Goal: Task Accomplishment & Management: Complete application form

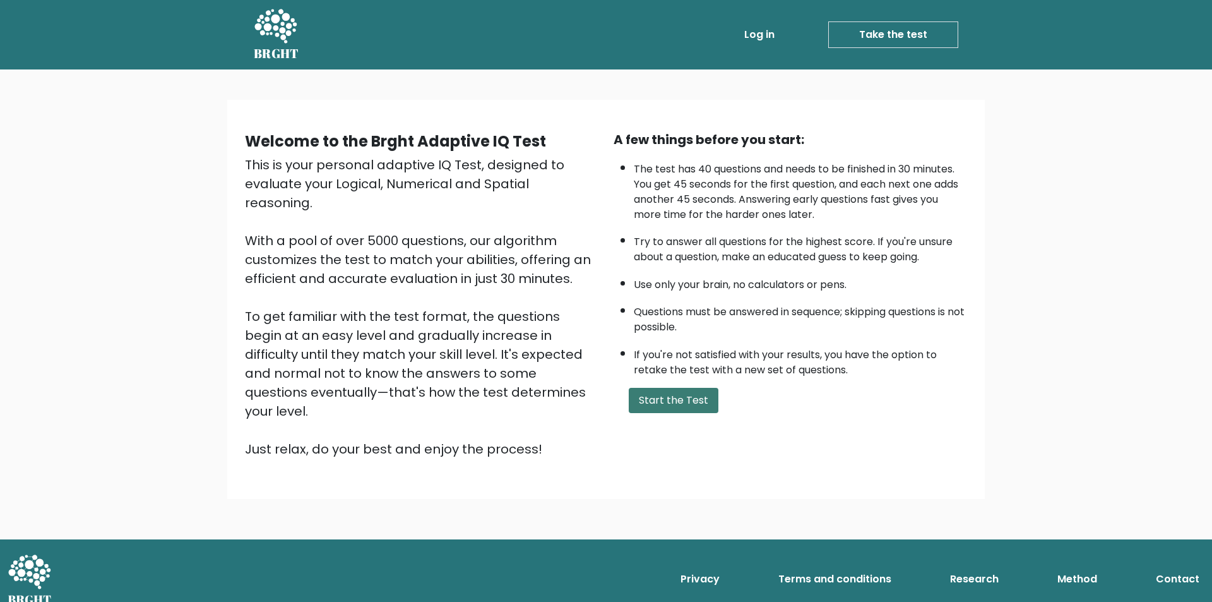
click at [688, 396] on button "Start the Test" at bounding box center [674, 400] width 90 height 25
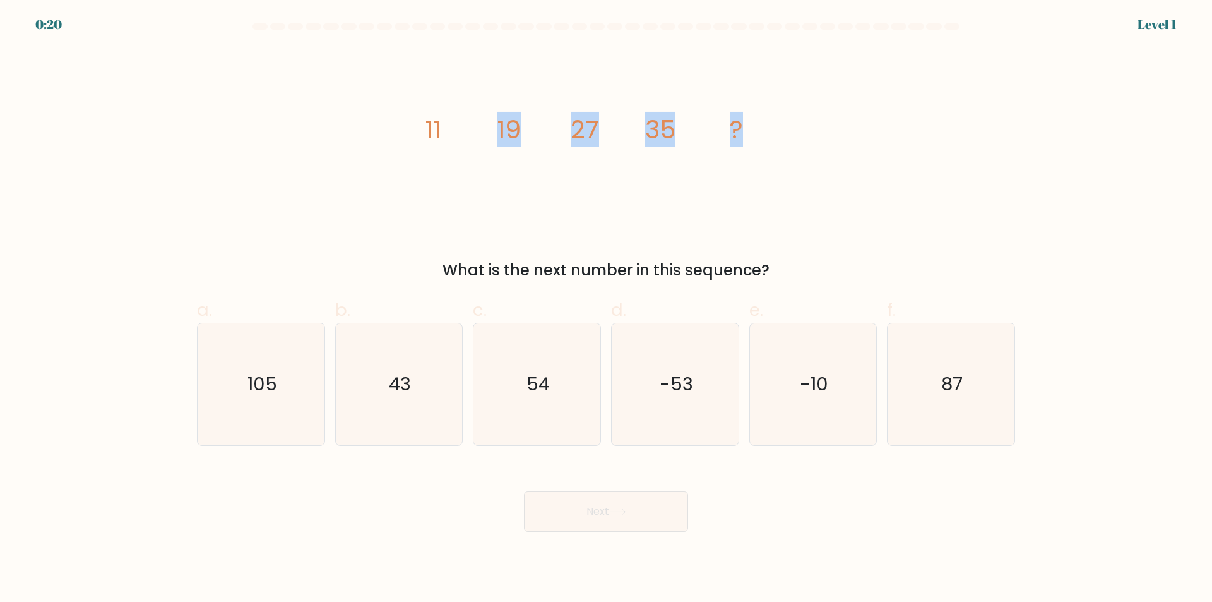
drag, startPoint x: 321, startPoint y: 128, endPoint x: 857, endPoint y: 141, distance: 536.1
click at [857, 141] on div "image/svg+xml 11 19 27 35 ? What is the next number in this sequence?" at bounding box center [605, 165] width 833 height 234
click at [1119, 395] on form at bounding box center [606, 277] width 1212 height 508
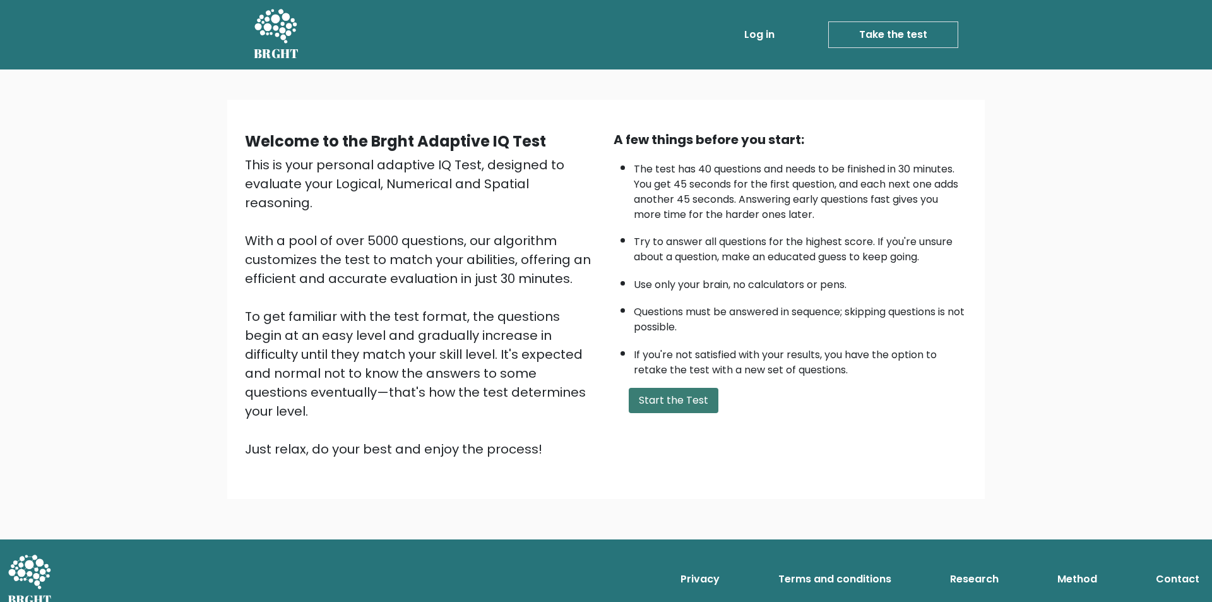
click at [650, 400] on button "Start the Test" at bounding box center [674, 400] width 90 height 25
click at [672, 398] on button "Start the Test" at bounding box center [674, 400] width 90 height 25
click at [670, 401] on button "Start the Test" at bounding box center [674, 400] width 90 height 25
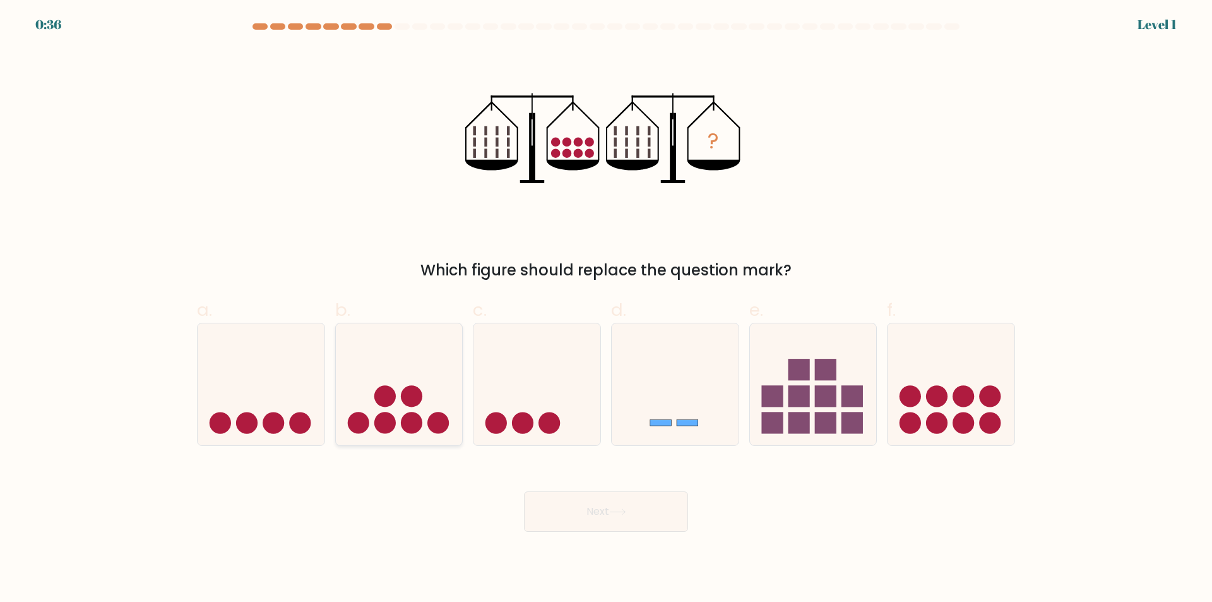
click at [429, 399] on icon at bounding box center [399, 384] width 127 height 105
click at [606, 309] on input "b." at bounding box center [606, 305] width 1 height 8
radio input "true"
click at [585, 524] on button "Next" at bounding box center [606, 511] width 164 height 40
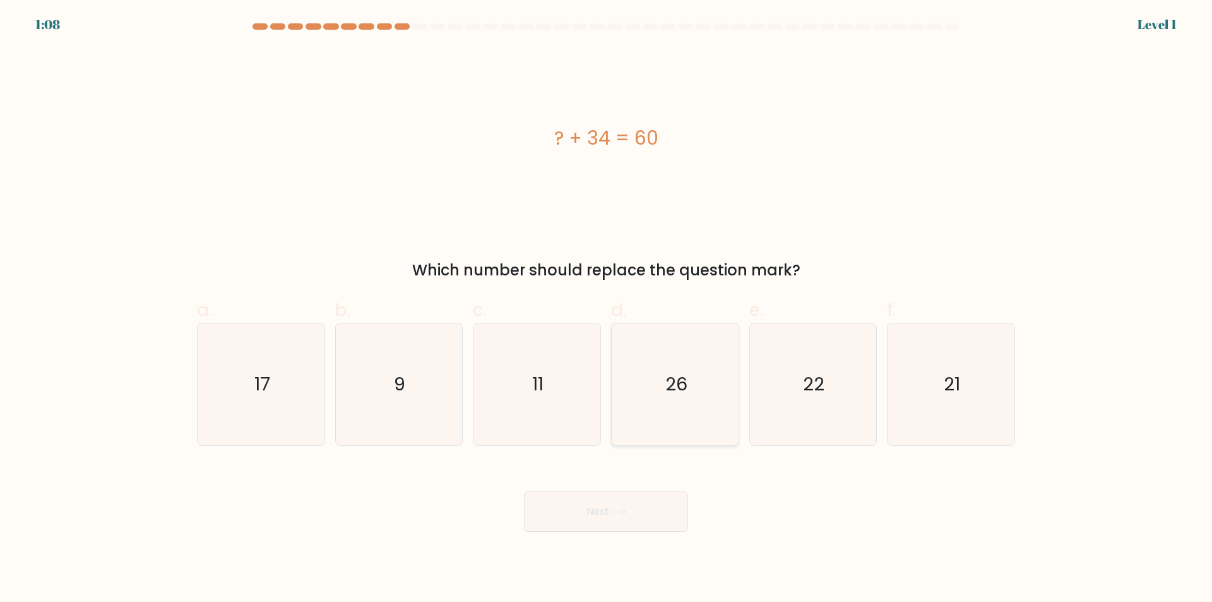
click at [672, 422] on icon "26" at bounding box center [675, 384] width 122 height 122
click at [607, 309] on input "d. 26" at bounding box center [606, 305] width 1 height 8
radio input "true"
click at [610, 503] on button "Next" at bounding box center [606, 511] width 164 height 40
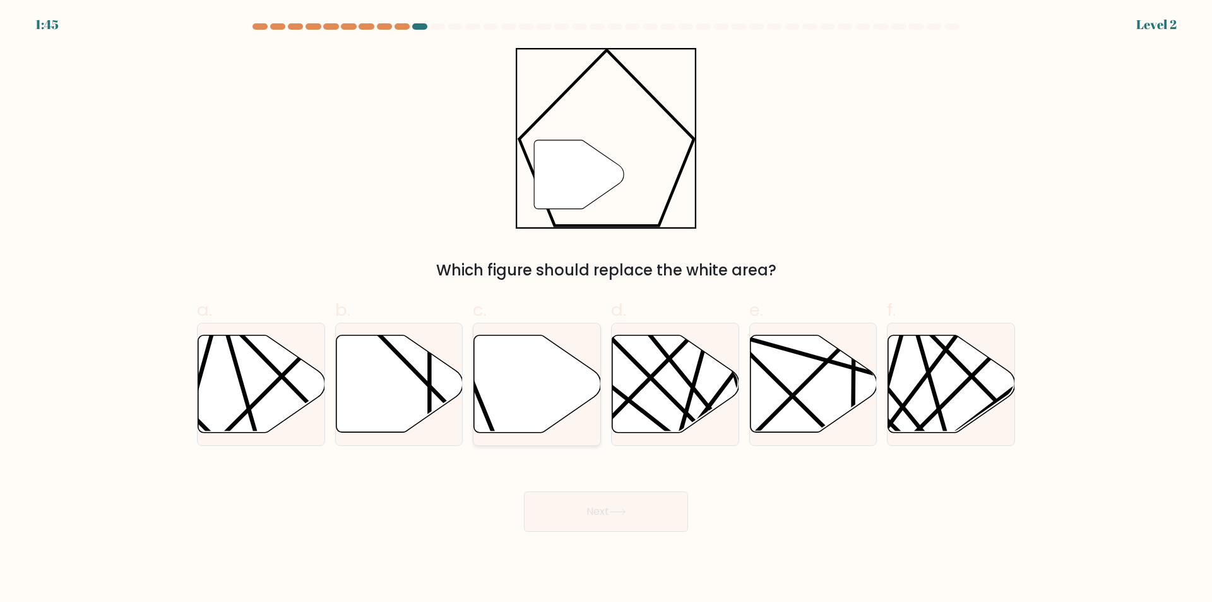
click at [546, 403] on icon at bounding box center [537, 383] width 127 height 97
click at [606, 309] on input "c." at bounding box center [606, 305] width 1 height 8
radio input "true"
click at [588, 499] on button "Next" at bounding box center [606, 511] width 164 height 40
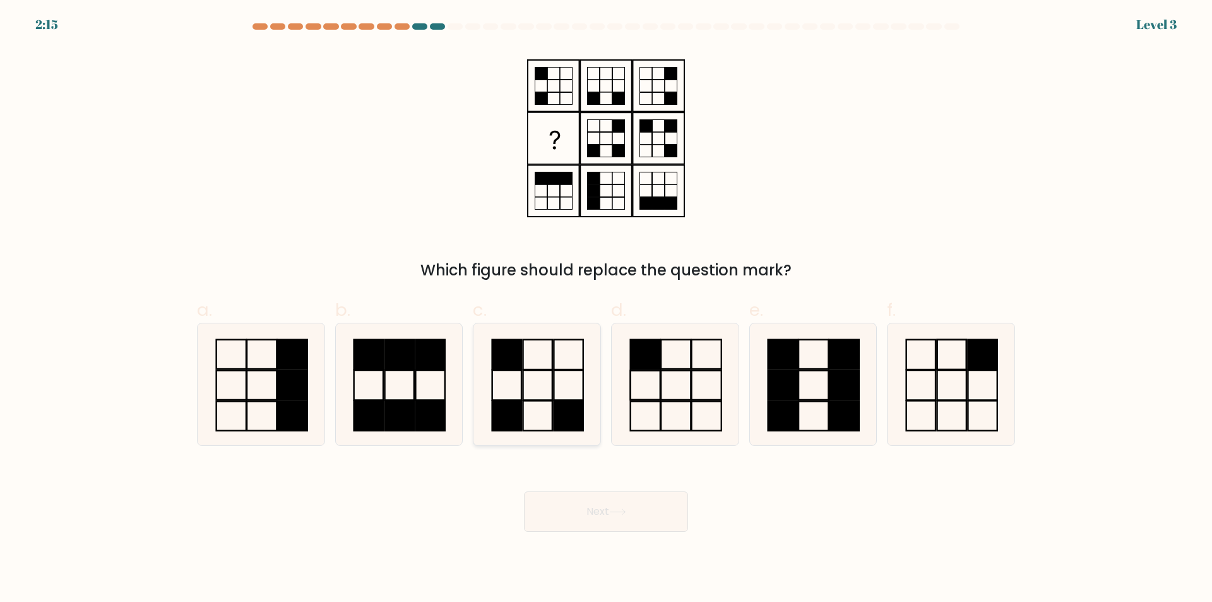
click at [534, 404] on icon at bounding box center [537, 384] width 122 height 122
click at [606, 309] on input "c." at bounding box center [606, 305] width 1 height 8
radio input "true"
click at [583, 499] on button "Next" at bounding box center [606, 511] width 164 height 40
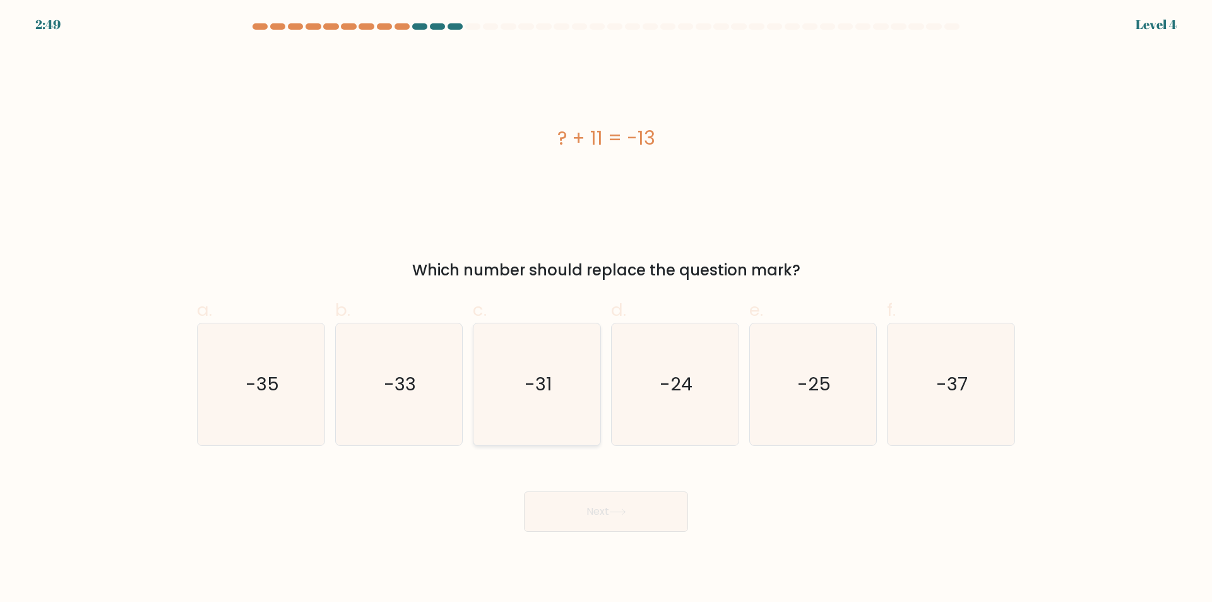
click at [530, 400] on icon "-31" at bounding box center [537, 384] width 122 height 122
click at [606, 309] on input "c. -31" at bounding box center [606, 305] width 1 height 8
radio input "true"
click at [419, 424] on icon "-33" at bounding box center [399, 384] width 122 height 122
click at [606, 309] on input "b. -33" at bounding box center [606, 305] width 1 height 8
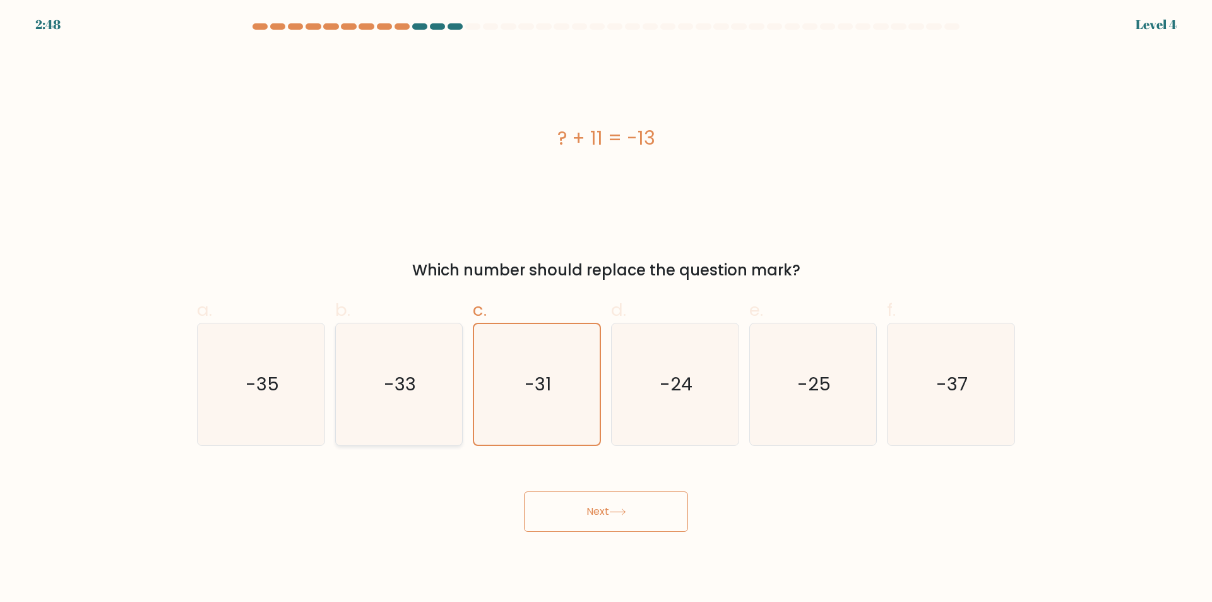
radio input "true"
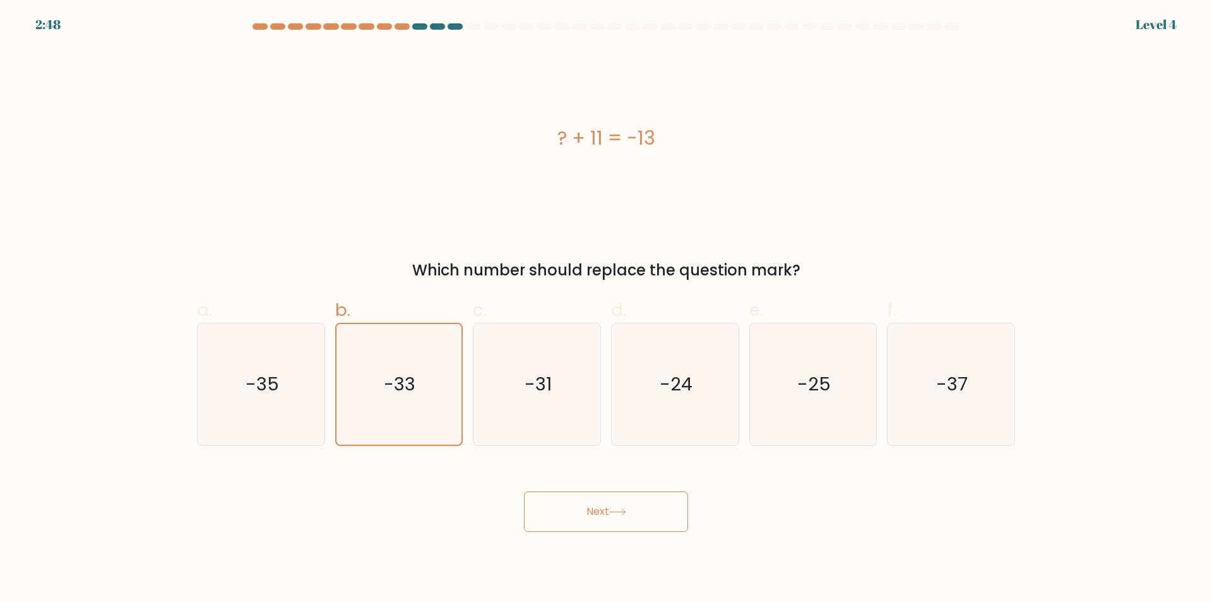
click at [603, 506] on button "Next" at bounding box center [606, 511] width 164 height 40
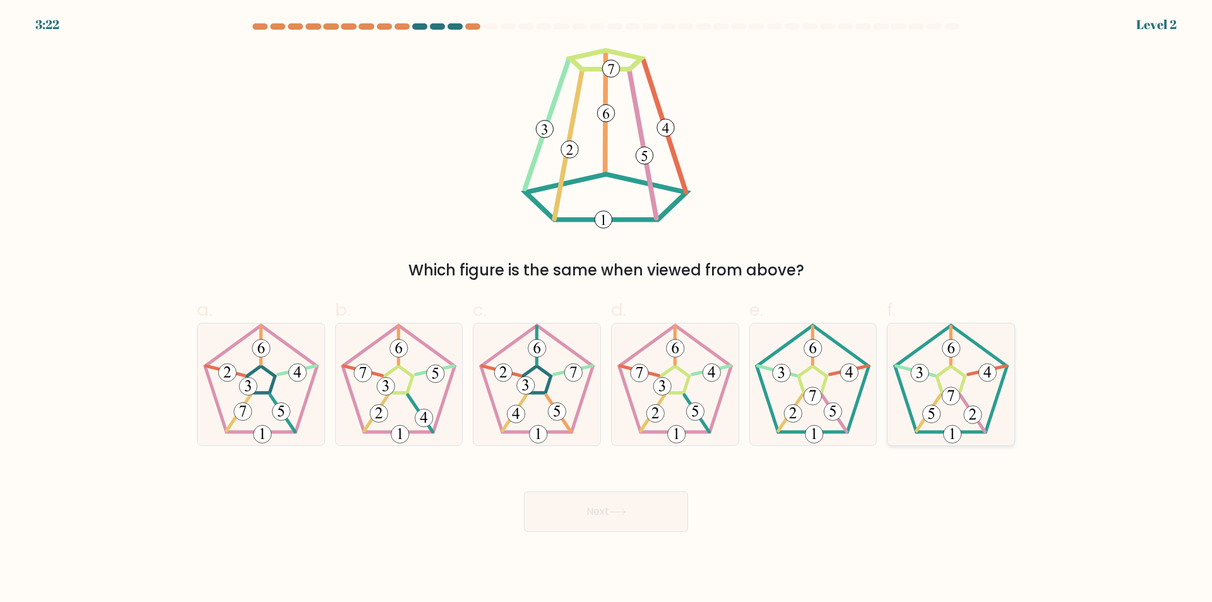
click at [952, 402] on 422 at bounding box center [951, 396] width 18 height 18
click at [607, 309] on input "f." at bounding box center [606, 305] width 1 height 8
radio input "true"
click at [593, 509] on button "Next" at bounding box center [606, 511] width 164 height 40
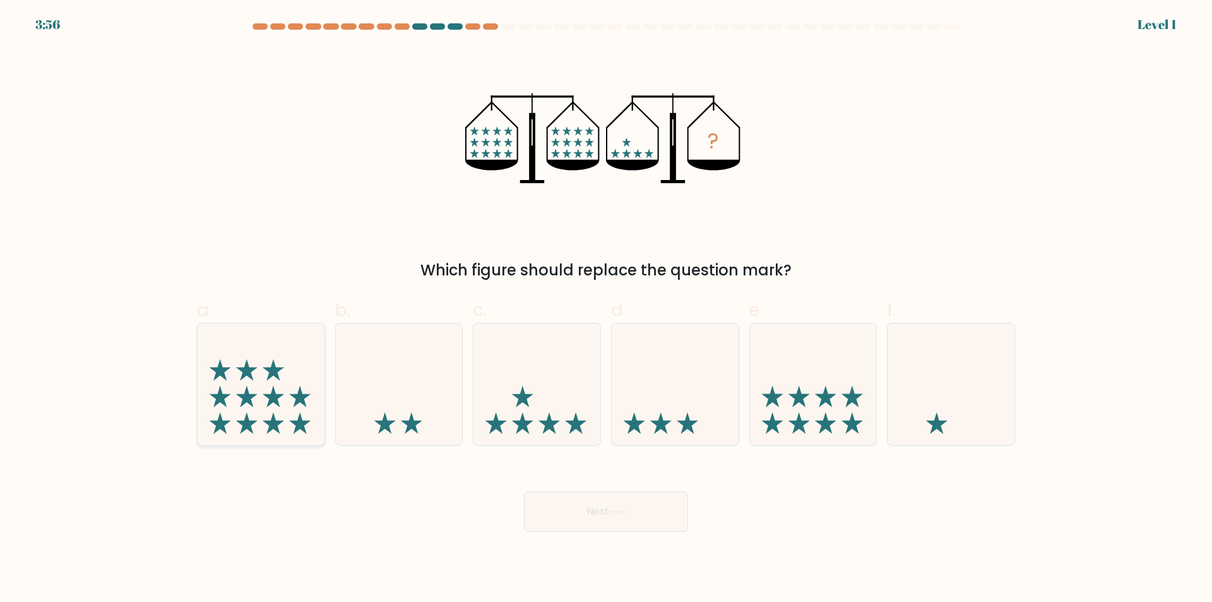
click at [230, 389] on icon at bounding box center [261, 384] width 127 height 105
click at [606, 309] on input "a." at bounding box center [606, 305] width 1 height 8
radio input "true"
click at [621, 506] on button "Next" at bounding box center [606, 511] width 164 height 40
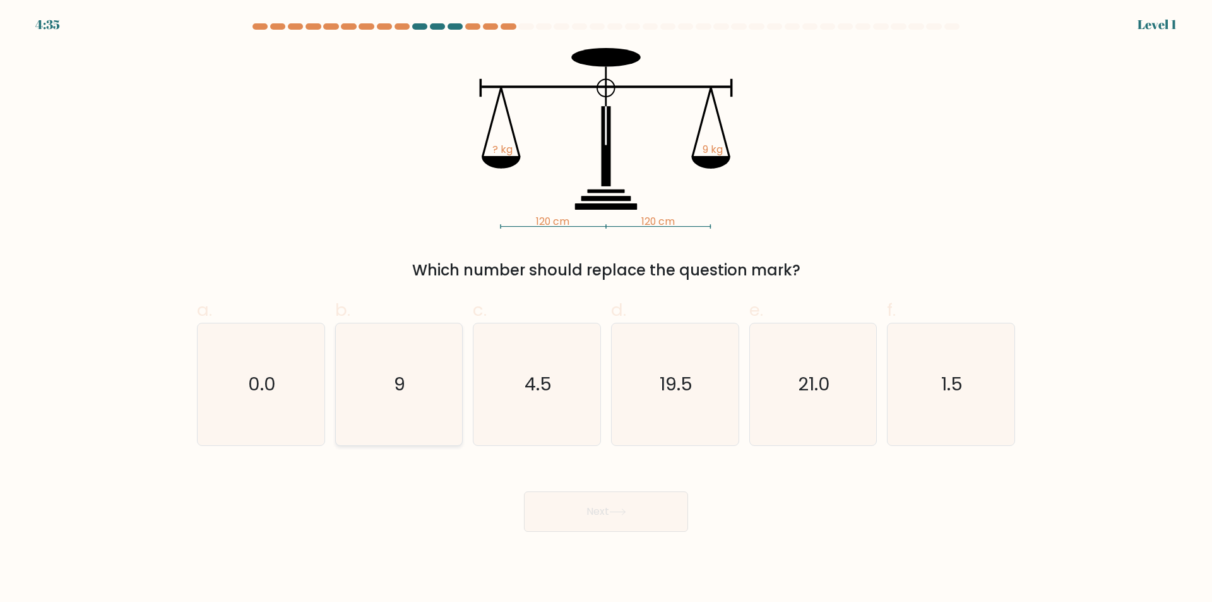
click at [396, 417] on icon "9" at bounding box center [399, 384] width 122 height 122
click at [606, 309] on input "b. 9" at bounding box center [606, 305] width 1 height 8
radio input "true"
click at [581, 512] on button "Next" at bounding box center [606, 511] width 164 height 40
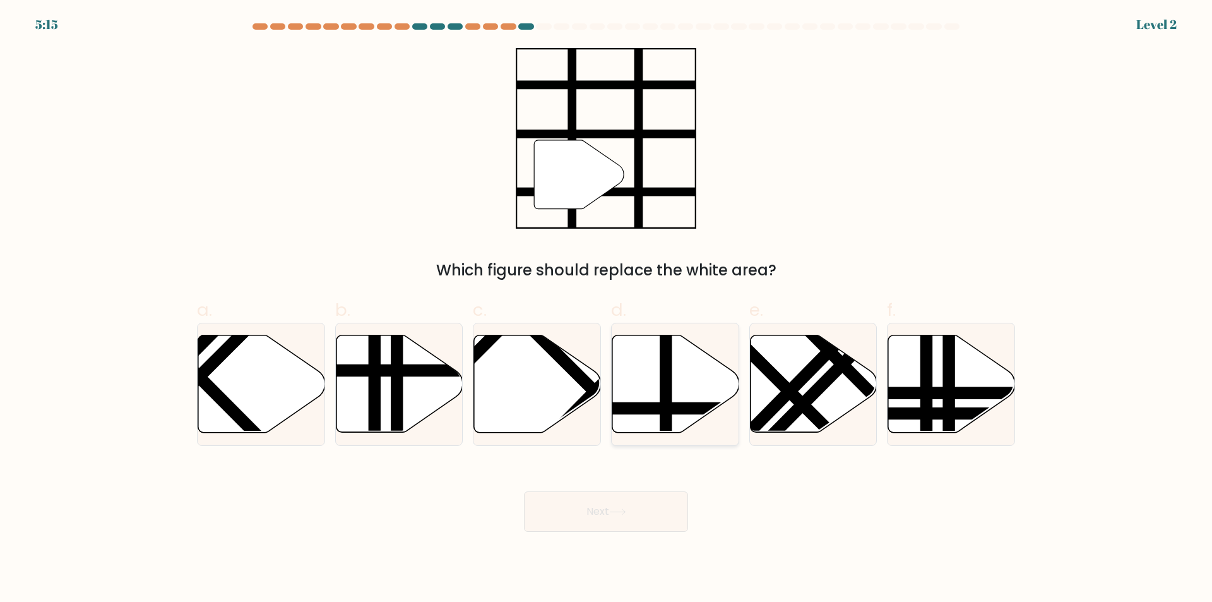
click at [658, 408] on line at bounding box center [714, 408] width 256 height 0
click at [607, 309] on input "d." at bounding box center [606, 305] width 1 height 8
radio input "true"
click at [598, 502] on button "Next" at bounding box center [606, 511] width 164 height 40
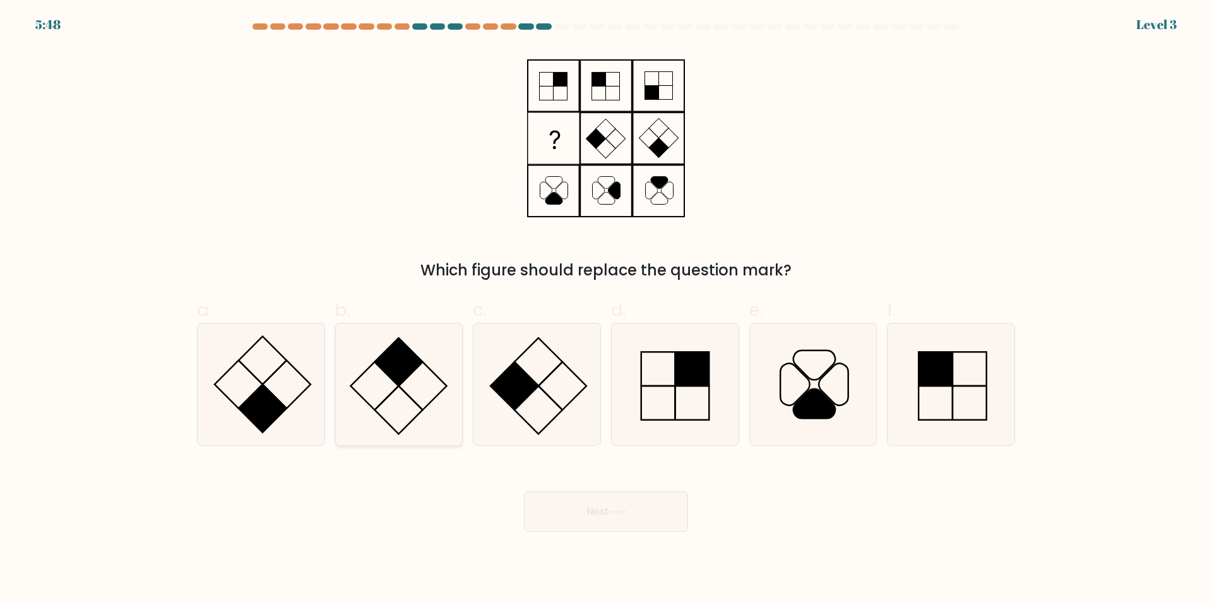
click at [422, 410] on rect at bounding box center [399, 410] width 48 height 48
click at [606, 309] on input "b." at bounding box center [606, 305] width 1 height 8
radio input "true"
click at [576, 501] on button "Next" at bounding box center [606, 511] width 164 height 40
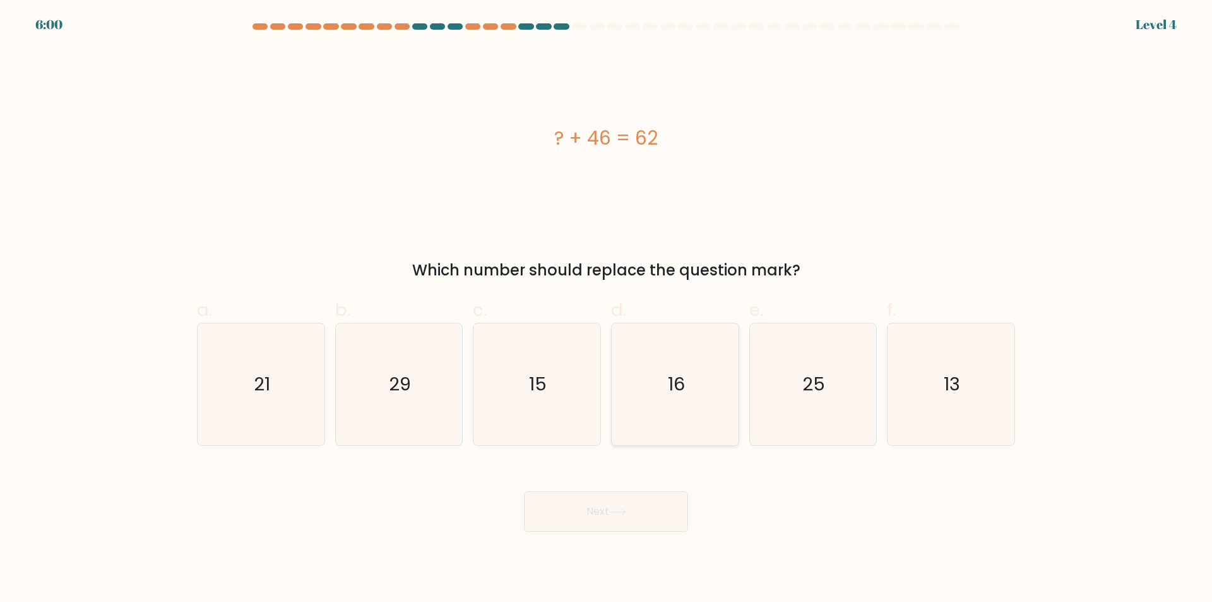
drag, startPoint x: 666, startPoint y: 377, endPoint x: 666, endPoint y: 441, distance: 64.4
click at [668, 378] on icon "16" at bounding box center [675, 384] width 122 height 122
click at [607, 309] on input "d. 16" at bounding box center [606, 305] width 1 height 8
radio input "true"
click at [643, 516] on button "Next" at bounding box center [606, 511] width 164 height 40
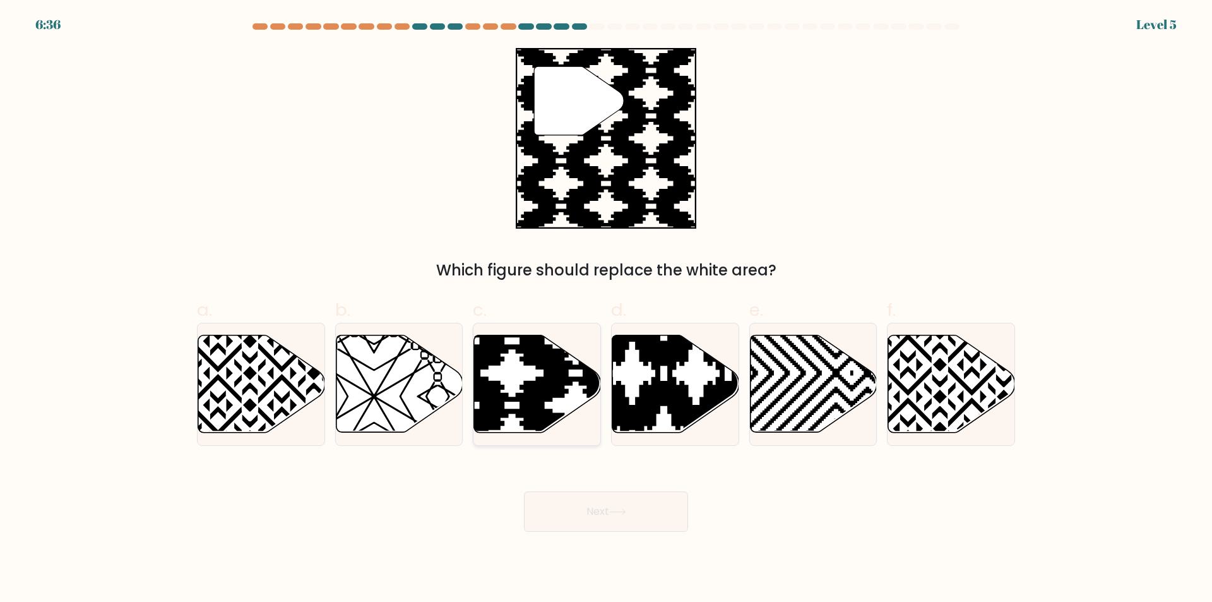
click at [511, 408] on icon at bounding box center [537, 383] width 127 height 97
click at [606, 309] on input "c." at bounding box center [606, 305] width 1 height 8
radio input "true"
click at [577, 521] on button "Next" at bounding box center [606, 511] width 164 height 40
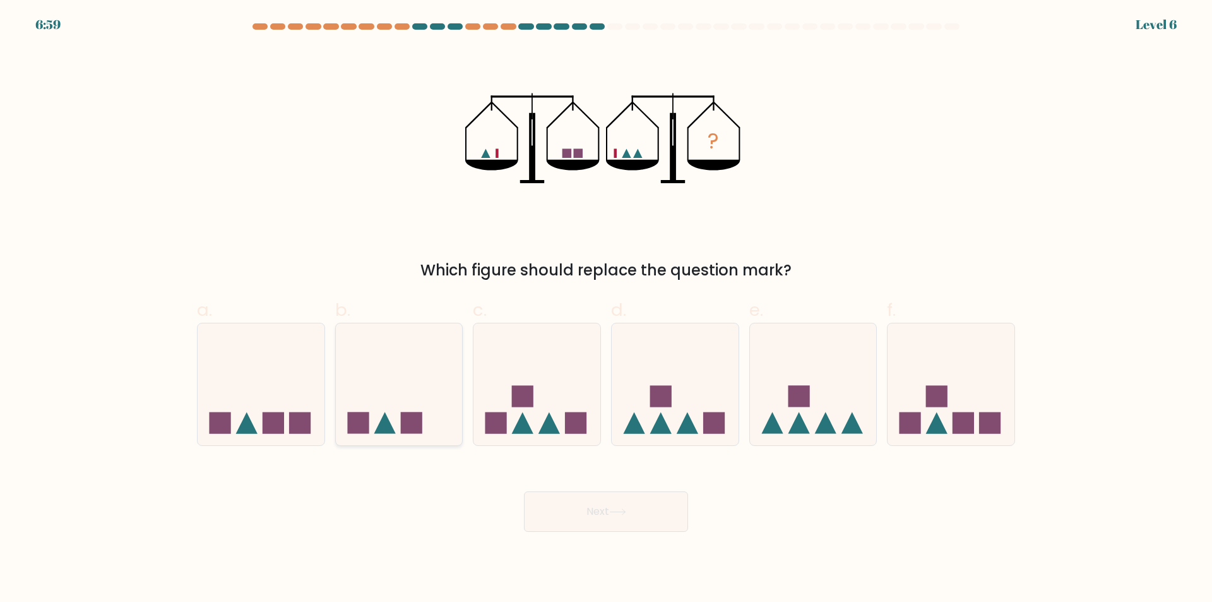
click at [436, 430] on icon at bounding box center [399, 384] width 127 height 105
click at [606, 309] on input "b." at bounding box center [606, 305] width 1 height 8
radio input "true"
click at [596, 520] on button "Next" at bounding box center [606, 511] width 164 height 40
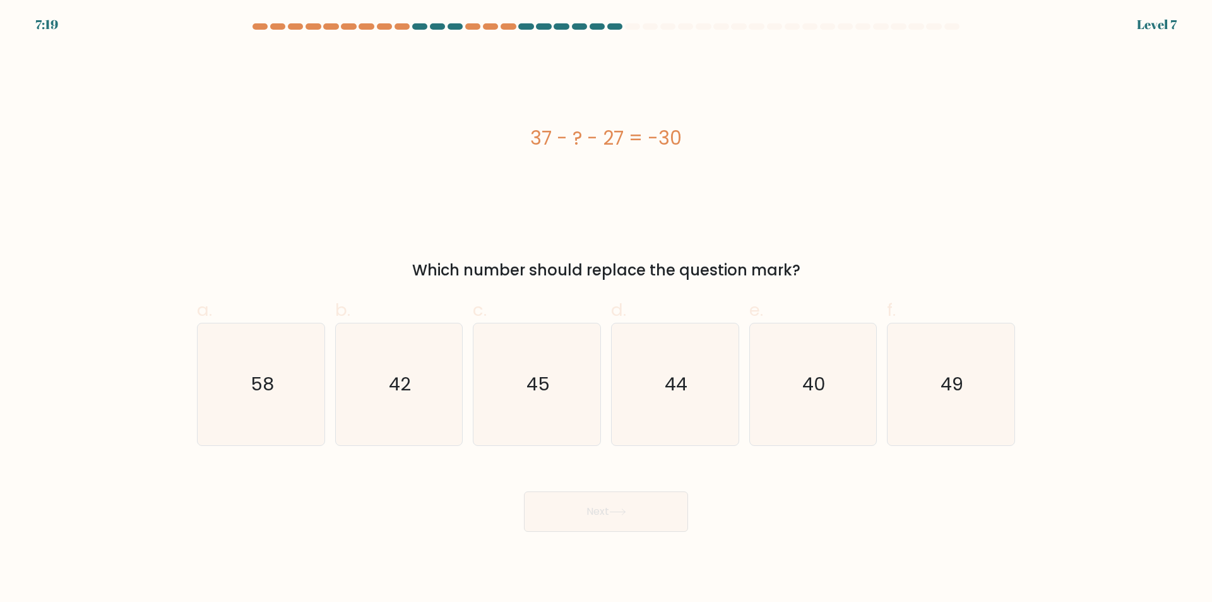
drag, startPoint x: 623, startPoint y: 115, endPoint x: 667, endPoint y: 116, distance: 44.2
click at [667, 116] on div "37 - ? - 27 = -30" at bounding box center [606, 138] width 818 height 181
click at [687, 130] on div "37 - ? - 27 = -30" at bounding box center [606, 138] width 818 height 28
copy div "37 - ? - 27 = -30"
click at [816, 266] on div "Which number should replace the question mark?" at bounding box center [606, 270] width 803 height 23
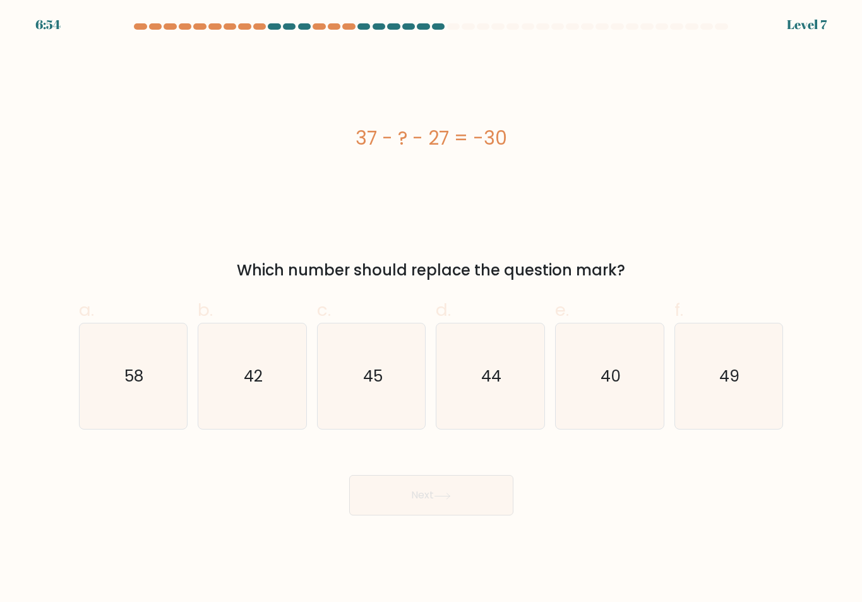
click at [434, 479] on button "Next" at bounding box center [431, 495] width 164 height 40
click at [595, 399] on icon "40" at bounding box center [609, 375] width 105 height 105
click at [432, 309] on input "e. 40" at bounding box center [431, 305] width 1 height 8
radio input "true"
click at [480, 481] on button "Next" at bounding box center [431, 495] width 164 height 40
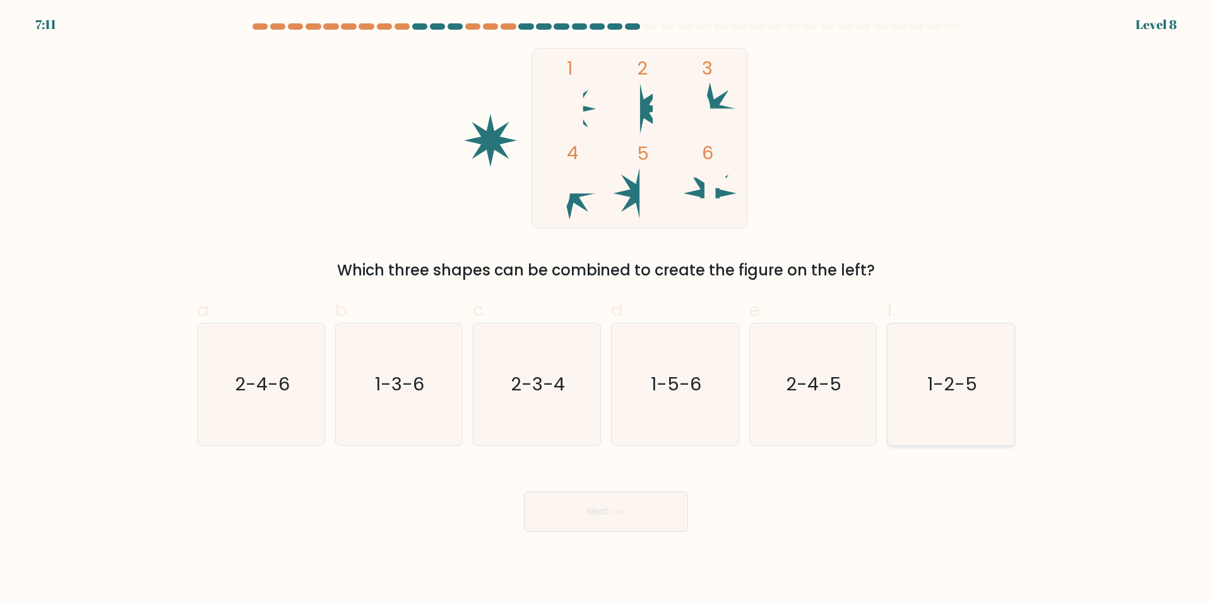
click at [993, 367] on icon "1-2-5" at bounding box center [951, 384] width 122 height 122
click at [607, 309] on input "f. 1-2-5" at bounding box center [606, 305] width 1 height 8
radio input "true"
click at [639, 504] on button "Next" at bounding box center [606, 511] width 164 height 40
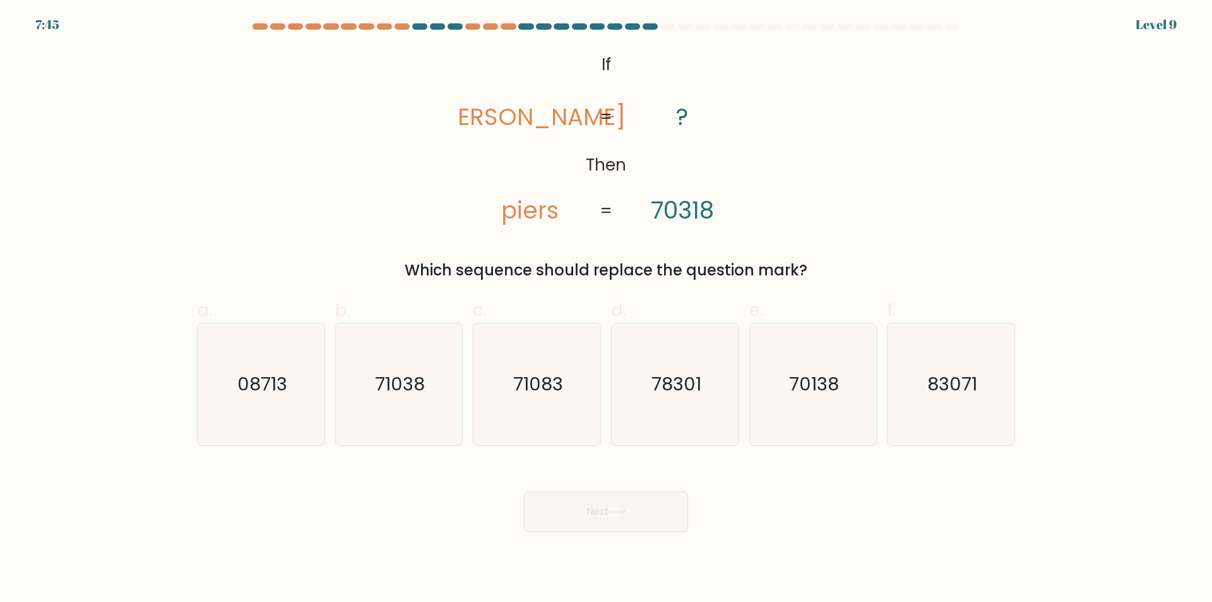
drag, startPoint x: 461, startPoint y: 56, endPoint x: 822, endPoint y: 270, distance: 419.5
click at [822, 270] on div "@import url('https://fonts.googleapis.com/css?family=Abril+Fatface:400,100,100i…" at bounding box center [605, 165] width 833 height 234
copy div "pries piers ? 70318 = = Which sequence should replace the question mark?"
click at [549, 427] on icon "71083" at bounding box center [537, 384] width 122 height 122
click at [606, 309] on input "c. 71083" at bounding box center [606, 305] width 1 height 8
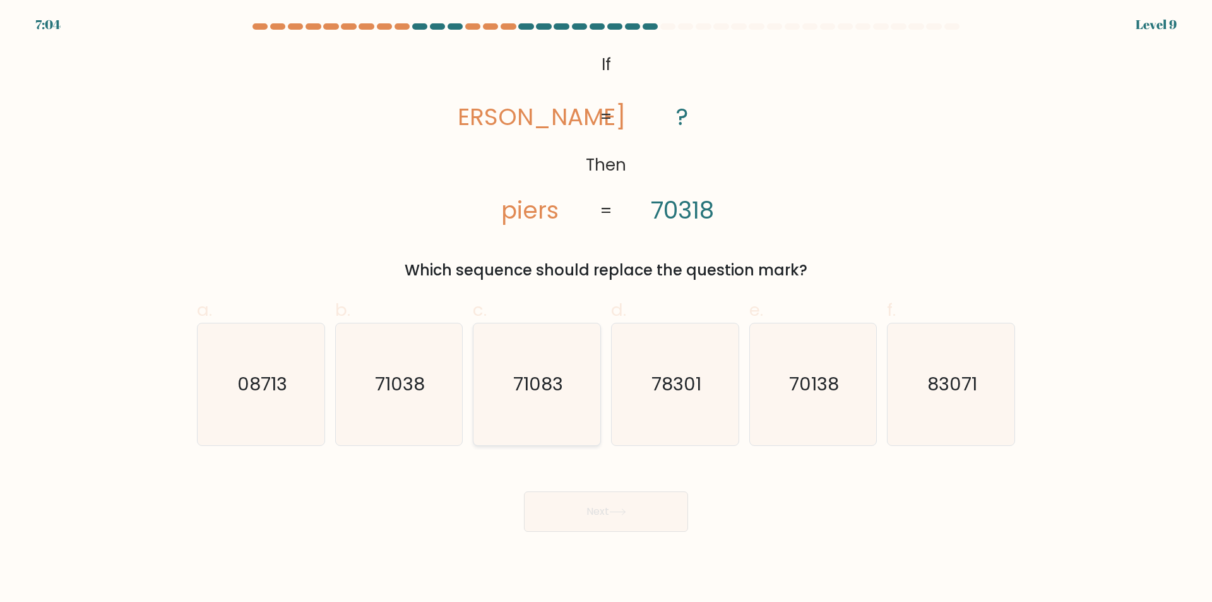
radio input "true"
click at [565, 504] on button "Next" at bounding box center [606, 511] width 164 height 40
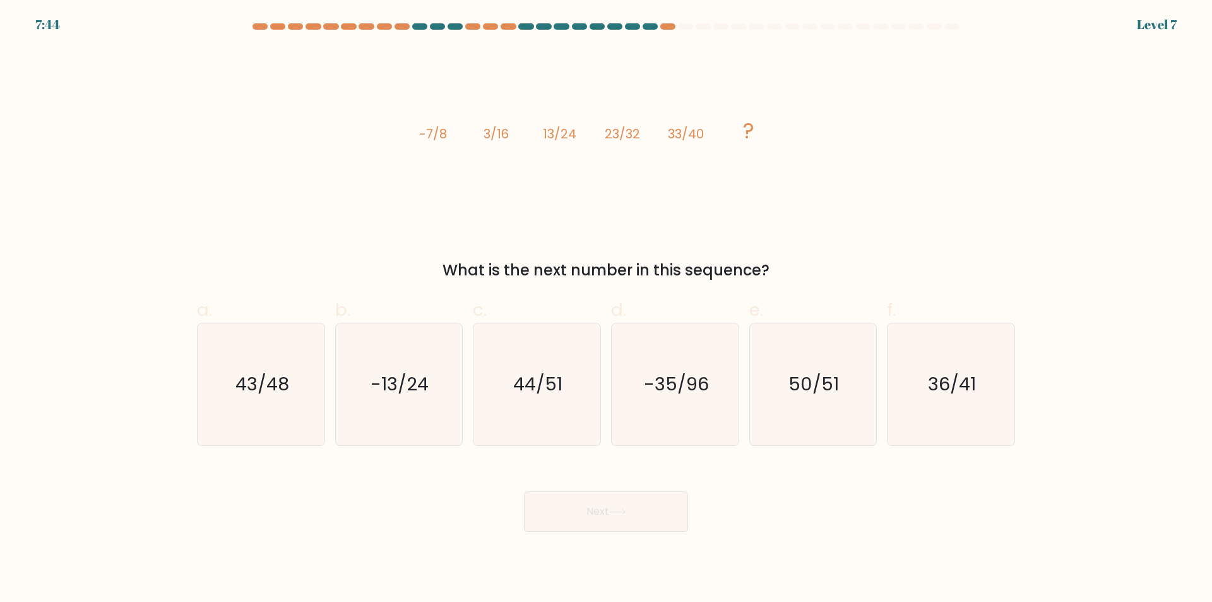
drag, startPoint x: 425, startPoint y: 109, endPoint x: 775, endPoint y: 263, distance: 382.7
click at [775, 263] on div "image/svg+xml -7/8 3/16 13/24 23/32 33/40 ? What is the next number in this seq…" at bounding box center [605, 165] width 833 height 234
click at [775, 263] on div "What is the next number in this sequence?" at bounding box center [606, 270] width 803 height 23
drag, startPoint x: 413, startPoint y: 131, endPoint x: 806, endPoint y: 276, distance: 418.4
click at [806, 276] on div "image/svg+xml -7/8 3/16 13/24 23/32 33/40 ? What is the next number in this seq…" at bounding box center [605, 165] width 833 height 234
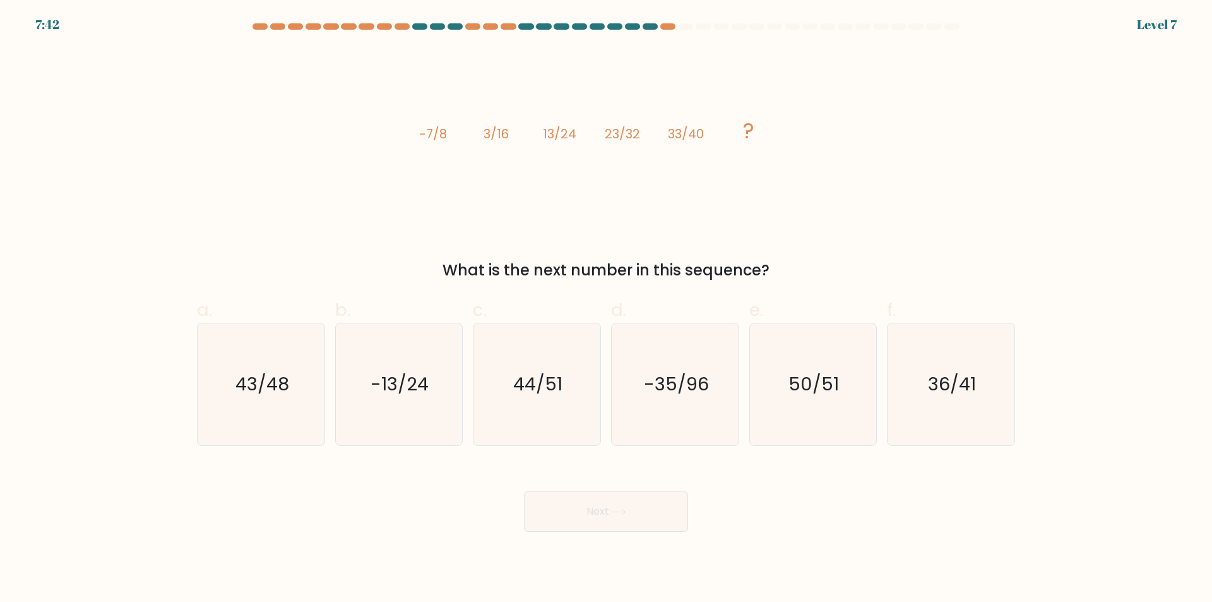
copy div "-7/8 3/16 13/24 23/32 33/40 ? What is the next number in this sequence?"
click at [254, 407] on icon "43/48" at bounding box center [261, 384] width 122 height 122
click at [606, 309] on input "a. 43/48" at bounding box center [606, 305] width 1 height 8
radio input "true"
click at [650, 500] on button "Next" at bounding box center [606, 511] width 164 height 40
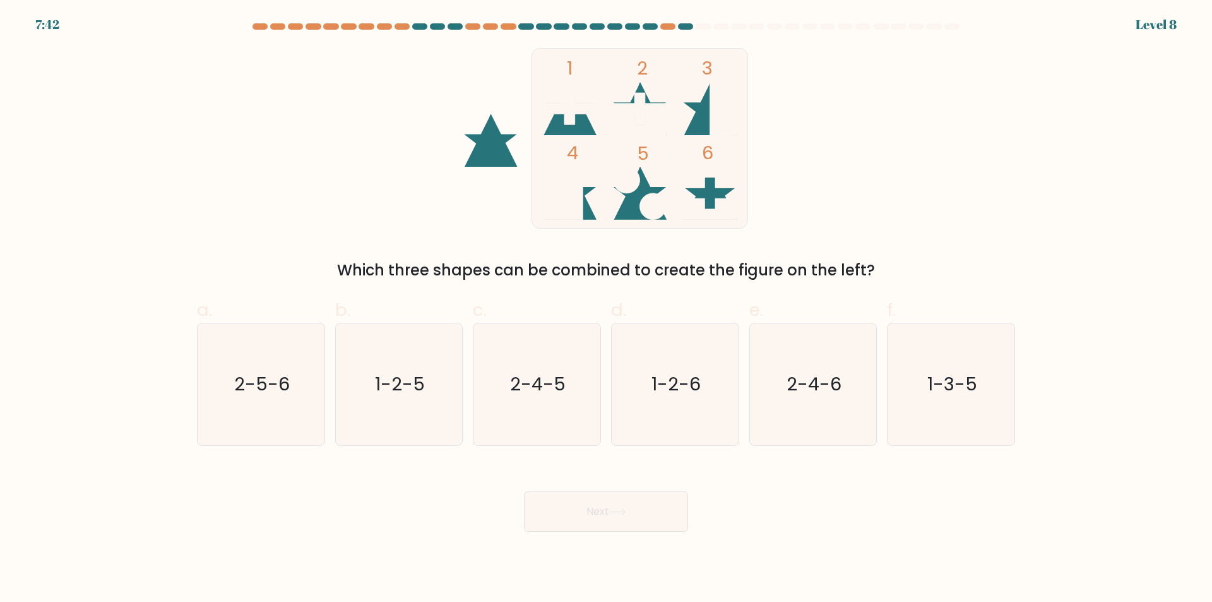
click at [633, 95] on rect at bounding box center [640, 138] width 216 height 180
click at [644, 390] on icon "1-2-6" at bounding box center [675, 384] width 122 height 122
click at [607, 309] on input "d. 1-2-6" at bounding box center [606, 305] width 1 height 8
radio input "true"
click at [583, 498] on button "Next" at bounding box center [606, 511] width 164 height 40
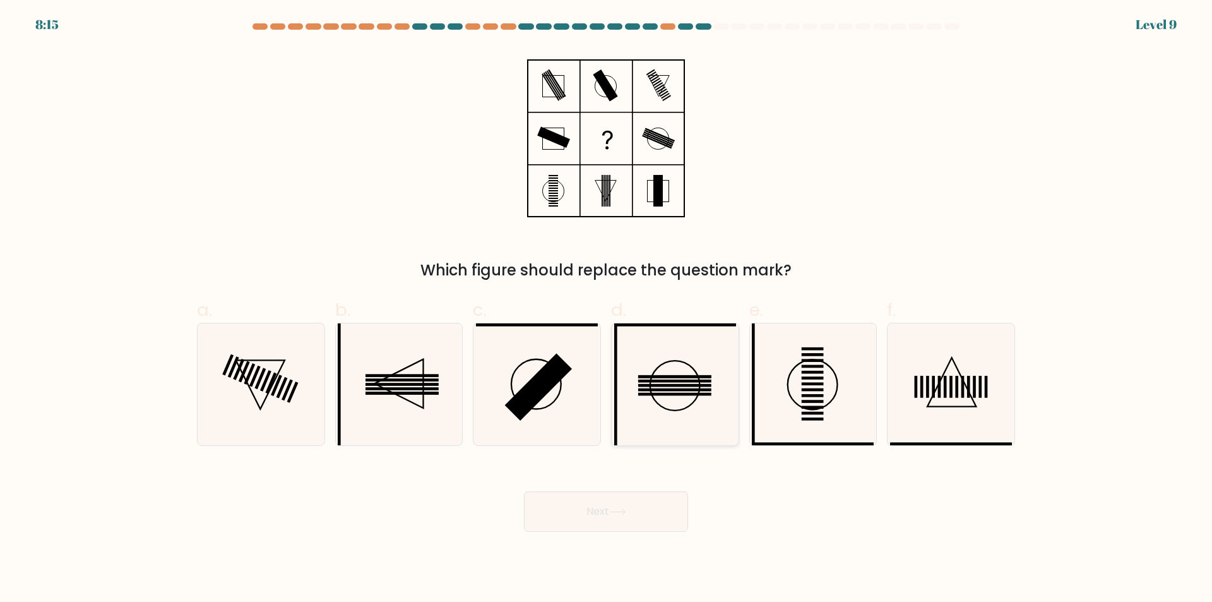
click at [640, 383] on icon at bounding box center [675, 384] width 122 height 122
click at [607, 309] on input "d." at bounding box center [606, 305] width 1 height 8
radio input "true"
click at [365, 398] on icon at bounding box center [399, 384] width 122 height 122
click at [606, 309] on input "b." at bounding box center [606, 305] width 1 height 8
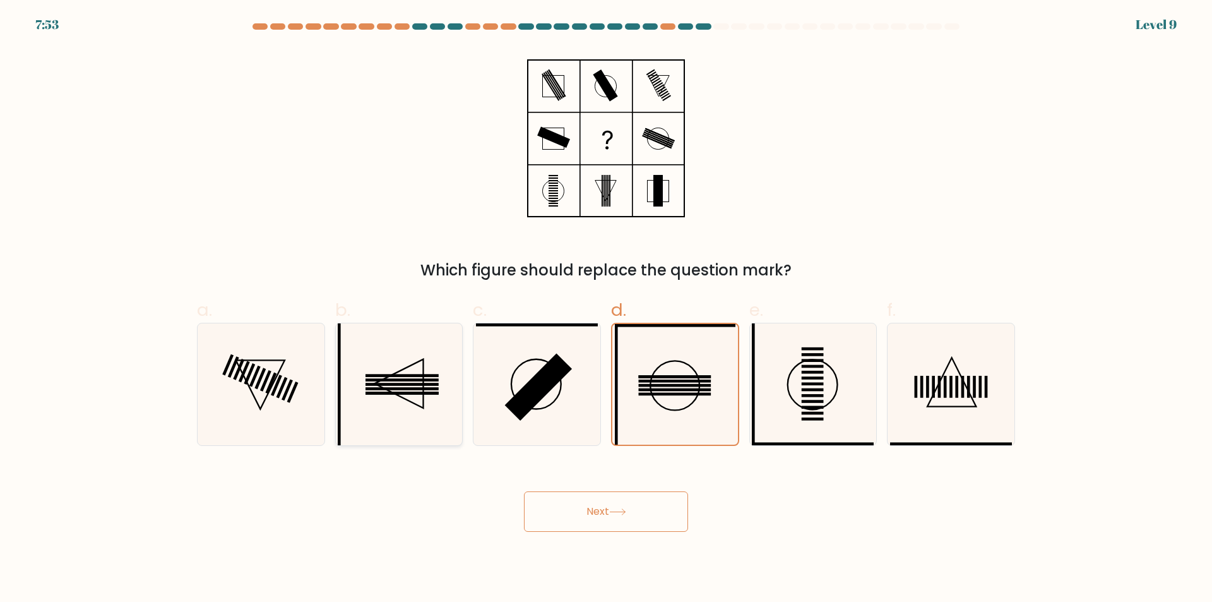
radio input "true"
click at [609, 513] on button "Next" at bounding box center [606, 511] width 164 height 40
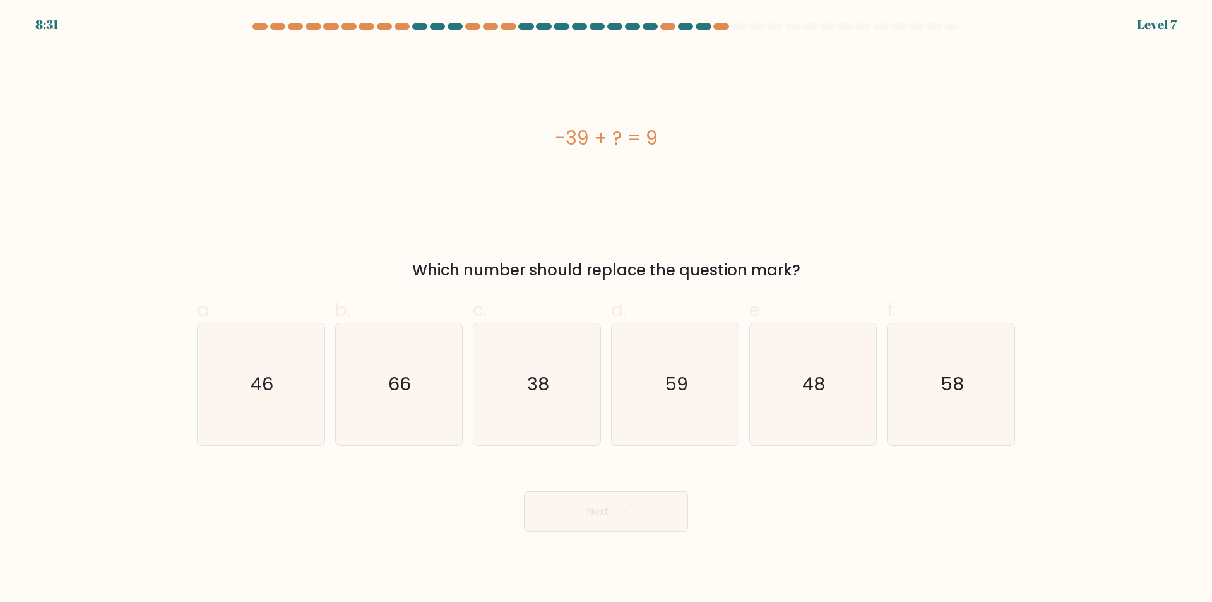
click at [609, 513] on button "Next" at bounding box center [606, 511] width 164 height 40
drag, startPoint x: 645, startPoint y: 400, endPoint x: 634, endPoint y: 473, distance: 73.9
click at [645, 399] on icon "59" at bounding box center [675, 384] width 122 height 122
click at [607, 309] on input "d. 59" at bounding box center [606, 305] width 1 height 8
radio input "true"
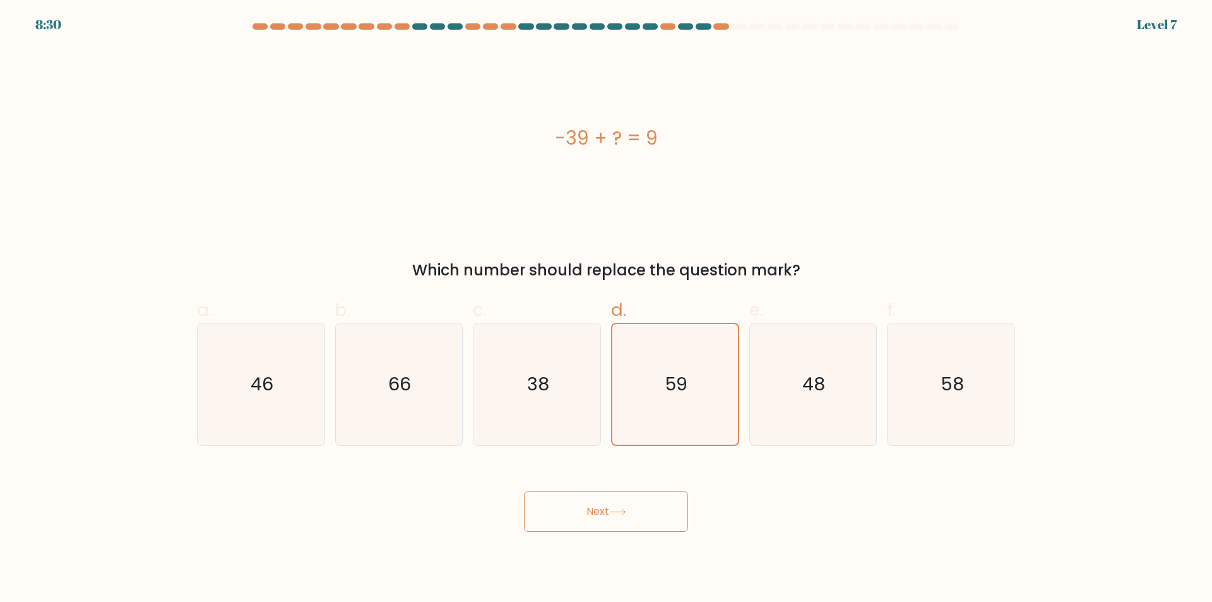
click at [633, 501] on button "Next" at bounding box center [606, 511] width 164 height 40
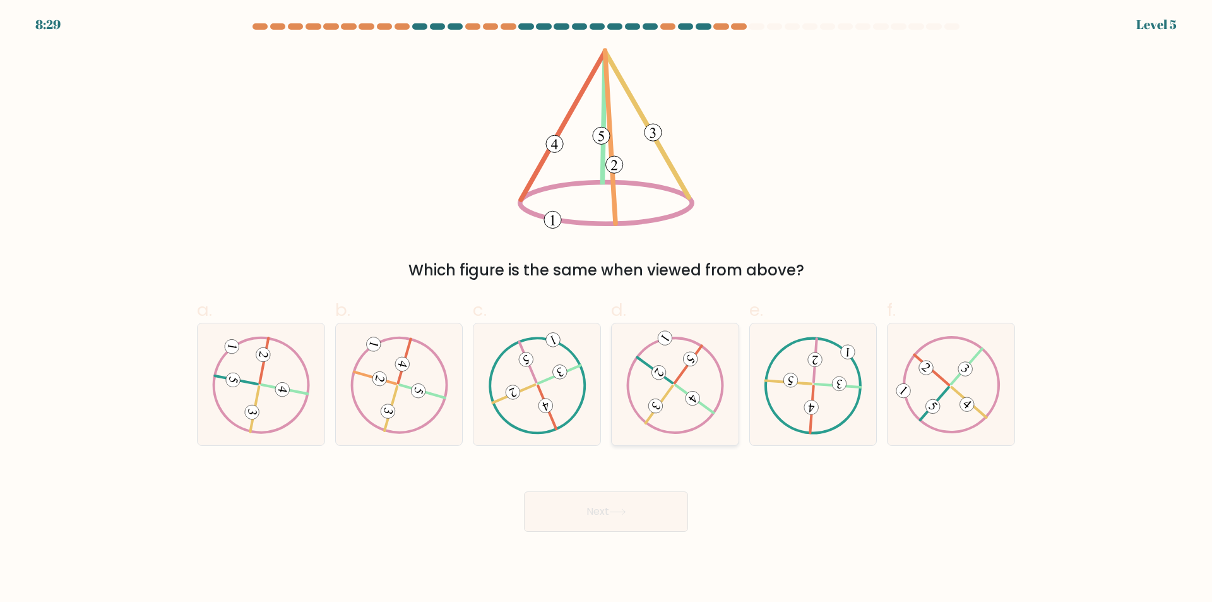
click at [673, 398] on icon at bounding box center [675, 384] width 98 height 97
click at [607, 309] on input "d." at bounding box center [606, 305] width 1 height 8
radio input "true"
click at [614, 508] on button "Next" at bounding box center [606, 511] width 164 height 40
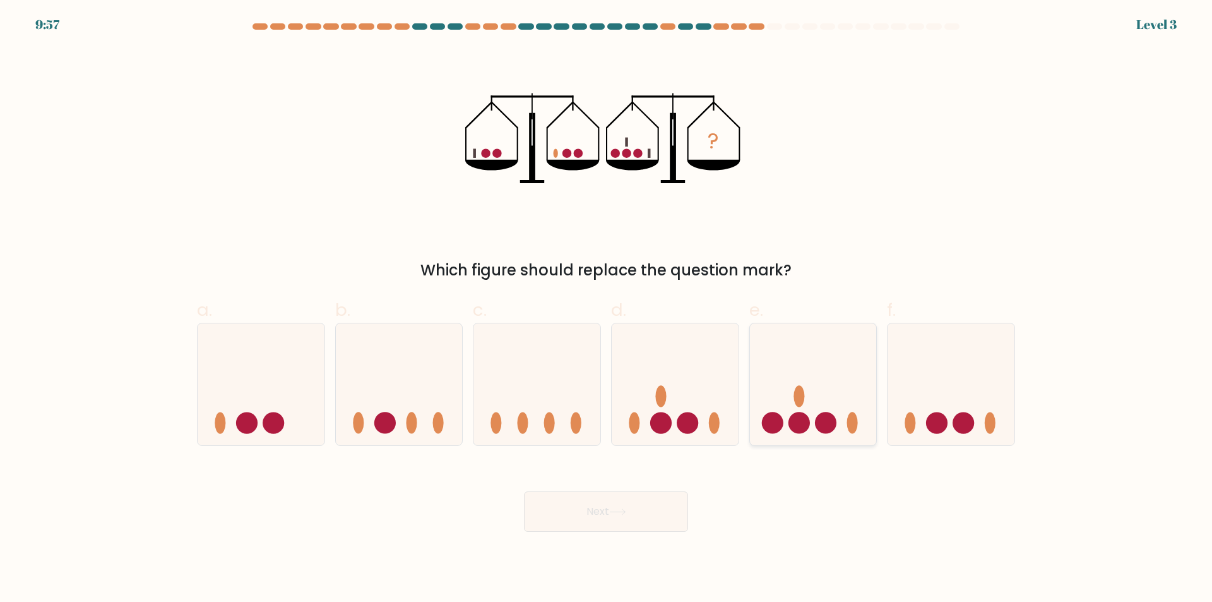
click at [790, 400] on icon at bounding box center [813, 384] width 127 height 105
click at [607, 309] on input "e." at bounding box center [606, 305] width 1 height 8
radio input "true"
click at [640, 493] on div "Next" at bounding box center [605, 496] width 833 height 71
click at [637, 502] on button "Next" at bounding box center [606, 511] width 164 height 40
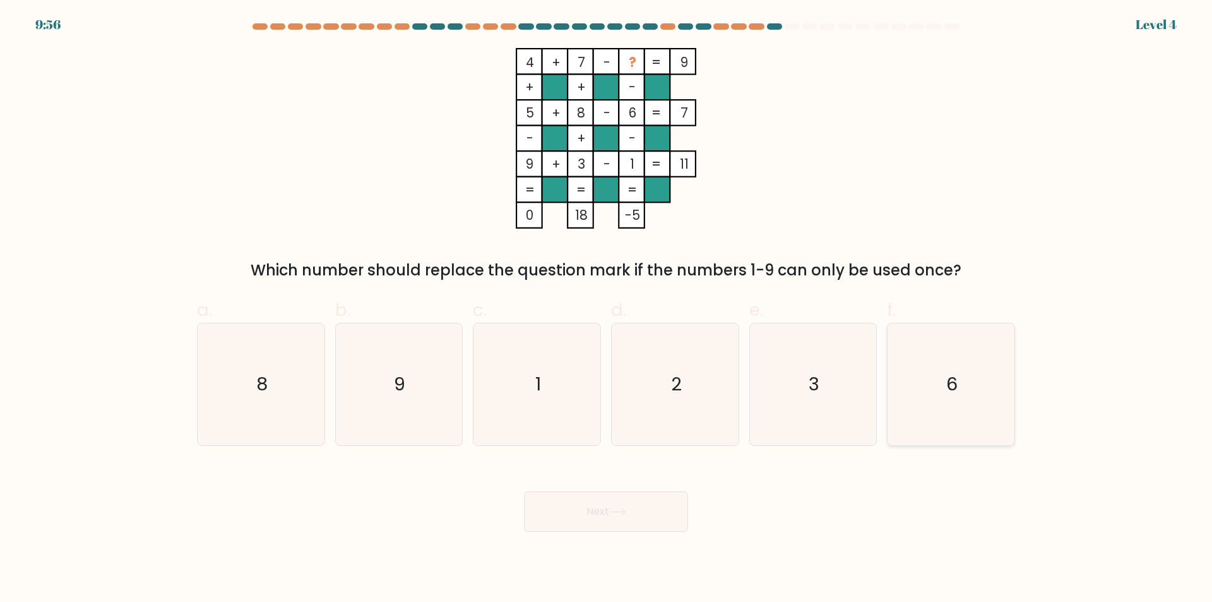
click at [936, 416] on icon "6" at bounding box center [951, 384] width 122 height 122
click at [607, 309] on input "f. 6" at bounding box center [606, 305] width 1 height 8
radio input "true"
click at [581, 504] on button "Next" at bounding box center [606, 511] width 164 height 40
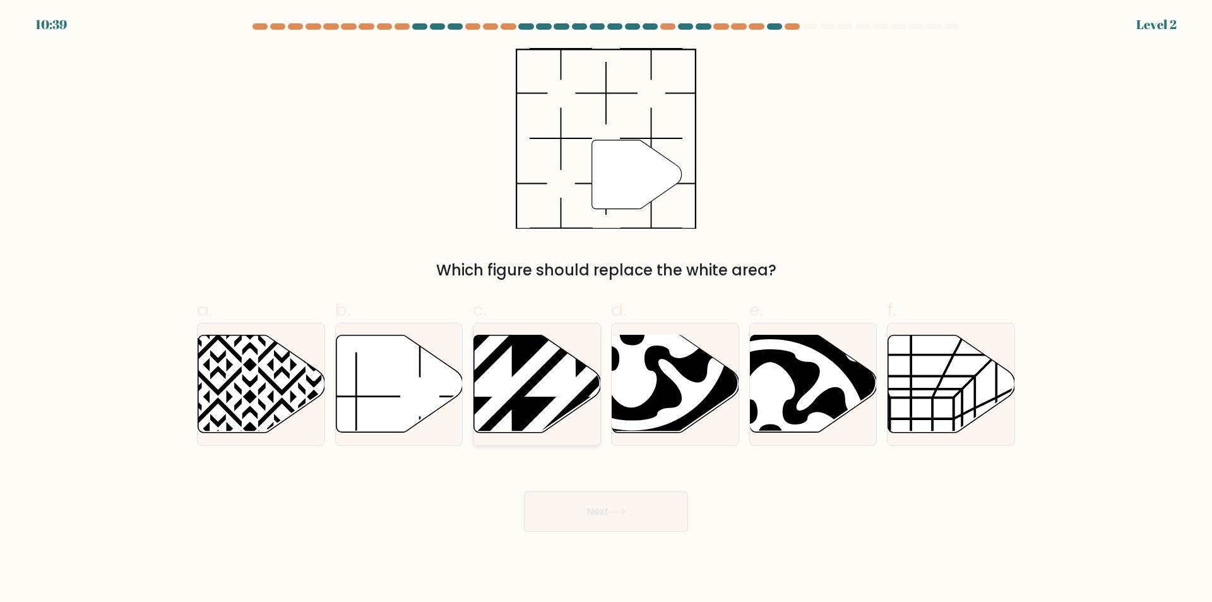
click at [558, 410] on icon at bounding box center [537, 383] width 127 height 97
click at [606, 309] on input "c." at bounding box center [606, 305] width 1 height 8
radio input "true"
click at [395, 422] on icon at bounding box center [399, 383] width 127 height 97
click at [606, 309] on input "b." at bounding box center [606, 305] width 1 height 8
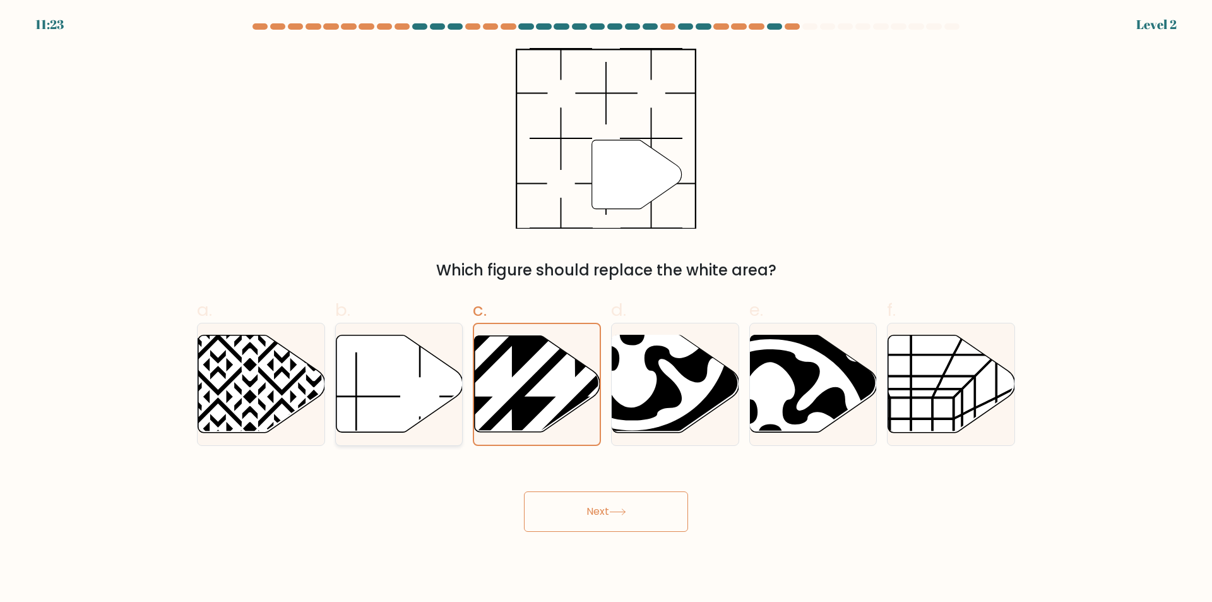
radio input "true"
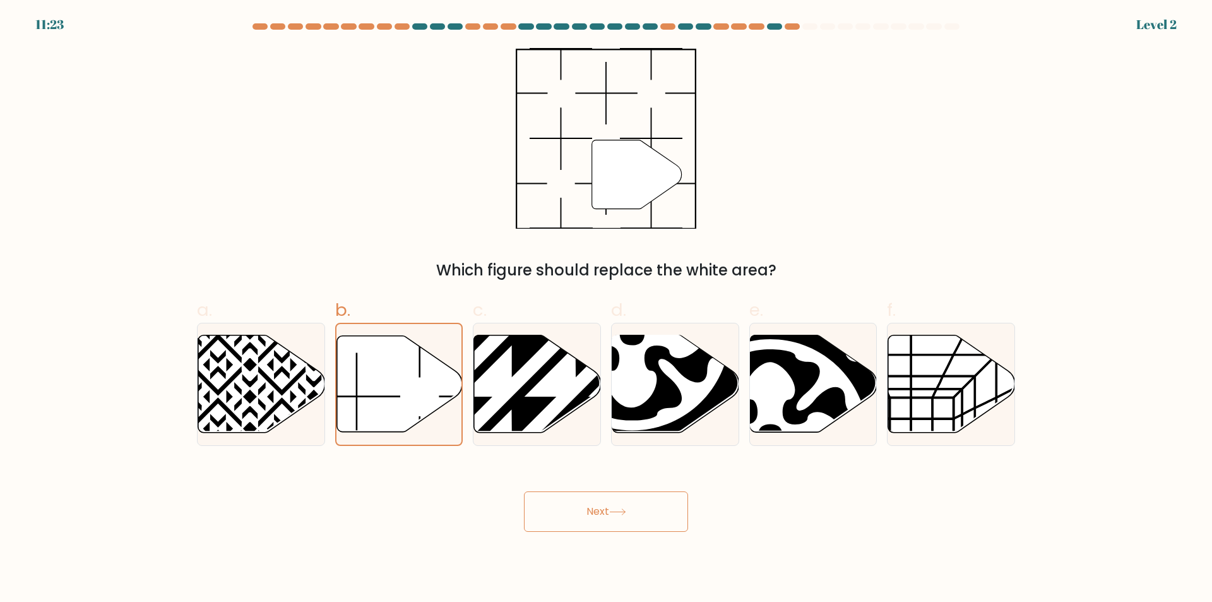
click at [616, 516] on button "Next" at bounding box center [606, 511] width 164 height 40
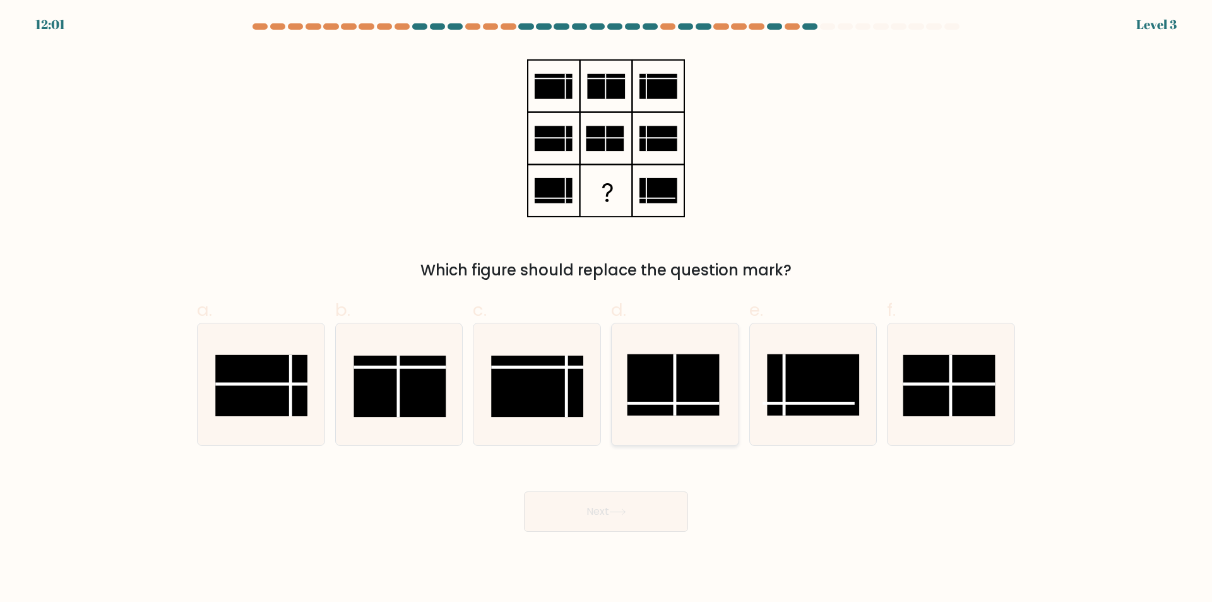
click at [665, 420] on icon at bounding box center [675, 384] width 122 height 122
click at [607, 309] on input "d." at bounding box center [606, 305] width 1 height 8
radio input "true"
click at [642, 504] on button "Next" at bounding box center [606, 511] width 164 height 40
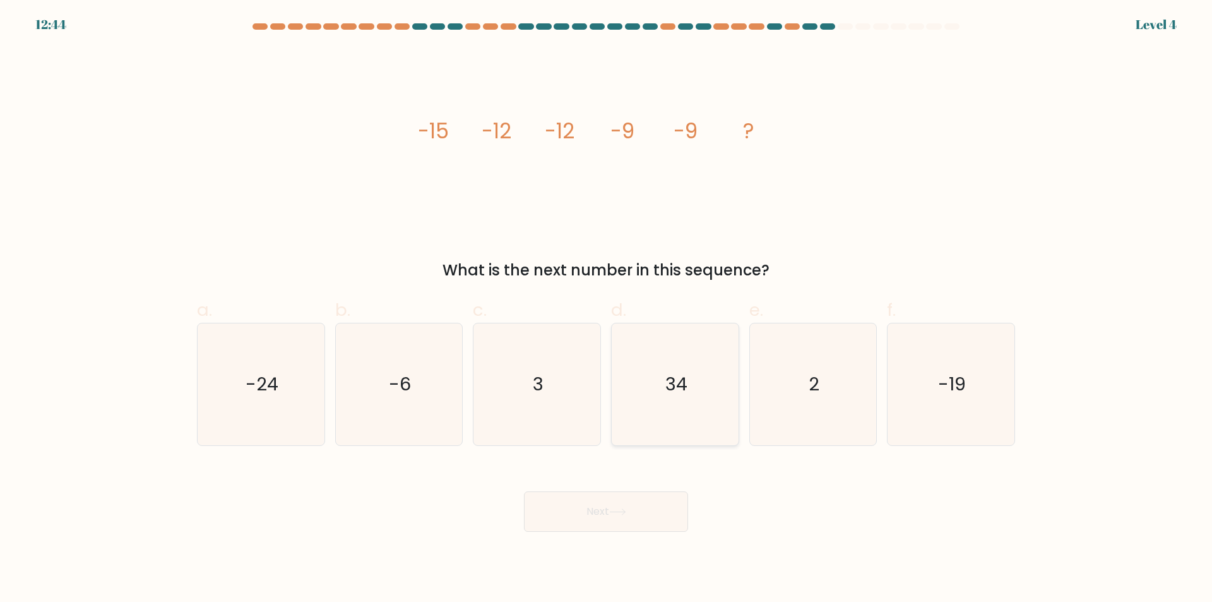
drag, startPoint x: 672, startPoint y: 390, endPoint x: 649, endPoint y: 486, distance: 98.6
click at [672, 391] on text "34" at bounding box center [676, 384] width 22 height 25
click at [607, 309] on input "d. 34" at bounding box center [606, 305] width 1 height 8
radio input "true"
click at [643, 497] on button "Next" at bounding box center [606, 511] width 164 height 40
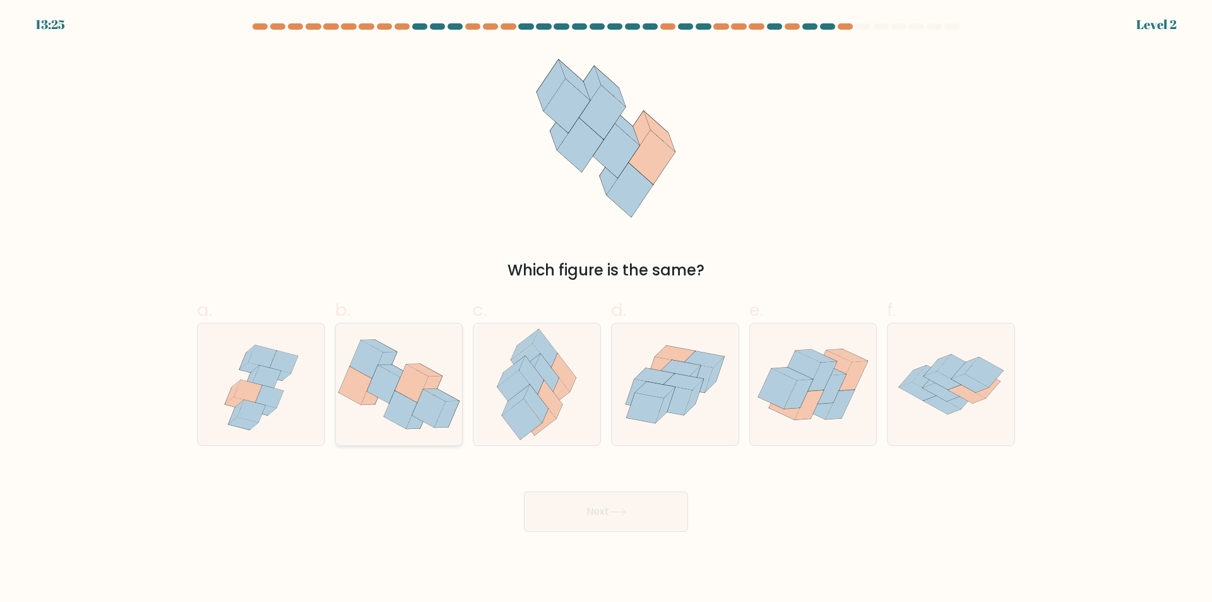
click at [425, 402] on icon at bounding box center [428, 409] width 33 height 38
click at [606, 309] on input "b." at bounding box center [606, 305] width 1 height 8
radio input "true"
click at [640, 535] on body "13:21 Level 2" at bounding box center [606, 301] width 1212 height 602
click at [640, 529] on button "Next" at bounding box center [606, 511] width 164 height 40
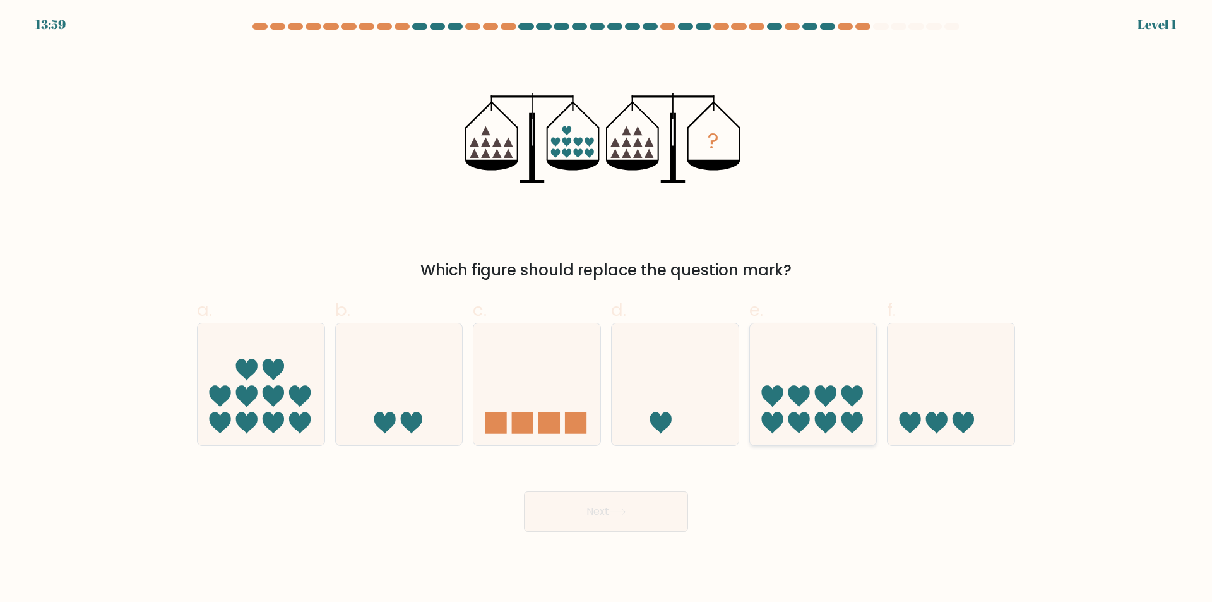
click at [758, 413] on icon at bounding box center [813, 384] width 127 height 105
click at [607, 309] on input "e." at bounding box center [606, 305] width 1 height 8
radio input "true"
click at [658, 509] on button "Next" at bounding box center [606, 511] width 164 height 40
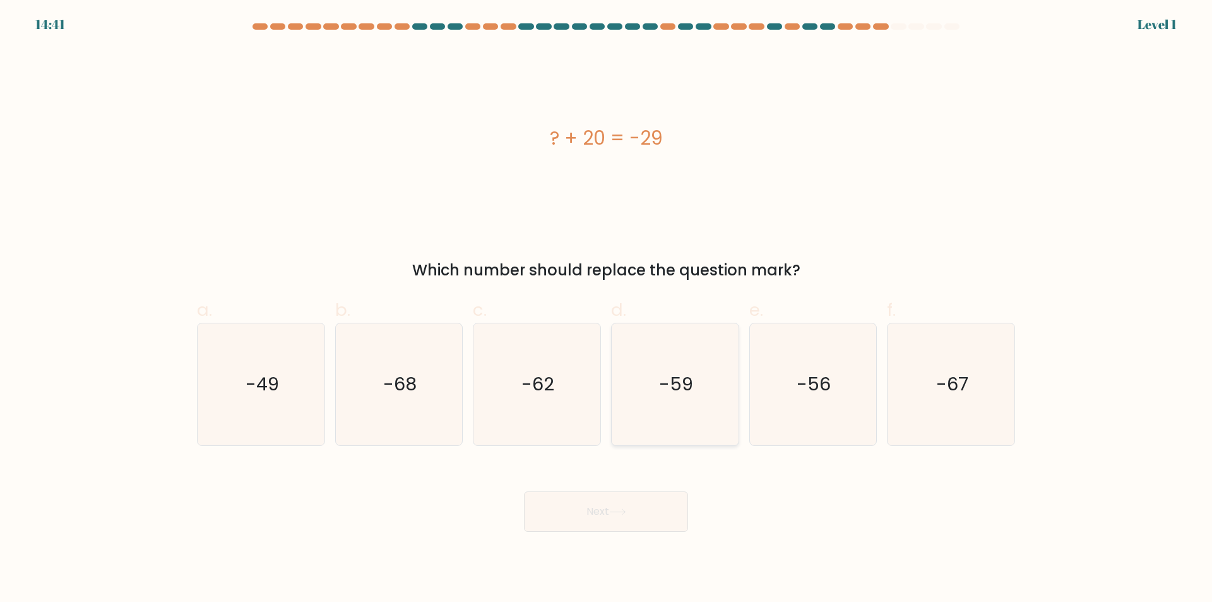
click at [675, 408] on icon "-59" at bounding box center [675, 384] width 122 height 122
click at [607, 309] on input "d. -59" at bounding box center [606, 305] width 1 height 8
radio input "true"
click at [650, 490] on div "Next" at bounding box center [605, 496] width 833 height 71
click at [655, 500] on button "Next" at bounding box center [606, 511] width 164 height 40
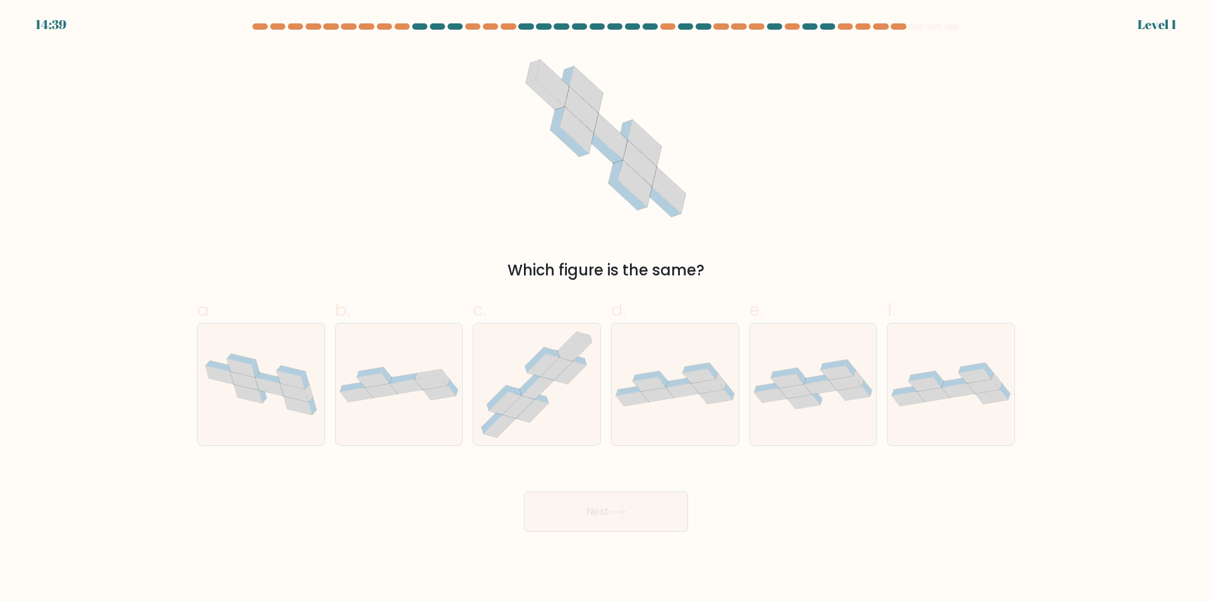
click at [805, 419] on div at bounding box center [813, 384] width 128 height 123
click at [607, 309] on input "e." at bounding box center [606, 305] width 1 height 8
radio input "true"
click at [622, 507] on button "Next" at bounding box center [606, 511] width 164 height 40
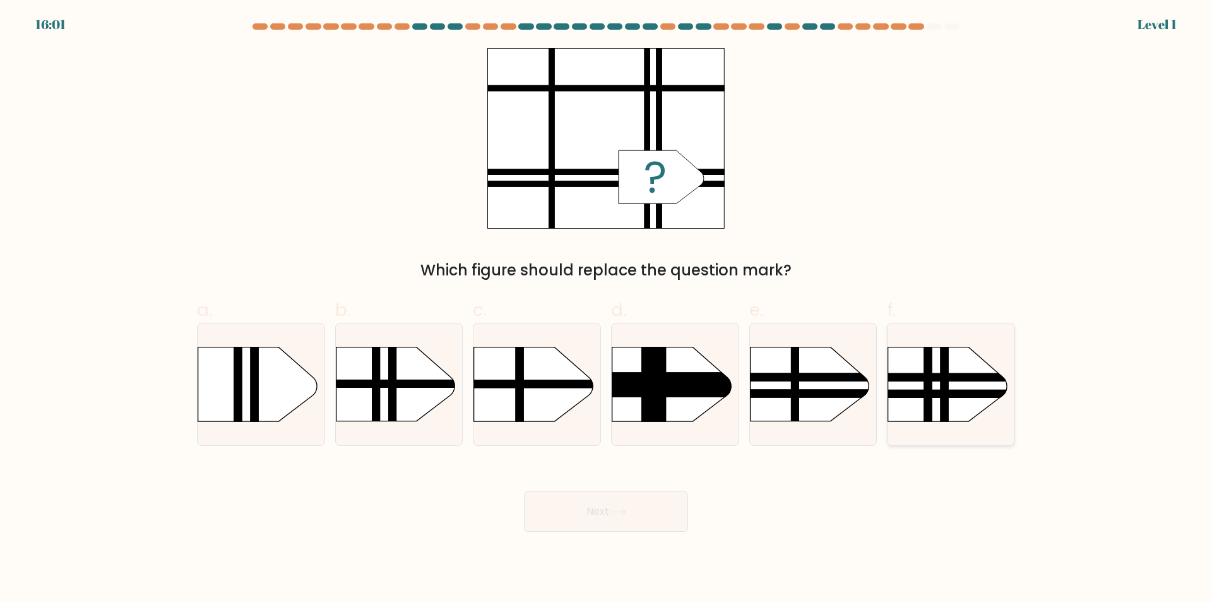
drag, startPoint x: 976, startPoint y: 409, endPoint x: 970, endPoint y: 410, distance: 6.4
click at [975, 409] on rect at bounding box center [871, 330] width 330 height 251
click at [607, 309] on input "f." at bounding box center [606, 305] width 1 height 8
radio input "true"
click at [645, 535] on body "16:01 Level 1" at bounding box center [606, 301] width 1212 height 602
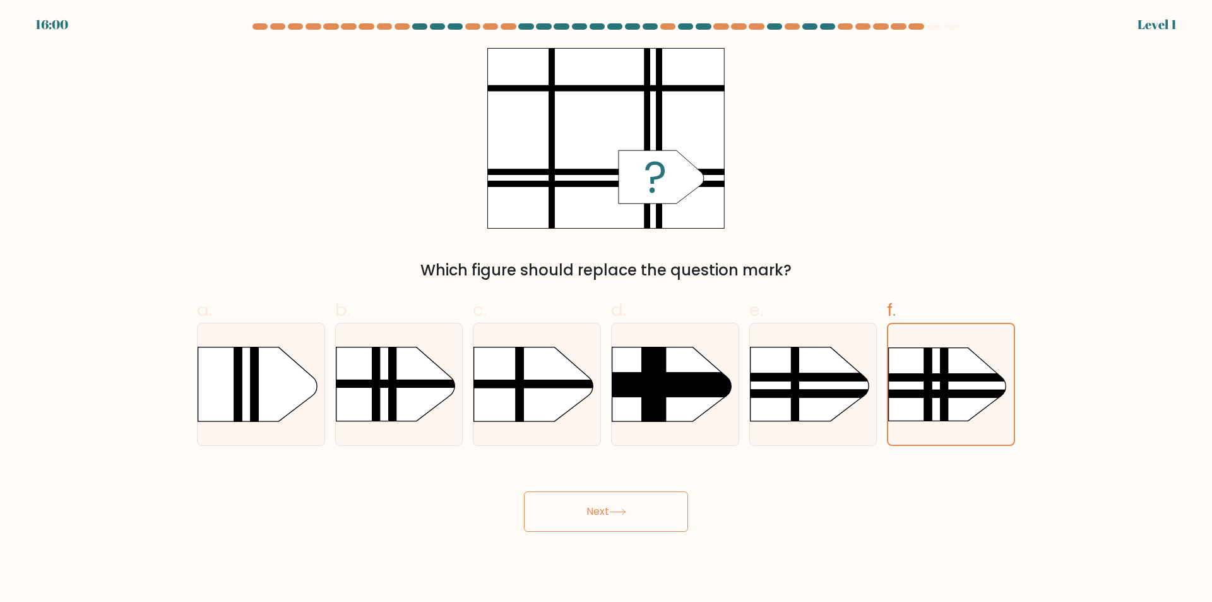
click at [646, 518] on button "Next" at bounding box center [606, 511] width 164 height 40
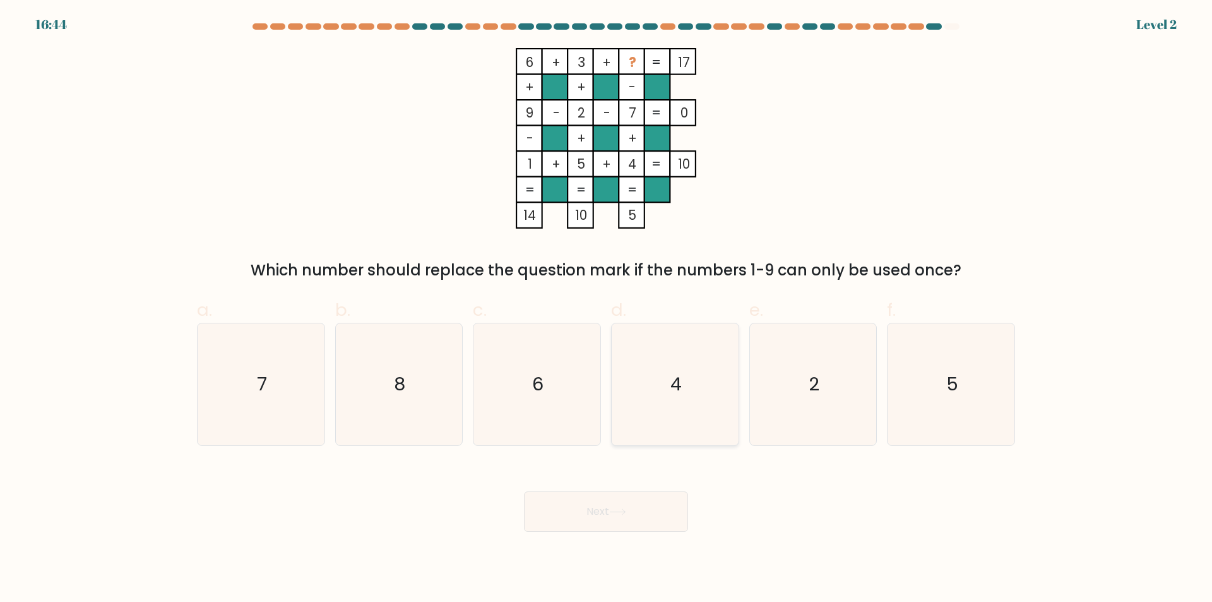
click at [706, 379] on icon "4" at bounding box center [675, 384] width 122 height 122
click at [607, 309] on input "d. 4" at bounding box center [606, 305] width 1 height 8
radio input "true"
click at [638, 497] on button "Next" at bounding box center [606, 511] width 164 height 40
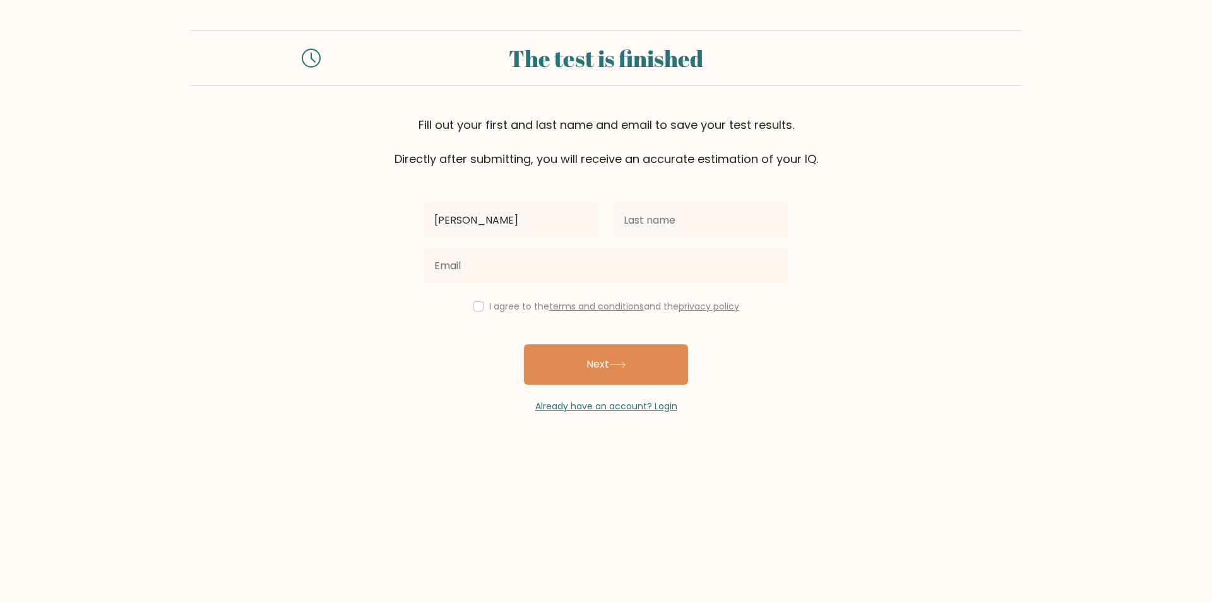
type input "[PERSON_NAME]"
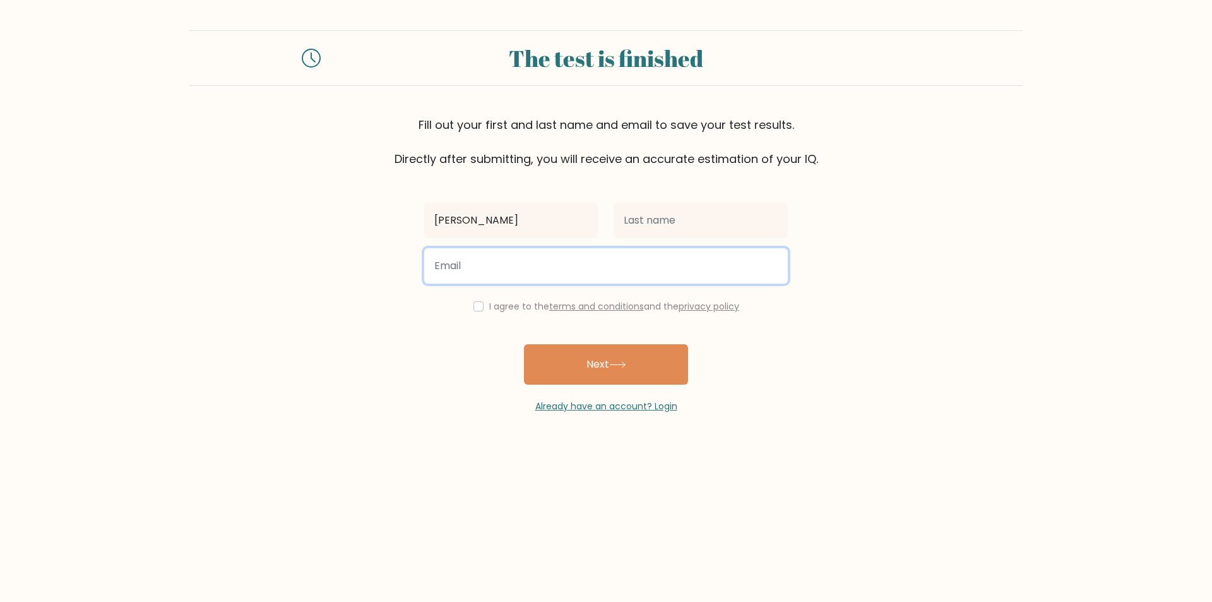
click at [591, 266] on input "email" at bounding box center [606, 265] width 364 height 35
paste input "daphne.cmedellin@gmail.com"
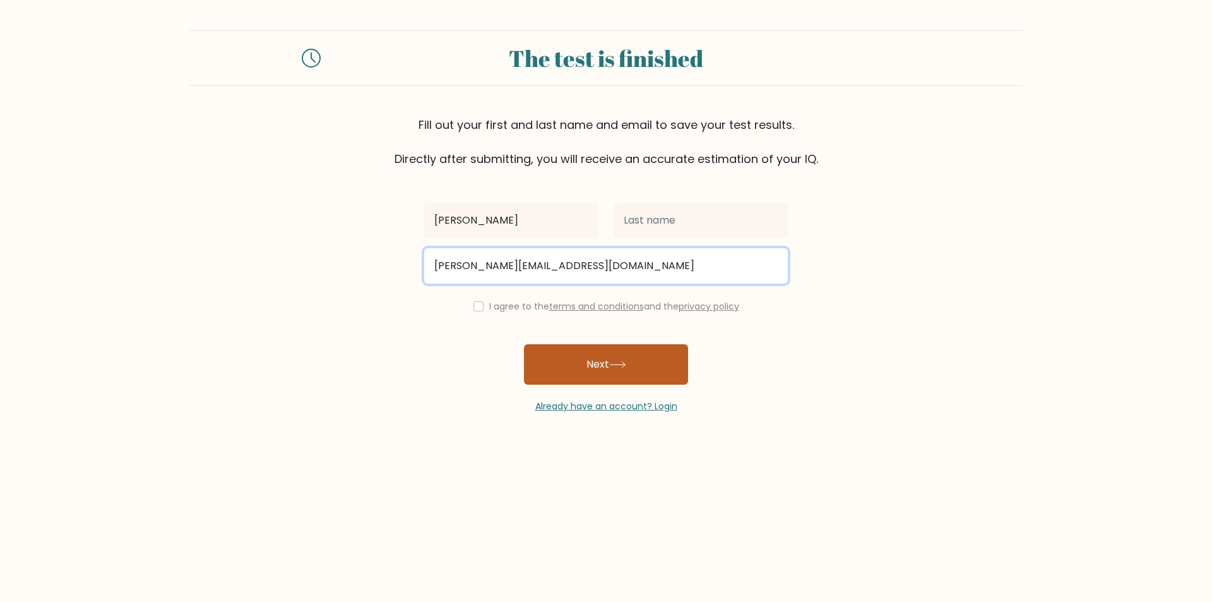
type input "daphne.cmedellin@gmail.com"
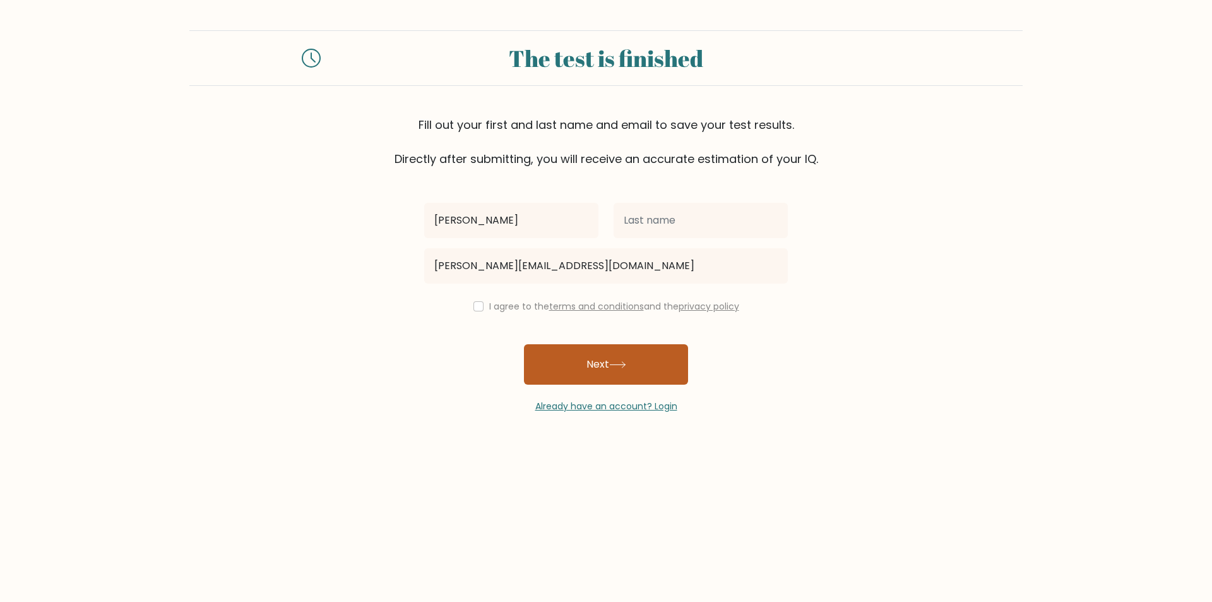
click at [562, 371] on button "Next" at bounding box center [606, 364] width 164 height 40
click at [488, 316] on div "daphne daphne.cmedellin@gmail.com I agree to the terms and conditions and the p…" at bounding box center [606, 290] width 379 height 246
click at [489, 311] on label "I agree to the terms and conditions and the privacy policy" at bounding box center [614, 306] width 250 height 13
click at [489, 307] on label "I agree to the terms and conditions and the privacy policy" at bounding box center [614, 306] width 250 height 13
click at [474, 307] on input "checkbox" at bounding box center [478, 306] width 10 height 10
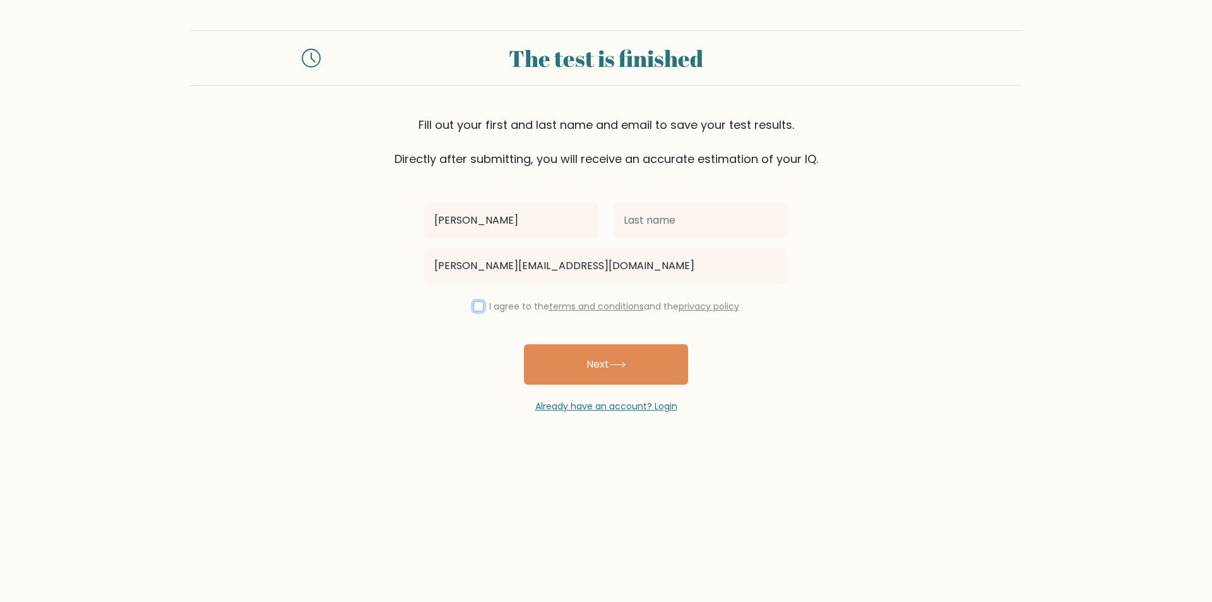
checkbox input "true"
click at [702, 194] on div "daphne daphne.cmedellin@gmail.com I agree to the terms and conditions and the p…" at bounding box center [606, 290] width 379 height 246
click at [690, 216] on input "text" at bounding box center [701, 220] width 174 height 35
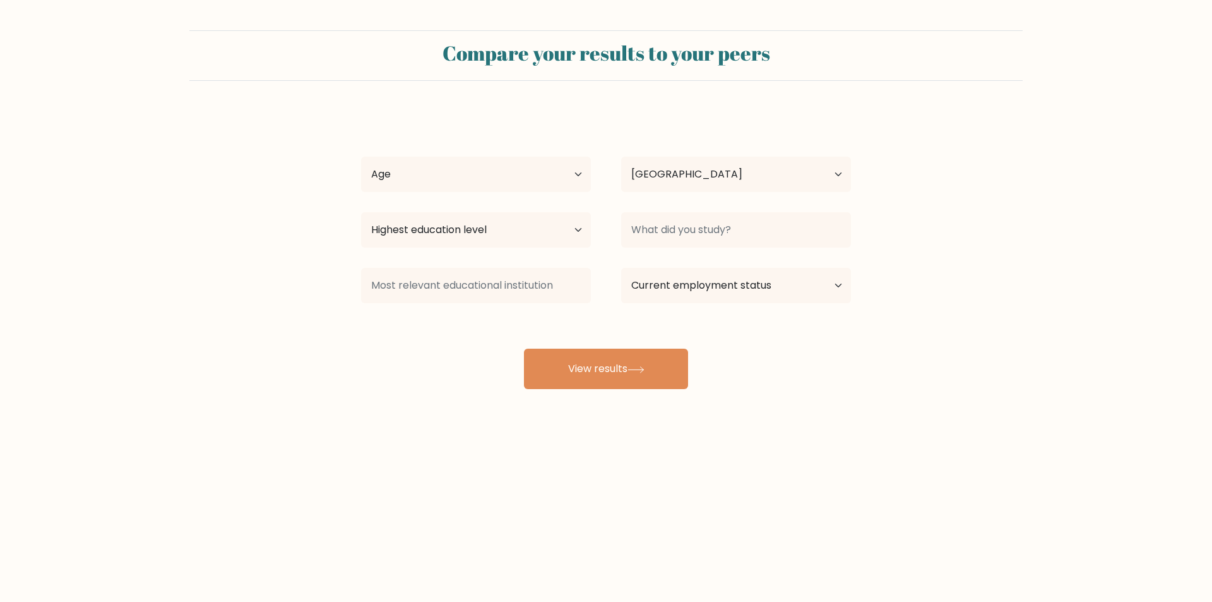
select select "PH"
click at [554, 360] on button "View results" at bounding box center [606, 368] width 164 height 40
click at [445, 148] on div "daphne medellin Age Under 18 years old 18-24 years old 25-34 years old 35-44 ye…" at bounding box center [606, 250] width 505 height 278
click at [437, 167] on select "Age Under 18 years old 18-24 years old 25-34 years old 35-44 years old 45-54 ye…" at bounding box center [476, 174] width 230 height 35
select select "25_34"
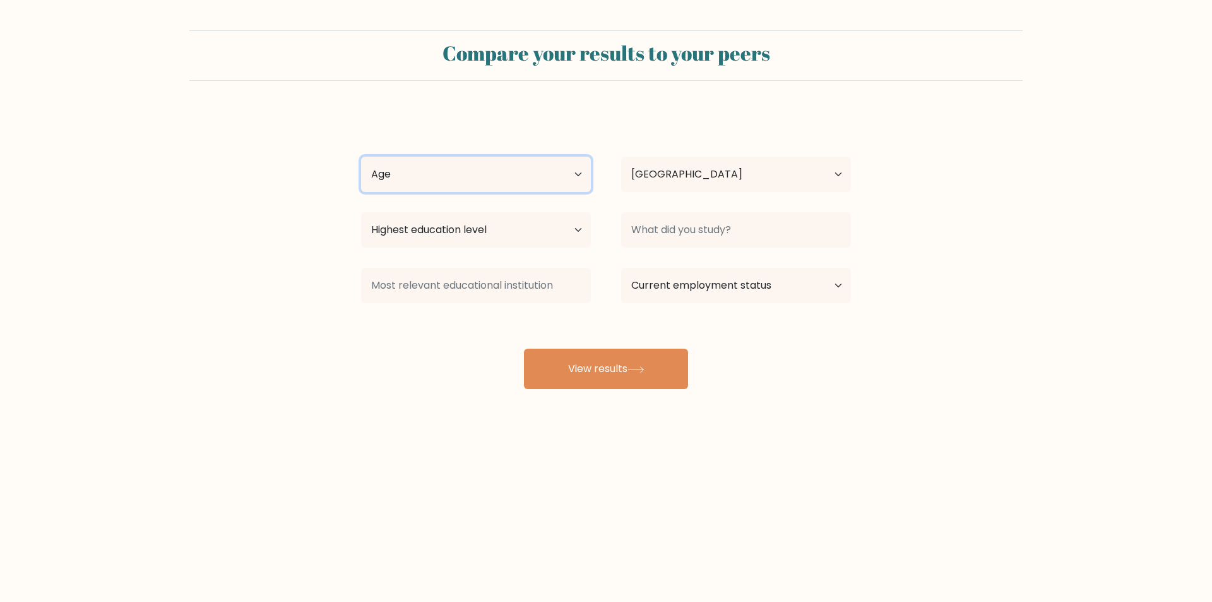
click at [361, 157] on select "Age Under 18 years old 18-24 years old 25-34 years old 35-44 years old 45-54 ye…" at bounding box center [476, 174] width 230 height 35
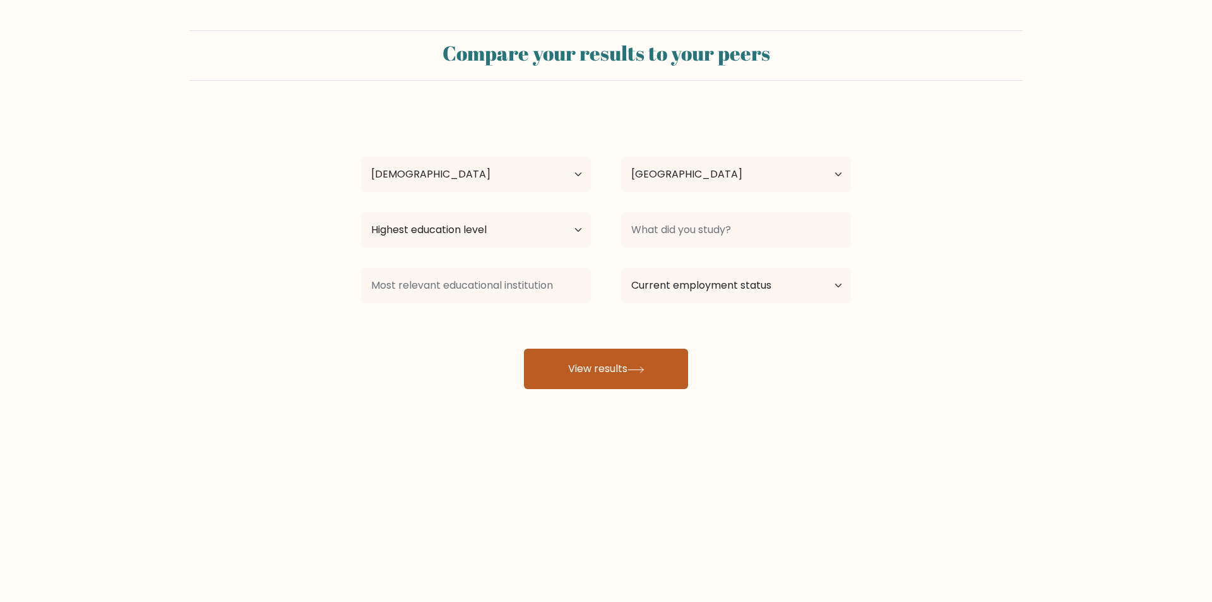
click at [617, 383] on button "View results" at bounding box center [606, 368] width 164 height 40
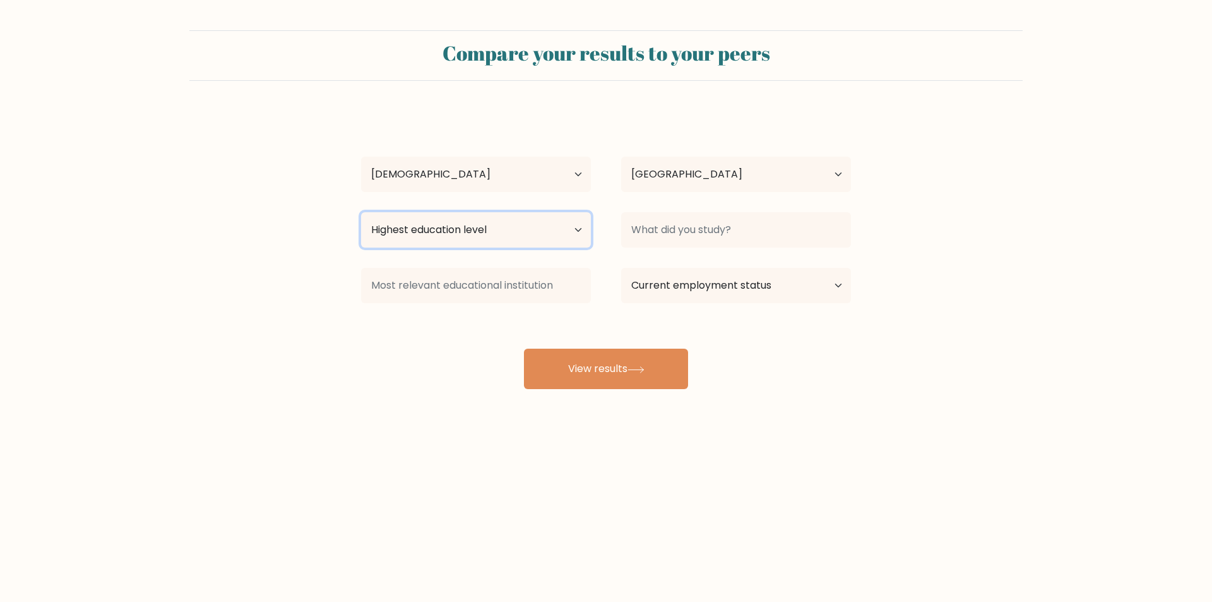
click at [492, 241] on select "Highest education level No schooling Primary Lower Secondary Upper Secondary Oc…" at bounding box center [476, 229] width 230 height 35
select select "bachelors_degree"
click at [361, 212] on select "Highest education level No schooling Primary Lower Secondary Upper Secondary Oc…" at bounding box center [476, 229] width 230 height 35
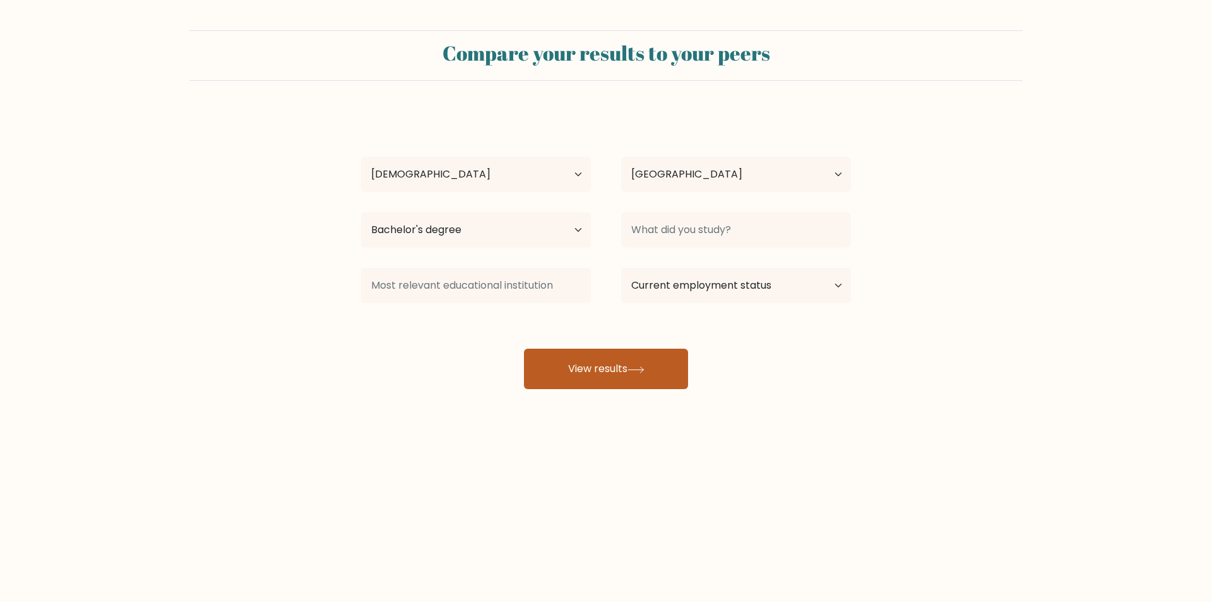
click at [584, 368] on button "View results" at bounding box center [606, 368] width 164 height 40
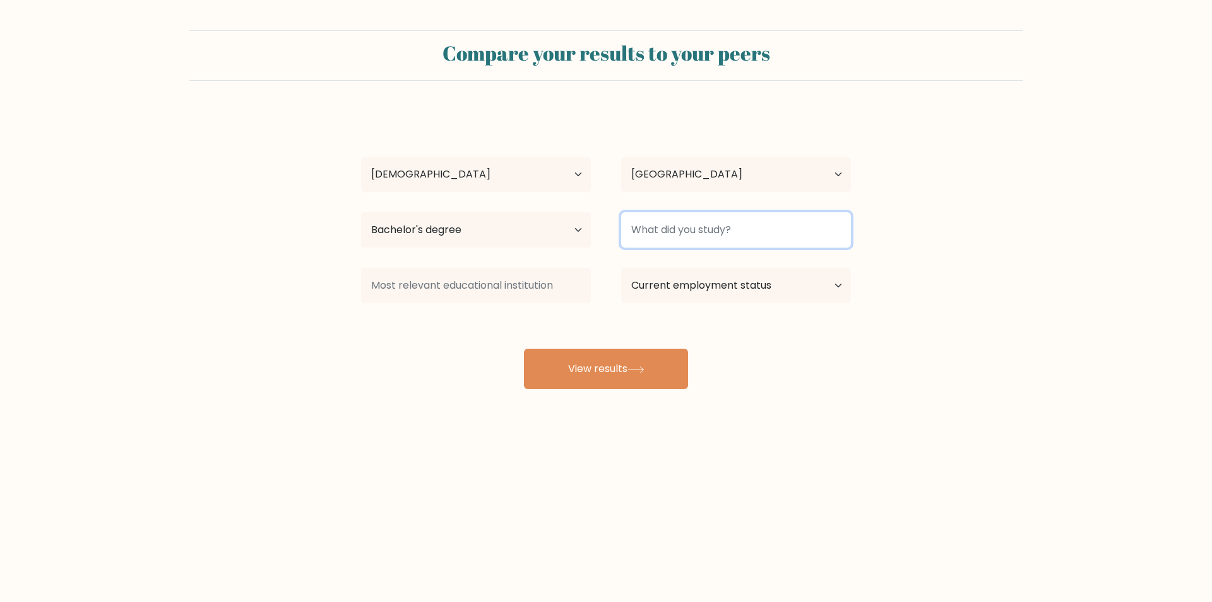
click at [674, 231] on input at bounding box center [736, 229] width 230 height 35
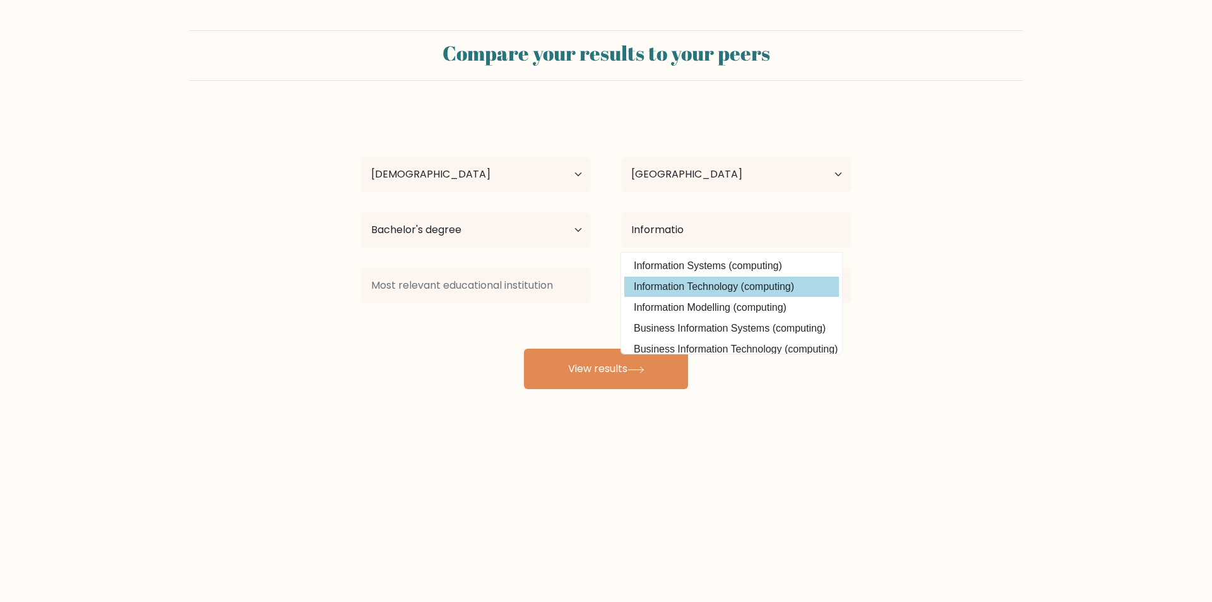
click at [679, 279] on option "Information Technology (computing)" at bounding box center [731, 287] width 215 height 20
type input "Information Technology"
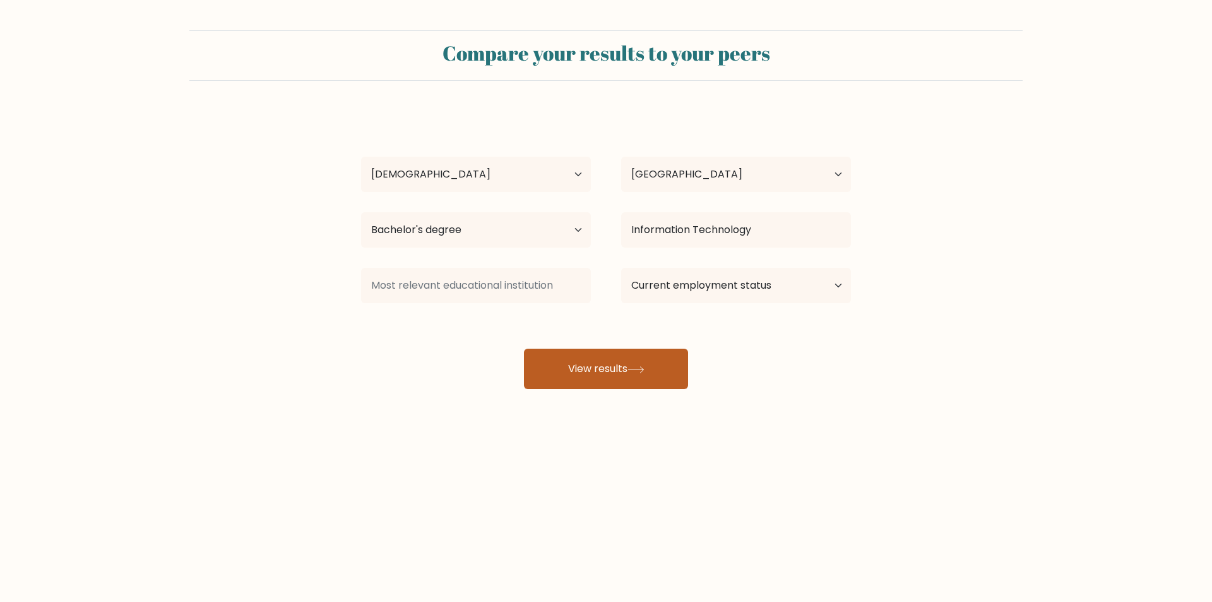
click at [636, 360] on button "View results" at bounding box center [606, 368] width 164 height 40
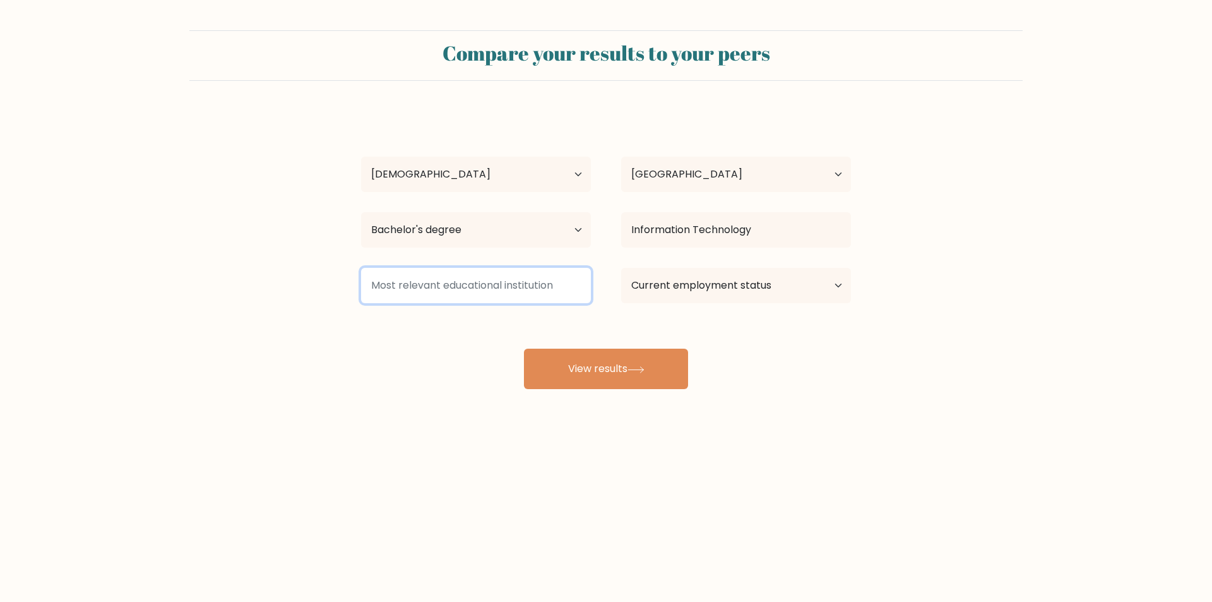
click at [566, 294] on input at bounding box center [476, 285] width 230 height 35
click at [590, 319] on div "daphne medellin Age Under 18 years old 18-24 years old 25-34 years old 35-44 ye…" at bounding box center [606, 250] width 505 height 278
click at [488, 278] on input at bounding box center [476, 285] width 230 height 35
click at [719, 309] on div "daphne medellin Age Under 18 years old 18-24 years old 25-34 years old 35-44 ye…" at bounding box center [606, 250] width 505 height 278
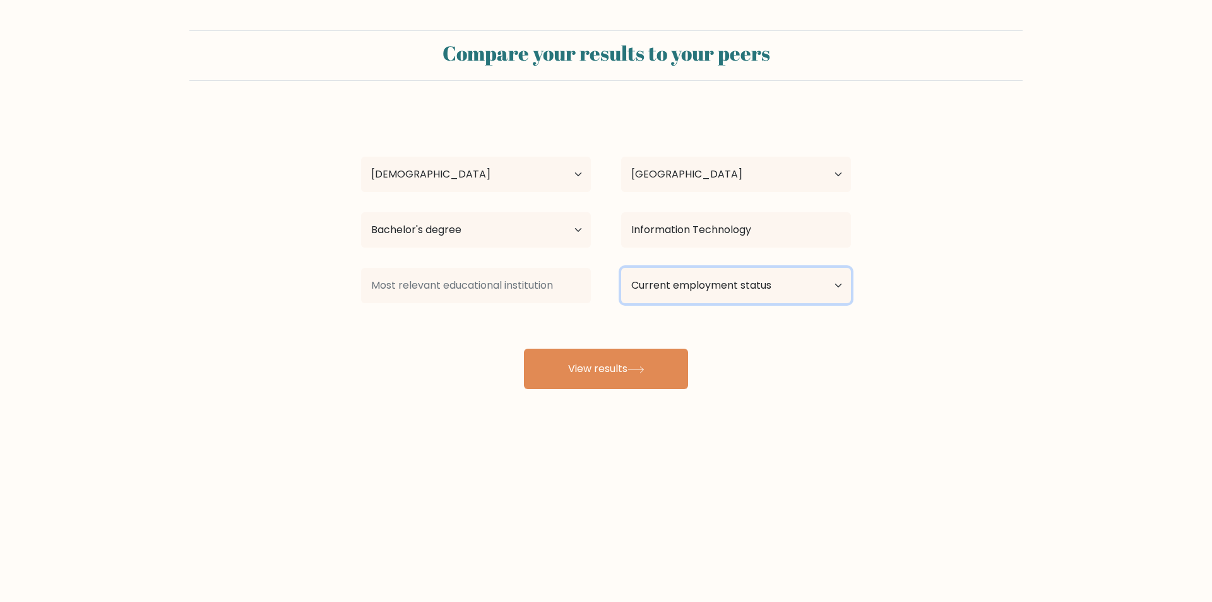
click at [719, 297] on select "Current employment status Employed Student Retired Other / prefer not to answer" at bounding box center [736, 285] width 230 height 35
click at [621, 268] on select "Current employment status Employed Student Retired Other / prefer not to answer" at bounding box center [736, 285] width 230 height 35
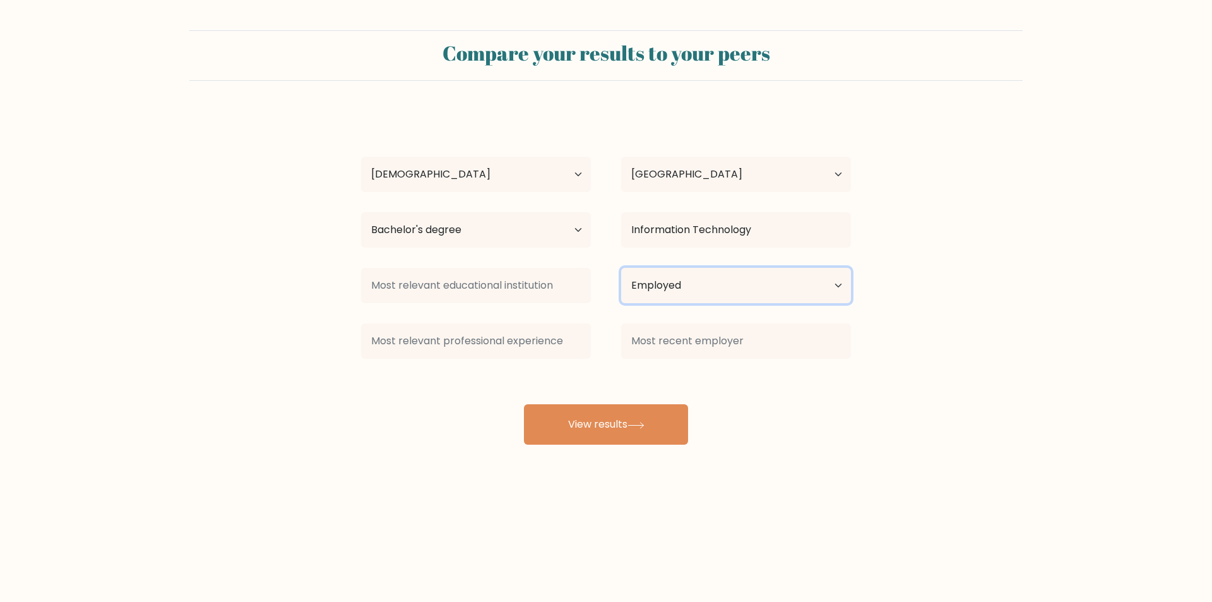
click at [672, 294] on select "Current employment status Employed Student Retired Other / prefer not to answer" at bounding box center [736, 285] width 230 height 35
select select "other"
click at [621, 268] on select "Current employment status Employed Student Retired Other / prefer not to answer" at bounding box center [736, 285] width 230 height 35
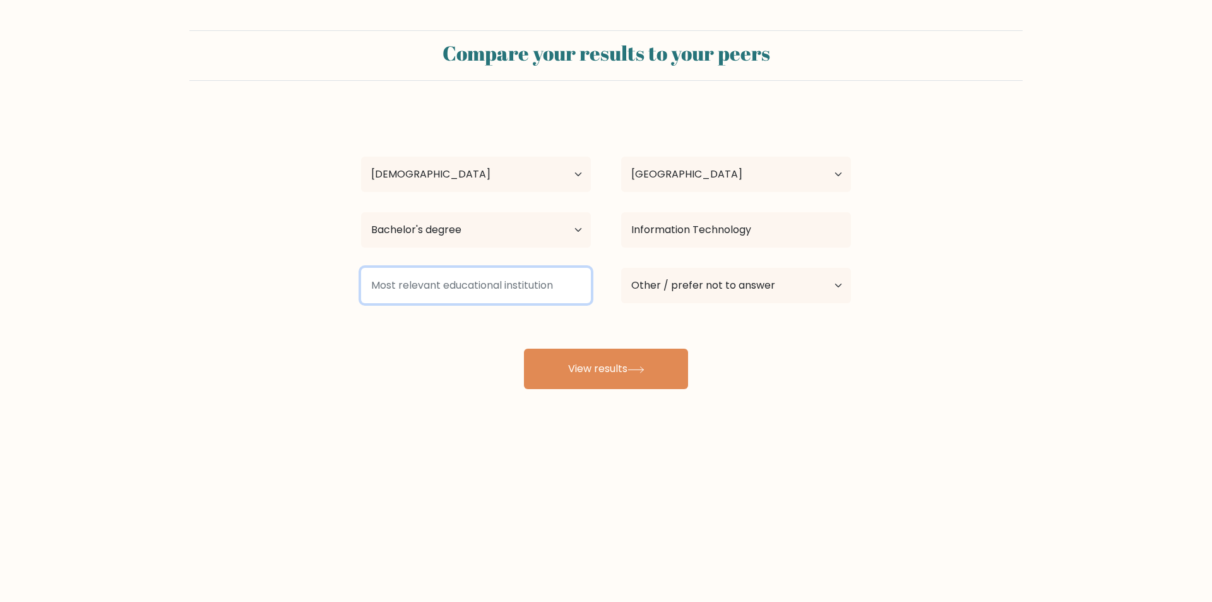
click at [529, 300] on input at bounding box center [476, 285] width 230 height 35
type input "C"
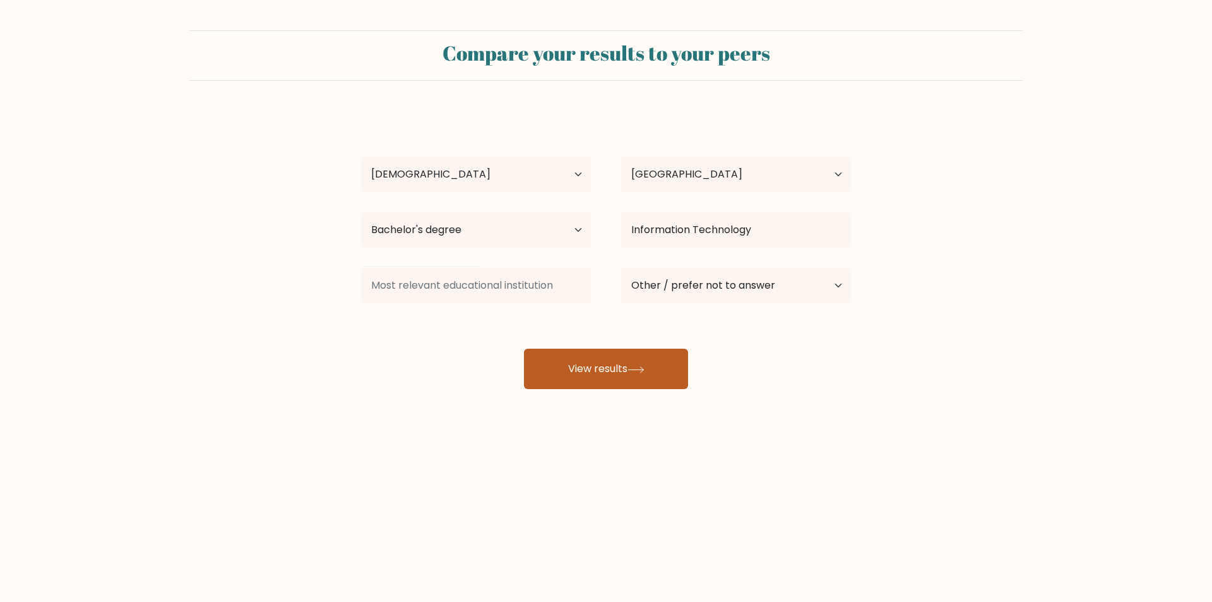
click at [657, 381] on button "View results" at bounding box center [606, 368] width 164 height 40
drag, startPoint x: 312, startPoint y: 272, endPoint x: 605, endPoint y: 284, distance: 293.8
click at [605, 284] on form "Compare your results to your peers daphne medellin Age Under 18 years old 18-24…" at bounding box center [606, 209] width 1212 height 359
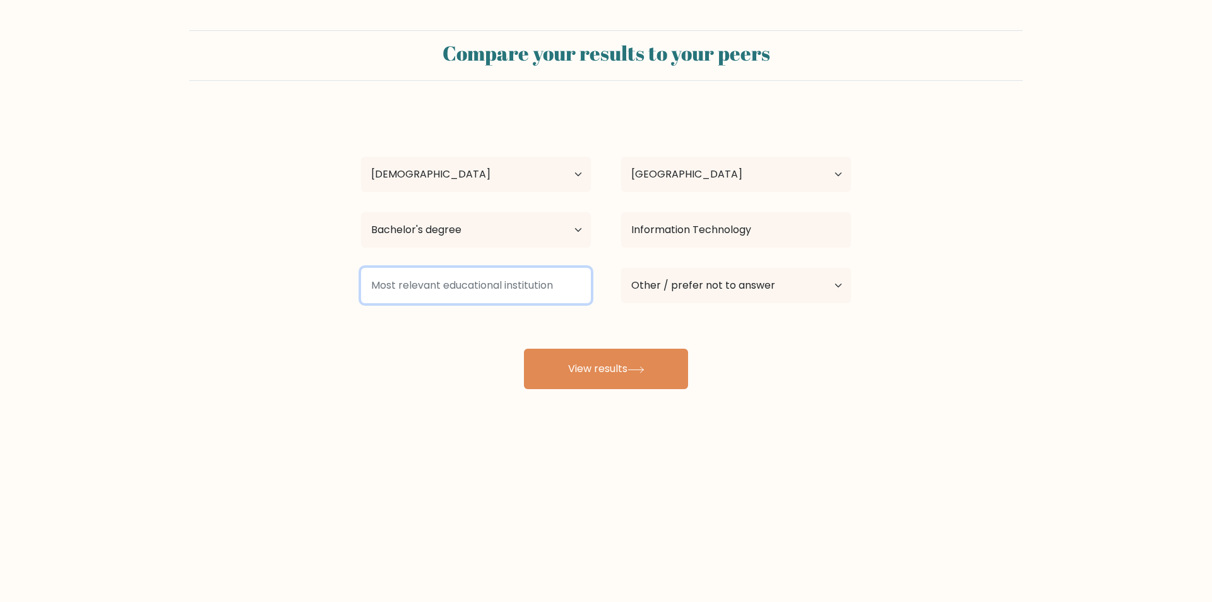
click at [557, 285] on input at bounding box center [476, 285] width 230 height 35
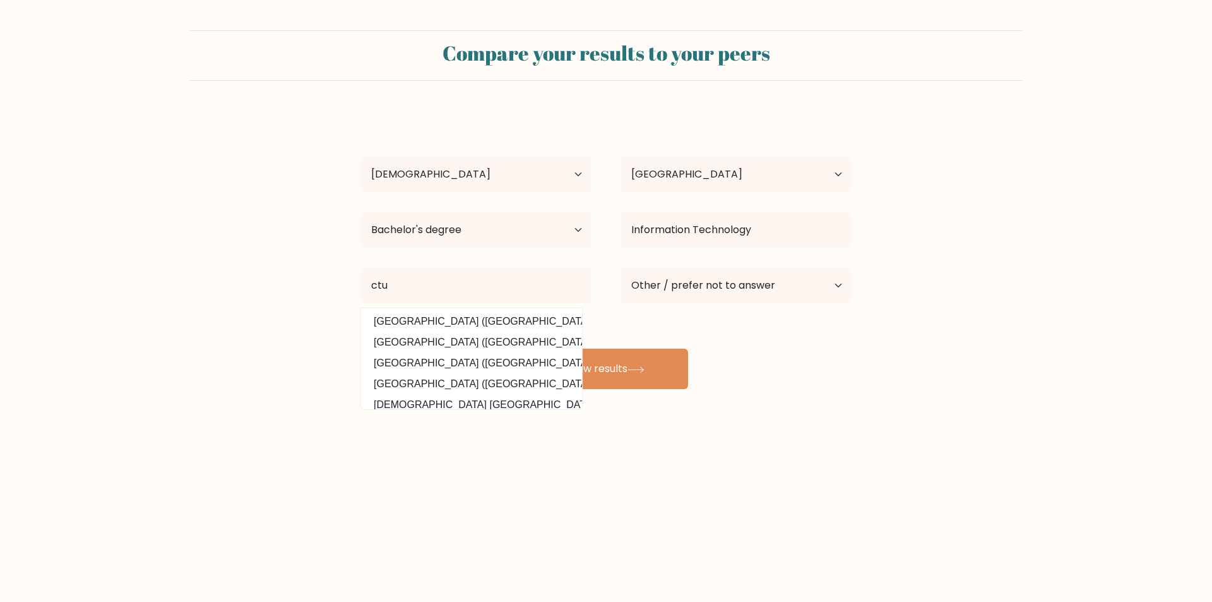
click at [554, 316] on option "Cebu Technological University (Philippines)" at bounding box center [471, 321] width 215 height 20
type input "[GEOGRAPHIC_DATA]"
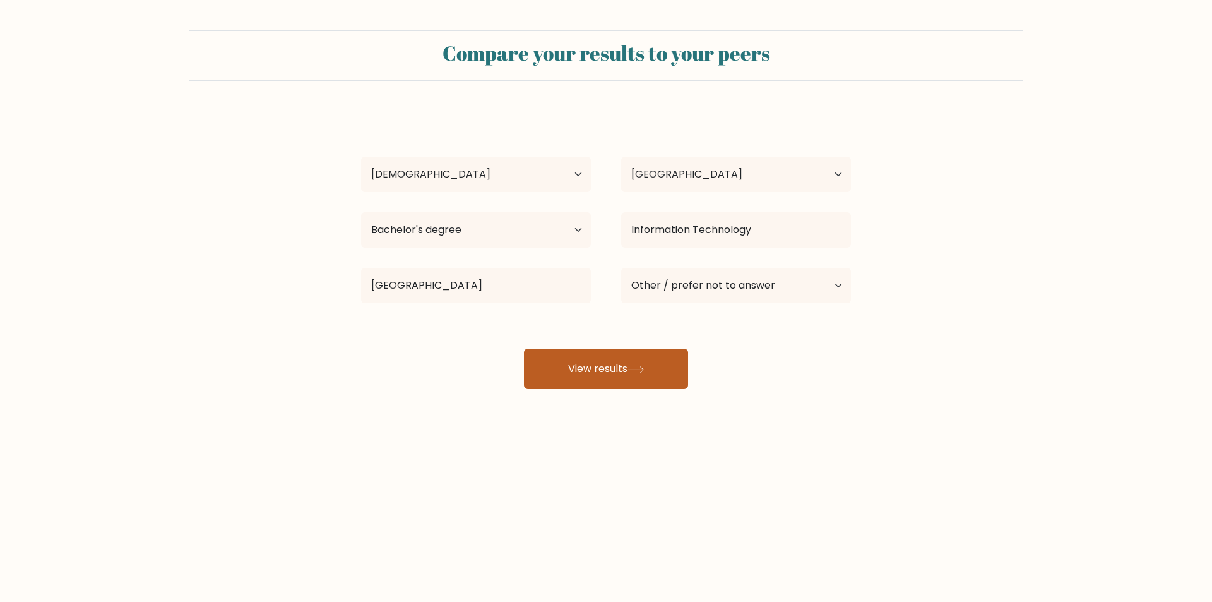
click at [604, 354] on button "View results" at bounding box center [606, 368] width 164 height 40
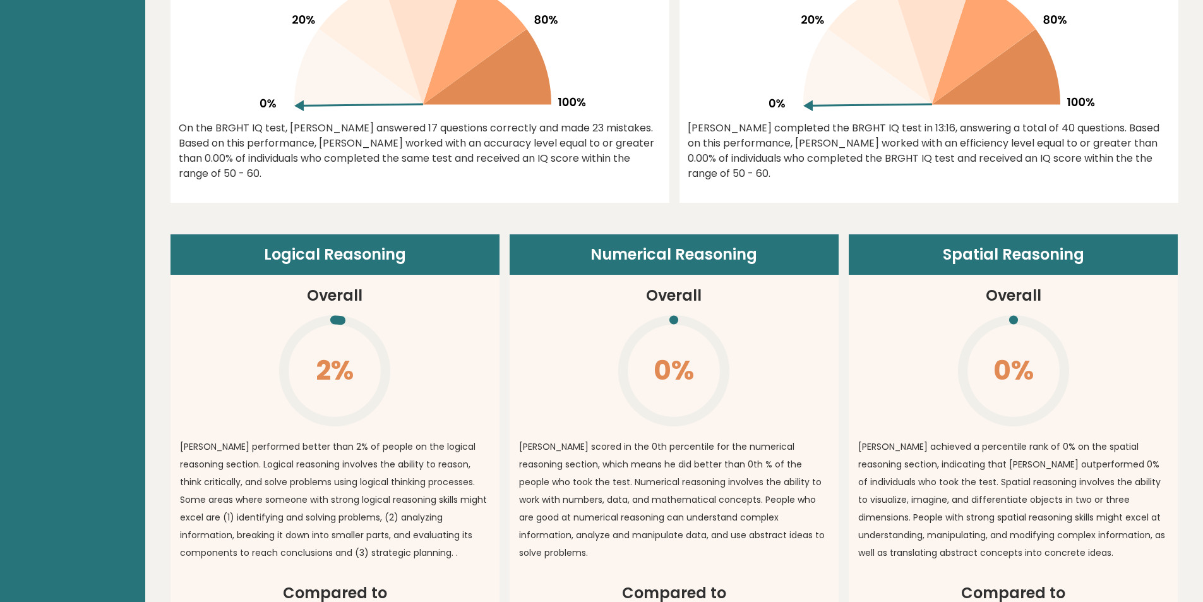
scroll to position [537, 0]
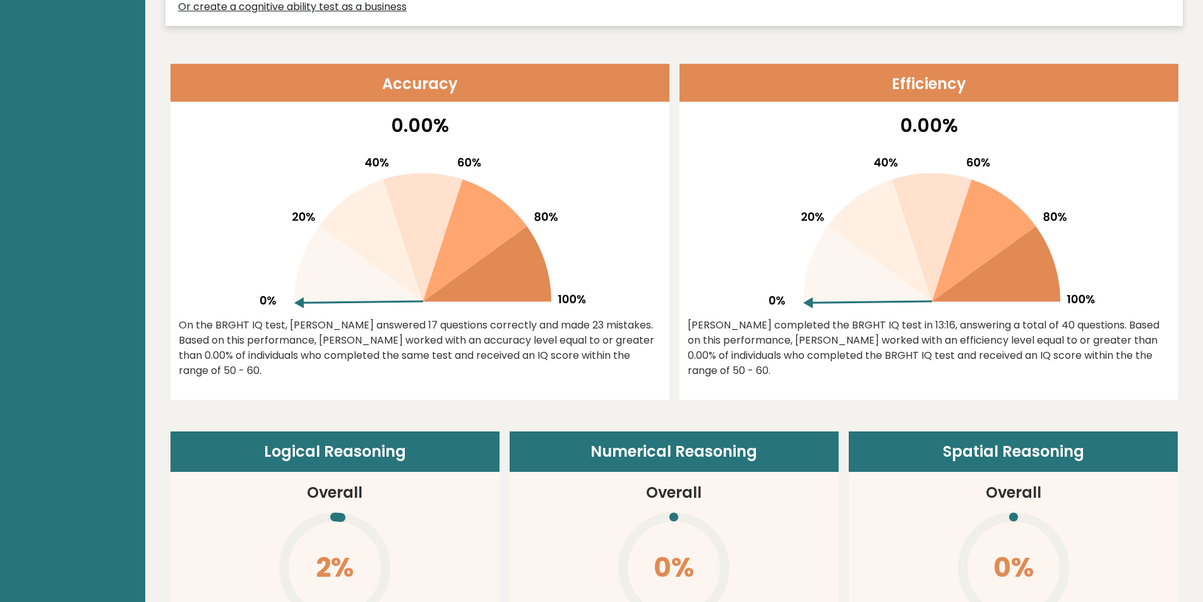
drag, startPoint x: 1200, startPoint y: 141, endPoint x: 1200, endPoint y: 107, distance: 34.1
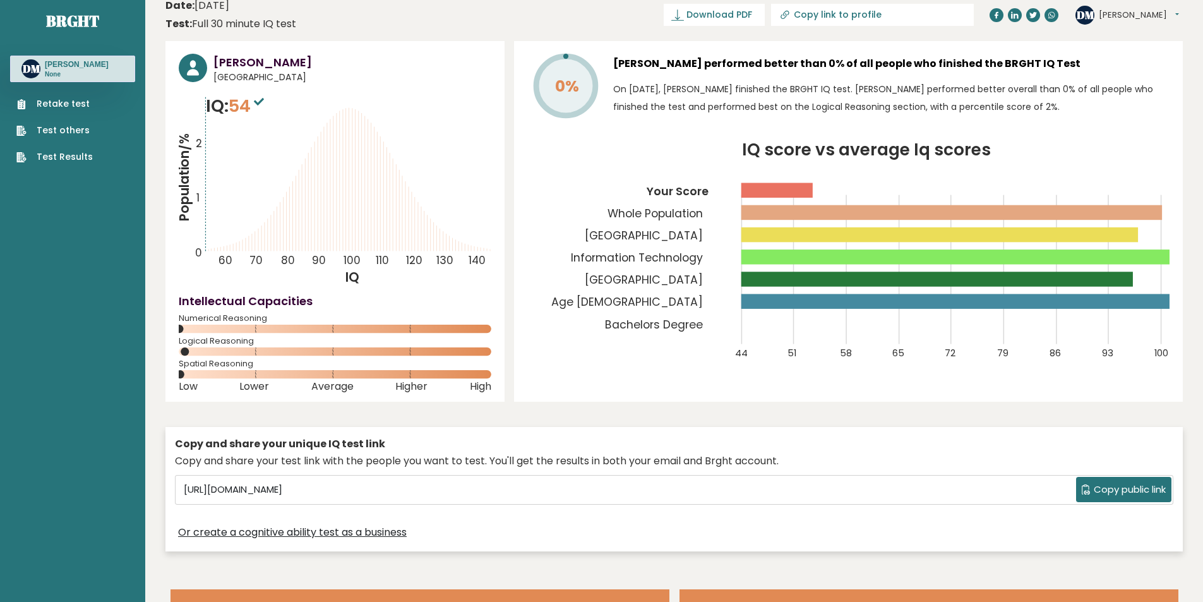
scroll to position [0, 0]
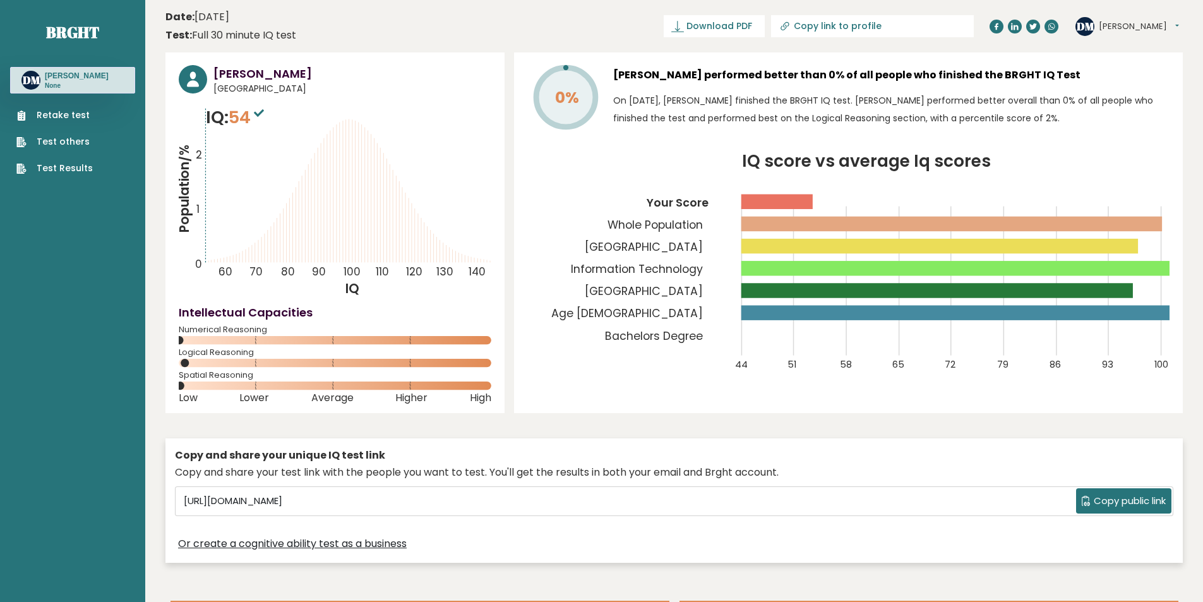
click at [86, 121] on link "Retake test" at bounding box center [54, 115] width 76 height 13
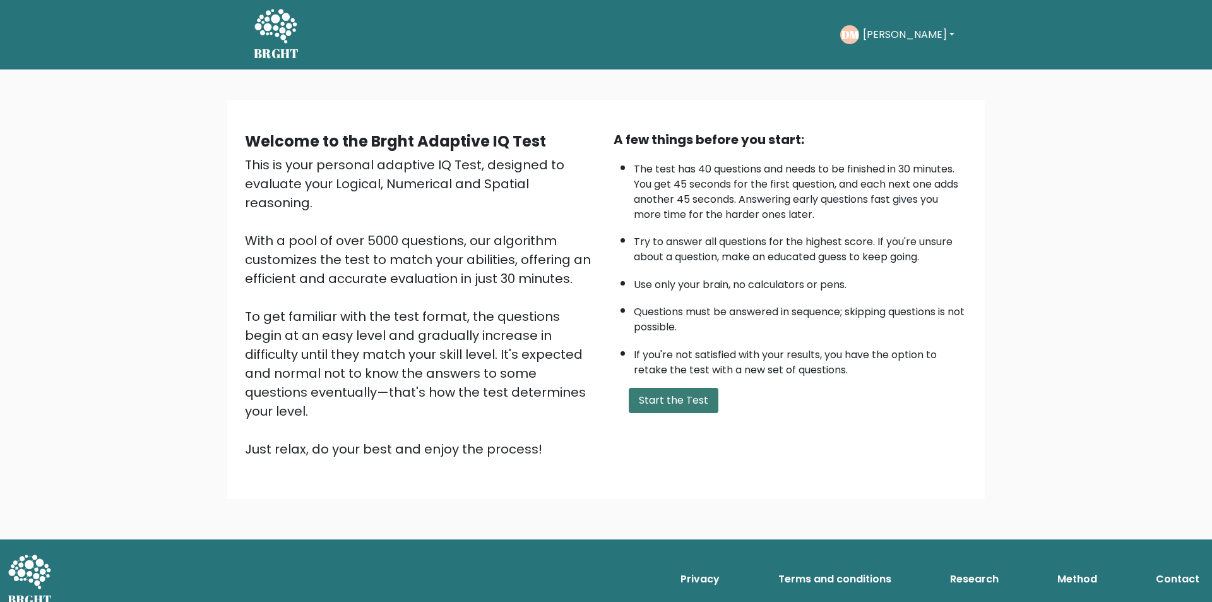
click at [706, 395] on button "Start the Test" at bounding box center [674, 400] width 90 height 25
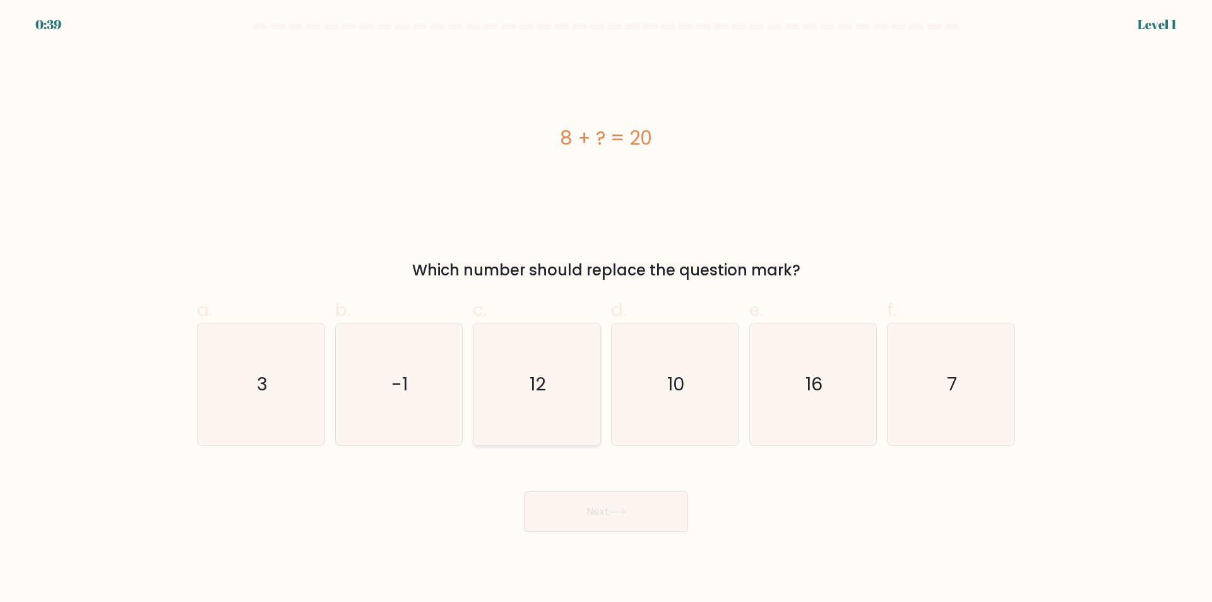
click at [549, 398] on icon "12" at bounding box center [537, 384] width 122 height 122
click at [606, 309] on input "c. 12" at bounding box center [606, 305] width 1 height 8
radio input "true"
click at [569, 486] on div "Next" at bounding box center [605, 496] width 833 height 71
click at [569, 509] on button "Next" at bounding box center [606, 511] width 164 height 40
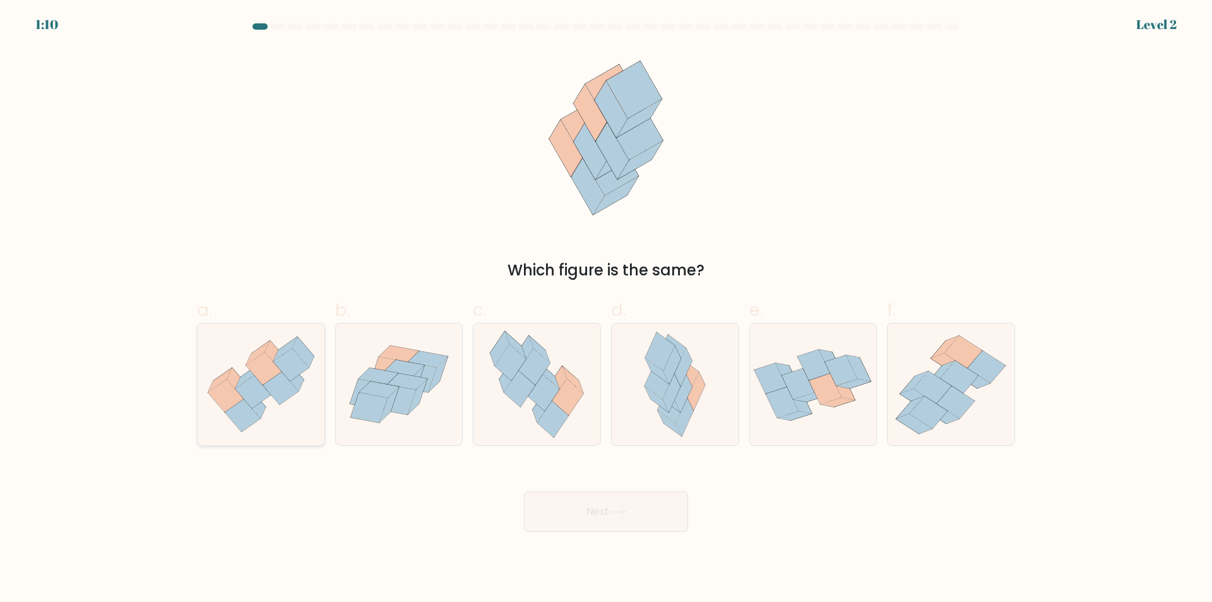
click at [296, 395] on icon at bounding box center [261, 384] width 127 height 109
click at [606, 309] on input "a." at bounding box center [606, 305] width 1 height 8
radio input "true"
click at [598, 510] on button "Next" at bounding box center [606, 511] width 164 height 40
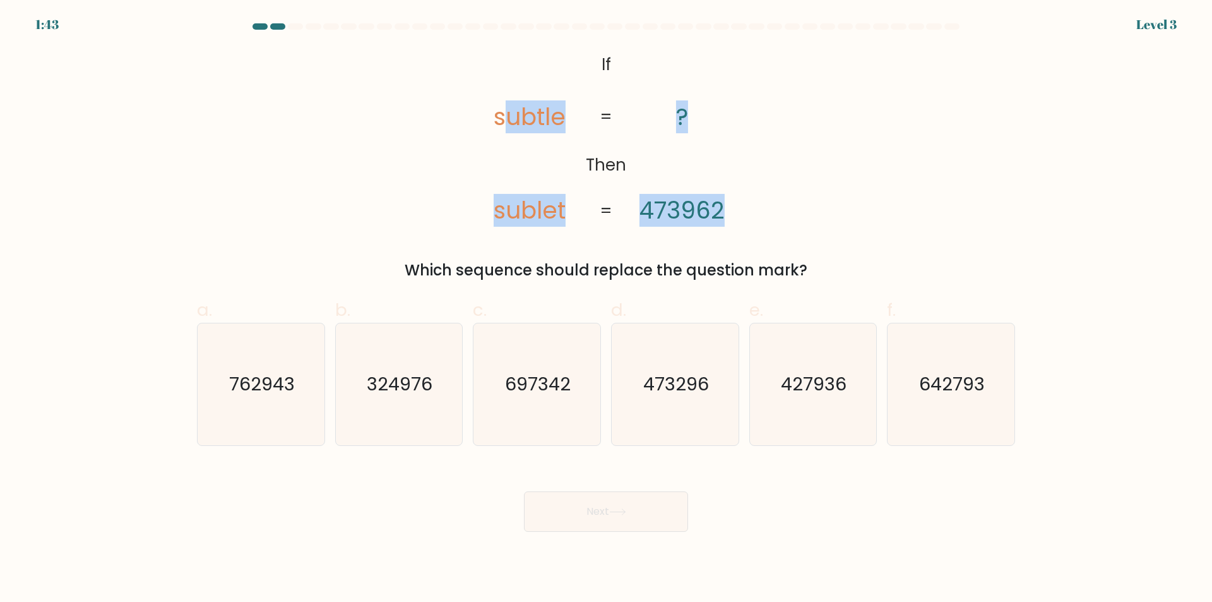
drag, startPoint x: 504, startPoint y: 58, endPoint x: 811, endPoint y: 223, distance: 348.3
click at [811, 223] on div "@import url('[URL][DOMAIN_NAME]); If Then subtle sublet ? 473962 = = Which sequ…" at bounding box center [605, 165] width 833 height 234
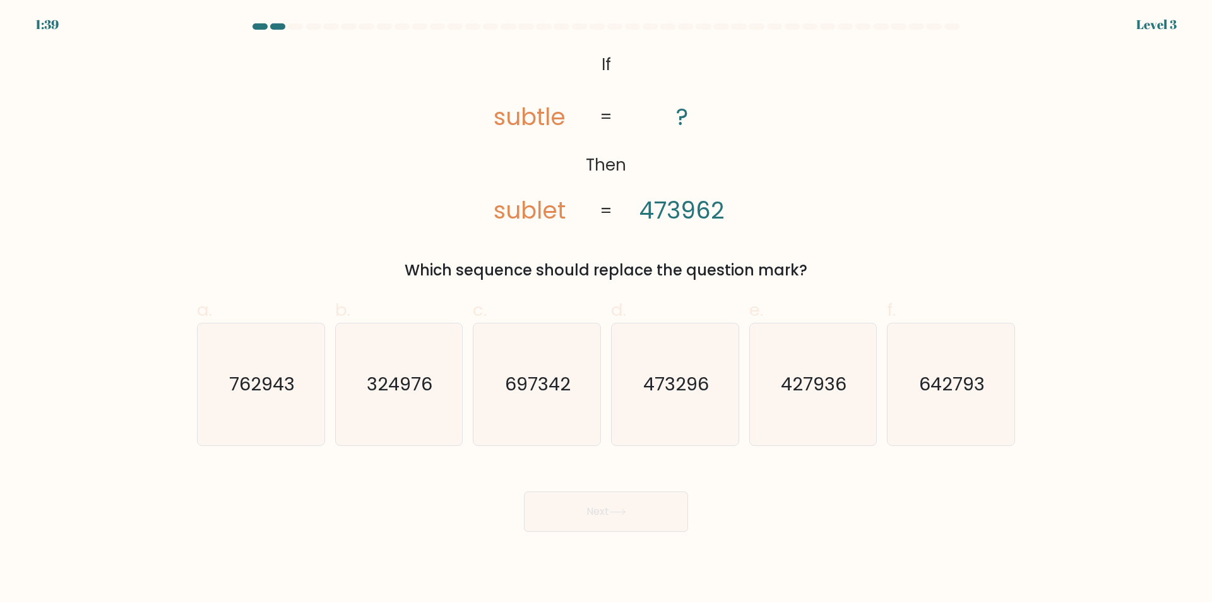
click at [897, 237] on div "@import url('[URL][DOMAIN_NAME]); If Then subtle sublet ? 473962 = = Which sequ…" at bounding box center [605, 165] width 833 height 234
drag, startPoint x: 800, startPoint y: 400, endPoint x: 788, endPoint y: 405, distance: 13.6
click at [801, 400] on icon "427936" at bounding box center [813, 384] width 122 height 122
click at [607, 309] on input "e. 427936" at bounding box center [606, 305] width 1 height 8
radio input "true"
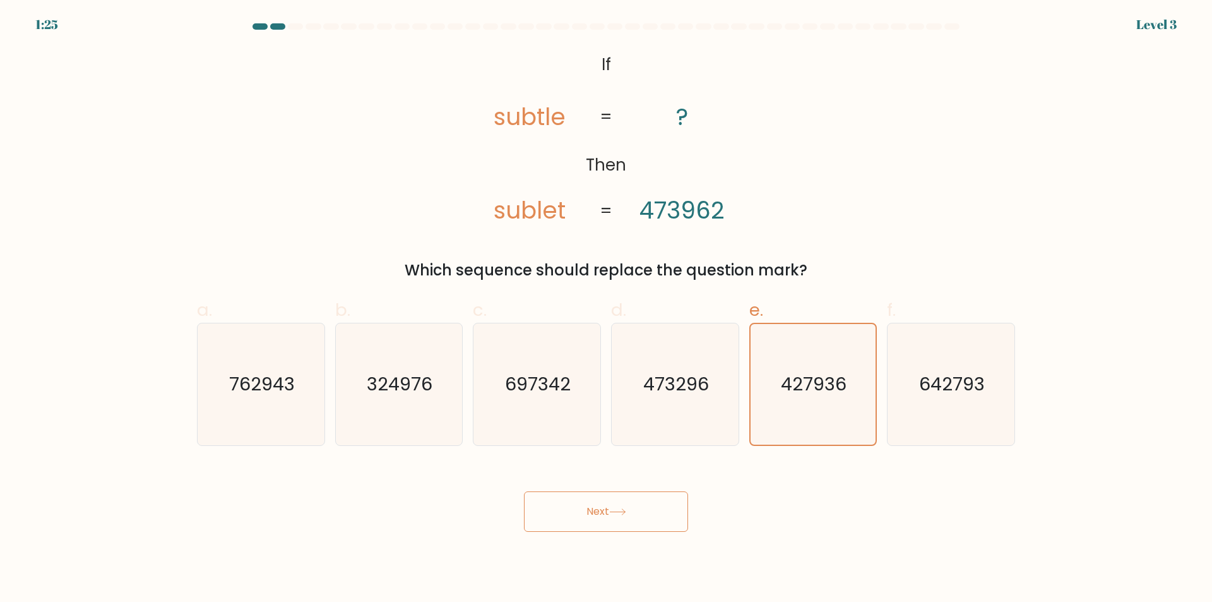
click at [640, 497] on button "Next" at bounding box center [606, 511] width 164 height 40
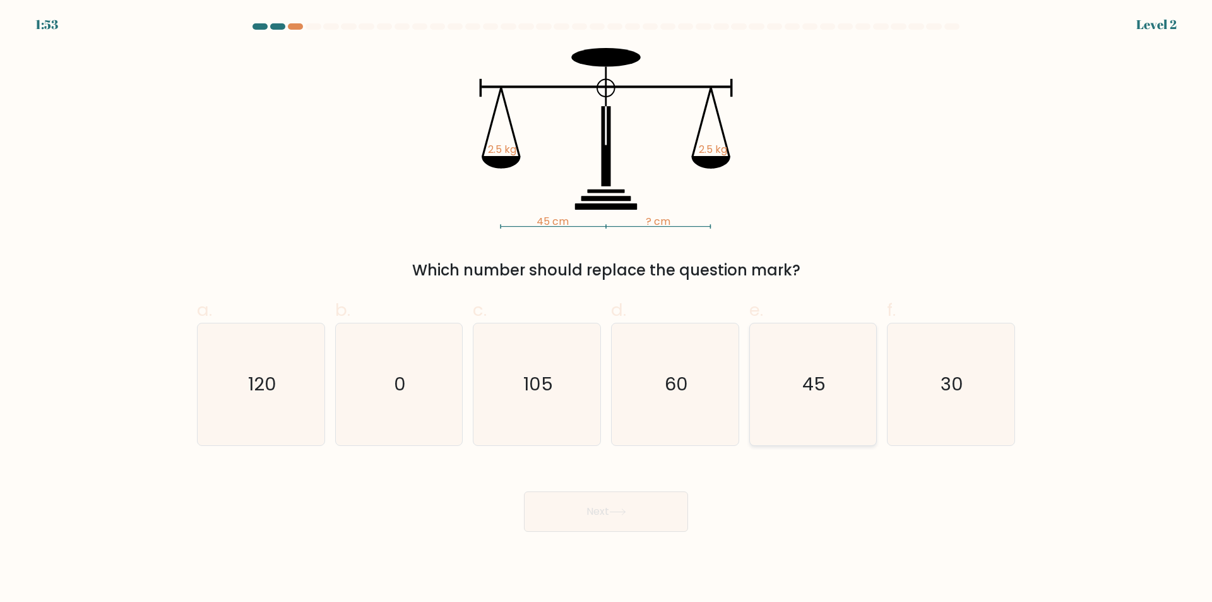
click at [806, 408] on icon "45" at bounding box center [813, 384] width 122 height 122
click at [607, 309] on input "e. 45" at bounding box center [606, 305] width 1 height 8
radio input "true"
click at [605, 501] on button "Next" at bounding box center [606, 511] width 164 height 40
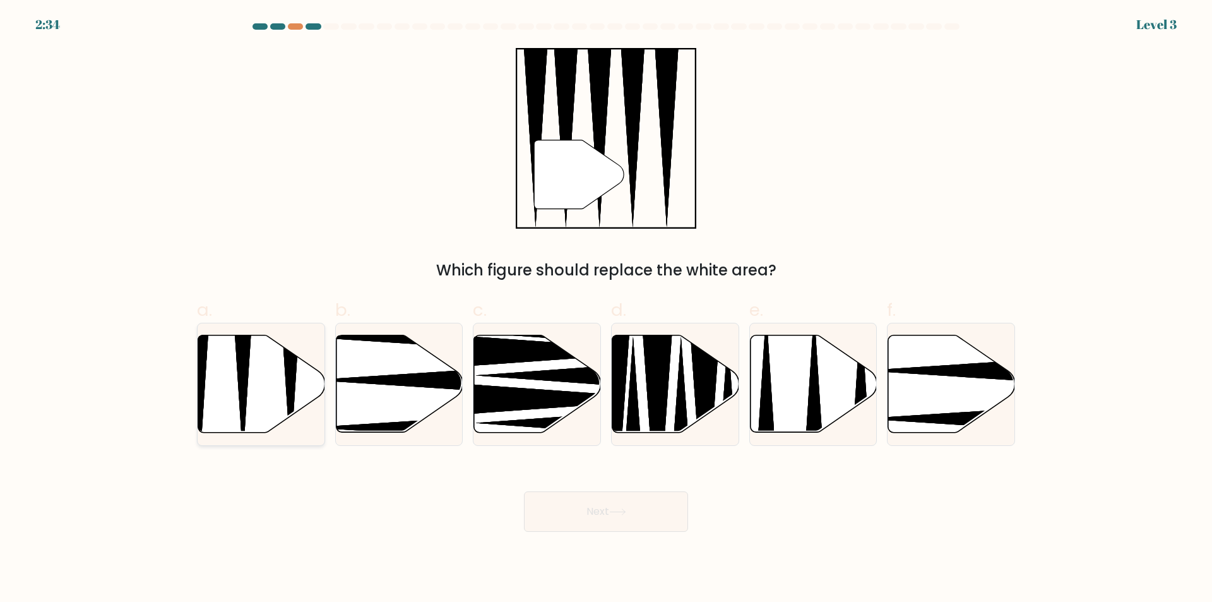
click at [290, 391] on icon at bounding box center [290, 332] width 33 height 252
click at [606, 309] on input "a." at bounding box center [606, 305] width 1 height 8
radio input "true"
click at [636, 487] on div "Next" at bounding box center [605, 496] width 833 height 71
click at [626, 508] on button "Next" at bounding box center [606, 511] width 164 height 40
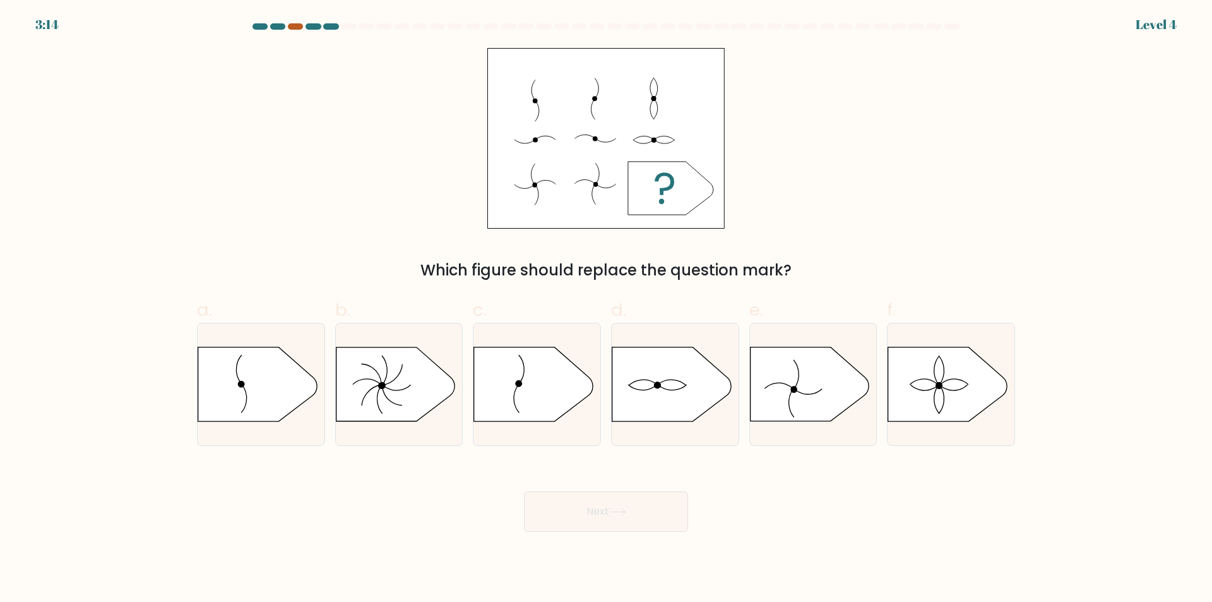
click at [297, 25] on div at bounding box center [295, 26] width 15 height 6
click at [943, 384] on icon at bounding box center [947, 384] width 119 height 74
click at [607, 309] on input "f." at bounding box center [606, 305] width 1 height 8
radio input "true"
click at [616, 494] on button "Next" at bounding box center [606, 511] width 164 height 40
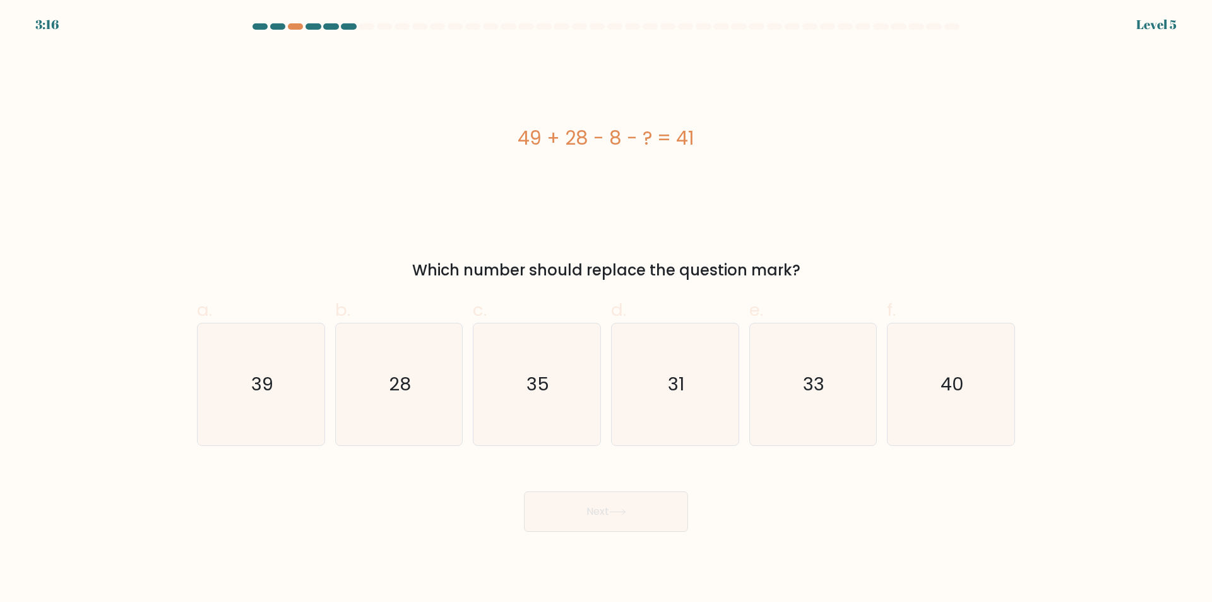
click at [885, 208] on div "49 + 28 - 8 - ? = 41" at bounding box center [606, 138] width 818 height 181
click at [361, 405] on icon "28" at bounding box center [399, 384] width 122 height 122
click at [606, 309] on input "b. 28" at bounding box center [606, 305] width 1 height 8
radio input "true"
click at [361, 405] on icon "28" at bounding box center [398, 384] width 121 height 121
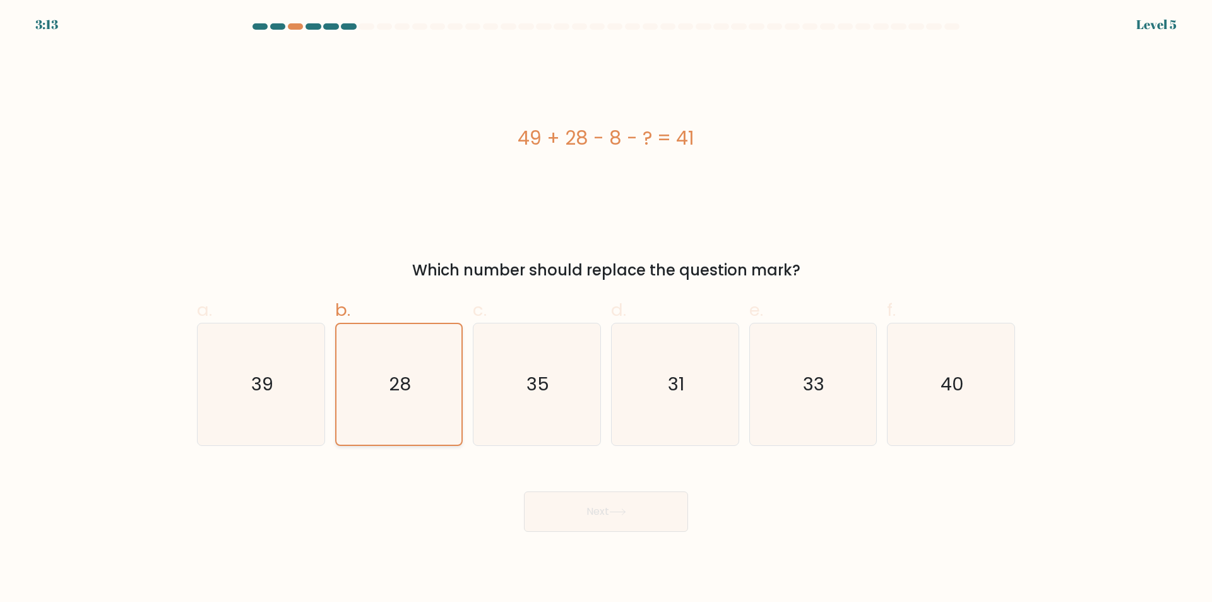
click at [606, 309] on input "b. 28" at bounding box center [606, 305] width 1 height 8
click at [604, 495] on button "Next" at bounding box center [606, 511] width 164 height 40
click at [607, 498] on button "Next" at bounding box center [606, 511] width 164 height 40
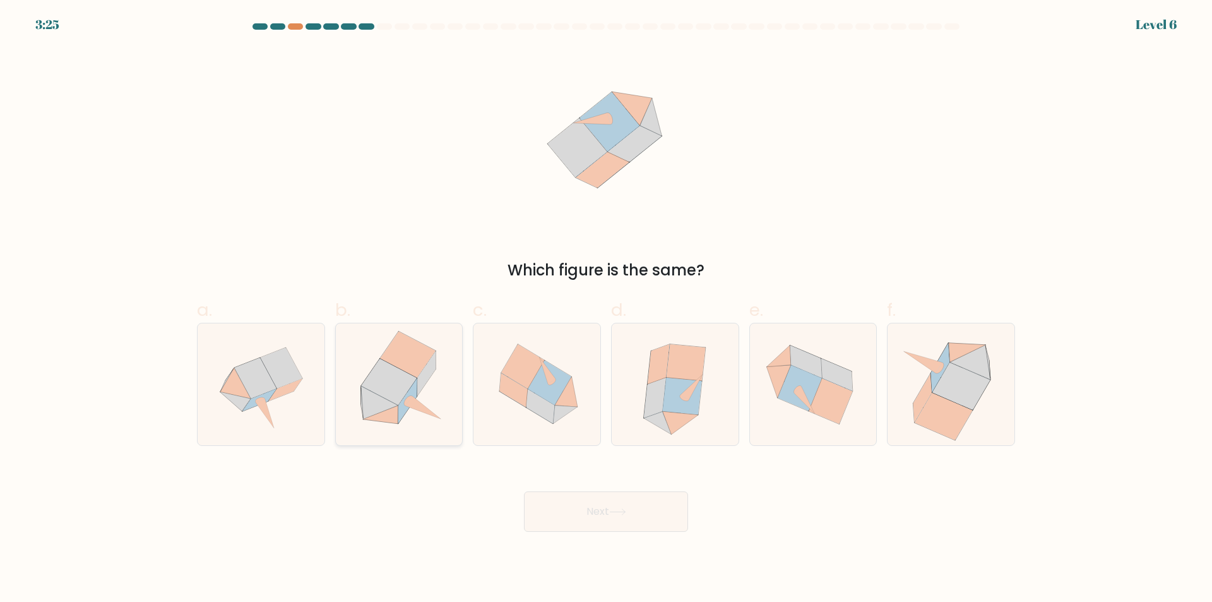
click at [401, 391] on icon at bounding box center [390, 382] width 56 height 46
click at [606, 309] on input "b." at bounding box center [606, 305] width 1 height 8
radio input "true"
click at [578, 507] on button "Next" at bounding box center [606, 511] width 164 height 40
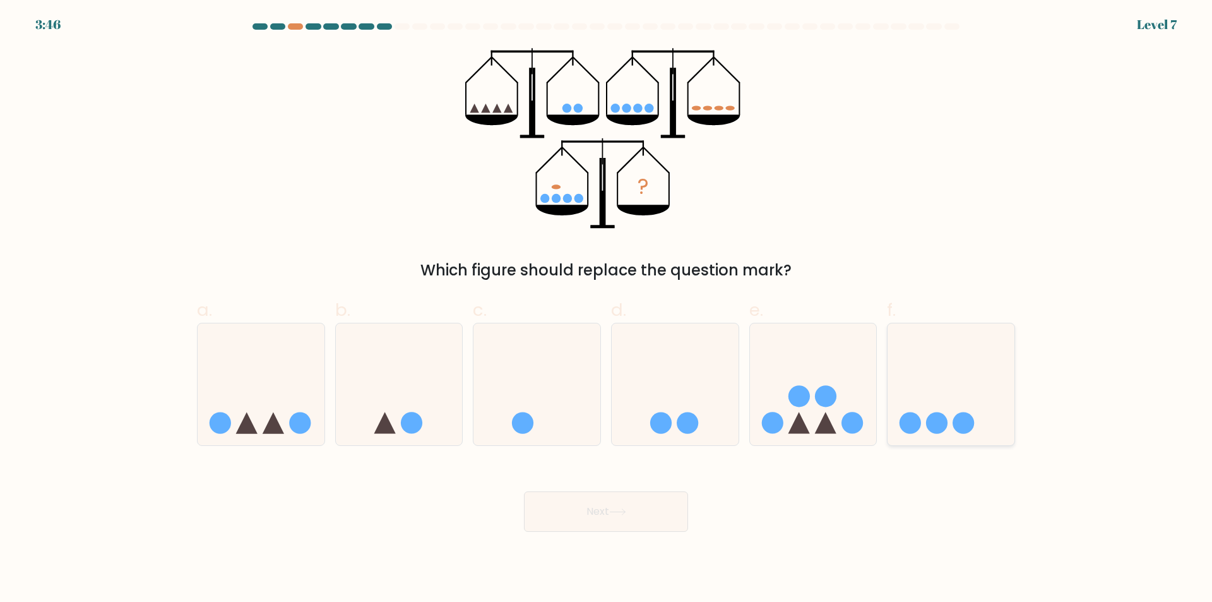
click at [902, 429] on circle at bounding box center [910, 422] width 21 height 21
click at [607, 309] on input "f." at bounding box center [606, 305] width 1 height 8
radio input "true"
click at [631, 511] on button "Next" at bounding box center [606, 511] width 164 height 40
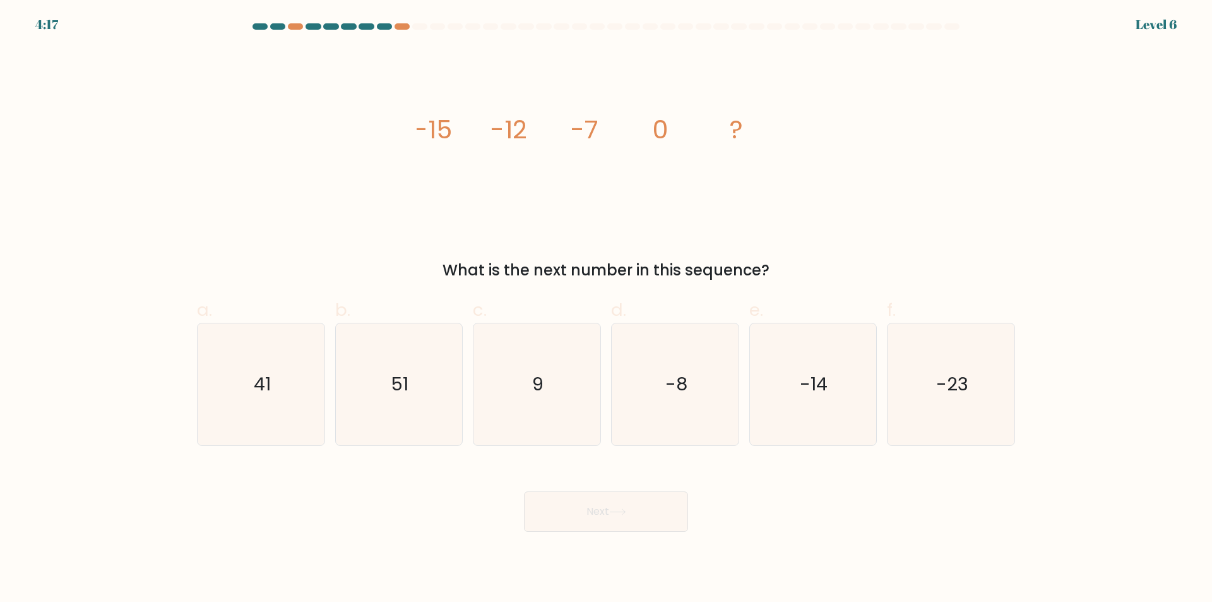
click at [524, 491] on button "Next" at bounding box center [606, 511] width 164 height 40
drag, startPoint x: 374, startPoint y: 128, endPoint x: 862, endPoint y: 136, distance: 488.1
click at [862, 136] on div "image/svg+xml -15 -12 -7 0 ? What is the next number in this sequence?" at bounding box center [605, 165] width 833 height 234
copy g "-15 -12 -7 0 ?"
click at [513, 400] on icon "9" at bounding box center [537, 384] width 122 height 122
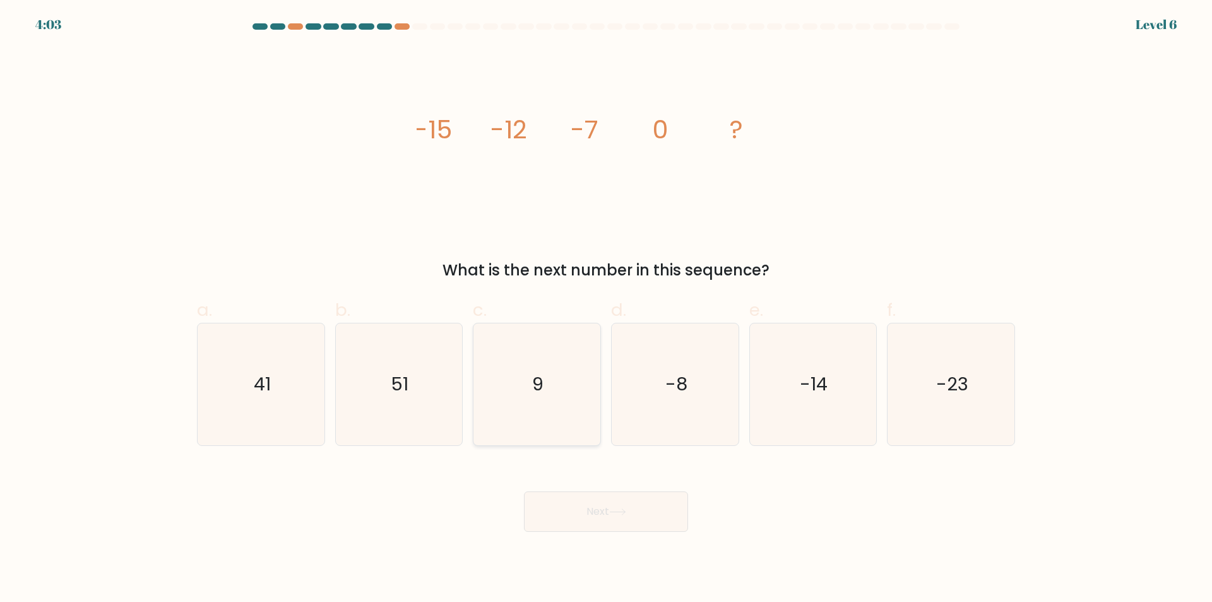
click at [606, 309] on input "c. 9" at bounding box center [606, 305] width 1 height 8
radio input "true"
click at [585, 508] on button "Next" at bounding box center [606, 511] width 164 height 40
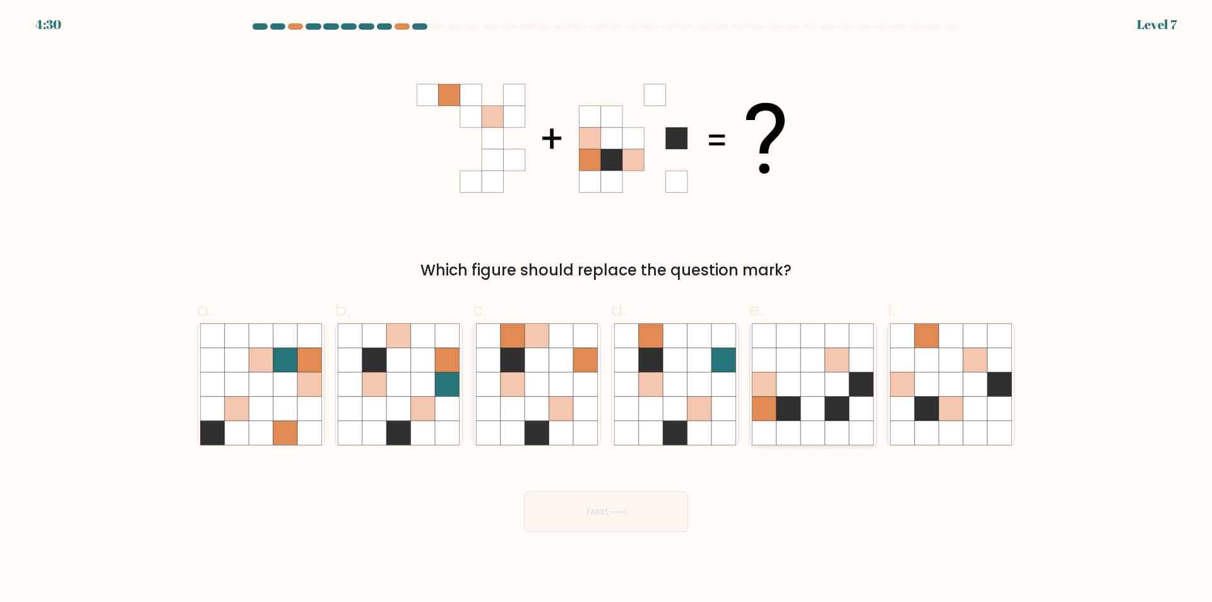
click at [808, 410] on icon at bounding box center [813, 408] width 24 height 24
click at [607, 309] on input "e." at bounding box center [606, 305] width 1 height 8
radio input "true"
click at [502, 508] on div "Next" at bounding box center [605, 496] width 833 height 71
click at [551, 499] on button "Next" at bounding box center [606, 511] width 164 height 40
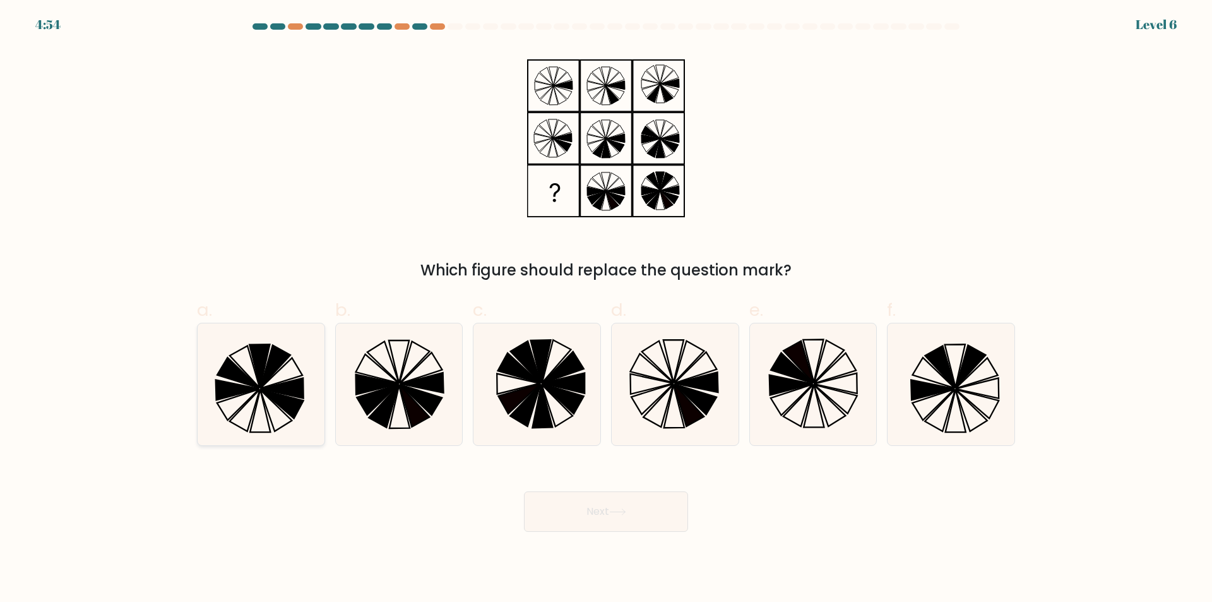
click at [278, 383] on icon at bounding box center [281, 373] width 42 height 30
click at [606, 309] on input "a." at bounding box center [606, 305] width 1 height 8
radio input "true"
click at [641, 506] on button "Next" at bounding box center [606, 511] width 164 height 40
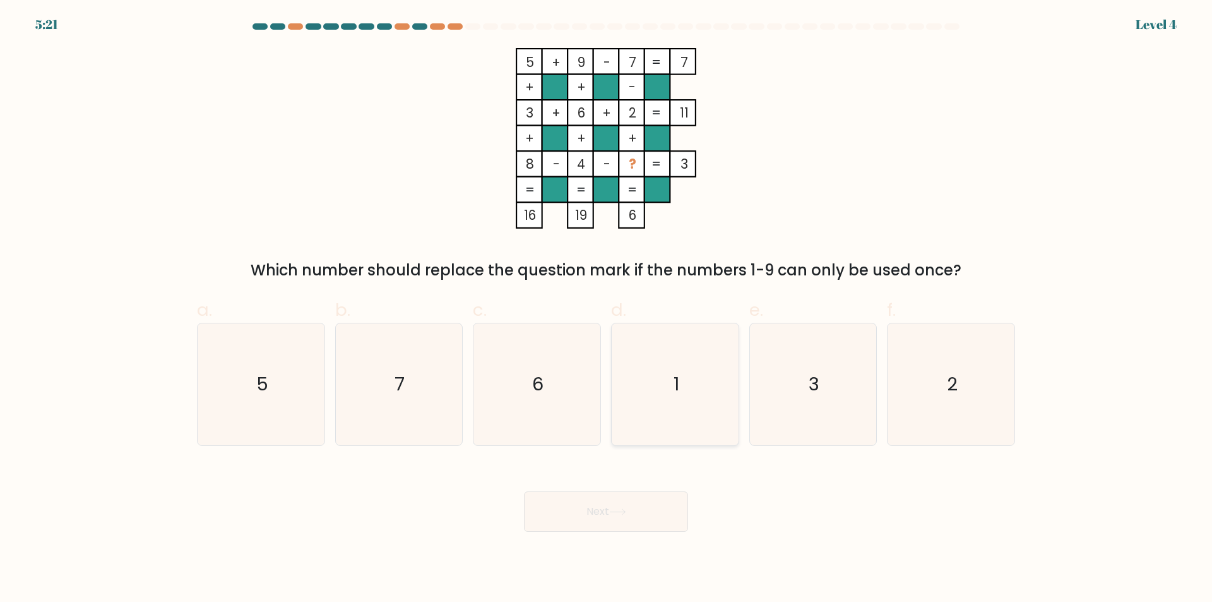
click at [669, 408] on icon "1" at bounding box center [675, 384] width 122 height 122
click at [607, 309] on input "d. 1" at bounding box center [606, 305] width 1 height 8
radio input "true"
click at [626, 525] on button "Next" at bounding box center [606, 511] width 164 height 40
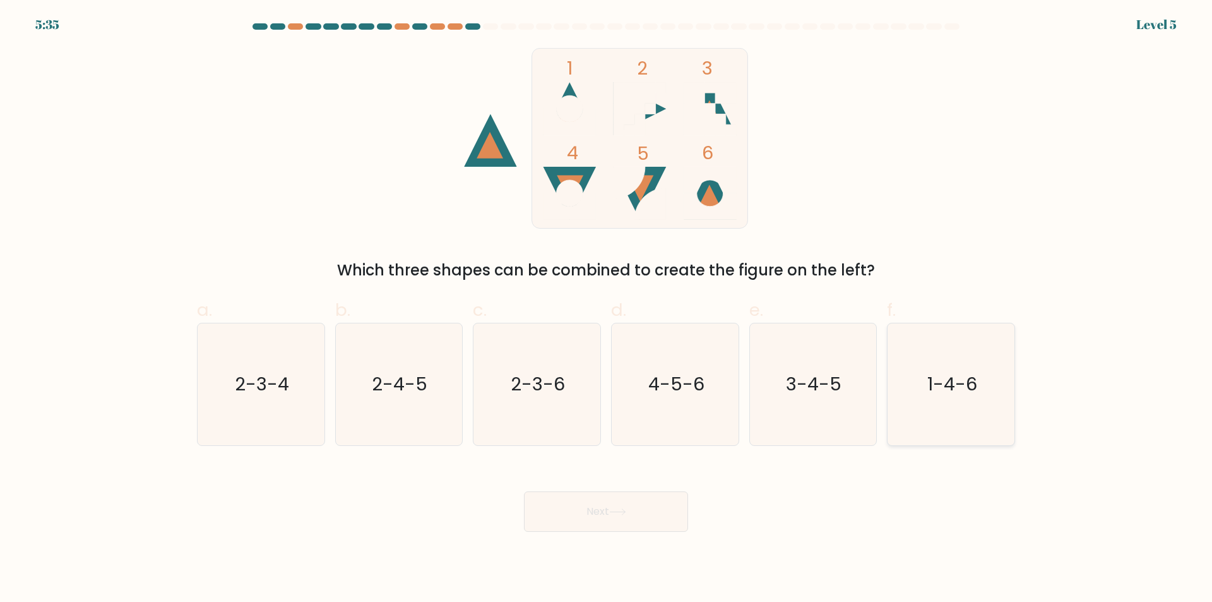
click at [893, 395] on icon "1-4-6" at bounding box center [951, 384] width 122 height 122
click at [607, 309] on input "f. 1-4-6" at bounding box center [606, 305] width 1 height 8
radio input "true"
click at [625, 511] on icon at bounding box center [617, 511] width 17 height 7
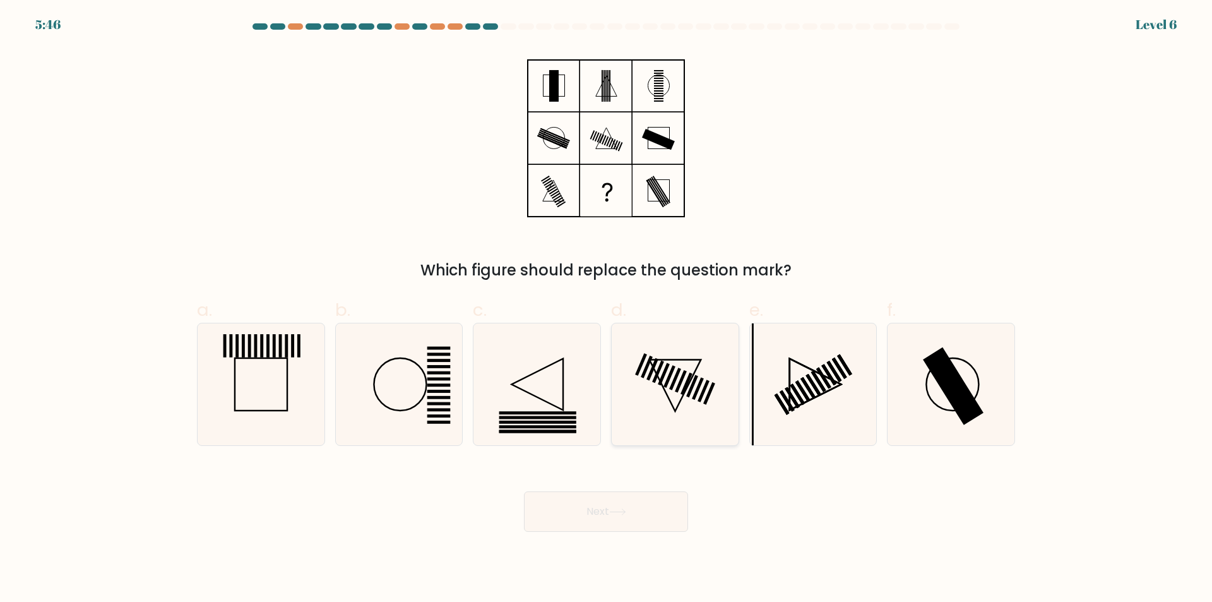
click at [650, 429] on icon at bounding box center [675, 384] width 122 height 122
click at [607, 309] on input "d." at bounding box center [606, 305] width 1 height 8
radio input "true"
click at [625, 482] on div "Next" at bounding box center [605, 496] width 833 height 71
click at [889, 415] on div at bounding box center [951, 384] width 128 height 123
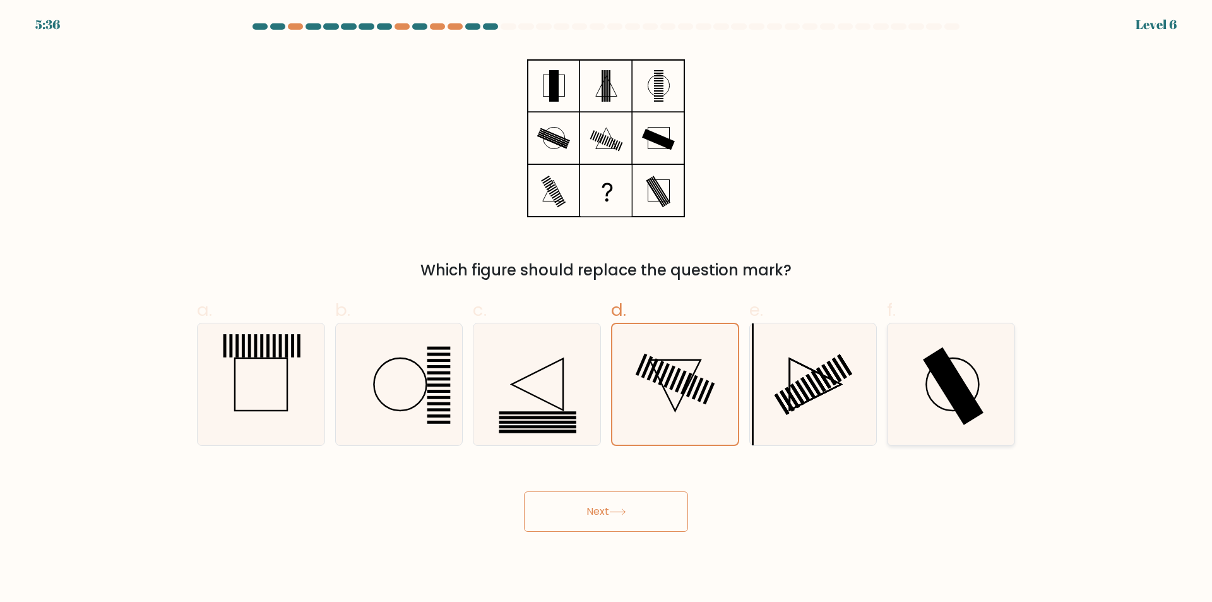
click at [607, 309] on input "f." at bounding box center [606, 305] width 1 height 8
radio input "true"
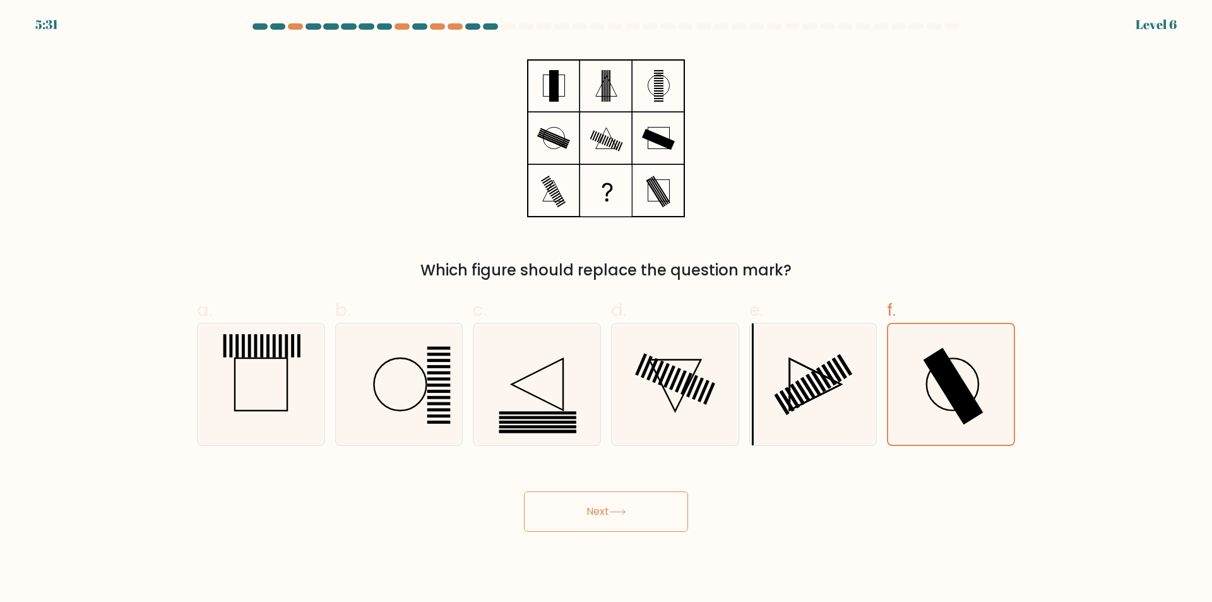
click at [467, 427] on div "b." at bounding box center [399, 371] width 138 height 149
click at [424, 419] on icon at bounding box center [399, 384] width 122 height 122
click at [606, 309] on input "b." at bounding box center [606, 305] width 1 height 8
radio input "true"
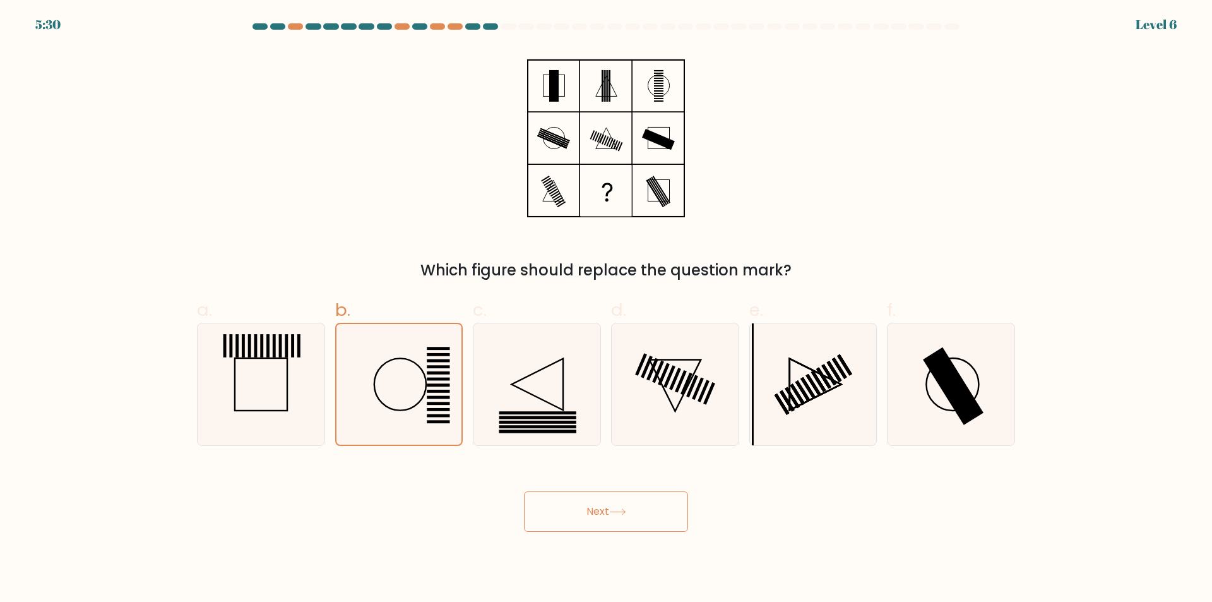
click at [585, 521] on button "Next" at bounding box center [606, 511] width 164 height 40
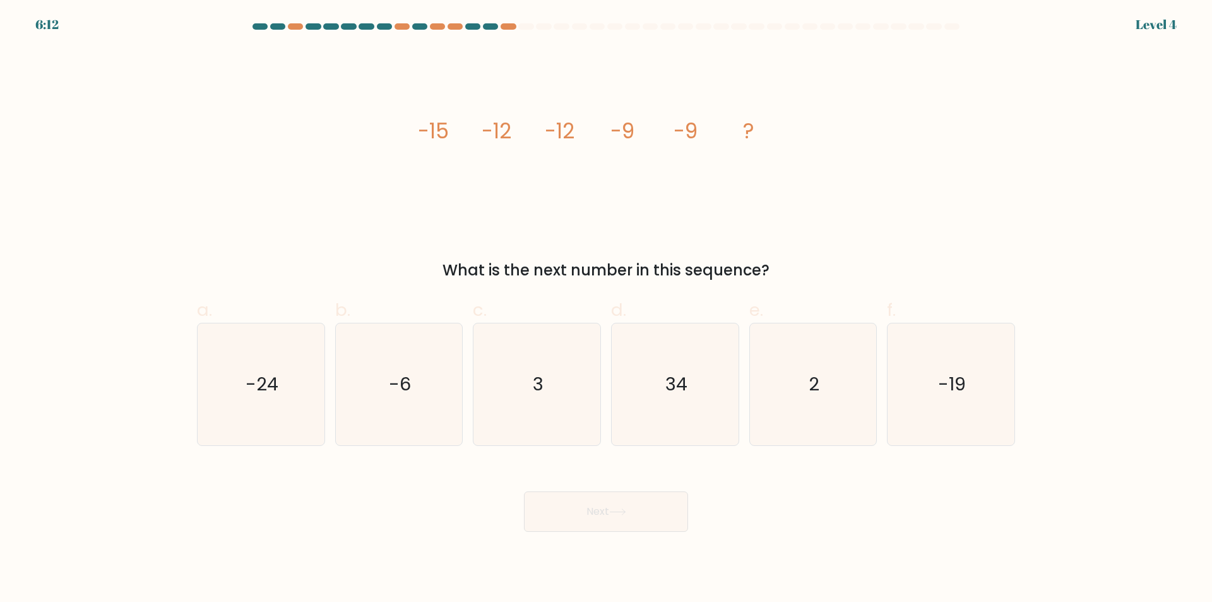
drag, startPoint x: 586, startPoint y: 517, endPoint x: 896, endPoint y: 489, distance: 310.6
click at [896, 489] on div "Next" at bounding box center [605, 496] width 833 height 71
click at [920, 422] on icon "-19" at bounding box center [951, 384] width 122 height 122
click at [607, 309] on input "f. -19" at bounding box center [606, 305] width 1 height 8
radio input "true"
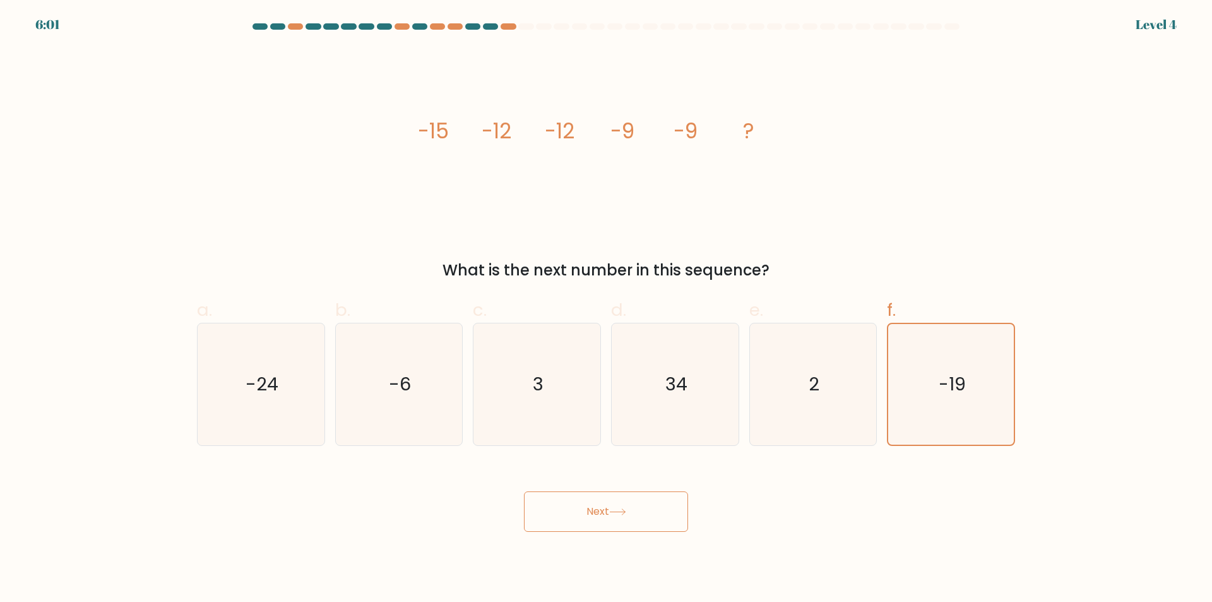
click at [627, 497] on button "Next" at bounding box center [606, 511] width 164 height 40
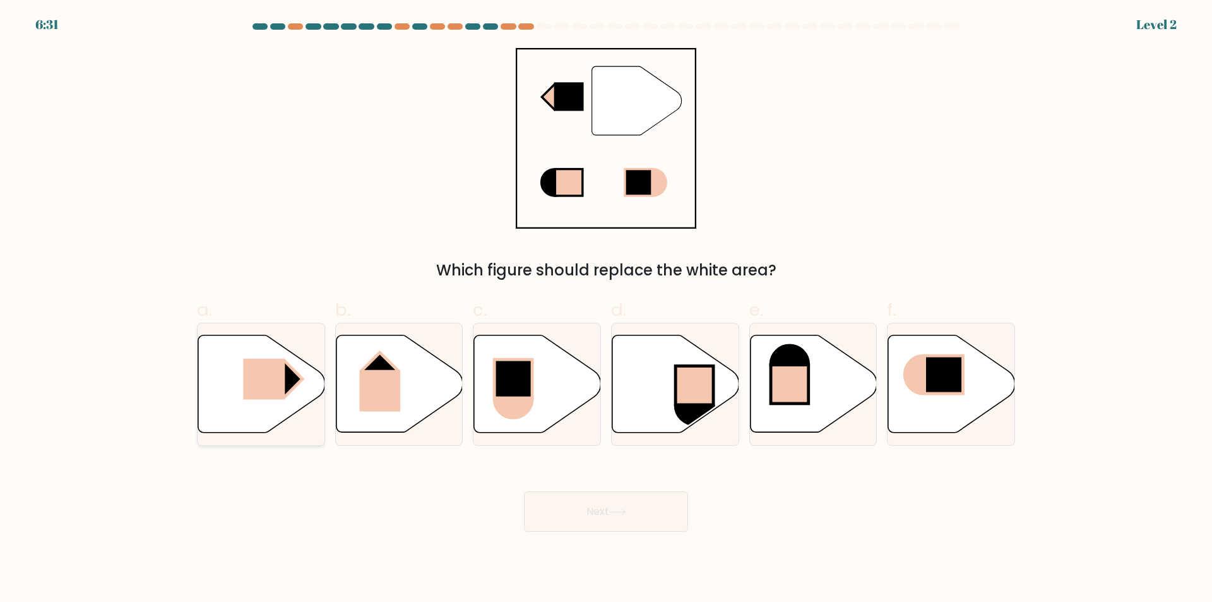
click at [232, 388] on icon at bounding box center [261, 383] width 127 height 97
click at [606, 309] on input "a." at bounding box center [606, 305] width 1 height 8
radio input "true"
click at [527, 499] on button "Next" at bounding box center [606, 511] width 164 height 40
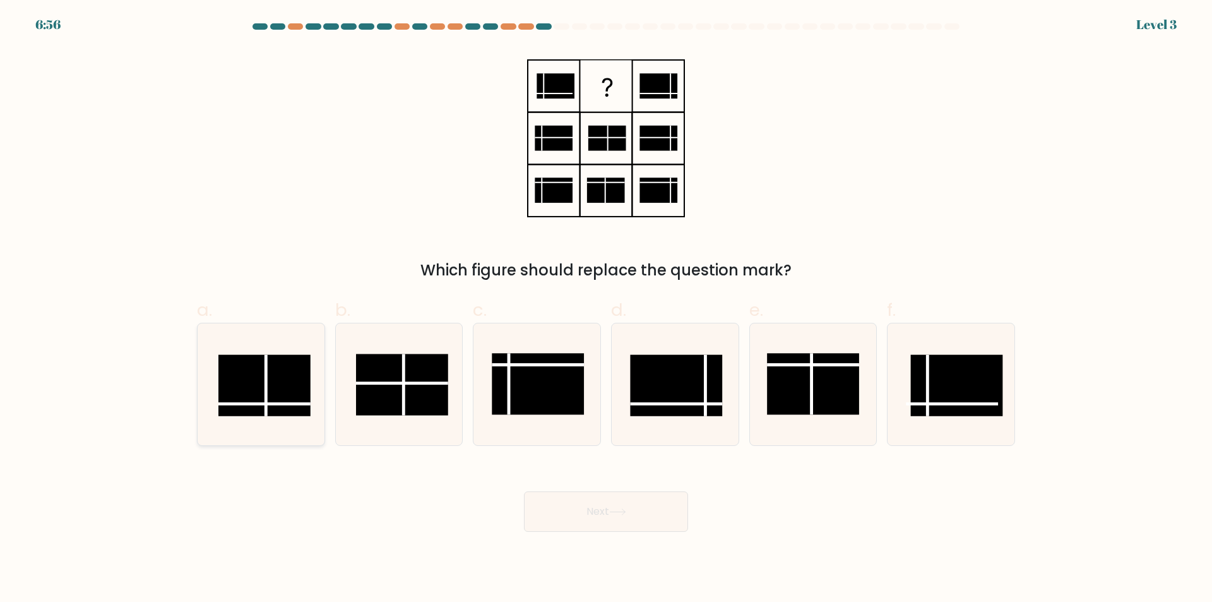
click at [276, 412] on rect at bounding box center [264, 385] width 92 height 61
click at [606, 309] on input "a." at bounding box center [606, 305] width 1 height 8
radio input "true"
drag, startPoint x: 646, startPoint y: 540, endPoint x: 640, endPoint y: 521, distance: 20.0
click at [648, 540] on body "6:55 Level 3" at bounding box center [606, 301] width 1212 height 602
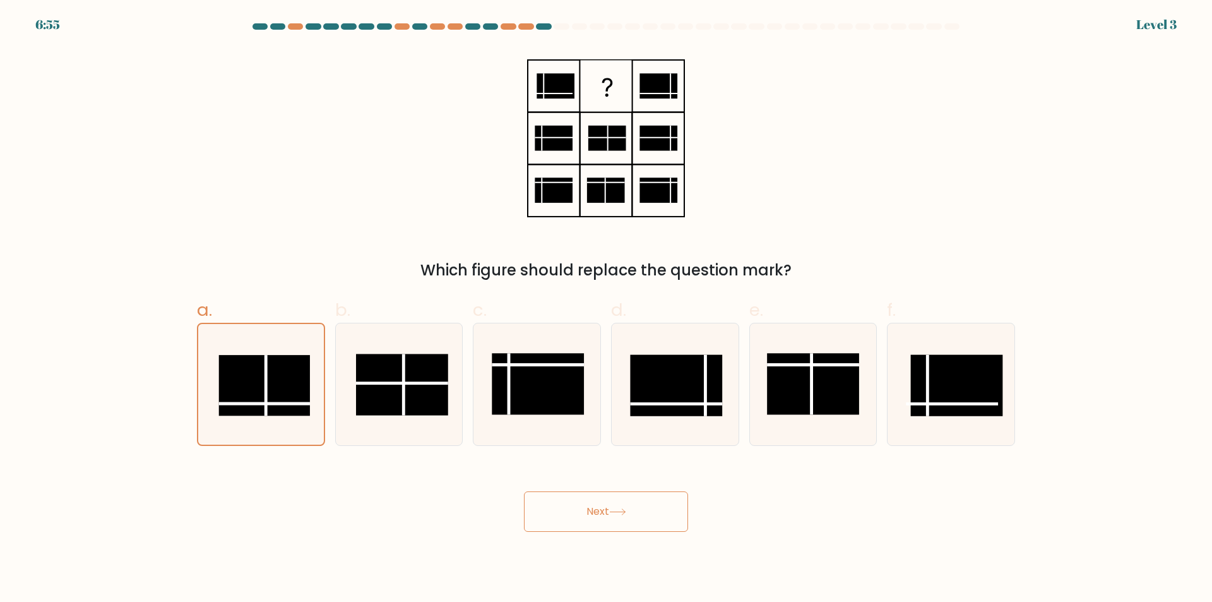
click at [640, 520] on button "Next" at bounding box center [606, 511] width 164 height 40
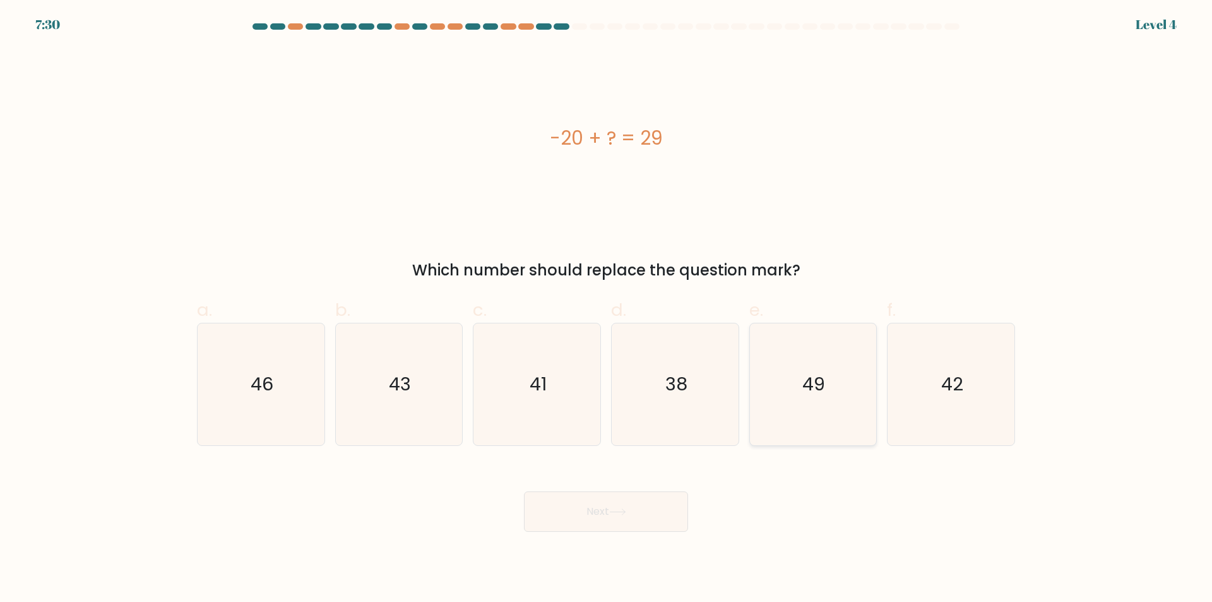
click at [787, 428] on icon "49" at bounding box center [813, 384] width 122 height 122
click at [607, 309] on input "e. 49" at bounding box center [606, 305] width 1 height 8
radio input "true"
click at [621, 506] on button "Next" at bounding box center [606, 511] width 164 height 40
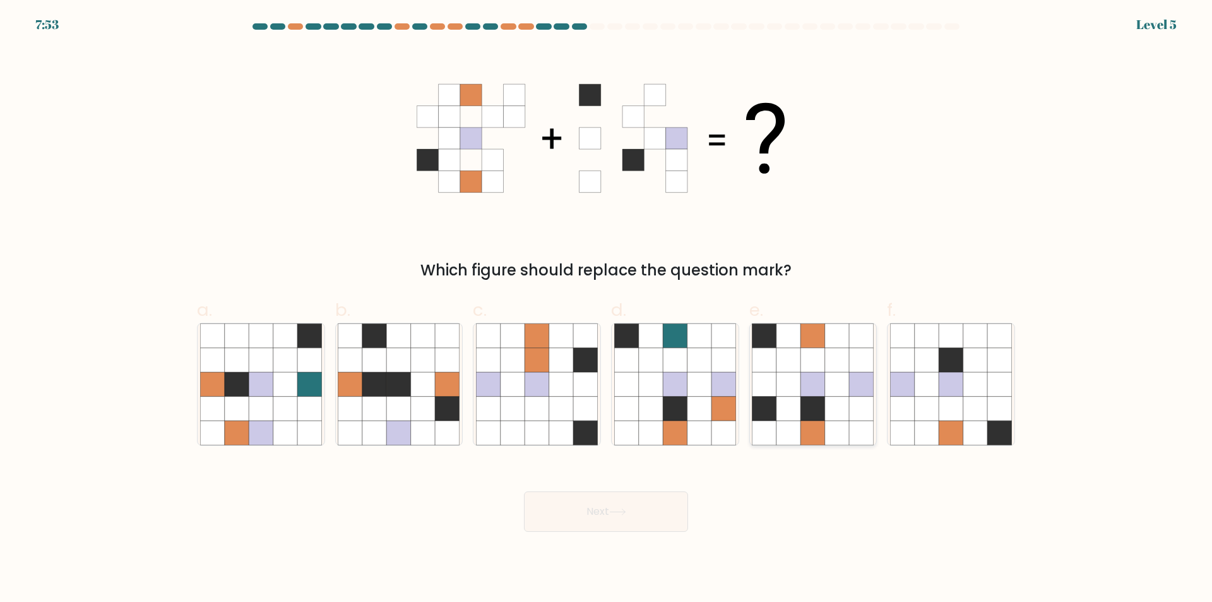
click at [794, 434] on icon at bounding box center [788, 432] width 24 height 24
click at [607, 309] on input "e." at bounding box center [606, 305] width 1 height 8
radio input "true"
click at [626, 494] on button "Next" at bounding box center [606, 511] width 164 height 40
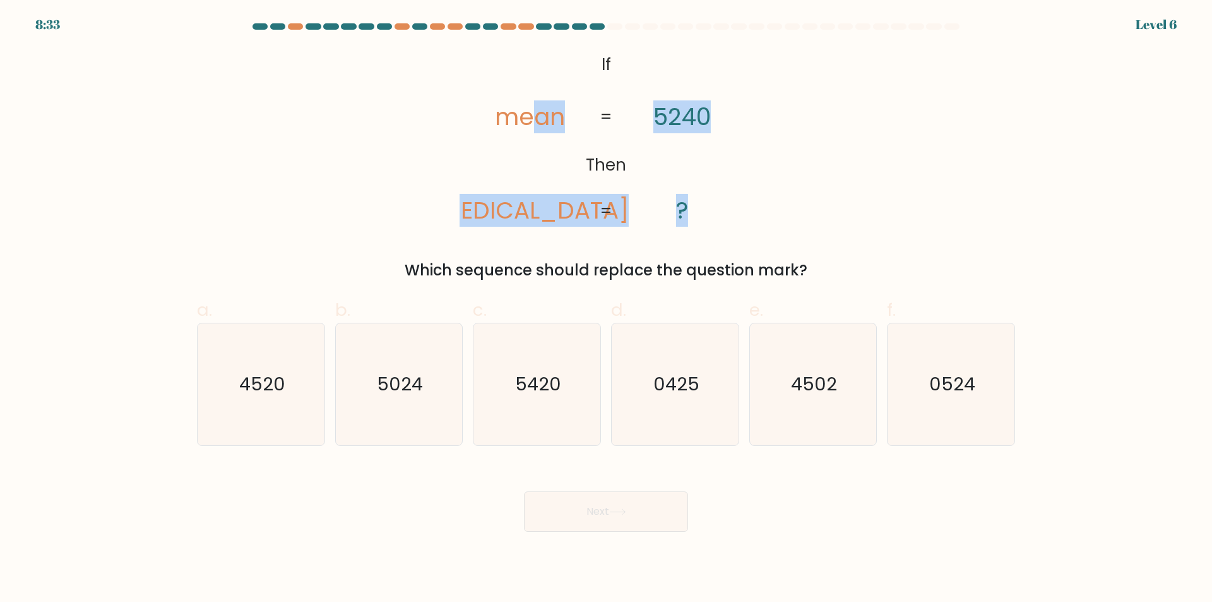
drag, startPoint x: 614, startPoint y: 91, endPoint x: 626, endPoint y: 103, distance: 17.0
click at [708, 191] on icon "@import url('https://fonts.googleapis.com/css?family=Abril+Fatface:400,100,100i…" at bounding box center [606, 138] width 293 height 181
drag, startPoint x: 575, startPoint y: 60, endPoint x: 960, endPoint y: 32, distance: 385.5
click at [833, 275] on div "@import url('https://fonts.googleapis.com/css?family=Abril+Fatface:400,100,100i…" at bounding box center [605, 165] width 833 height 234
copy div "If Then mean amen 5240 ? = = Which sequence should replace the question mark?"
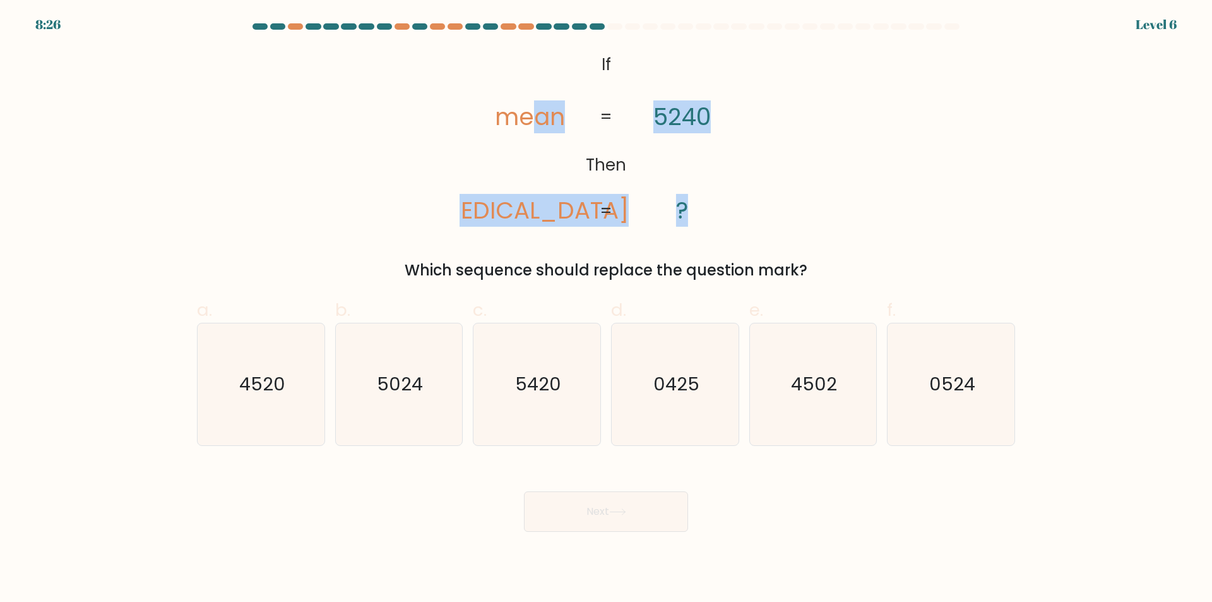
click at [857, 181] on div "@import url('https://fonts.googleapis.com/css?family=Abril+Fatface:400,100,100i…" at bounding box center [605, 165] width 833 height 234
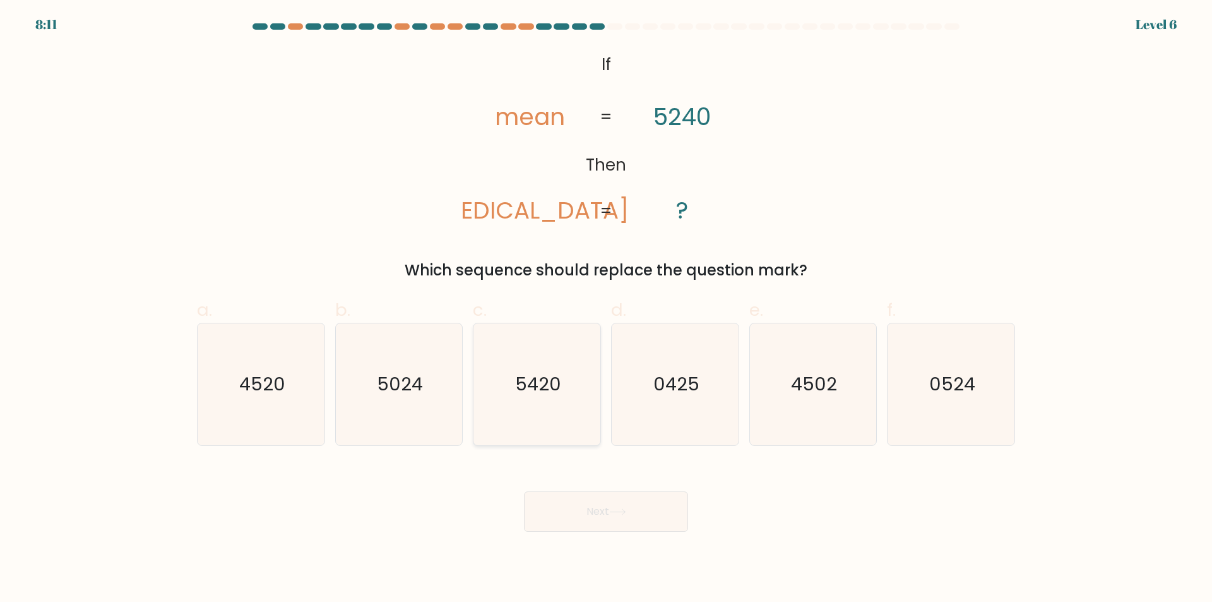
click at [572, 394] on icon "5420" at bounding box center [537, 384] width 122 height 122
click at [606, 309] on input "c. 5420" at bounding box center [606, 305] width 1 height 8
radio input "true"
click at [561, 494] on button "Next" at bounding box center [606, 511] width 164 height 40
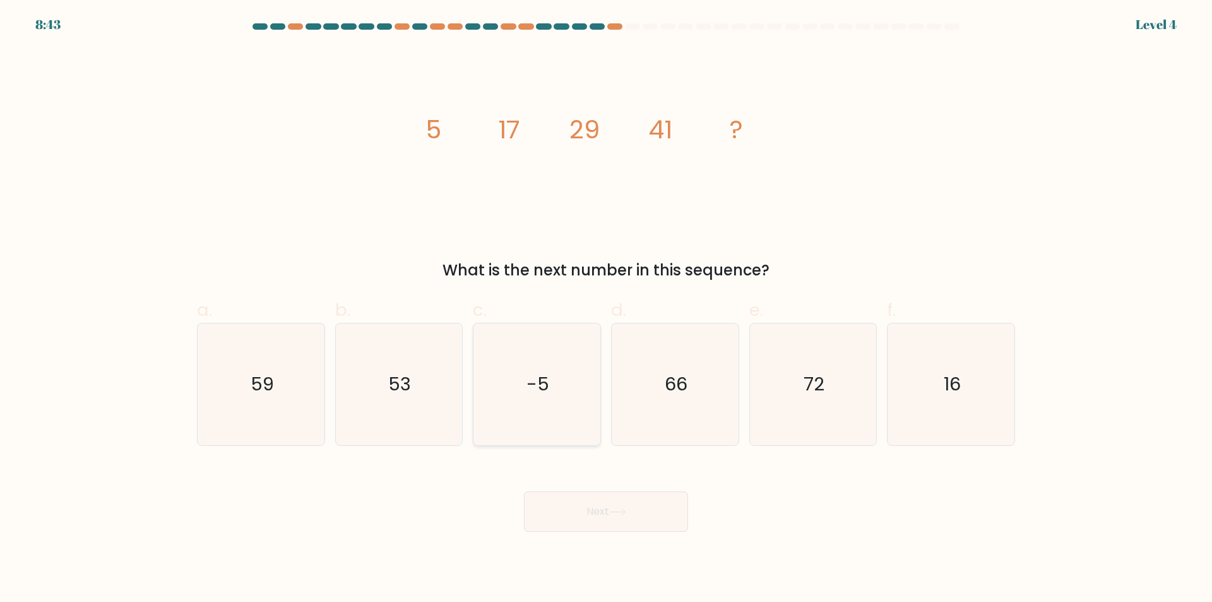
click at [513, 396] on icon "-5" at bounding box center [537, 384] width 122 height 122
click at [606, 309] on input "c. -5" at bounding box center [606, 305] width 1 height 8
radio input "true"
click at [524, 491] on button "Next" at bounding box center [606, 511] width 164 height 40
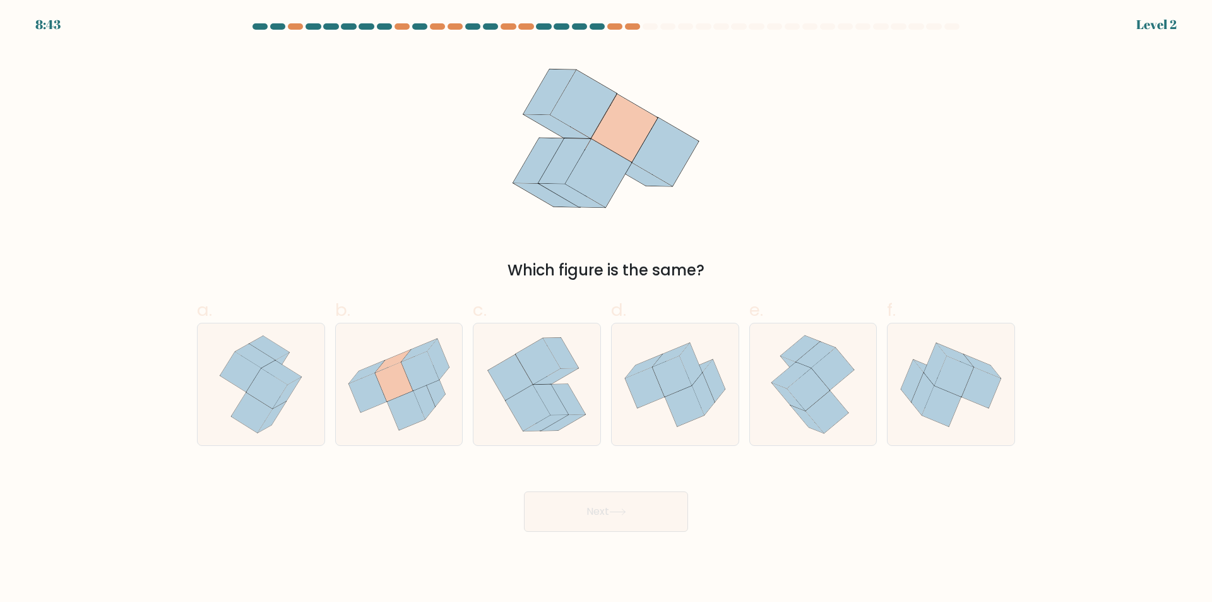
click at [524, 491] on button "Next" at bounding box center [606, 511] width 164 height 40
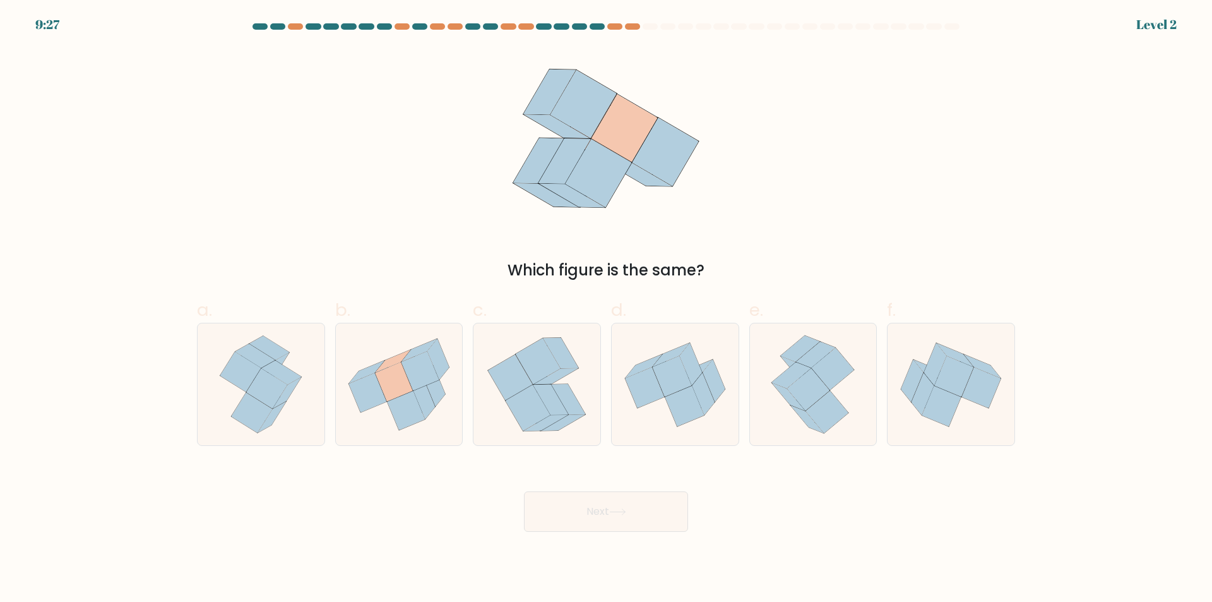
click at [524, 491] on button "Next" at bounding box center [606, 511] width 164 height 40
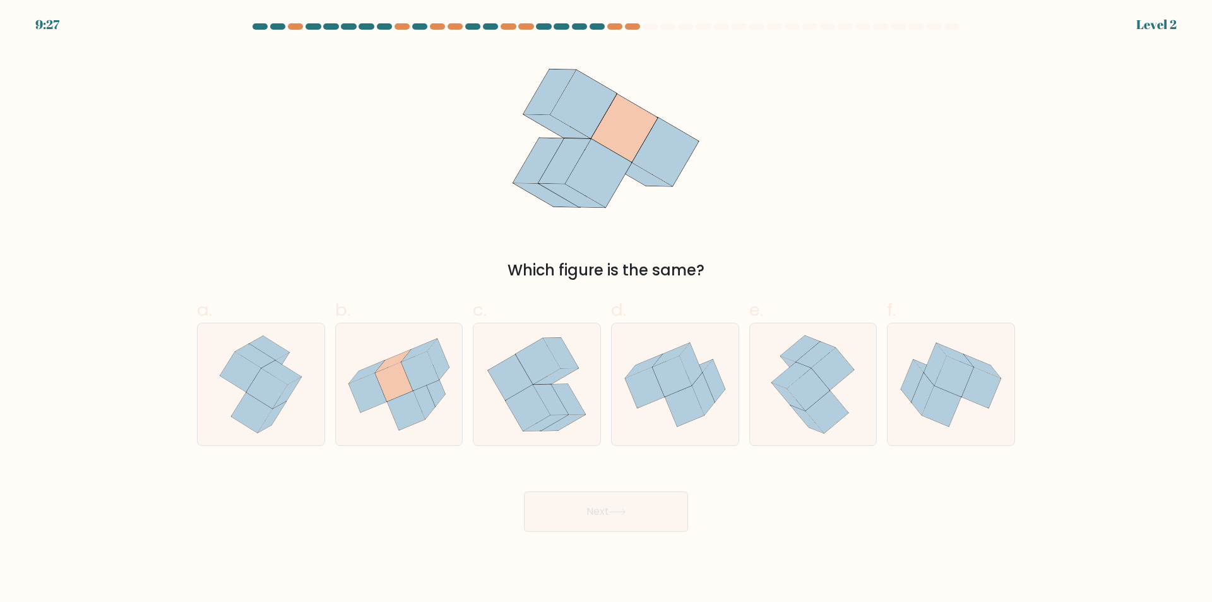
click at [524, 491] on button "Next" at bounding box center [606, 511] width 164 height 40
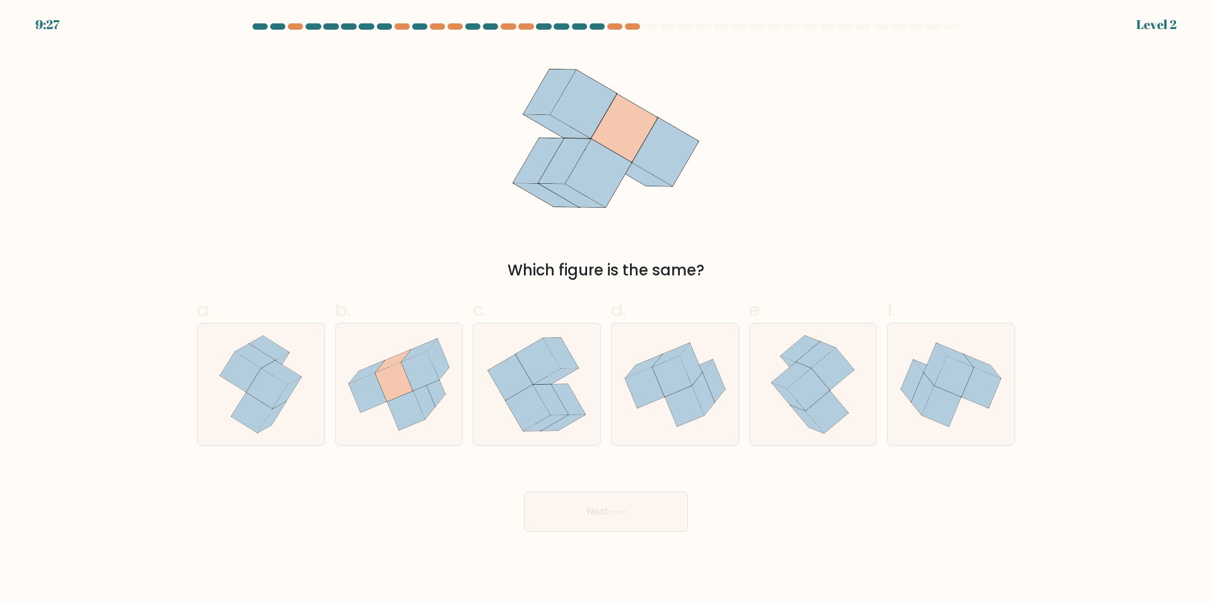
click at [524, 491] on button "Next" at bounding box center [606, 511] width 164 height 40
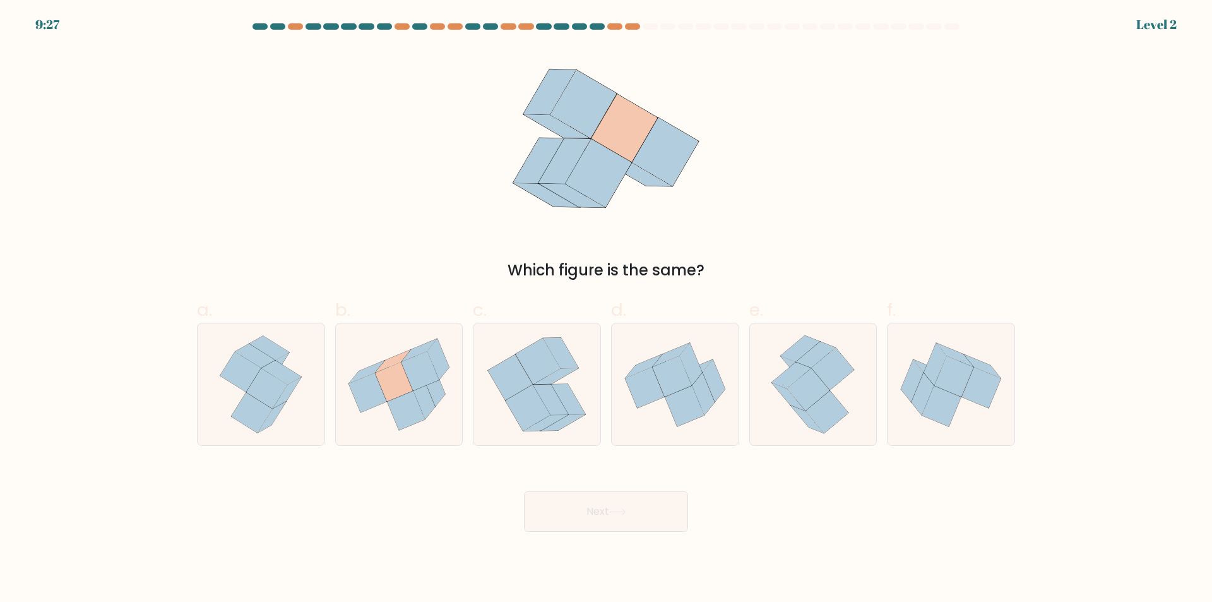
click at [524, 491] on button "Next" at bounding box center [606, 511] width 164 height 40
click at [393, 408] on icon at bounding box center [406, 410] width 38 height 39
click at [606, 309] on input "b." at bounding box center [606, 305] width 1 height 8
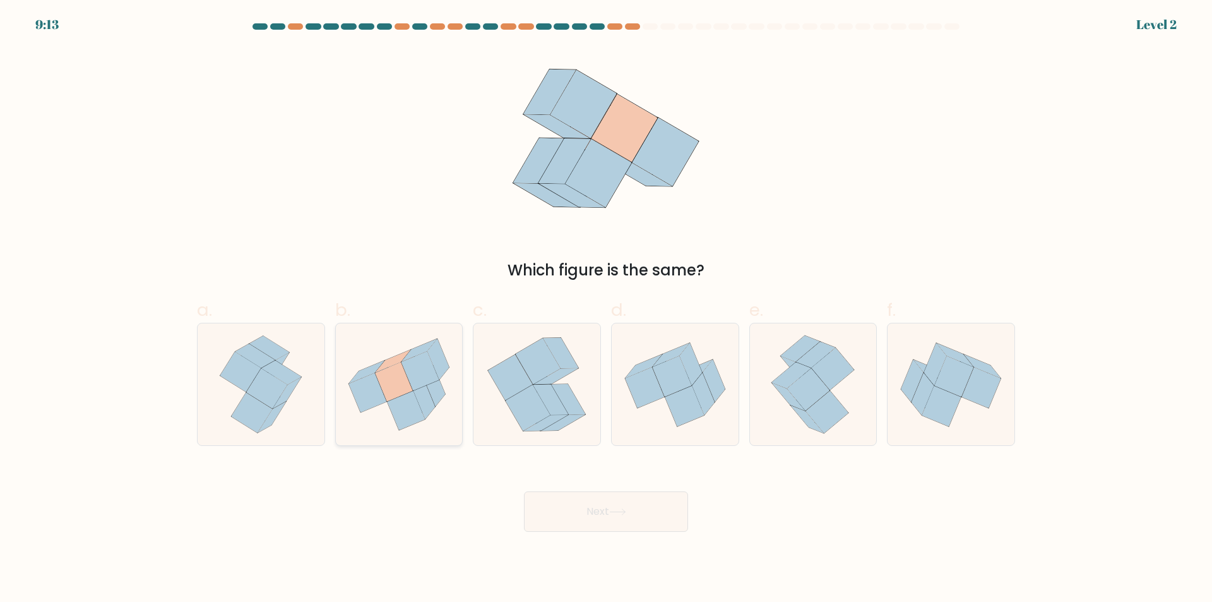
radio input "true"
click at [553, 502] on button "Next" at bounding box center [606, 511] width 164 height 40
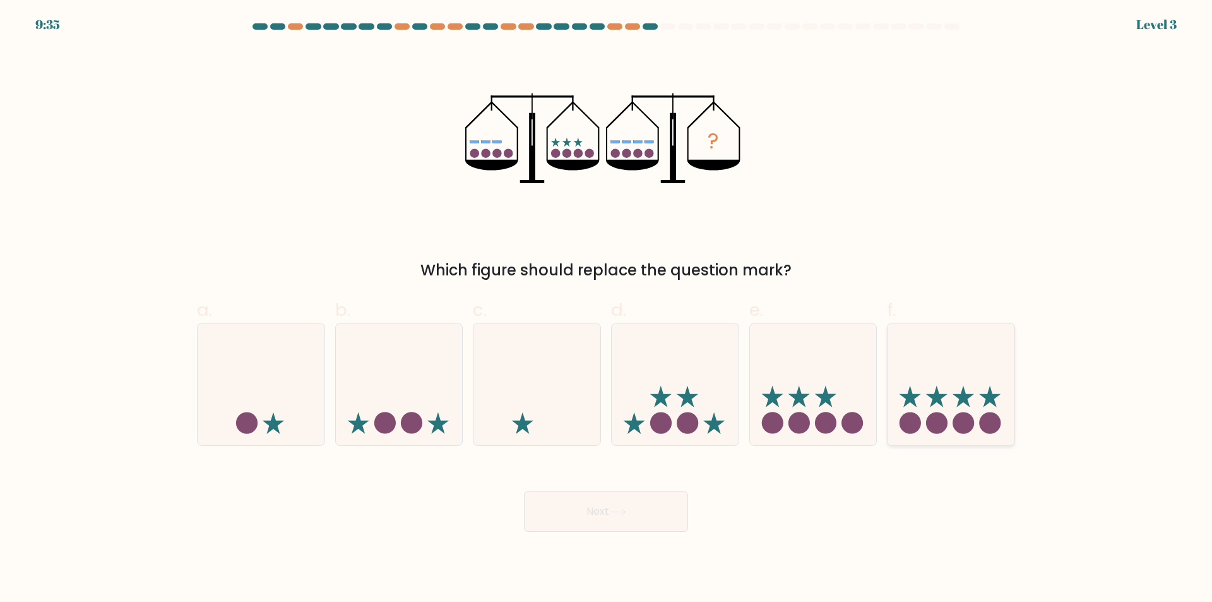
click at [951, 397] on icon at bounding box center [951, 384] width 127 height 105
click at [607, 309] on input "f." at bounding box center [606, 305] width 1 height 8
radio input "true"
click at [597, 523] on button "Next" at bounding box center [606, 511] width 164 height 40
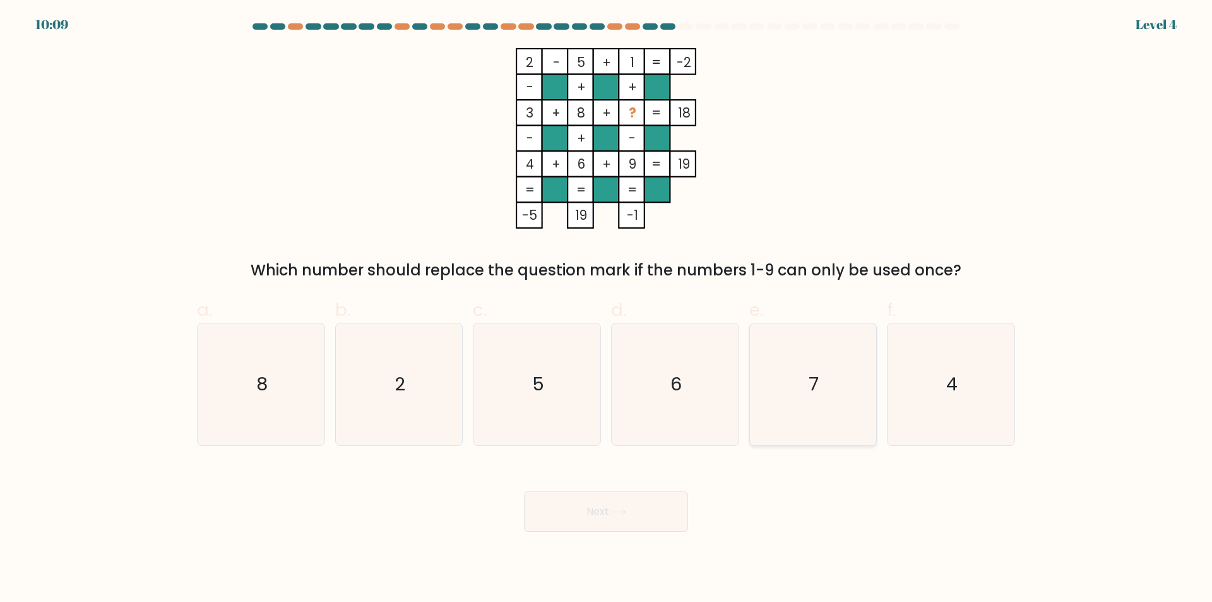
click at [782, 419] on icon "7" at bounding box center [813, 384] width 122 height 122
click at [607, 309] on input "e. 7" at bounding box center [606, 305] width 1 height 8
radio input "true"
click at [589, 516] on button "Next" at bounding box center [606, 511] width 164 height 40
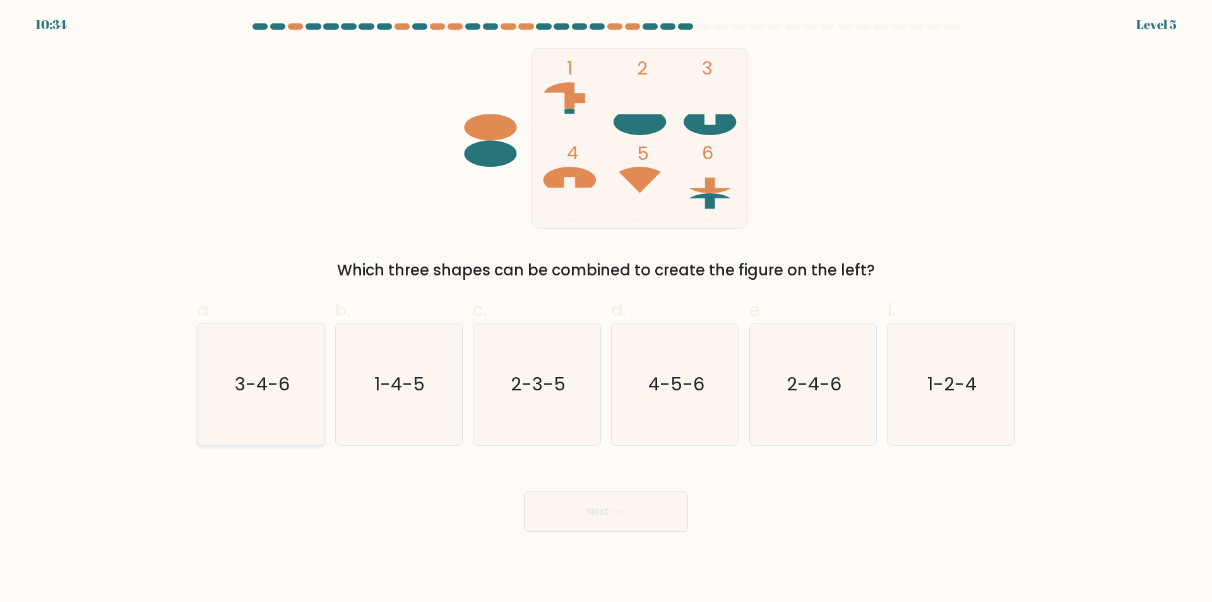
click at [242, 399] on icon "3-4-6" at bounding box center [261, 384] width 122 height 122
click at [606, 309] on input "a. 3-4-6" at bounding box center [606, 305] width 1 height 8
radio input "true"
click at [588, 498] on button "Next" at bounding box center [606, 511] width 164 height 40
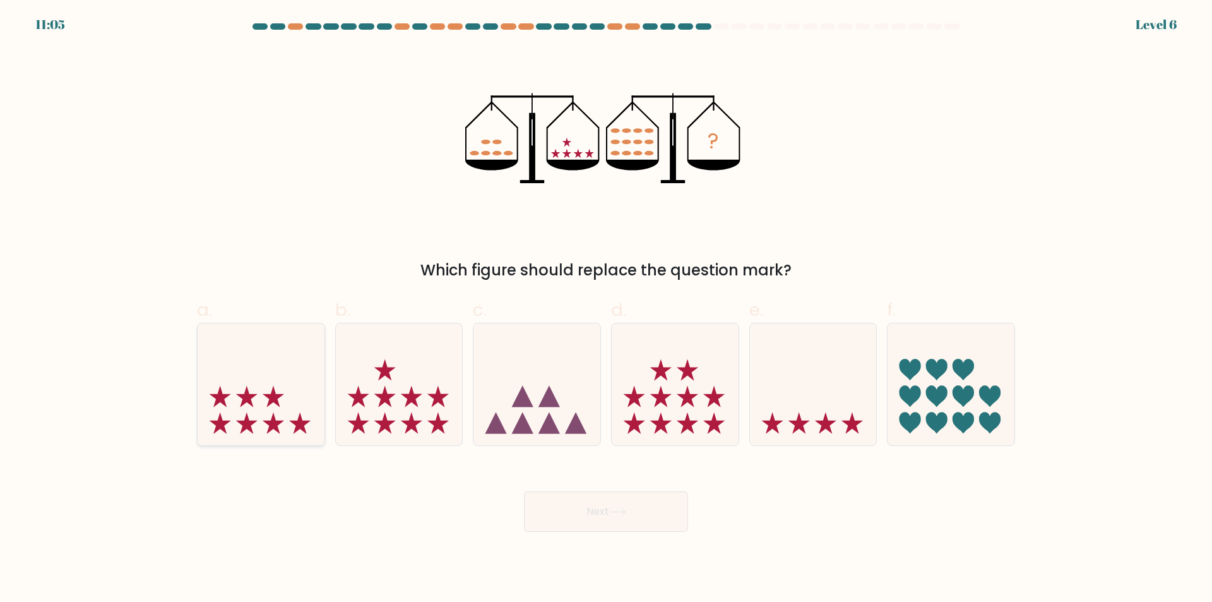
click at [237, 419] on icon at bounding box center [261, 384] width 127 height 105
click at [606, 309] on input "a." at bounding box center [606, 305] width 1 height 8
radio input "true"
click at [551, 509] on button "Next" at bounding box center [606, 511] width 164 height 40
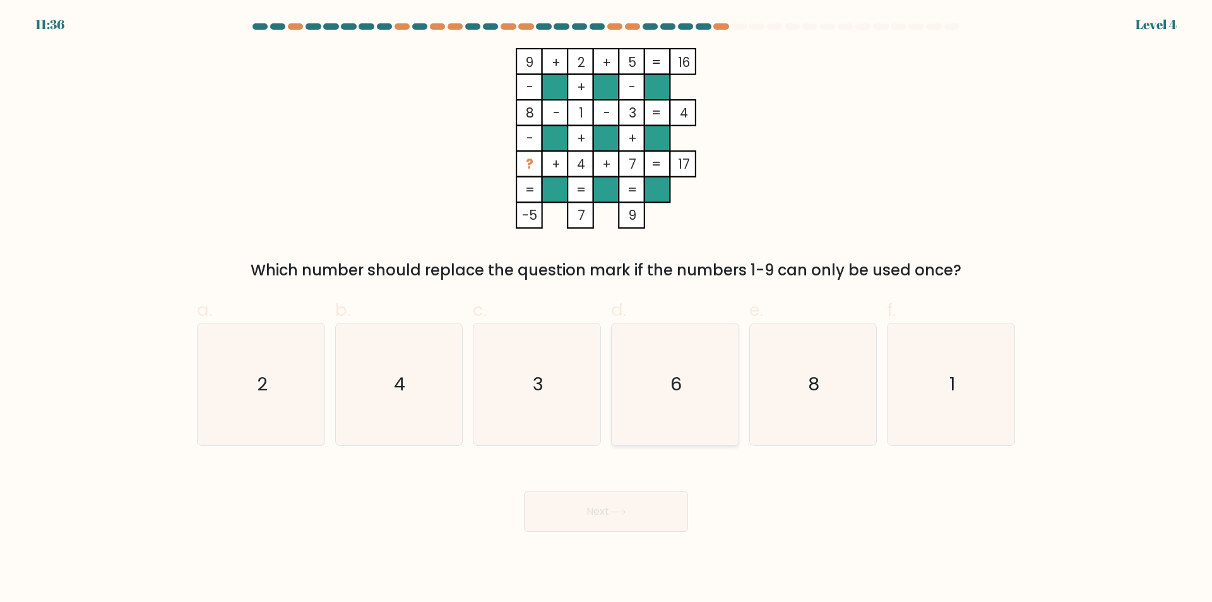
click at [675, 413] on icon "6" at bounding box center [675, 384] width 122 height 122
click at [607, 309] on input "d. 6" at bounding box center [606, 305] width 1 height 8
radio input "true"
click at [571, 532] on button "Next" at bounding box center [606, 511] width 164 height 40
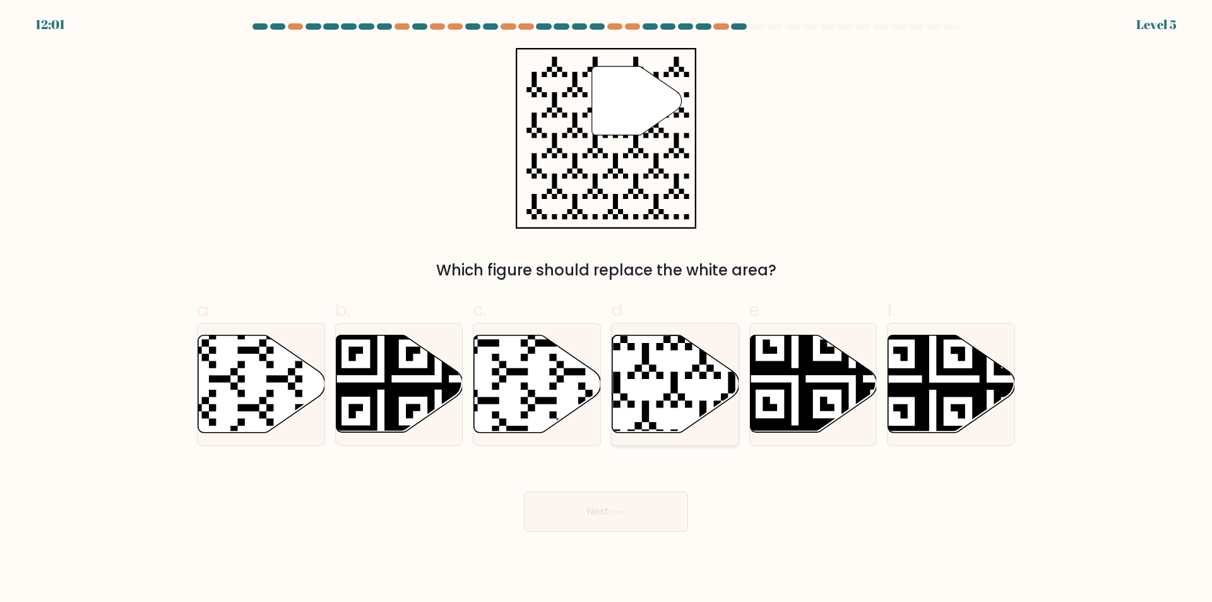
click at [633, 415] on icon at bounding box center [675, 383] width 127 height 97
click at [607, 309] on input "d." at bounding box center [606, 305] width 1 height 8
radio input "true"
click at [582, 504] on button "Next" at bounding box center [606, 511] width 164 height 40
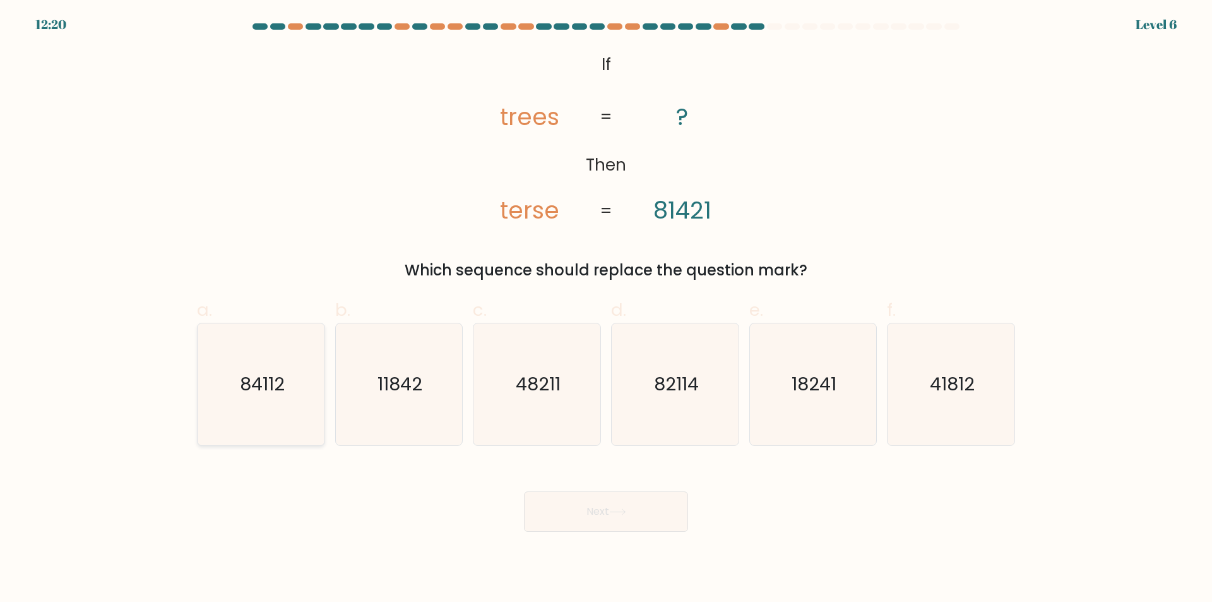
click at [307, 390] on icon "84112" at bounding box center [261, 384] width 122 height 122
click at [606, 309] on input "a. 84112" at bounding box center [606, 305] width 1 height 8
radio input "true"
click at [617, 506] on button "Next" at bounding box center [606, 511] width 164 height 40
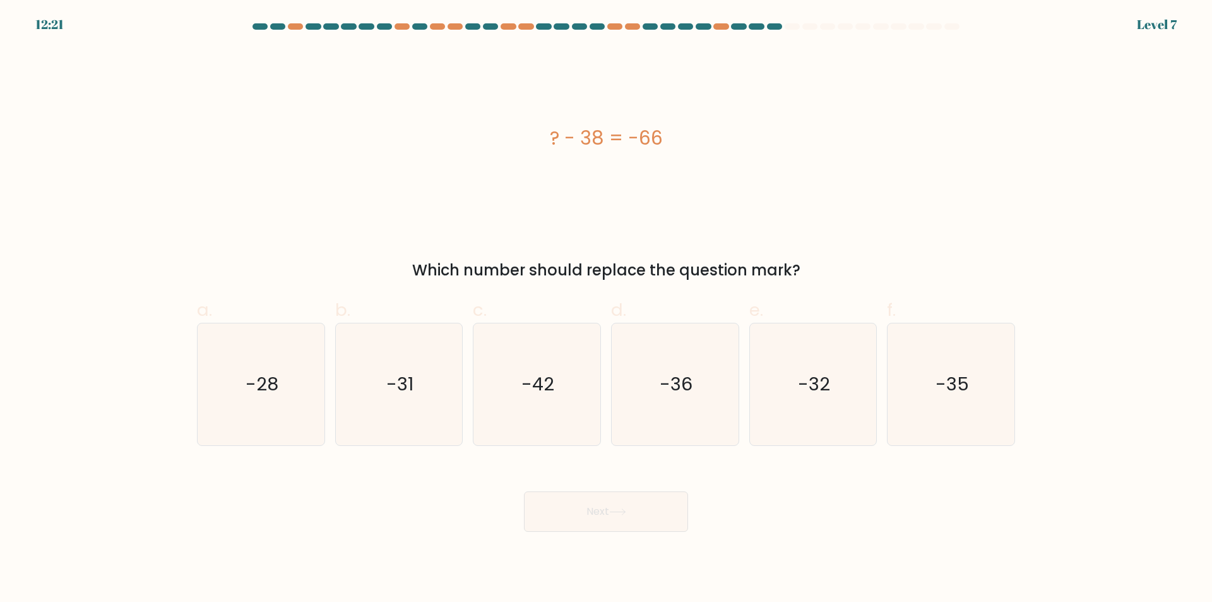
click at [790, 509] on div "Next" at bounding box center [605, 496] width 833 height 71
click at [605, 141] on div "? - 38 = -66" at bounding box center [606, 138] width 818 height 28
copy div "? - 38 = -66"
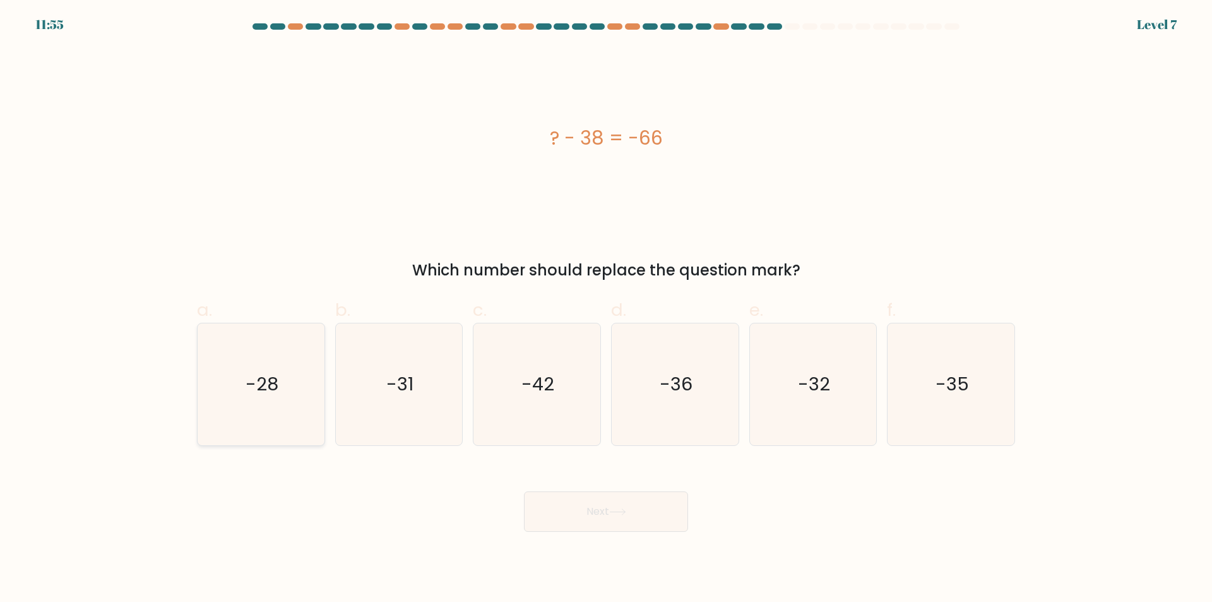
click at [229, 363] on icon "-28" at bounding box center [261, 384] width 122 height 122
click at [606, 309] on input "a. -28" at bounding box center [606, 305] width 1 height 8
radio input "true"
click at [618, 508] on button "Next" at bounding box center [606, 511] width 164 height 40
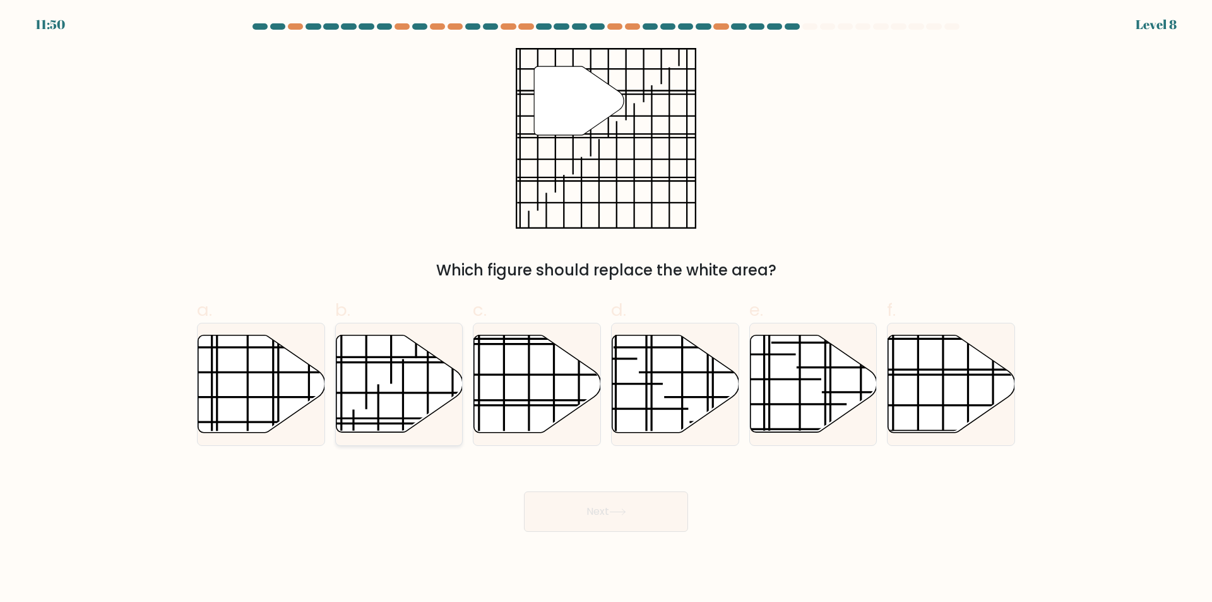
click at [384, 388] on icon at bounding box center [399, 383] width 127 height 97
click at [606, 309] on input "b." at bounding box center [606, 305] width 1 height 8
radio input "true"
click at [597, 508] on button "Next" at bounding box center [606, 511] width 164 height 40
click at [605, 508] on button "Next" at bounding box center [606, 511] width 164 height 40
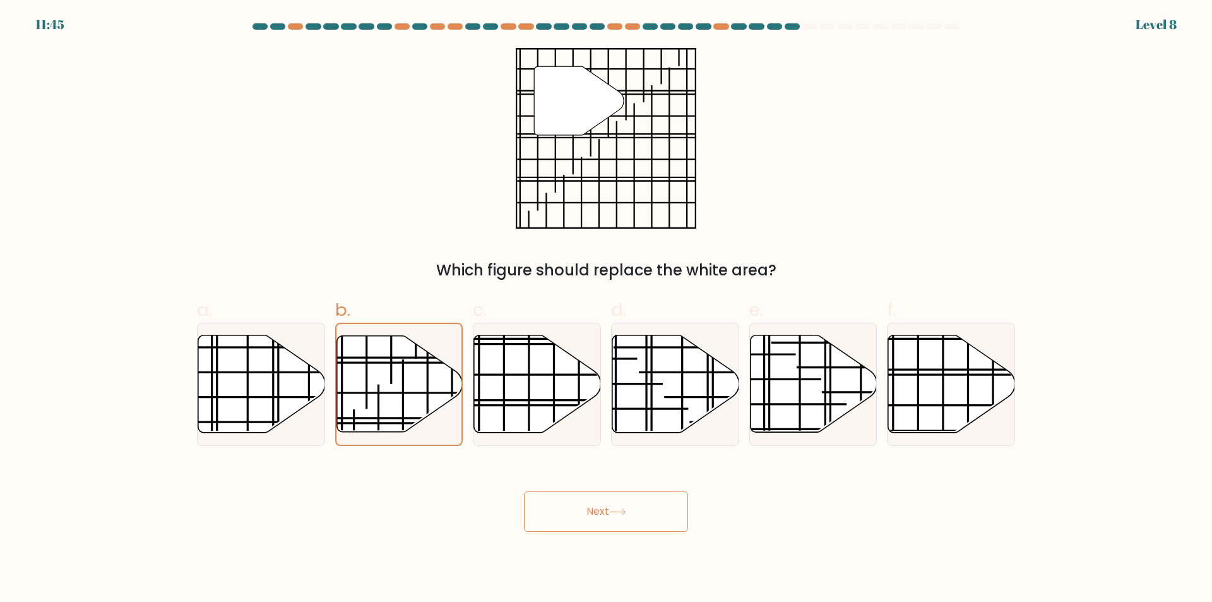
click at [649, 504] on button "Next" at bounding box center [606, 511] width 164 height 40
click at [782, 478] on div "Next" at bounding box center [605, 496] width 833 height 71
click at [446, 413] on icon at bounding box center [399, 384] width 126 height 98
click at [606, 309] on input "b." at bounding box center [606, 305] width 1 height 8
click at [537, 411] on icon at bounding box center [537, 383] width 127 height 97
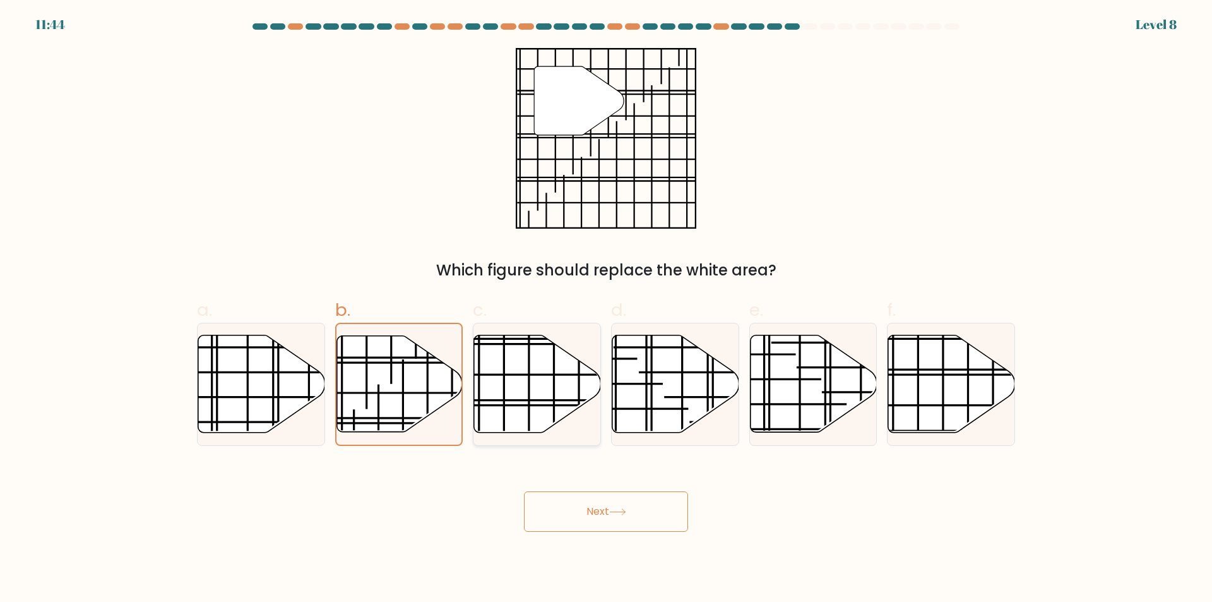
click at [606, 309] on input "c." at bounding box center [606, 305] width 1 height 8
radio input "true"
click at [419, 408] on icon at bounding box center [399, 383] width 127 height 97
click at [606, 309] on input "b." at bounding box center [606, 305] width 1 height 8
radio input "true"
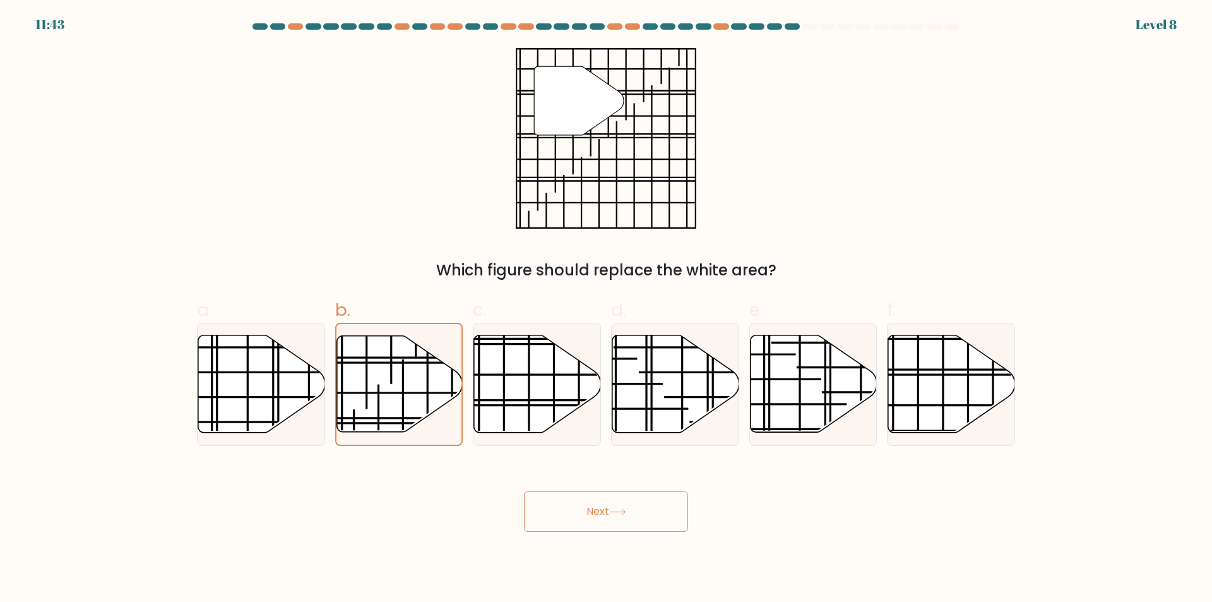
click at [580, 513] on button "Next" at bounding box center [606, 511] width 164 height 40
click at [624, 419] on icon at bounding box center [675, 383] width 127 height 97
click at [607, 309] on input "d." at bounding box center [606, 305] width 1 height 8
radio input "true"
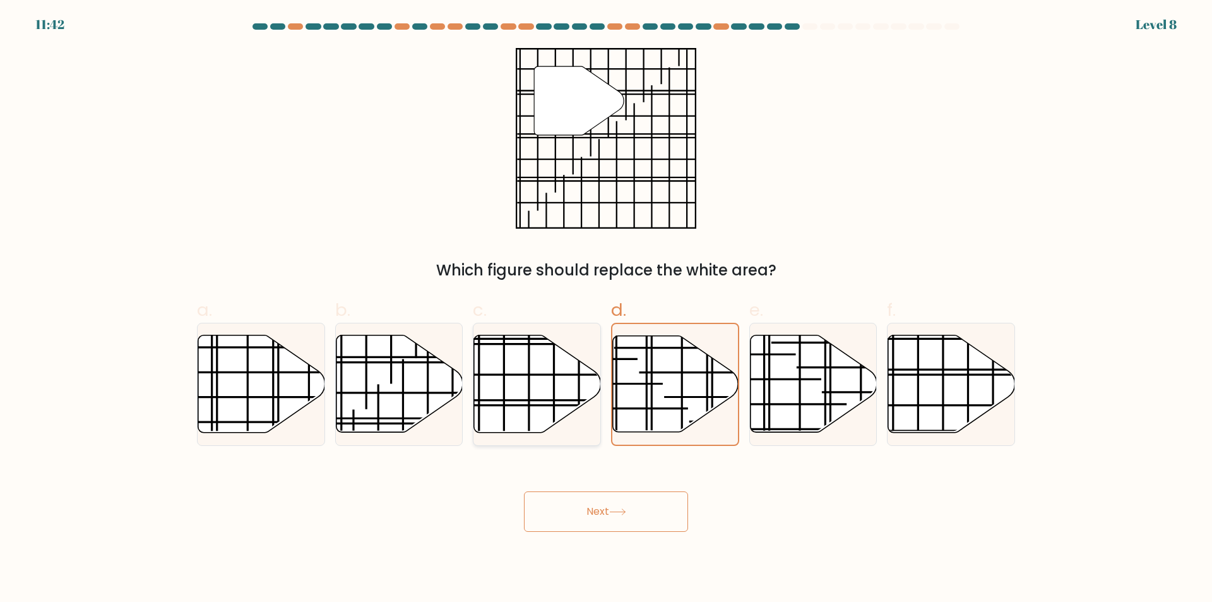
click at [539, 420] on icon at bounding box center [537, 383] width 127 height 97
click at [606, 309] on input "c." at bounding box center [606, 305] width 1 height 8
radio input "true"
click at [411, 398] on icon at bounding box center [399, 383] width 127 height 97
click at [606, 309] on input "b." at bounding box center [606, 305] width 1 height 8
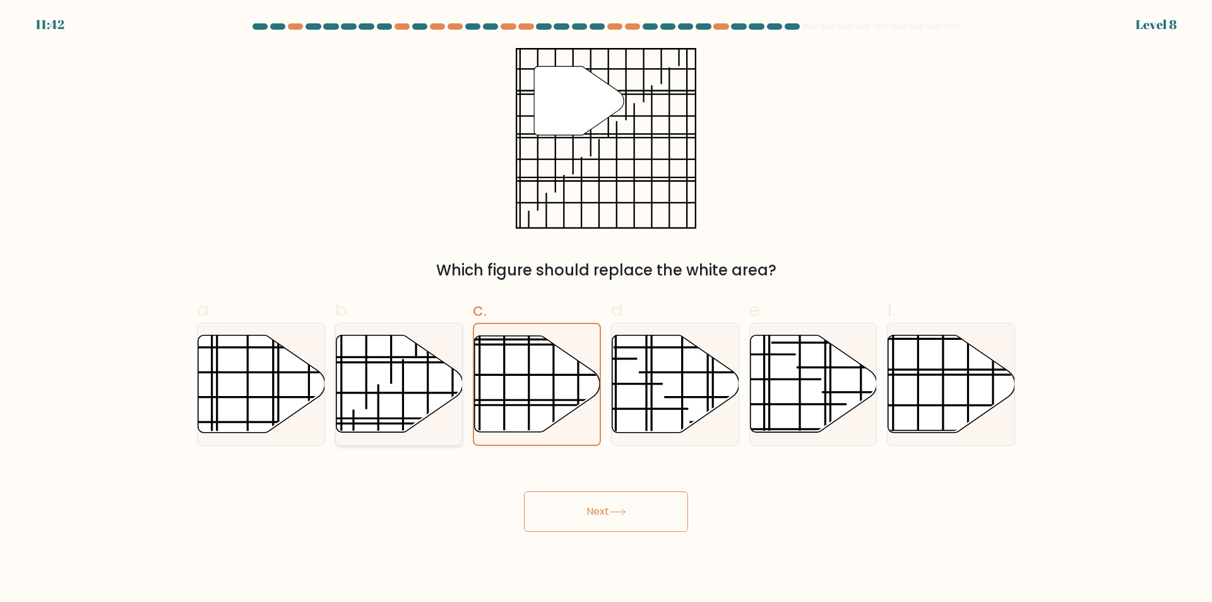
radio input "true"
click at [616, 554] on body "11:41 Level 8" at bounding box center [606, 301] width 1212 height 602
click at [616, 509] on icon at bounding box center [617, 511] width 17 height 7
click at [614, 509] on icon at bounding box center [617, 511] width 17 height 7
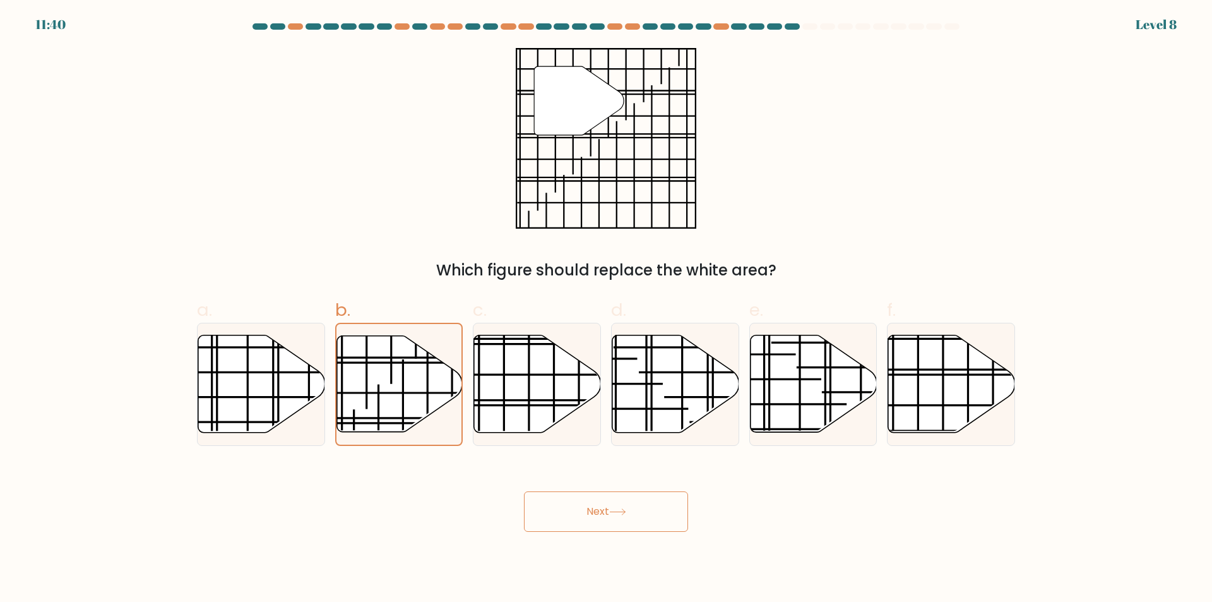
click at [614, 509] on icon at bounding box center [617, 511] width 17 height 7
click at [675, 407] on icon at bounding box center [675, 383] width 127 height 97
click at [607, 309] on input "d." at bounding box center [606, 305] width 1 height 8
radio input "true"
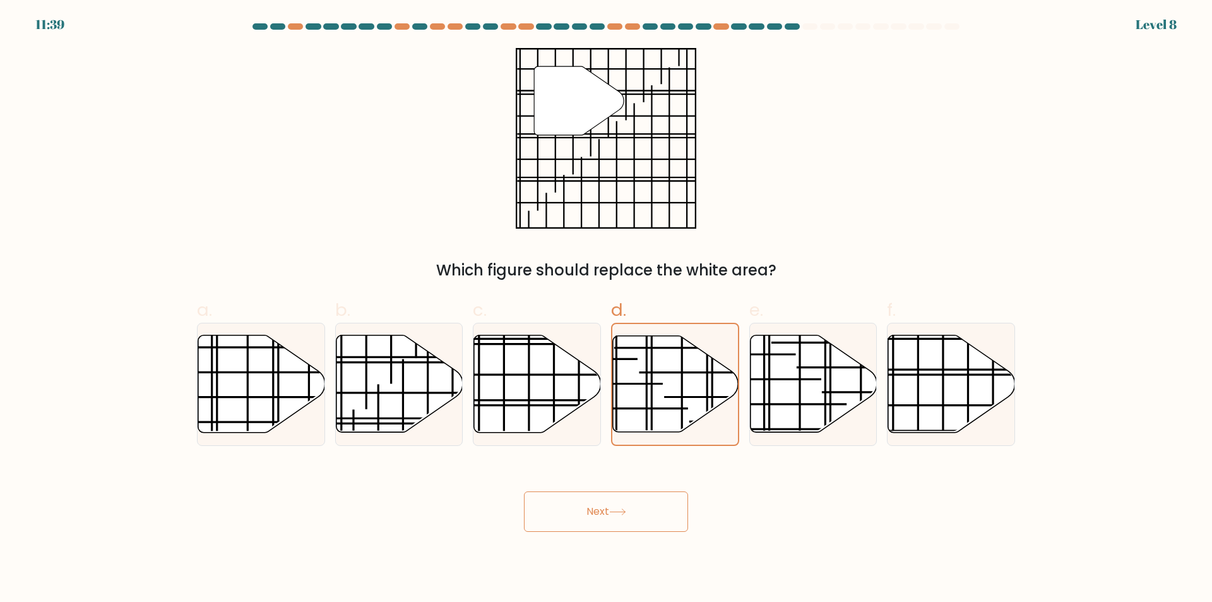
click at [591, 504] on button "Next" at bounding box center [606, 511] width 164 height 40
click at [386, 351] on icon at bounding box center [399, 383] width 127 height 97
click at [606, 309] on input "b." at bounding box center [606, 305] width 1 height 8
radio input "true"
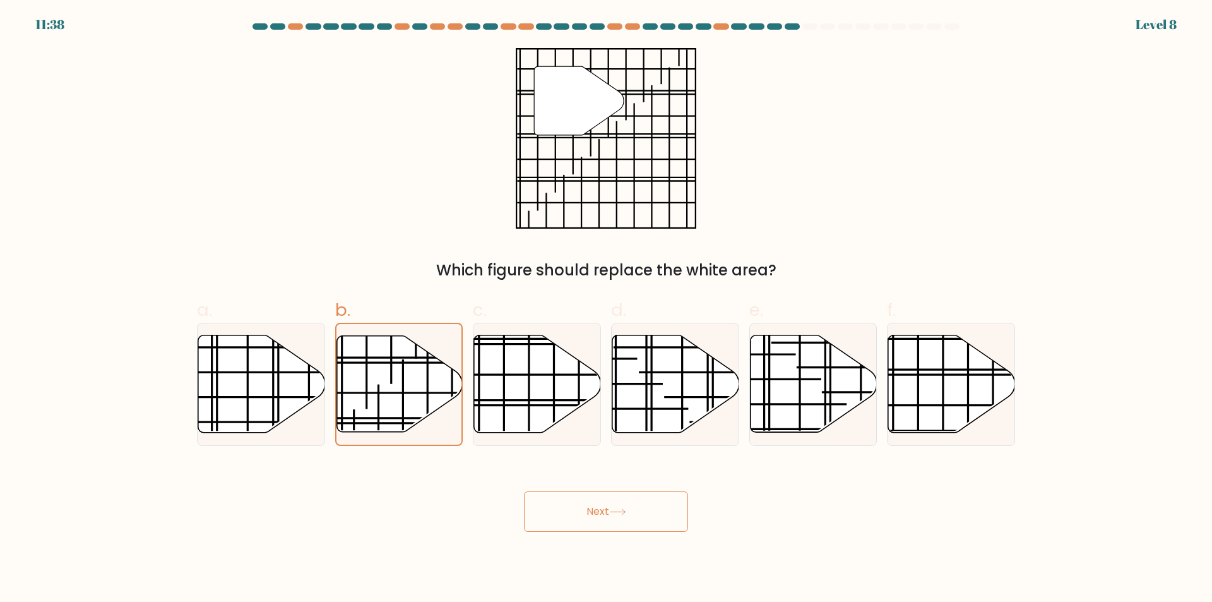
click at [599, 505] on button "Next" at bounding box center [606, 511] width 164 height 40
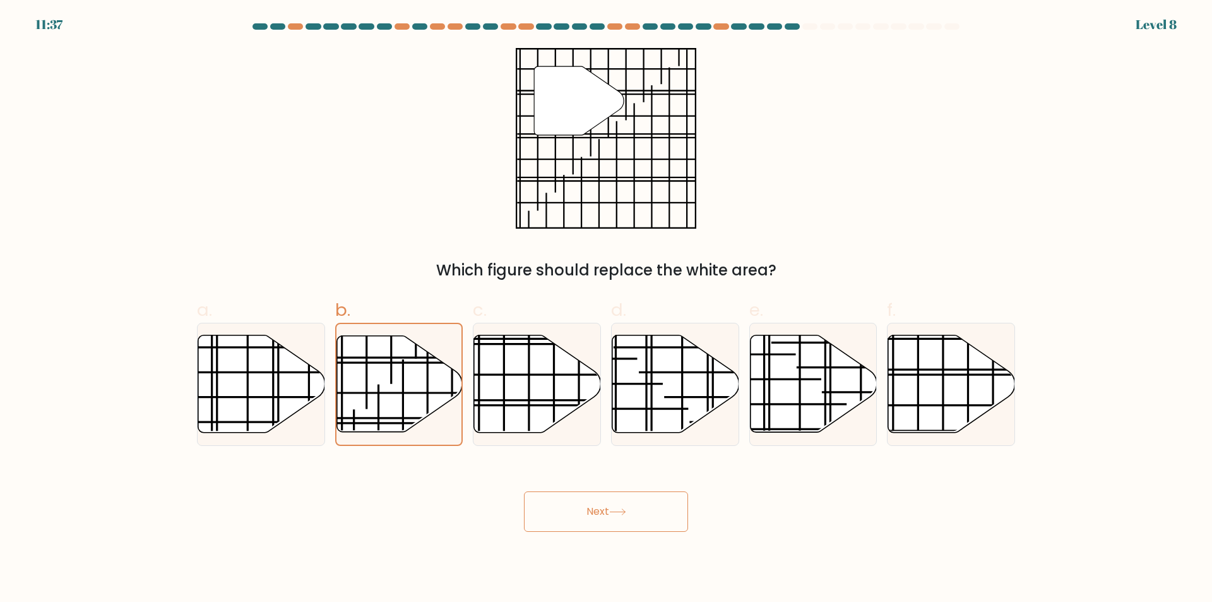
click at [562, 196] on icon """ at bounding box center [606, 138] width 181 height 181
click at [479, 396] on line at bounding box center [479, 424] width 0 height 230
click at [606, 309] on input "c." at bounding box center [606, 305] width 1 height 8
radio input "true"
click at [265, 363] on icon at bounding box center [261, 383] width 127 height 97
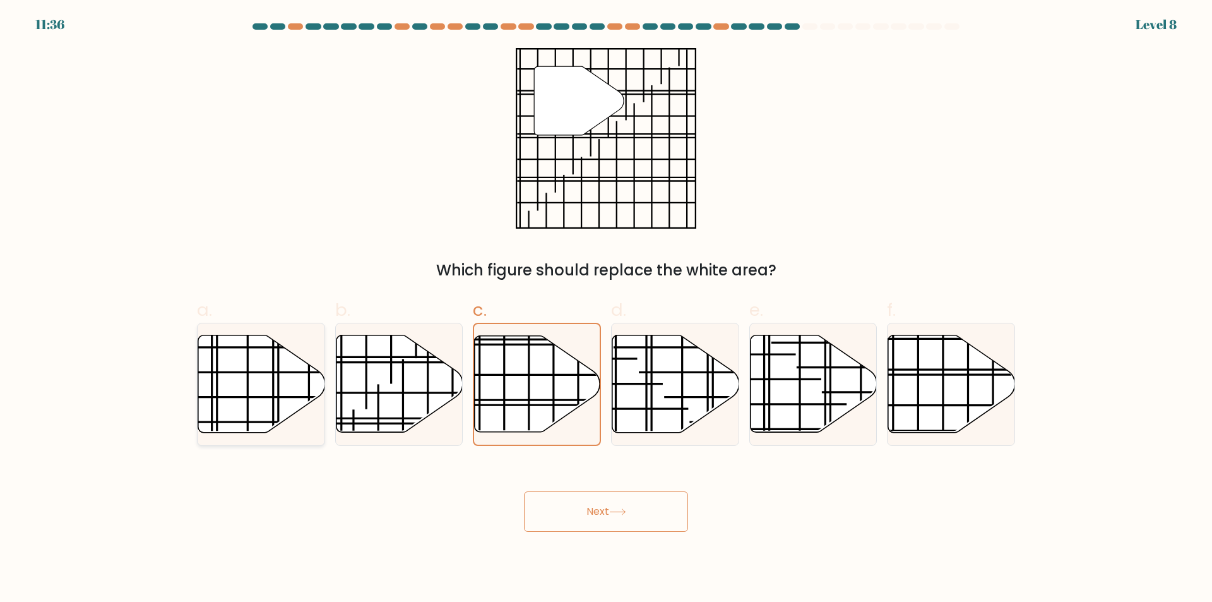
click at [606, 309] on input "a." at bounding box center [606, 305] width 1 height 8
radio input "true"
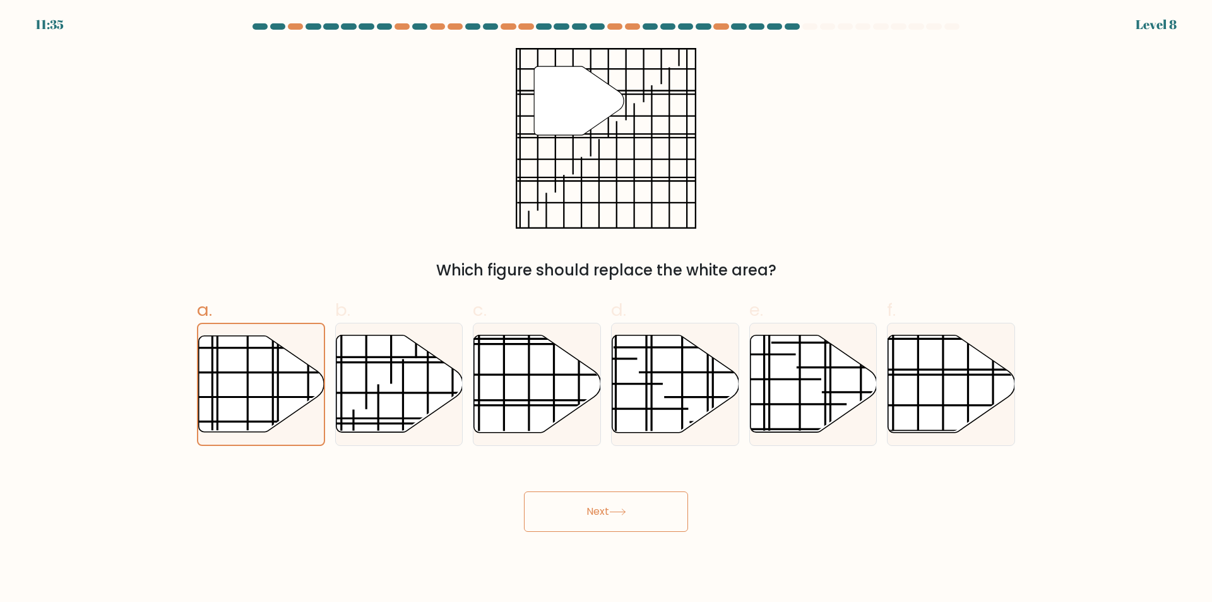
click at [582, 521] on button "Next" at bounding box center [606, 511] width 164 height 40
click at [583, 521] on button "Next" at bounding box center [606, 511] width 164 height 40
click at [516, 381] on icon at bounding box center [537, 383] width 127 height 97
click at [606, 309] on input "c." at bounding box center [606, 305] width 1 height 8
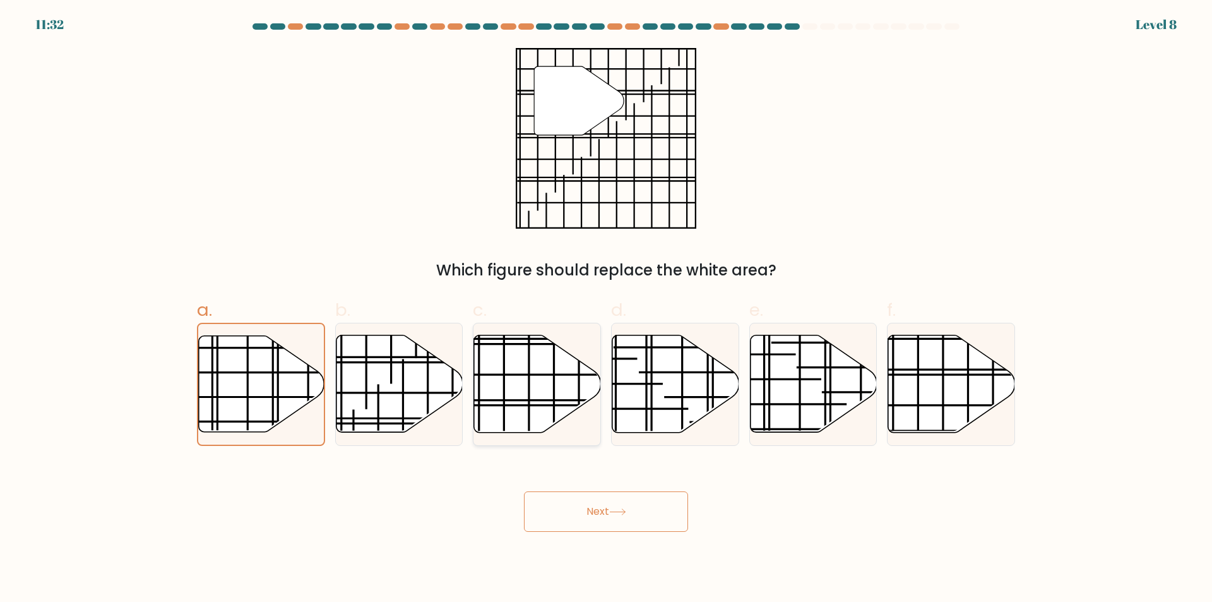
radio input "true"
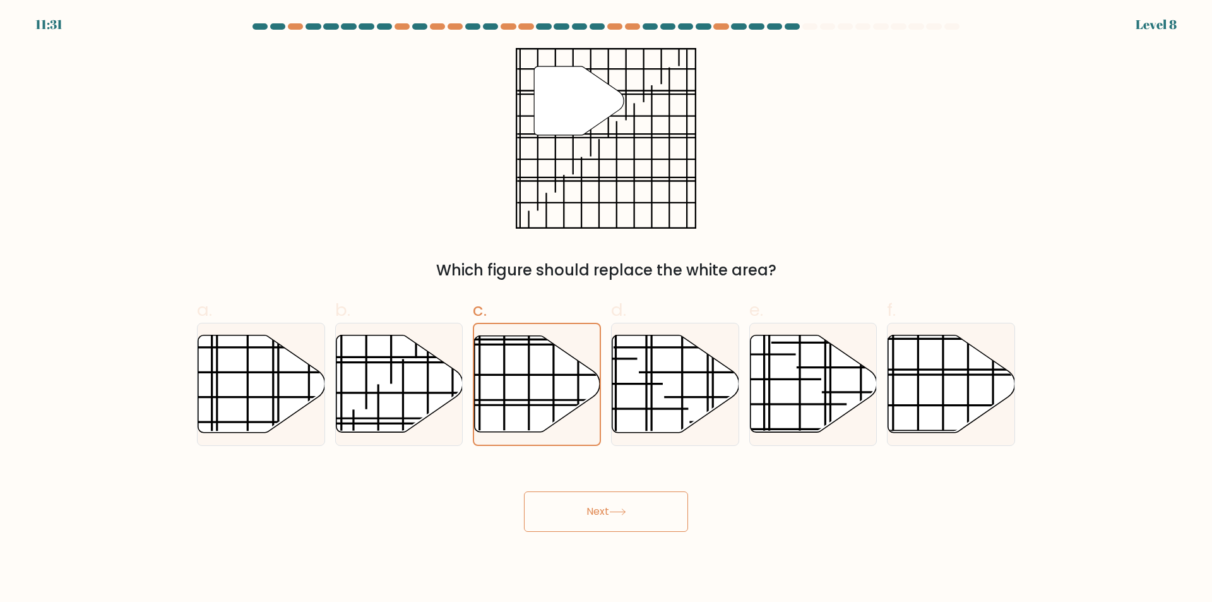
click at [612, 517] on button "Next" at bounding box center [606, 511] width 164 height 40
drag, startPoint x: 612, startPoint y: 517, endPoint x: 964, endPoint y: 371, distance: 380.9
click at [614, 517] on button "Next" at bounding box center [606, 511] width 164 height 40
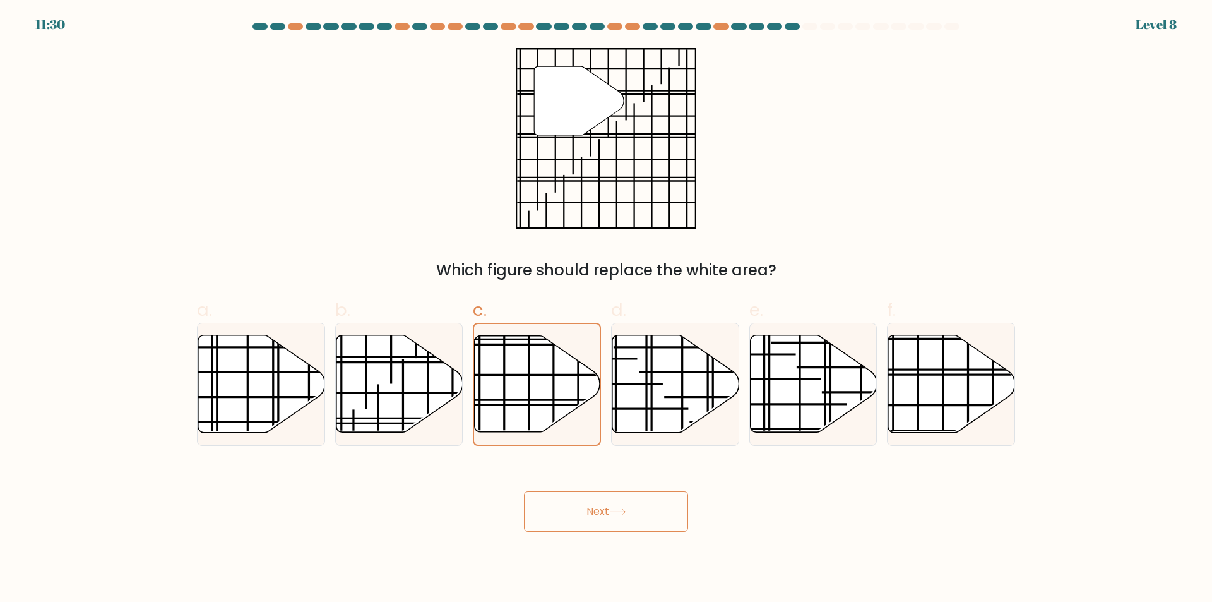
click at [1018, 362] on div "f." at bounding box center [951, 371] width 138 height 149
click at [946, 415] on icon at bounding box center [951, 383] width 127 height 97
click at [607, 309] on input "f." at bounding box center [606, 305] width 1 height 8
radio input "true"
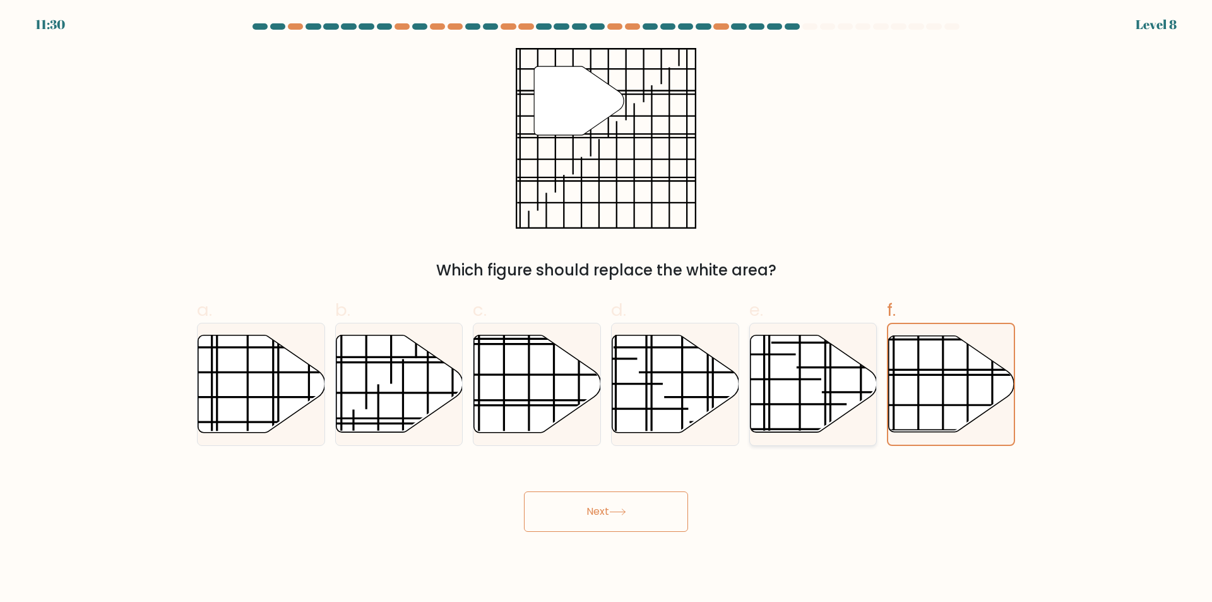
click at [816, 410] on icon at bounding box center [813, 383] width 127 height 97
click at [607, 309] on input "e." at bounding box center [606, 305] width 1 height 8
radio input "true"
drag, startPoint x: 681, startPoint y: 412, endPoint x: 635, endPoint y: 483, distance: 84.6
click at [679, 412] on icon at bounding box center [675, 383] width 127 height 97
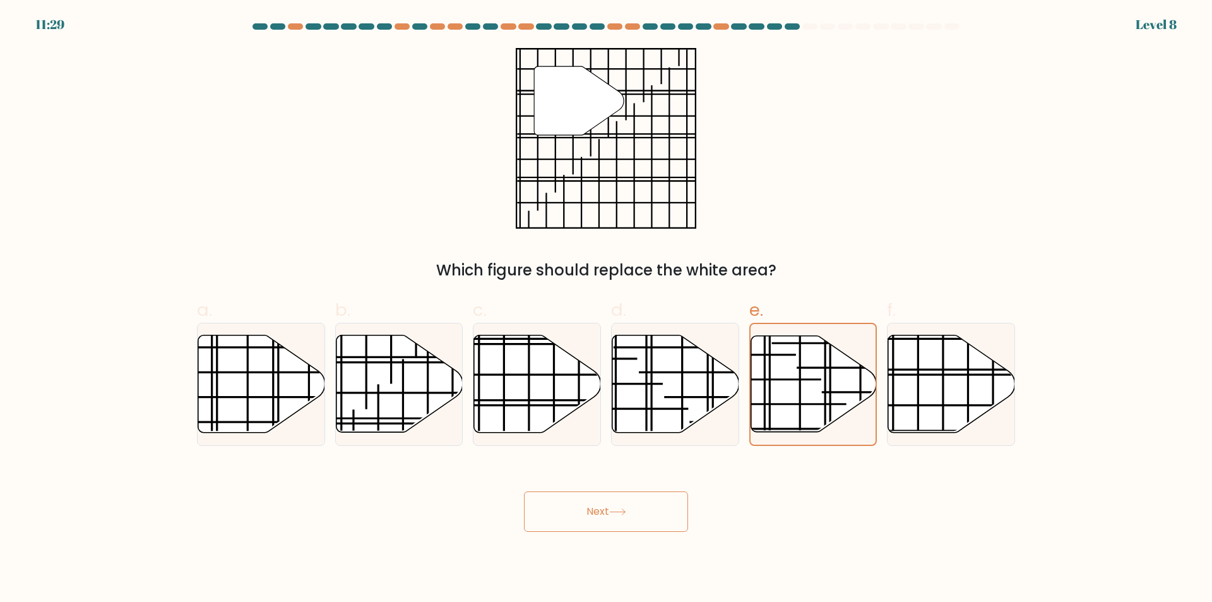
click at [607, 309] on input "d." at bounding box center [606, 305] width 1 height 8
radio input "true"
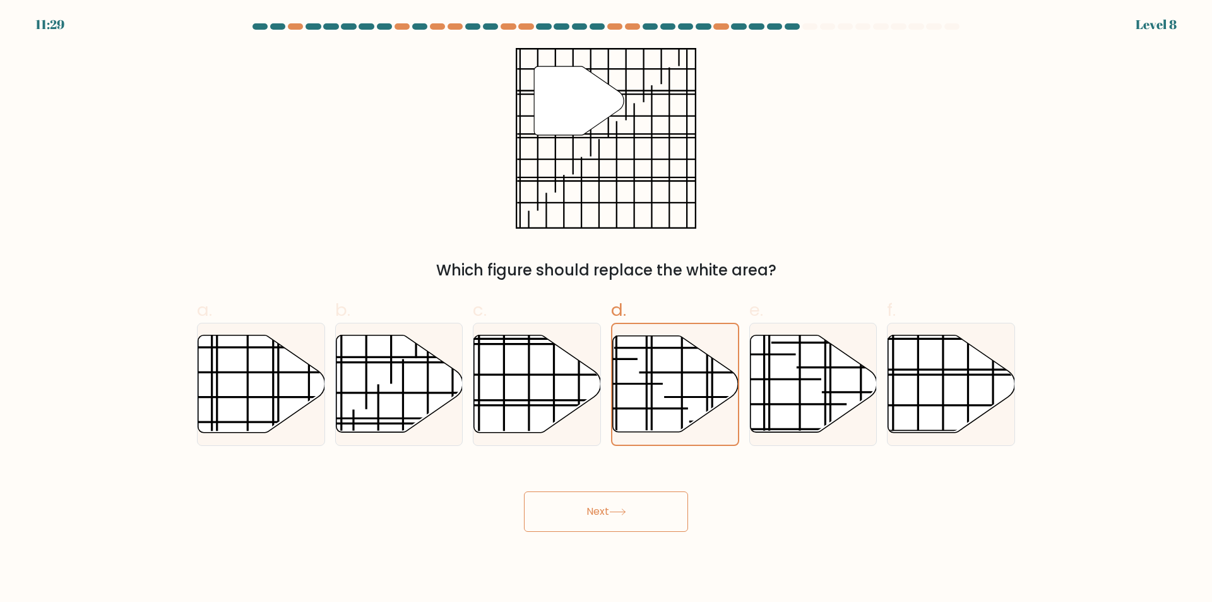
click at [635, 489] on div "Next" at bounding box center [605, 496] width 833 height 71
click at [626, 515] on icon at bounding box center [617, 511] width 17 height 7
click at [525, 18] on div "11:29 Level 8" at bounding box center [606, 17] width 1212 height 34
click at [528, 11] on div "11:28 Level 8" at bounding box center [606, 7] width 1212 height 15
click at [623, 526] on button "Next" at bounding box center [606, 511] width 164 height 40
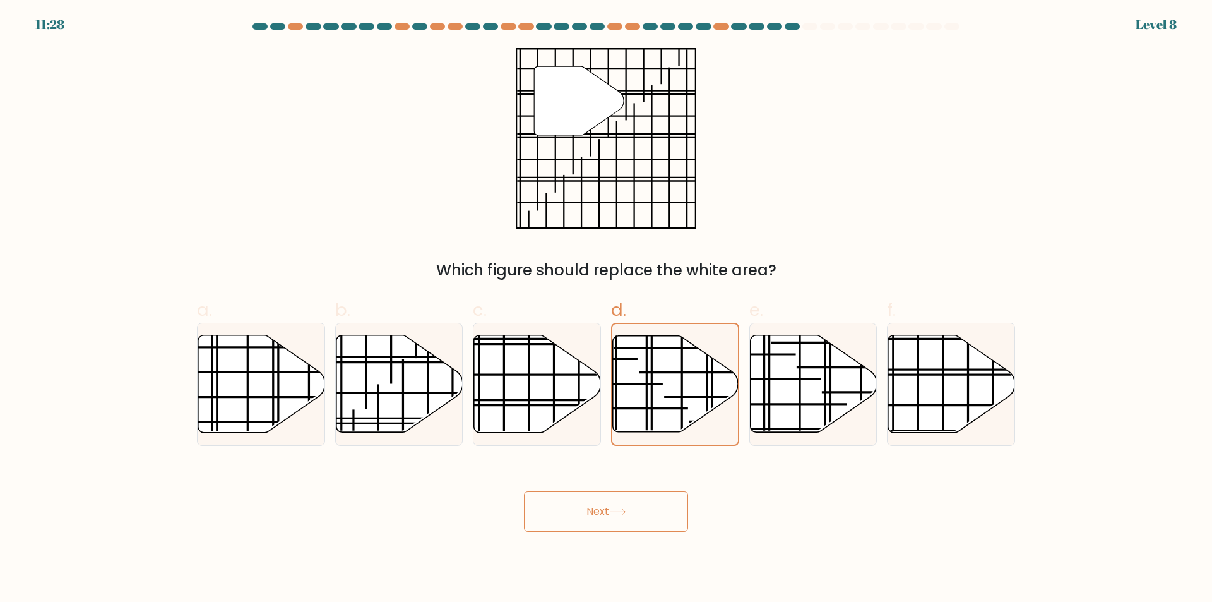
click at [623, 526] on button "Next" at bounding box center [606, 511] width 164 height 40
click at [624, 525] on button "Next" at bounding box center [606, 511] width 164 height 40
click at [617, 523] on button "Next" at bounding box center [606, 511] width 164 height 40
click at [524, 491] on button "Next" at bounding box center [606, 511] width 164 height 40
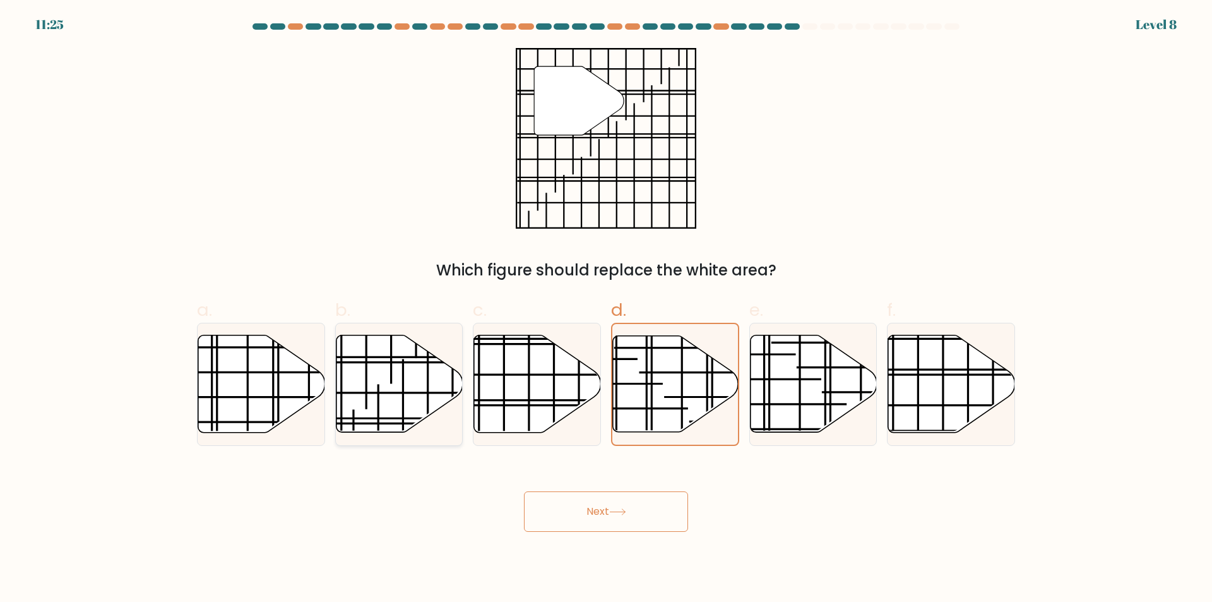
click at [436, 366] on icon at bounding box center [399, 383] width 127 height 97
click at [606, 309] on input "b." at bounding box center [606, 305] width 1 height 8
radio input "true"
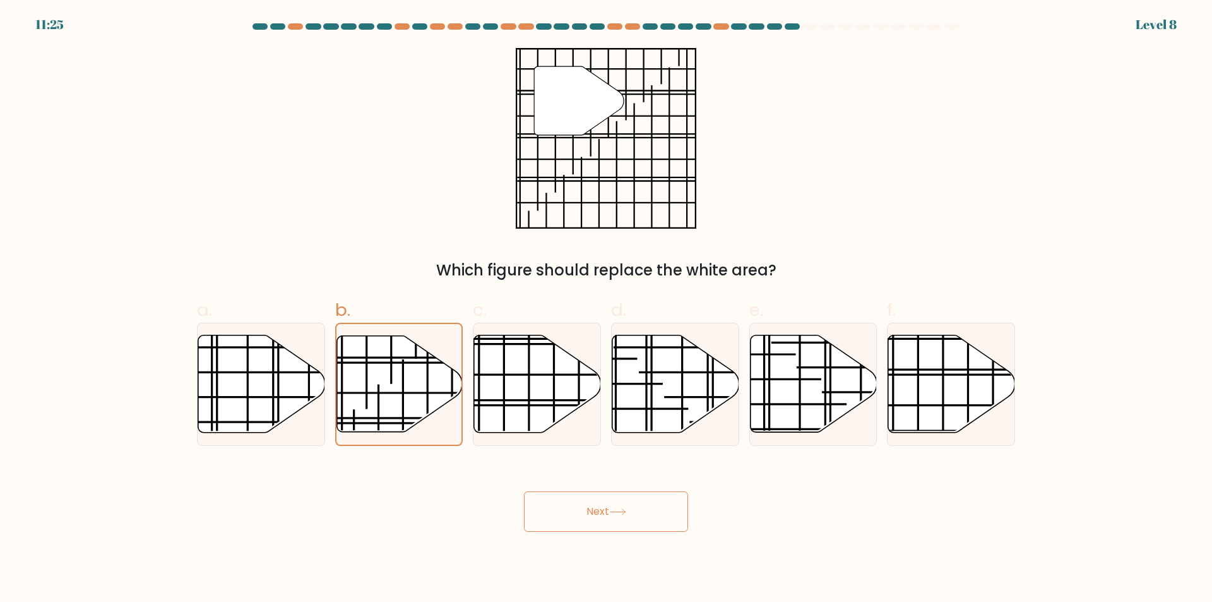
click at [649, 504] on button "Next" at bounding box center [606, 511] width 164 height 40
click at [651, 501] on button "Next" at bounding box center [606, 511] width 164 height 40
click at [651, 500] on button "Next" at bounding box center [606, 511] width 164 height 40
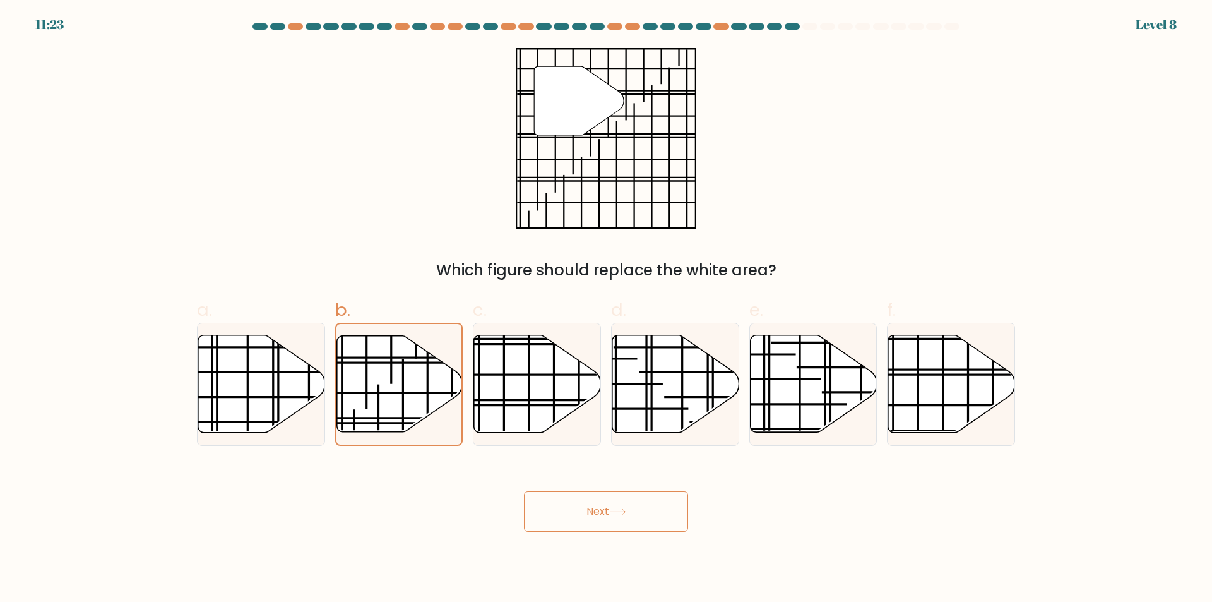
click at [651, 500] on button "Next" at bounding box center [606, 511] width 164 height 40
click at [376, 389] on icon at bounding box center [399, 383] width 127 height 97
click at [606, 309] on input "b." at bounding box center [606, 305] width 1 height 8
radio input "true"
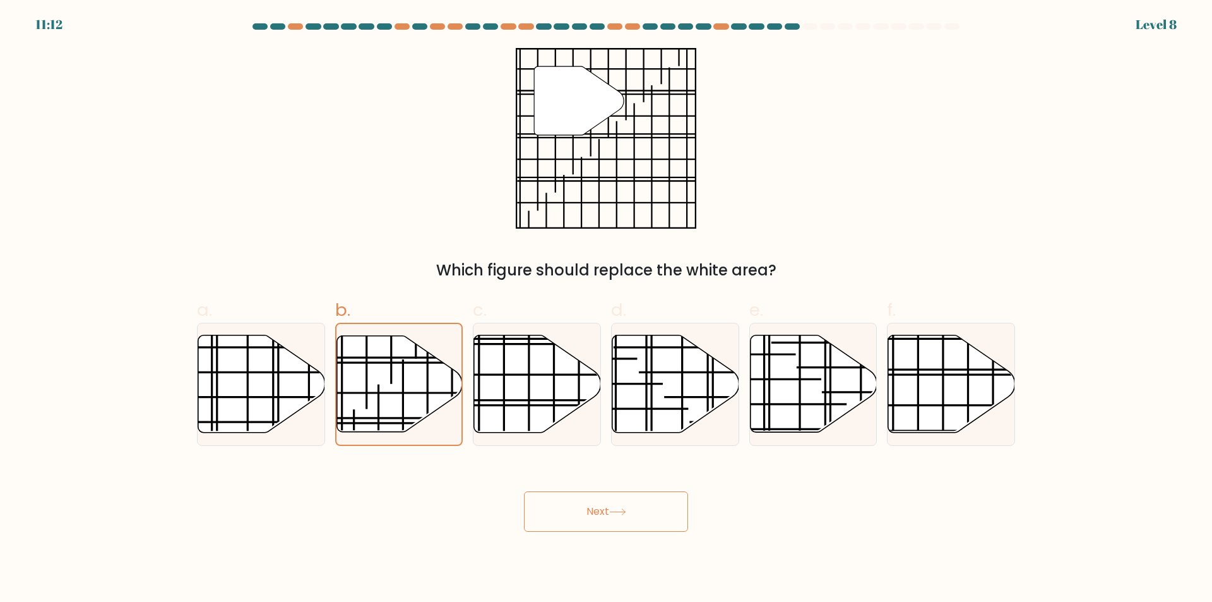
click at [581, 507] on button "Next" at bounding box center [606, 511] width 164 height 40
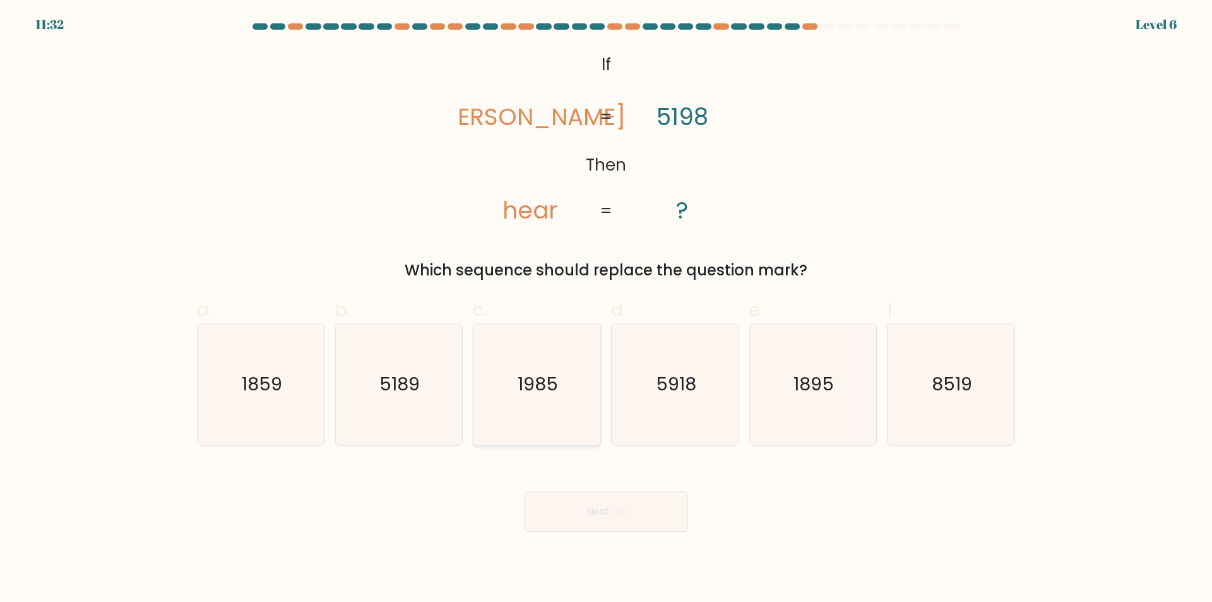
click at [561, 416] on icon "1985" at bounding box center [537, 384] width 122 height 122
click at [606, 309] on input "c. [DATE]" at bounding box center [606, 305] width 1 height 8
radio input "true"
click at [590, 489] on div "Next" at bounding box center [605, 496] width 833 height 71
click at [588, 505] on button "Next" at bounding box center [606, 511] width 164 height 40
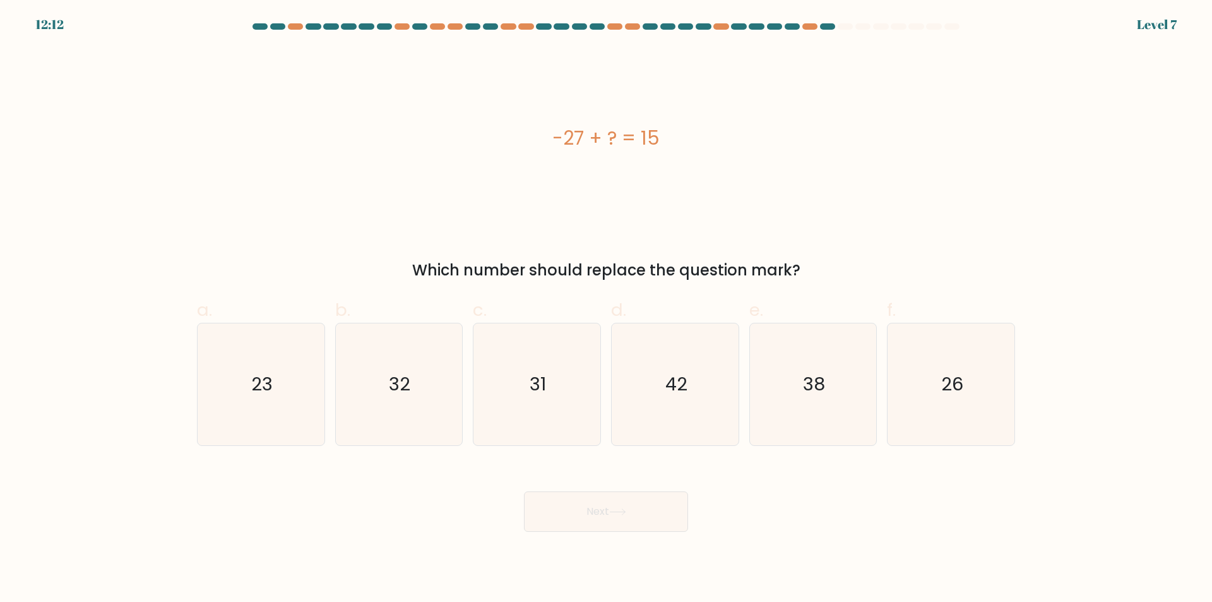
click at [679, 97] on div "-27 + ? = 15" at bounding box center [606, 138] width 818 height 181
copy div "-27 + ? = 15"
click at [680, 420] on icon "42" at bounding box center [675, 384] width 122 height 122
click at [607, 309] on input "d. 42" at bounding box center [606, 305] width 1 height 8
radio input "true"
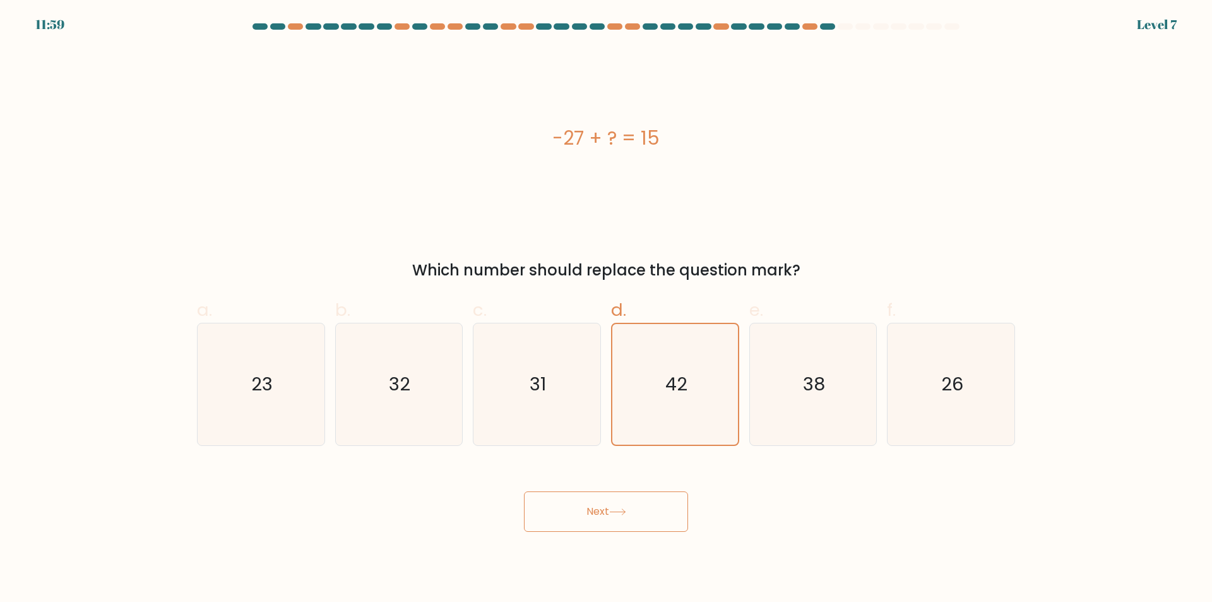
click at [627, 493] on button "Next" at bounding box center [606, 511] width 164 height 40
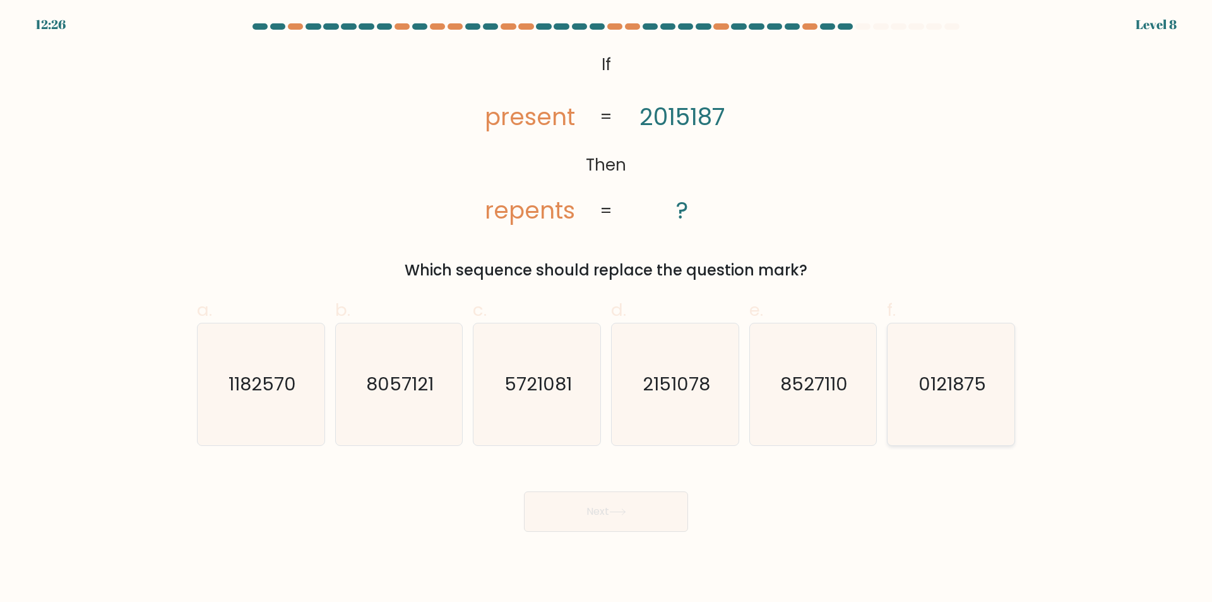
click at [920, 402] on icon "0121875" at bounding box center [951, 384] width 122 height 122
click at [607, 309] on input "f. 0121875" at bounding box center [606, 305] width 1 height 8
radio input "true"
click at [620, 517] on button "Next" at bounding box center [606, 511] width 164 height 40
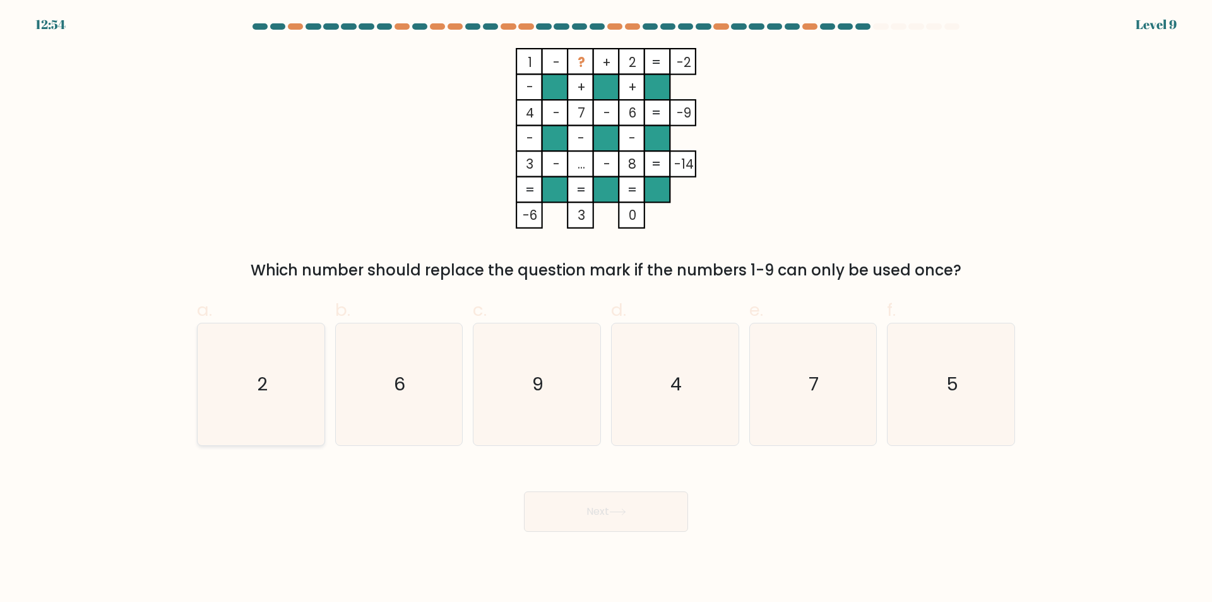
click at [292, 409] on icon "2" at bounding box center [261, 384] width 122 height 122
click at [606, 309] on input "a. 2" at bounding box center [606, 305] width 1 height 8
radio input "true"
click at [602, 519] on button "Next" at bounding box center [606, 511] width 164 height 40
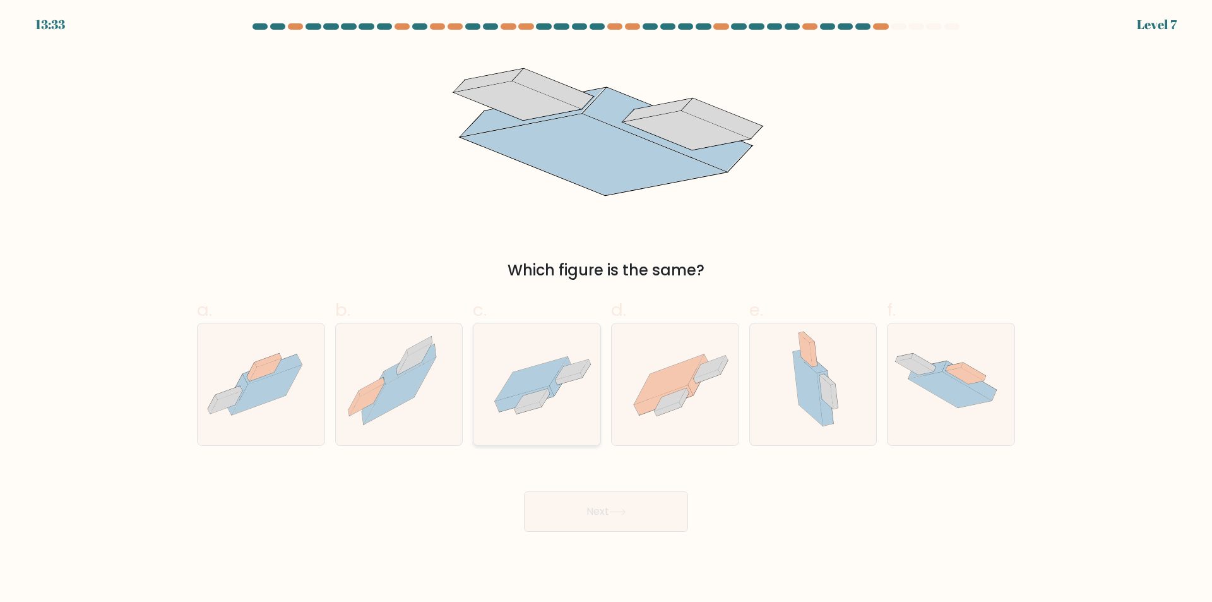
click at [550, 419] on icon at bounding box center [536, 384] width 127 height 88
click at [606, 309] on input "c." at bounding box center [606, 305] width 1 height 8
radio input "true"
click at [585, 516] on button "Next" at bounding box center [606, 511] width 164 height 40
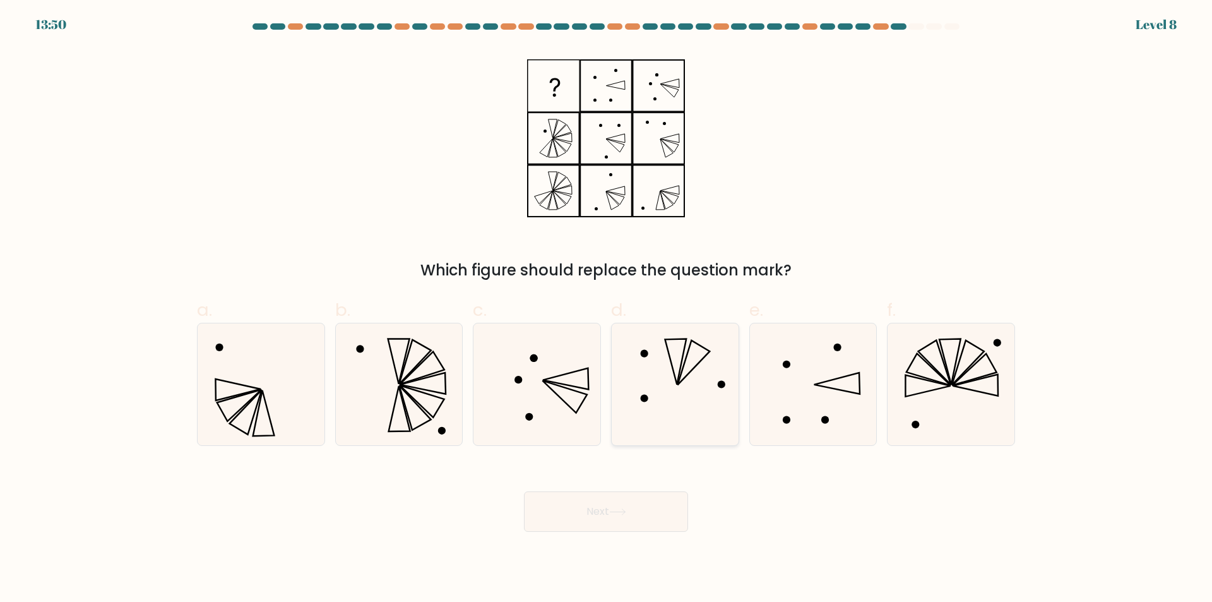
click at [690, 402] on icon at bounding box center [675, 384] width 122 height 122
click at [607, 309] on input "d." at bounding box center [606, 305] width 1 height 8
radio input "true"
click at [606, 494] on button "Next" at bounding box center [606, 511] width 164 height 40
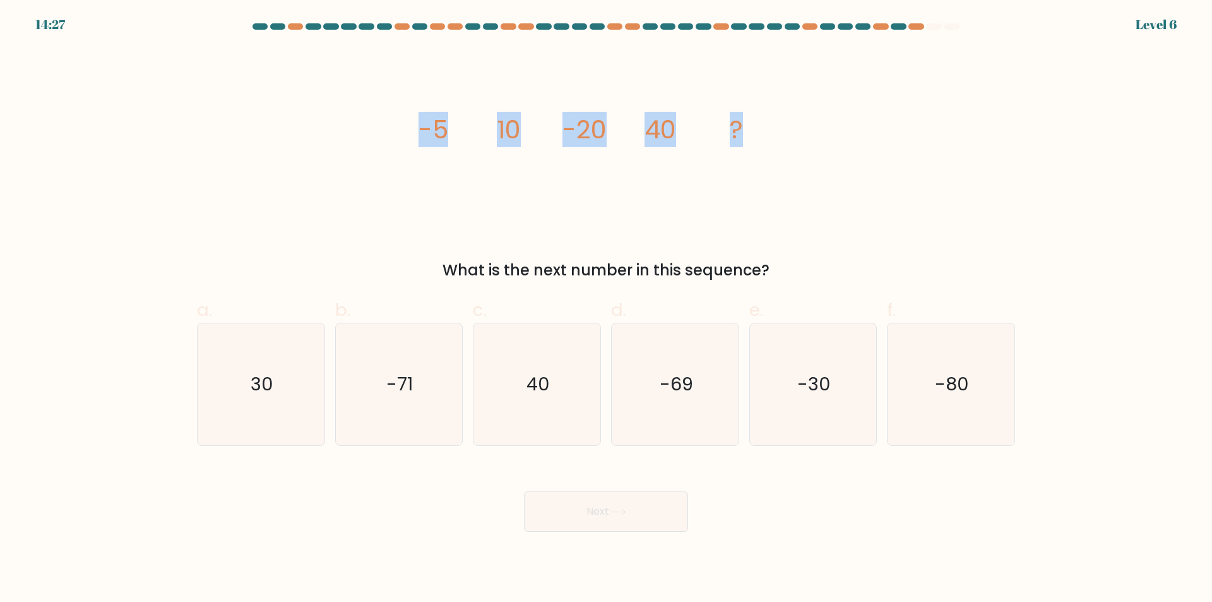
drag, startPoint x: 516, startPoint y: 123, endPoint x: 805, endPoint y: 128, distance: 289.2
click at [805, 128] on div "image/svg+xml -5 10 -20 40 ? What is the next number in this sequence?" at bounding box center [605, 165] width 833 height 234
copy g "-5 10 -20 40 ?"
click at [798, 273] on div "What is the next number in this sequence?" at bounding box center [606, 270] width 803 height 23
copy div "-5 10 -20 40 ? What is the next number in this sequence?"
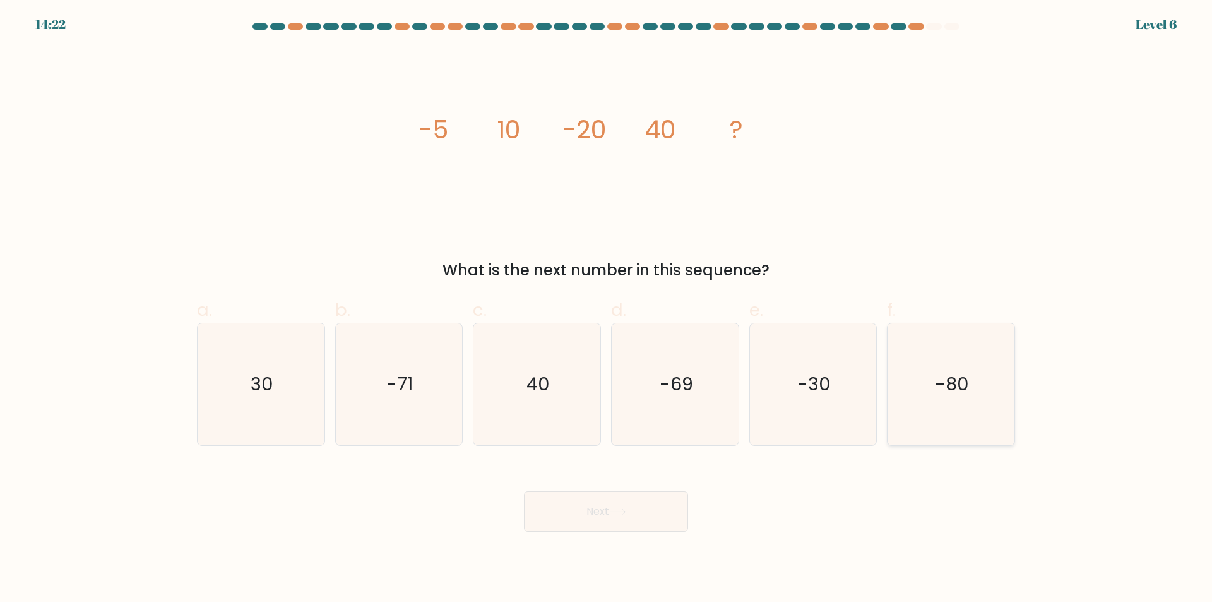
click at [932, 390] on icon "-80" at bounding box center [951, 384] width 122 height 122
click at [607, 309] on input "f. -80" at bounding box center [606, 305] width 1 height 8
radio input "true"
click at [531, 502] on button "Next" at bounding box center [606, 511] width 164 height 40
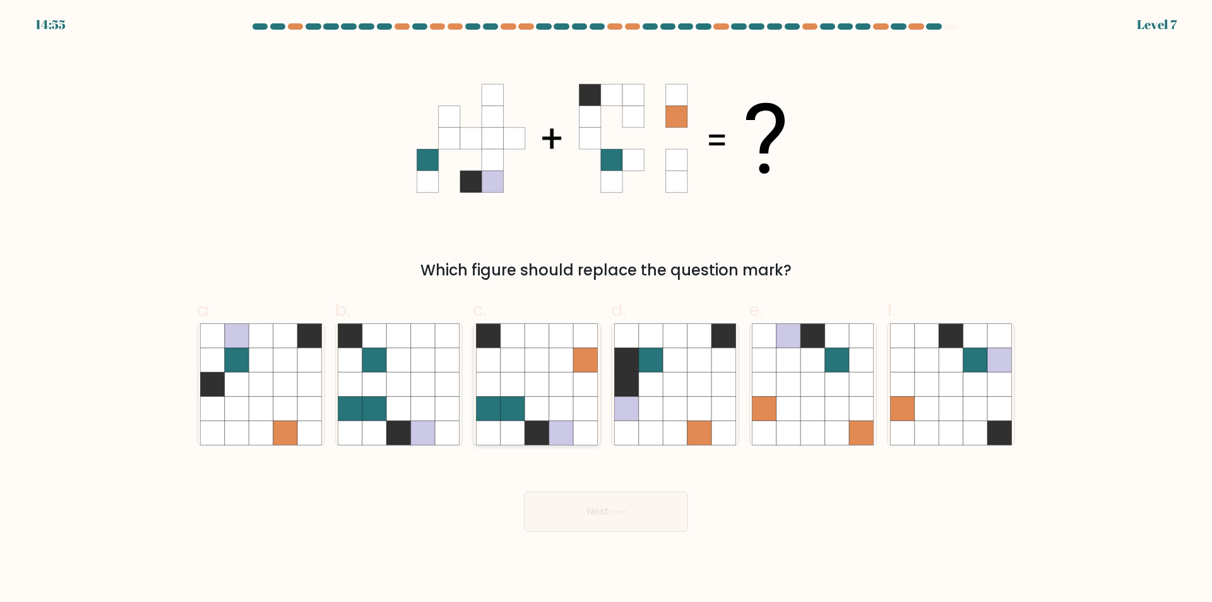
click at [526, 437] on icon at bounding box center [537, 432] width 24 height 24
click at [606, 309] on input "c." at bounding box center [606, 305] width 1 height 8
radio input "true"
click at [574, 501] on button "Next" at bounding box center [606, 511] width 164 height 40
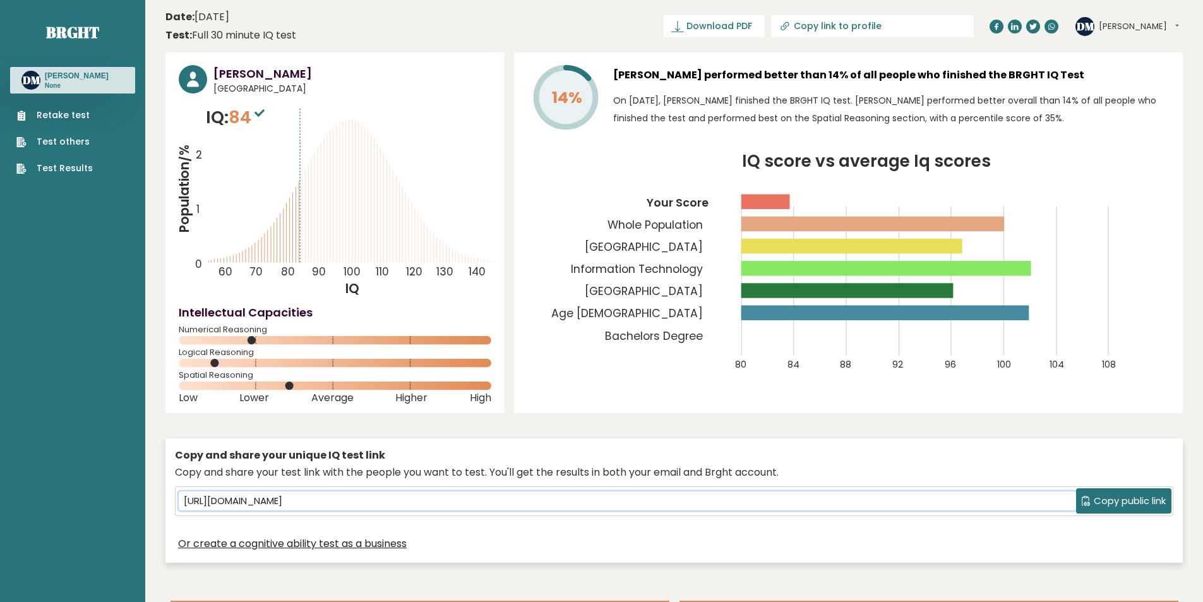
click at [528, 501] on input "[URL][DOMAIN_NAME]" at bounding box center [627, 500] width 897 height 19
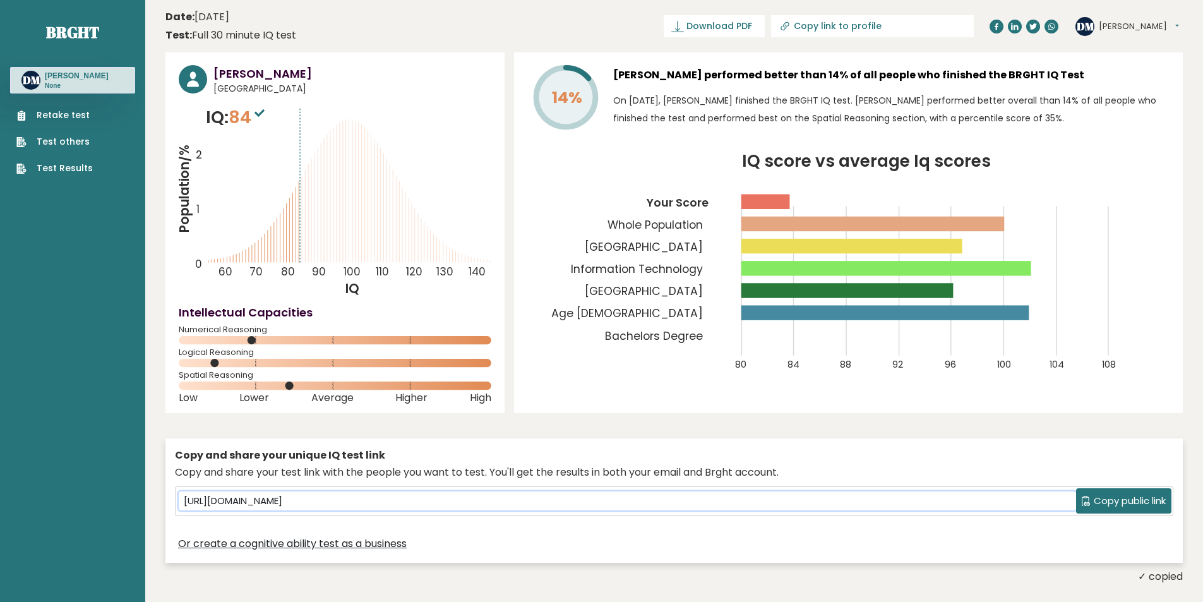
click at [528, 501] on input "[URL][DOMAIN_NAME]" at bounding box center [627, 500] width 897 height 19
click at [528, 501] on input "https://brght.org/share/6hcqw2f0/?brght-intelligence-test" at bounding box center [627, 500] width 897 height 19
drag, startPoint x: 68, startPoint y: 376, endPoint x: 124, endPoint y: 194, distance: 189.7
click at [80, 122] on ul "Retake test Test others Test Results" at bounding box center [54, 142] width 89 height 66
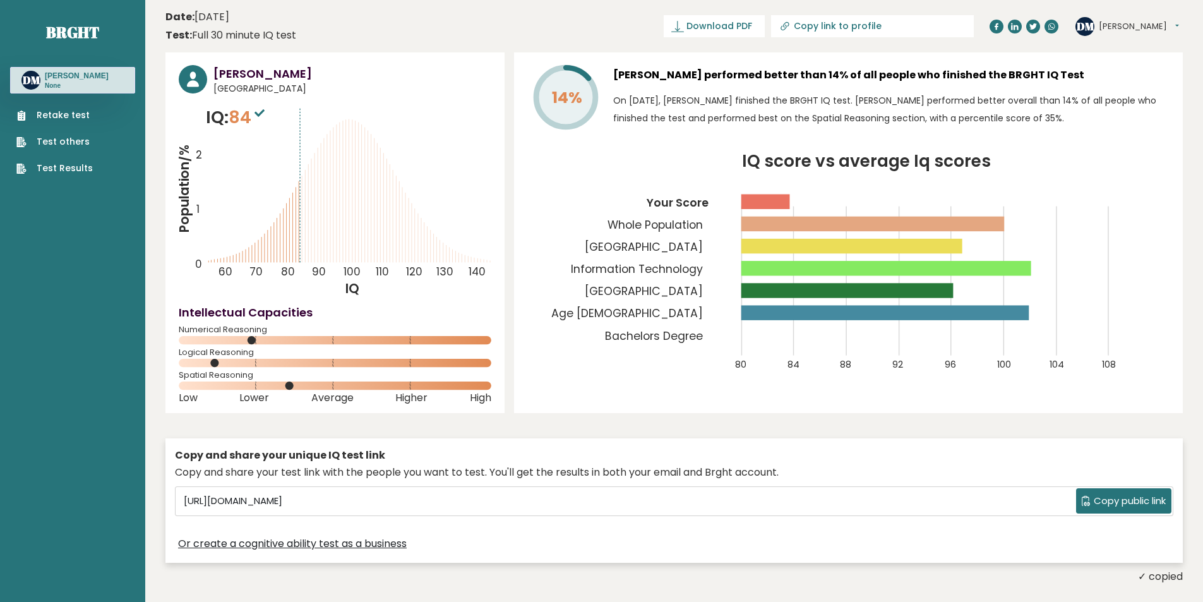
click at [78, 119] on link "Retake test" at bounding box center [54, 115] width 76 height 13
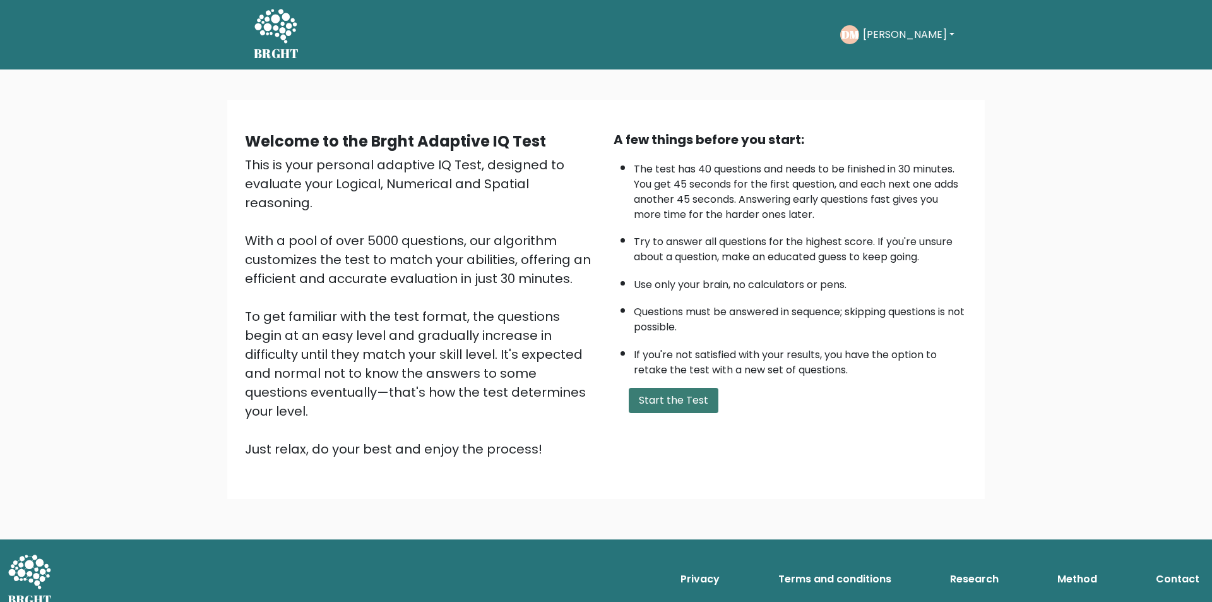
click at [690, 405] on button "Start the Test" at bounding box center [674, 400] width 90 height 25
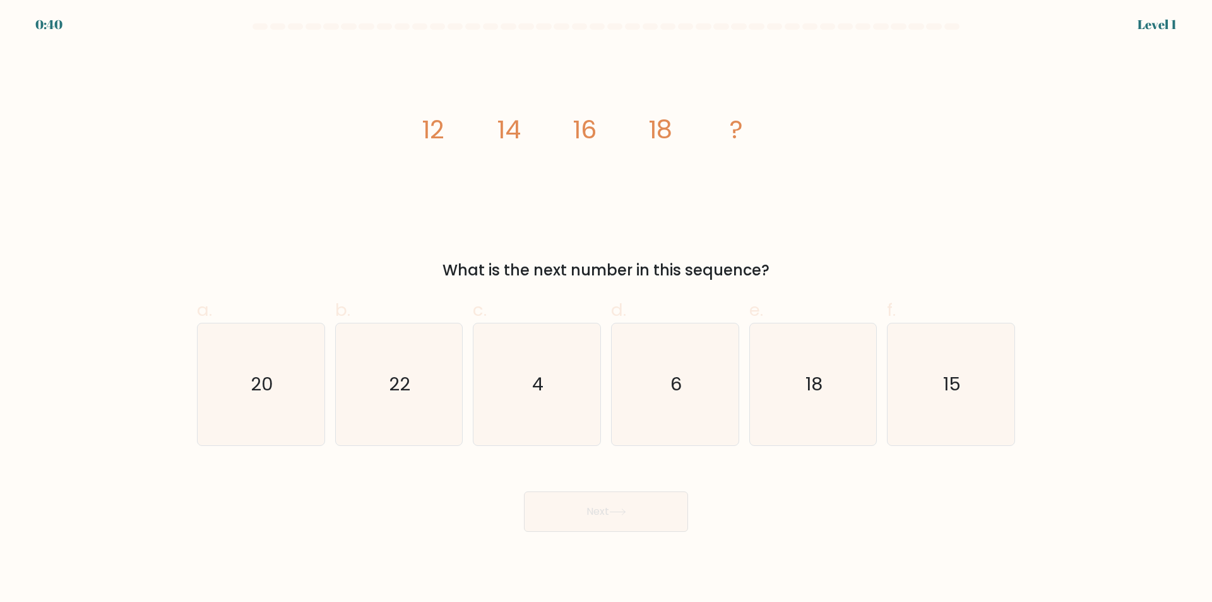
drag, startPoint x: 542, startPoint y: 139, endPoint x: 824, endPoint y: 281, distance: 315.4
click at [824, 281] on div "image/svg+xml 12 14 16 18 ? What is the next number in this sequence?" at bounding box center [605, 165] width 833 height 234
copy div "12 14 16 18 ? What is the next number in this sequence?"
click at [282, 395] on icon "20" at bounding box center [261, 384] width 122 height 122
click at [606, 309] on input "a. 20" at bounding box center [606, 305] width 1 height 8
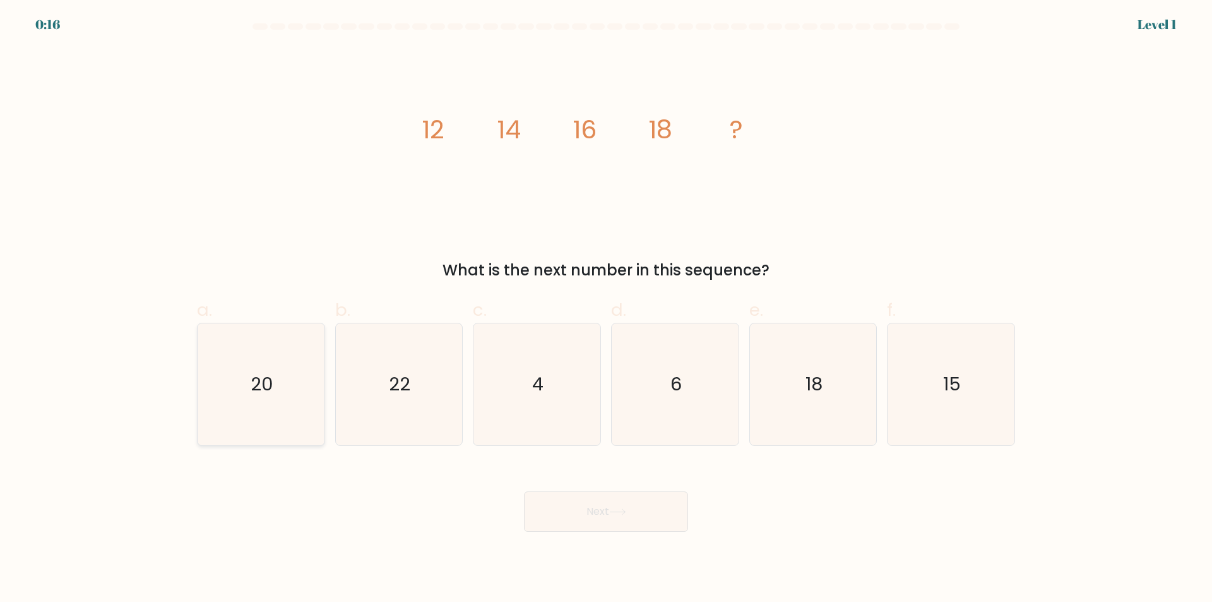
radio input "true"
click at [618, 525] on button "Next" at bounding box center [606, 511] width 164 height 40
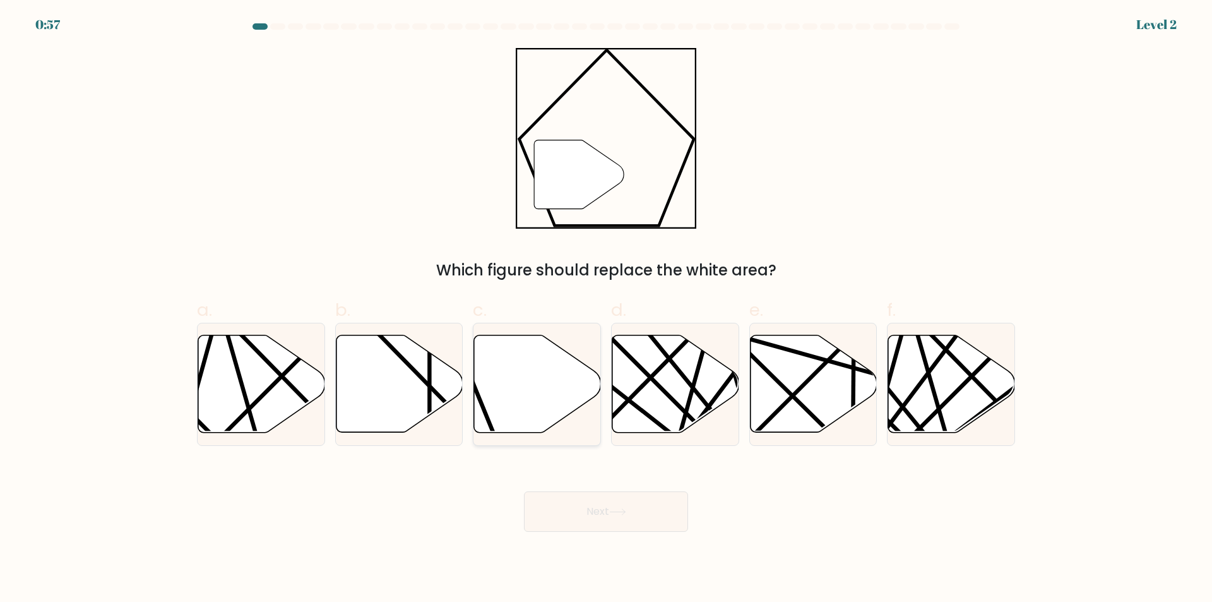
click at [492, 412] on icon at bounding box center [537, 383] width 127 height 97
click at [606, 309] on input "c." at bounding box center [606, 305] width 1 height 8
radio input "true"
click at [597, 515] on button "Next" at bounding box center [606, 511] width 164 height 40
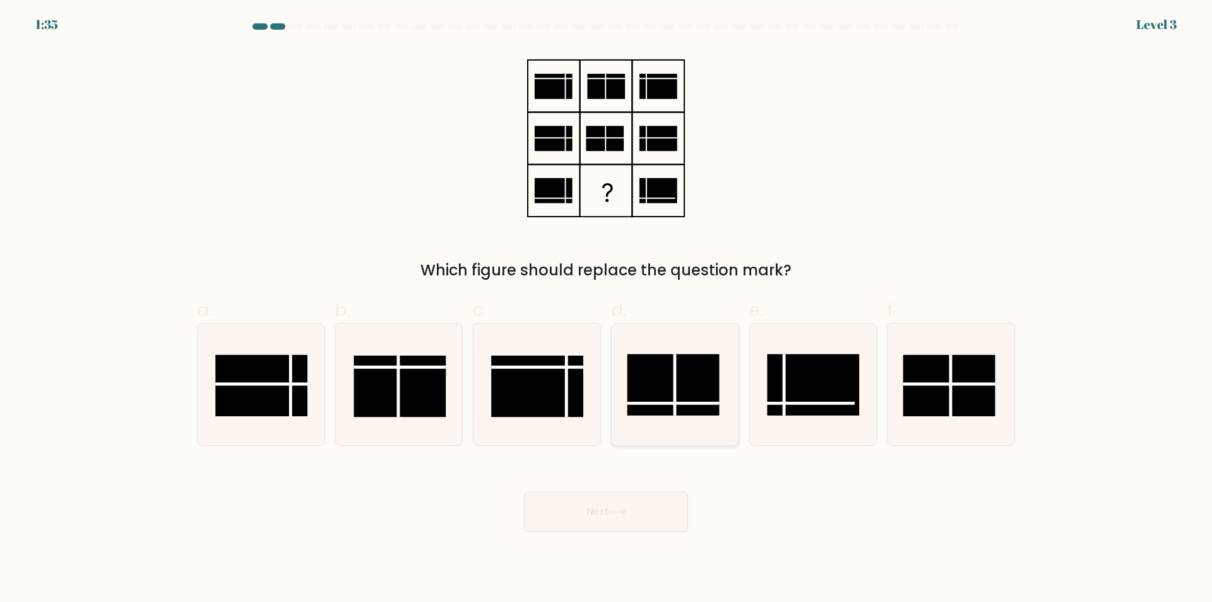
click at [675, 401] on line at bounding box center [675, 384] width 0 height 61
click at [607, 309] on input "d." at bounding box center [606, 305] width 1 height 8
radio input "true"
click at [634, 497] on button "Next" at bounding box center [606, 511] width 164 height 40
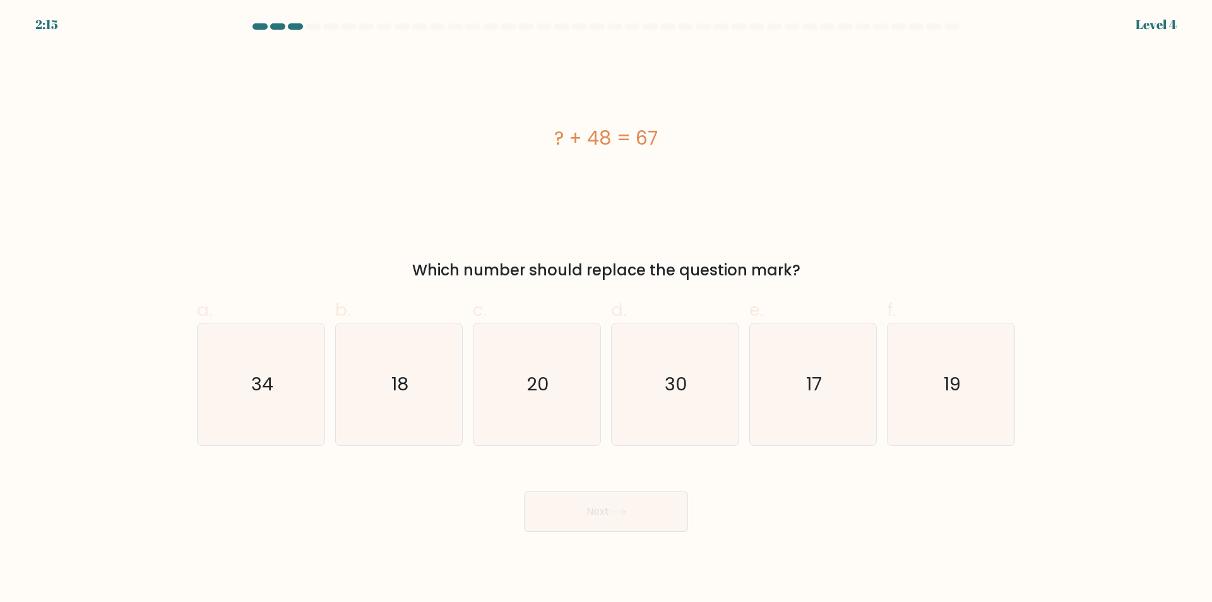
drag, startPoint x: 517, startPoint y: 106, endPoint x: 848, endPoint y: 252, distance: 361.5
click at [848, 252] on div "? + 48 = 67 Which number should replace the question mark?" at bounding box center [605, 165] width 833 height 234
copy div "? + 48 = 67 Which number should replace the question mark?"
click at [949, 384] on text "19" at bounding box center [952, 384] width 17 height 25
click at [607, 309] on input "f. 19" at bounding box center [606, 305] width 1 height 8
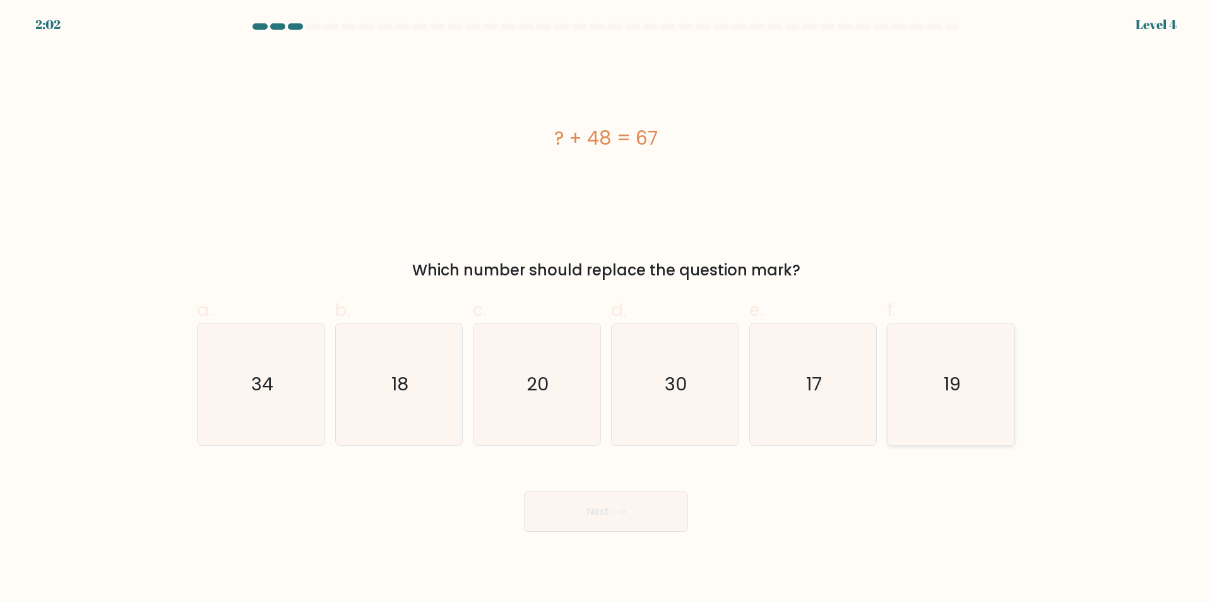
radio input "true"
click at [598, 499] on button "Next" at bounding box center [606, 511] width 164 height 40
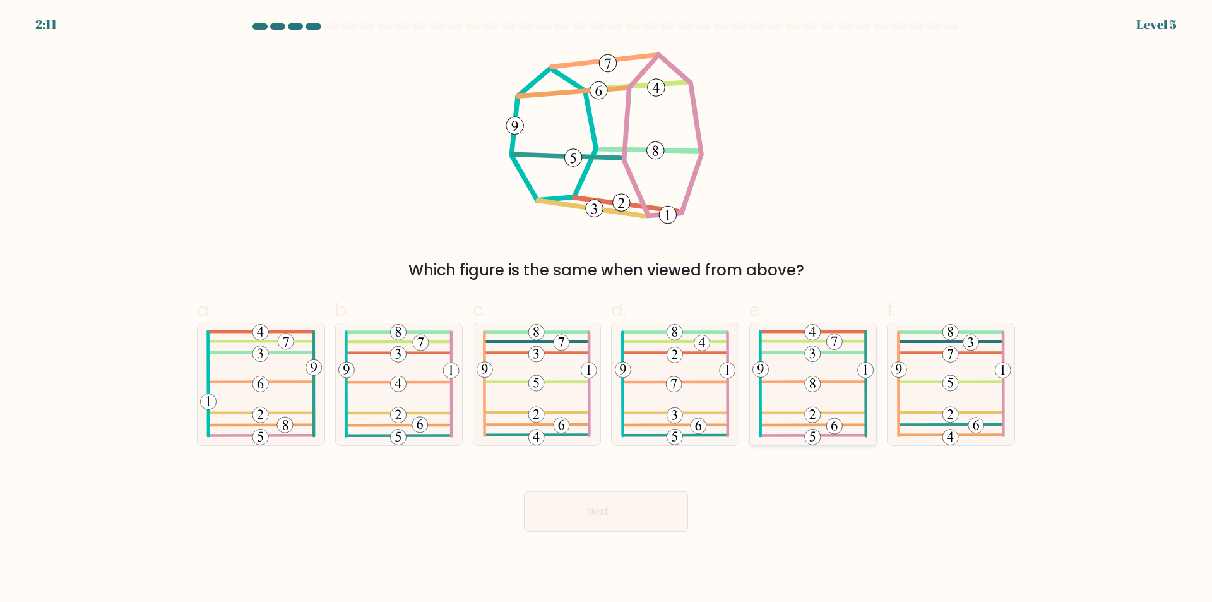
click at [778, 436] on 185 at bounding box center [813, 436] width 103 height 0
click at [607, 309] on input "e." at bounding box center [606, 305] width 1 height 8
radio input "true"
click at [641, 503] on button "Next" at bounding box center [606, 511] width 164 height 40
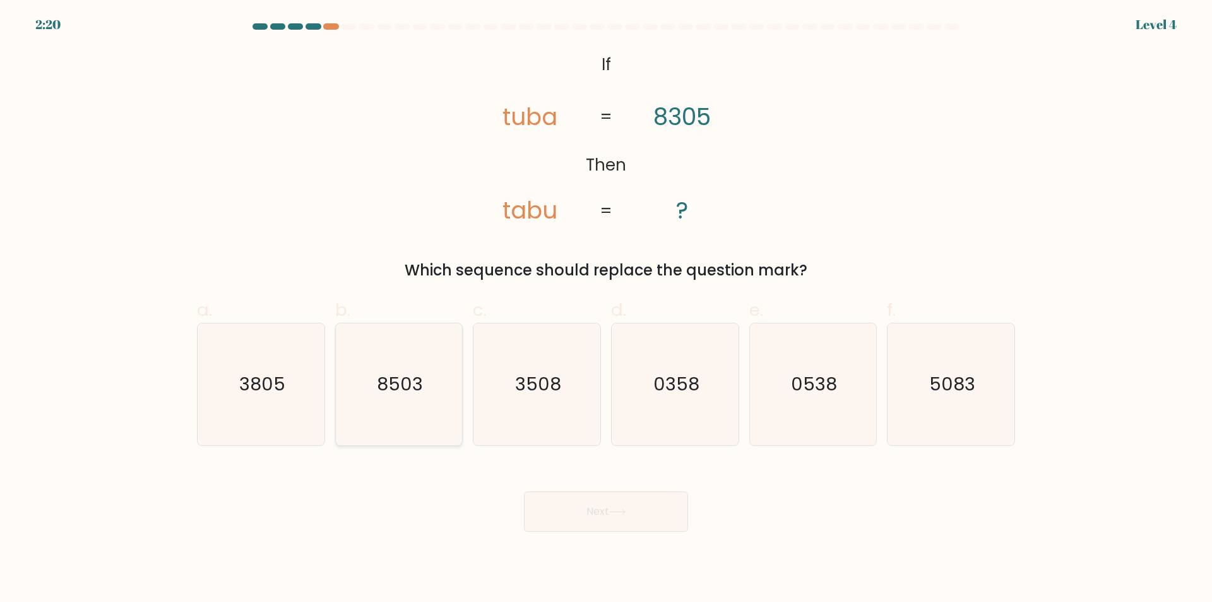
click at [453, 348] on icon "8503" at bounding box center [399, 384] width 122 height 122
click at [606, 309] on input "b. 8503" at bounding box center [606, 305] width 1 height 8
radio input "true"
click at [640, 537] on body "2:19 Level 4 If" at bounding box center [606, 301] width 1212 height 602
click at [642, 530] on button "Next" at bounding box center [606, 511] width 164 height 40
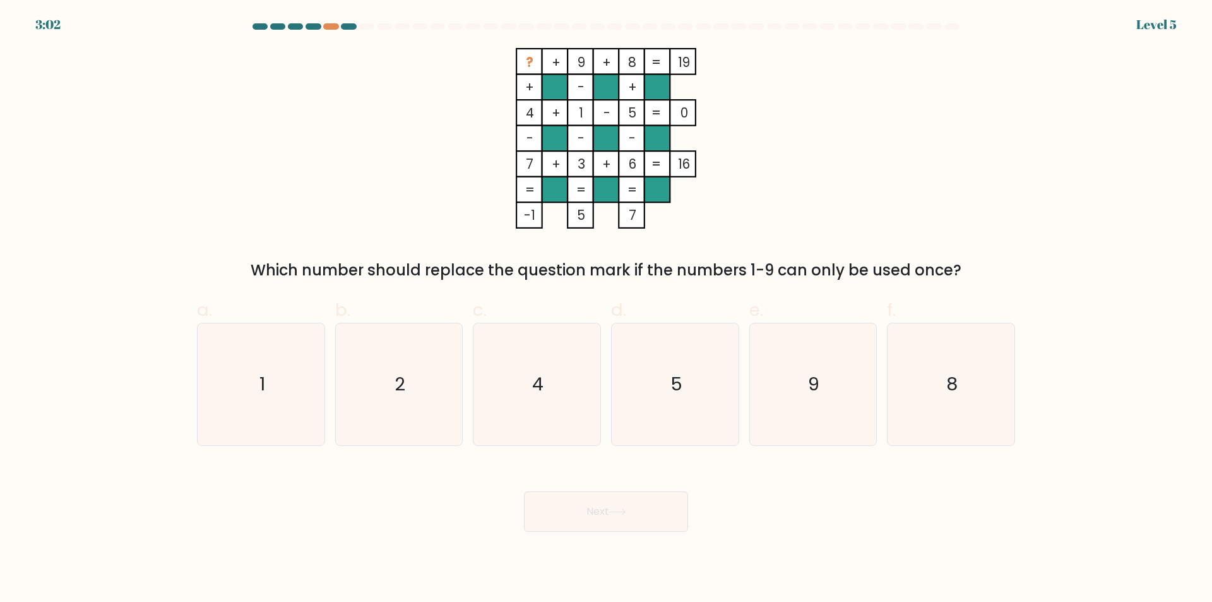
drag, startPoint x: 640, startPoint y: 518, endPoint x: 932, endPoint y: 520, distance: 292.3
click at [932, 520] on div "Next" at bounding box center [605, 496] width 833 height 71
drag, startPoint x: 513, startPoint y: 61, endPoint x: 700, endPoint y: 72, distance: 187.8
click at [700, 72] on icon "? + 9 + 8 19 + - + 4 + 1 - 5 0 - - - 7 + 3 + 6 = 16 = = = = -1 5 7 =" at bounding box center [606, 138] width 379 height 181
copy icon "? + 9 + 8 19"
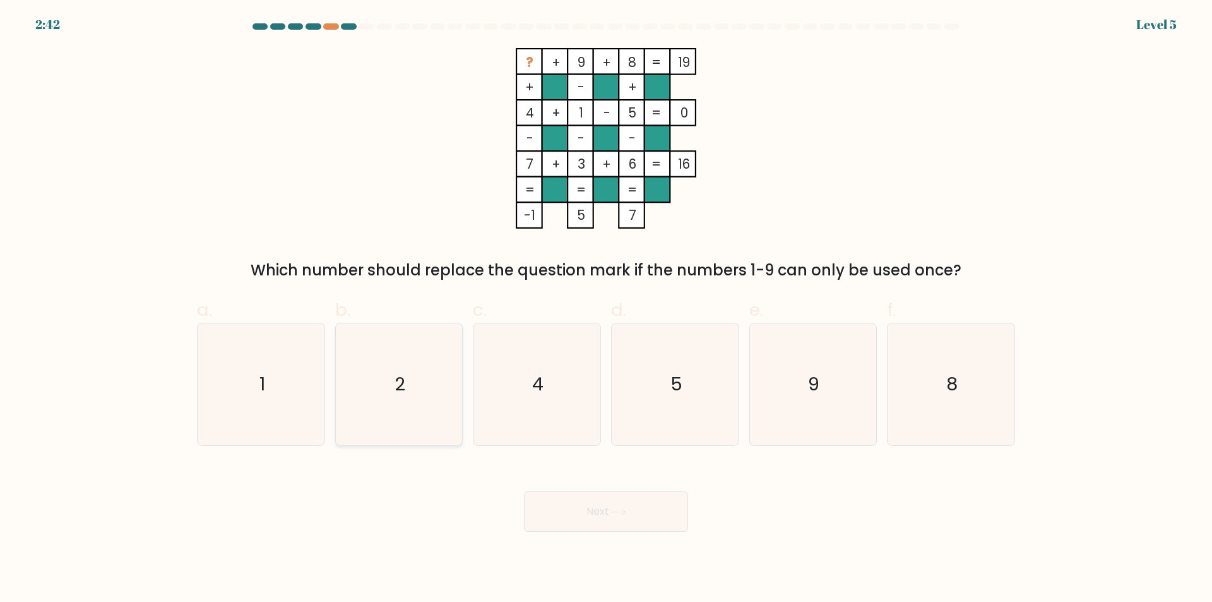
click at [410, 408] on icon "2" at bounding box center [399, 384] width 122 height 122
click at [606, 309] on input "b. 2" at bounding box center [606, 305] width 1 height 8
radio input "true"
click at [598, 505] on button "Next" at bounding box center [606, 511] width 164 height 40
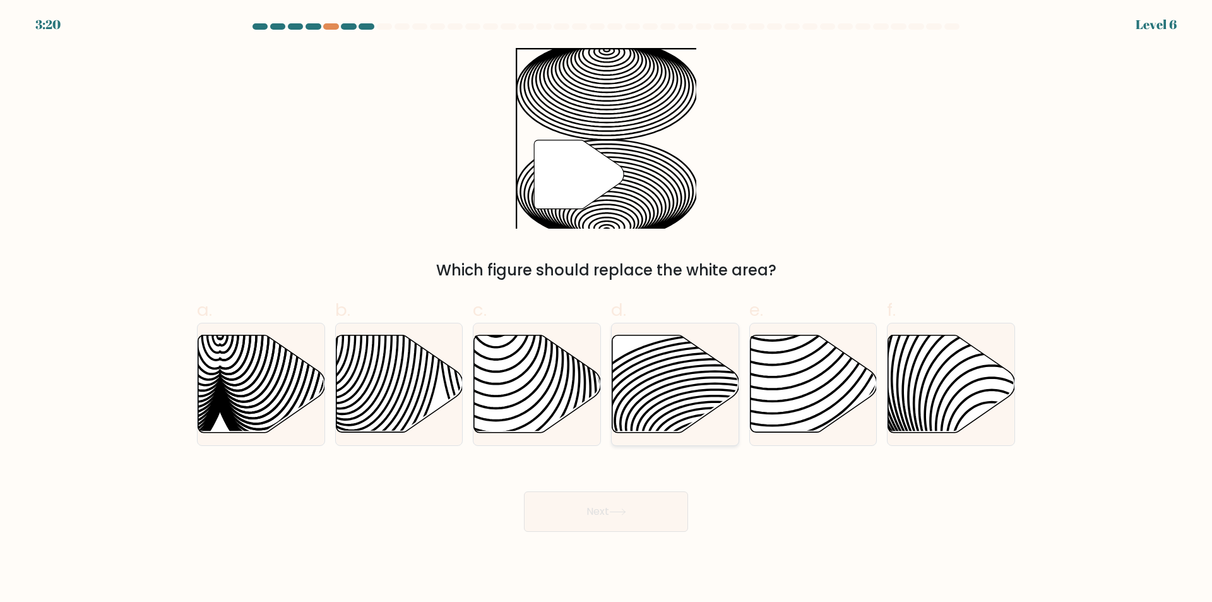
click at [655, 394] on icon at bounding box center [675, 383] width 127 height 97
click at [607, 309] on input "d." at bounding box center [606, 305] width 1 height 8
radio input "true"
click at [623, 516] on button "Next" at bounding box center [606, 511] width 164 height 40
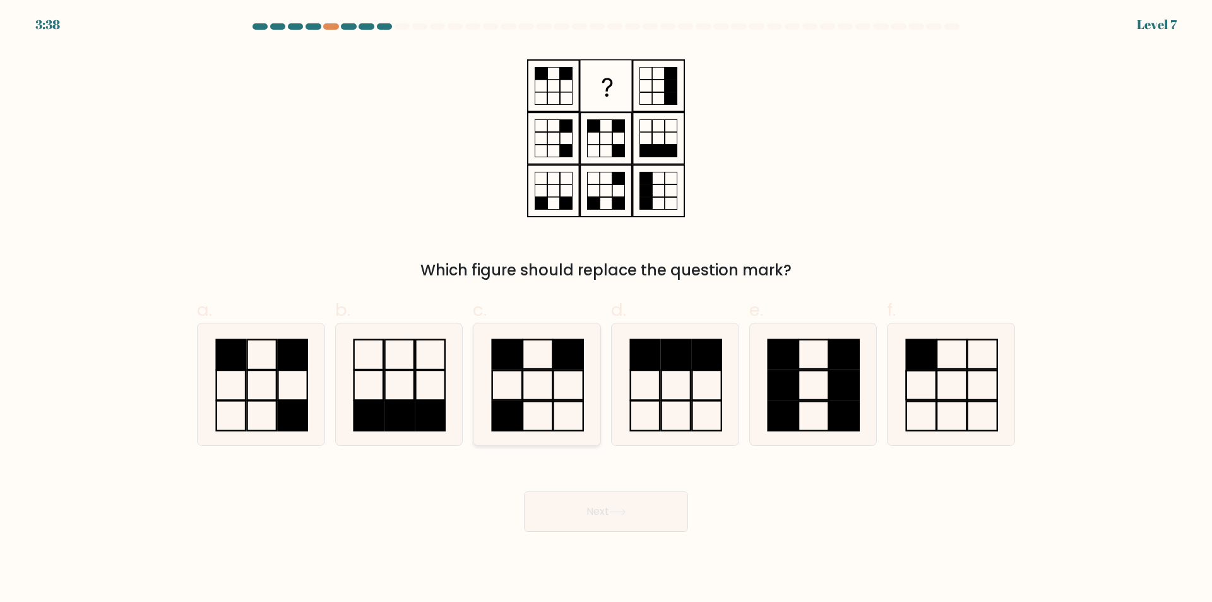
click at [554, 418] on icon at bounding box center [537, 384] width 122 height 122
click at [606, 309] on input "c." at bounding box center [606, 305] width 1 height 8
radio input "true"
click at [566, 506] on button "Next" at bounding box center [606, 511] width 164 height 40
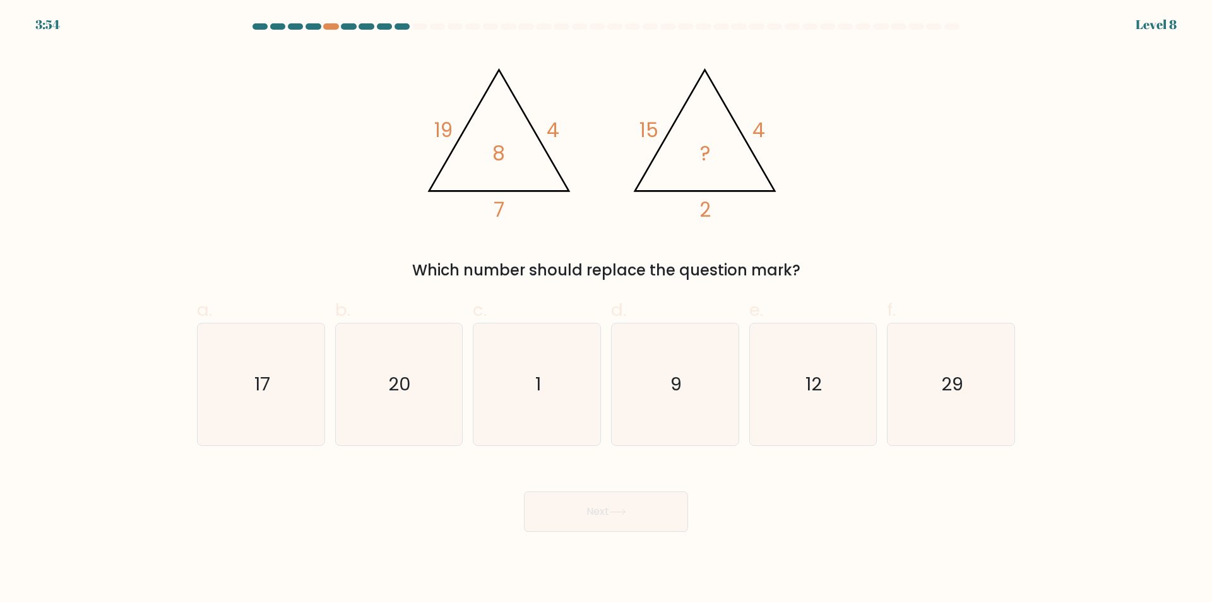
drag, startPoint x: 681, startPoint y: 188, endPoint x: 835, endPoint y: 263, distance: 171.9
click at [835, 263] on div "@import url('https://fonts.googleapis.com/css?family=Abril+Fatface:400,100,100i…" at bounding box center [605, 165] width 833 height 234
copy div "19 4 7 8 @import url('https://fonts.googleapis.com/css?family=Abril+Fatface:400…"
click at [1061, 205] on form at bounding box center [606, 277] width 1212 height 508
click at [682, 435] on icon "9" at bounding box center [675, 384] width 122 height 122
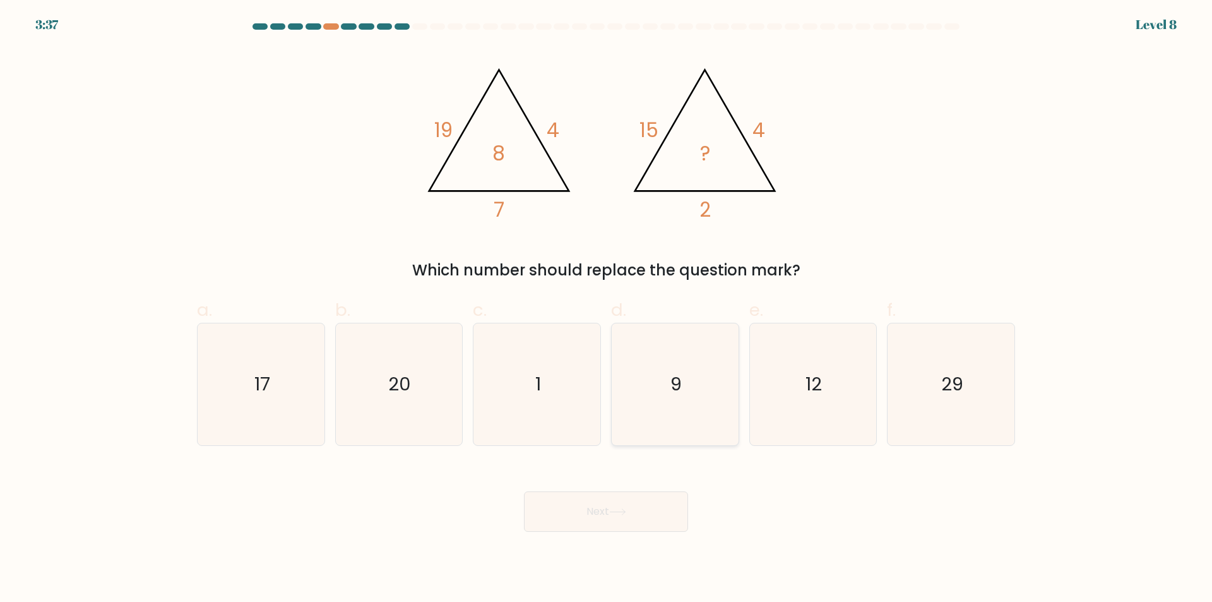
click at [607, 309] on input "d. 9" at bounding box center [606, 305] width 1 height 8
radio input "true"
click at [643, 492] on div "Next" at bounding box center [605, 496] width 833 height 71
click at [646, 501] on button "Next" at bounding box center [606, 511] width 164 height 40
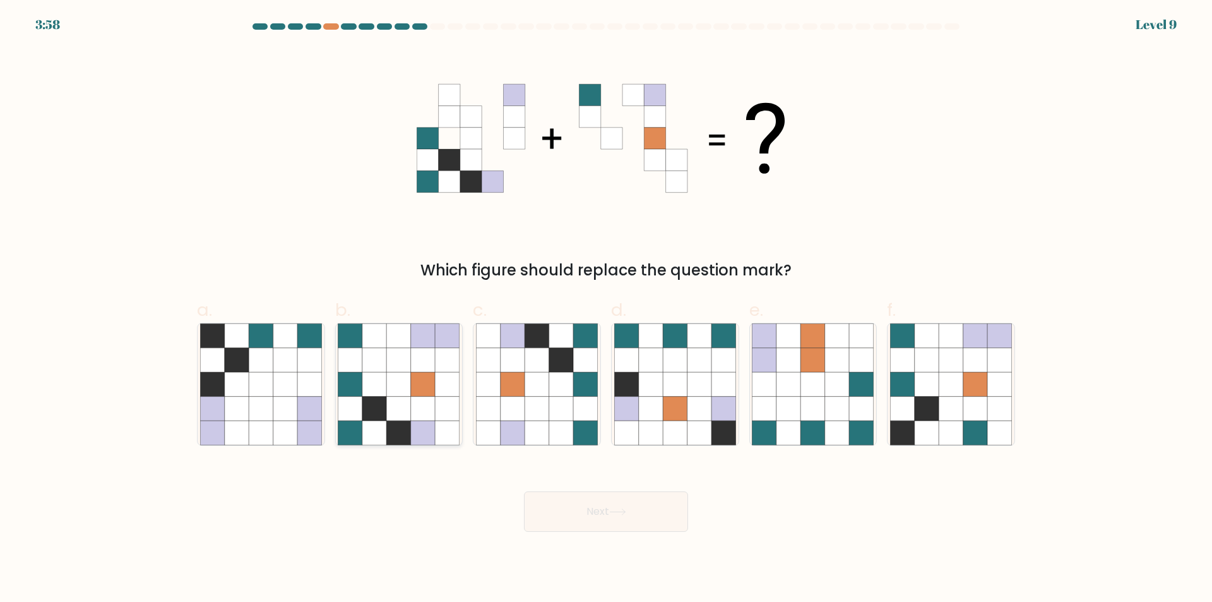
click at [390, 390] on icon at bounding box center [399, 384] width 24 height 24
click at [606, 309] on input "b." at bounding box center [606, 305] width 1 height 8
radio input "true"
click at [612, 513] on button "Next" at bounding box center [606, 511] width 164 height 40
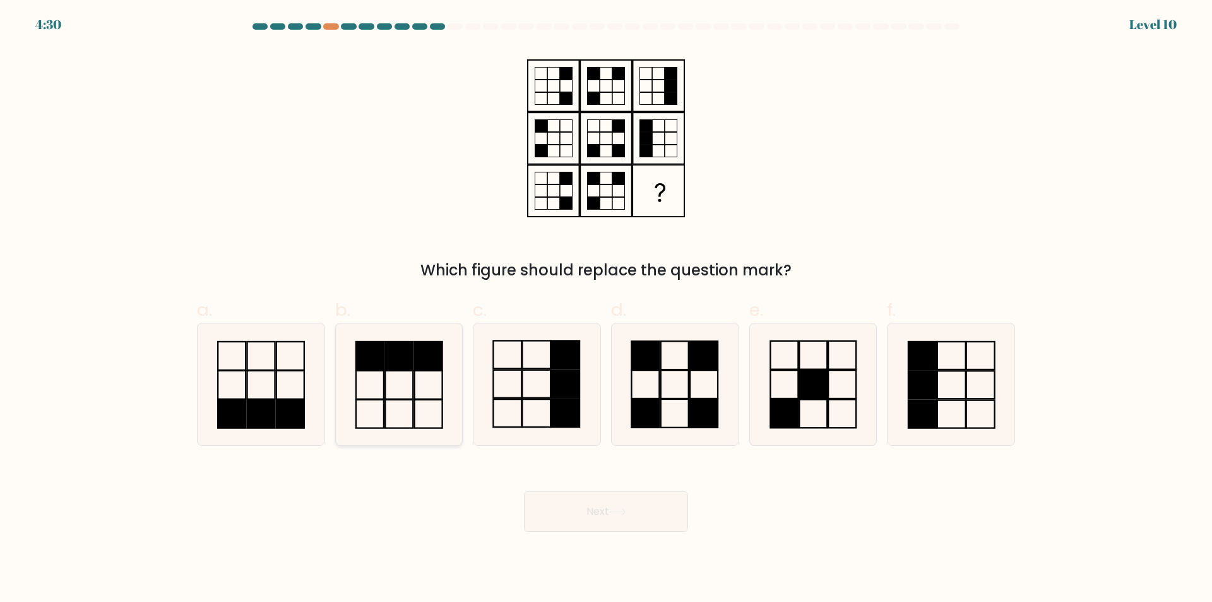
click at [422, 402] on icon at bounding box center [399, 384] width 122 height 122
click at [606, 309] on input "b." at bounding box center [606, 305] width 1 height 8
radio input "true"
click at [588, 500] on button "Next" at bounding box center [606, 511] width 164 height 40
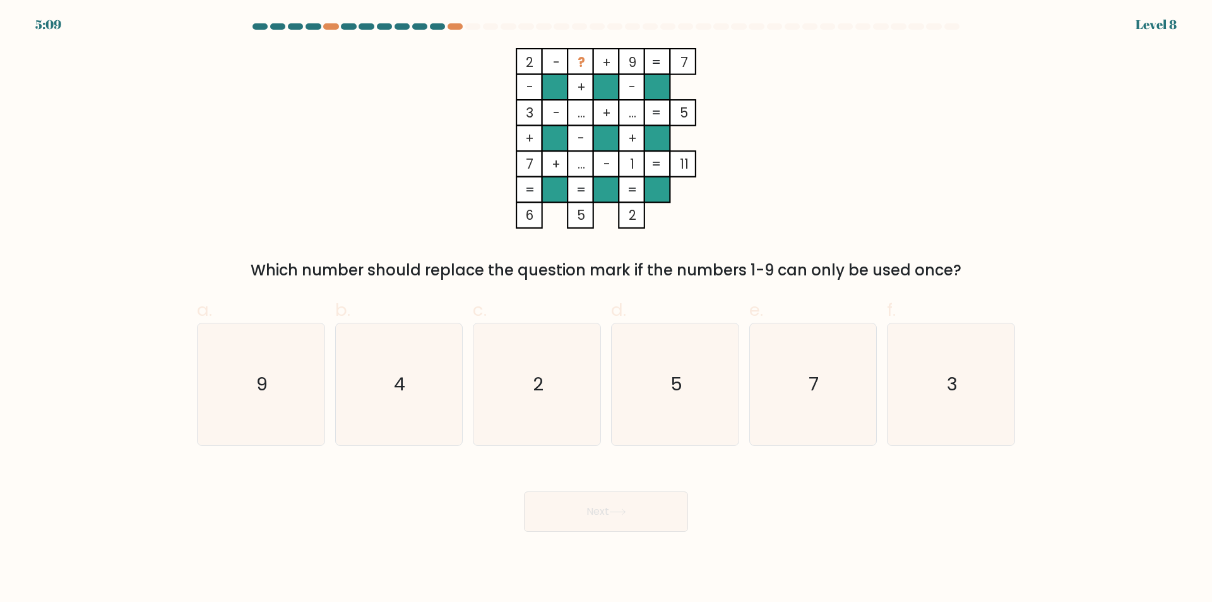
drag, startPoint x: 504, startPoint y: 51, endPoint x: 717, endPoint y: 52, distance: 212.7
click at [717, 52] on icon "2 - ? + 9 7 - + - 3 - ... + ... 5 + - + 7 + ... - 1 = 11 = = = = 6 5 2 =" at bounding box center [606, 138] width 379 height 181
copy icon "2 - ? + 9 7"
click at [415, 395] on icon "4" at bounding box center [399, 384] width 122 height 122
click at [606, 309] on input "b. 4" at bounding box center [606, 305] width 1 height 8
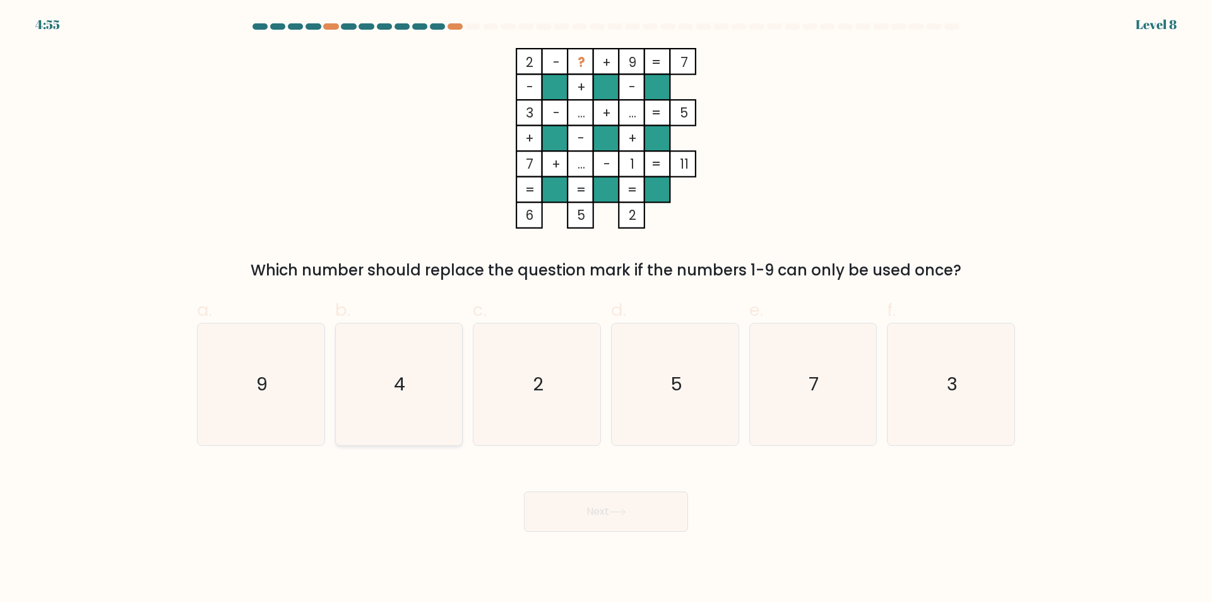
radio input "true"
click at [601, 519] on button "Next" at bounding box center [606, 511] width 164 height 40
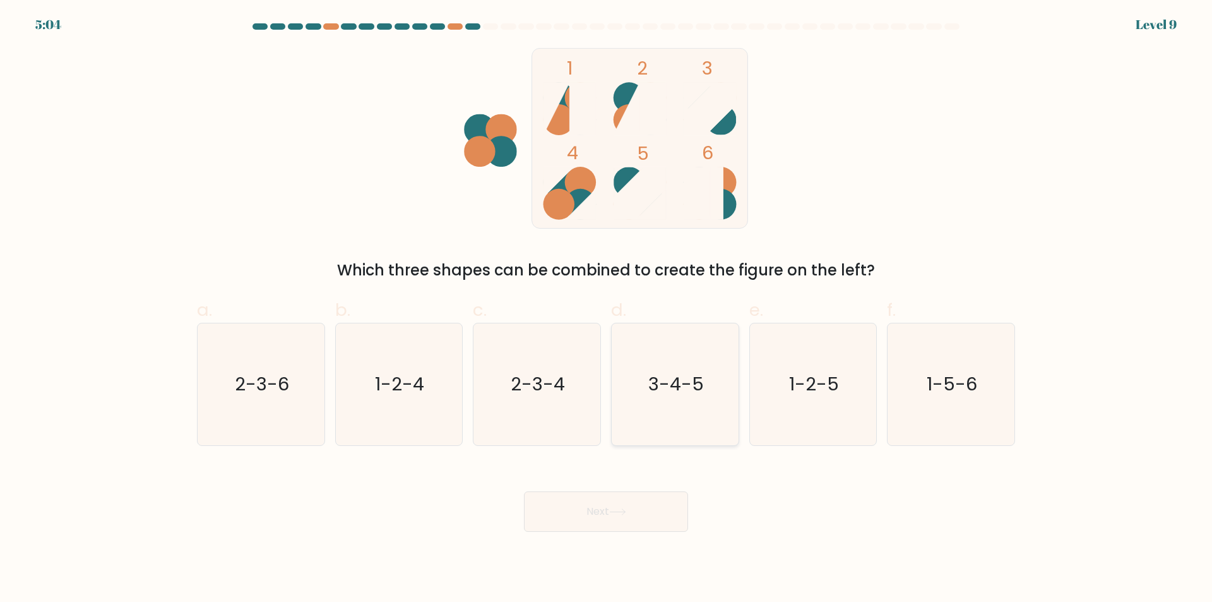
click at [633, 378] on icon "3-4-5" at bounding box center [675, 384] width 122 height 122
click at [607, 309] on input "d. 3-4-5" at bounding box center [606, 305] width 1 height 8
radio input "true"
click at [609, 538] on body "5:04 Level 9" at bounding box center [606, 301] width 1212 height 602
click at [613, 520] on button "Next" at bounding box center [606, 511] width 164 height 40
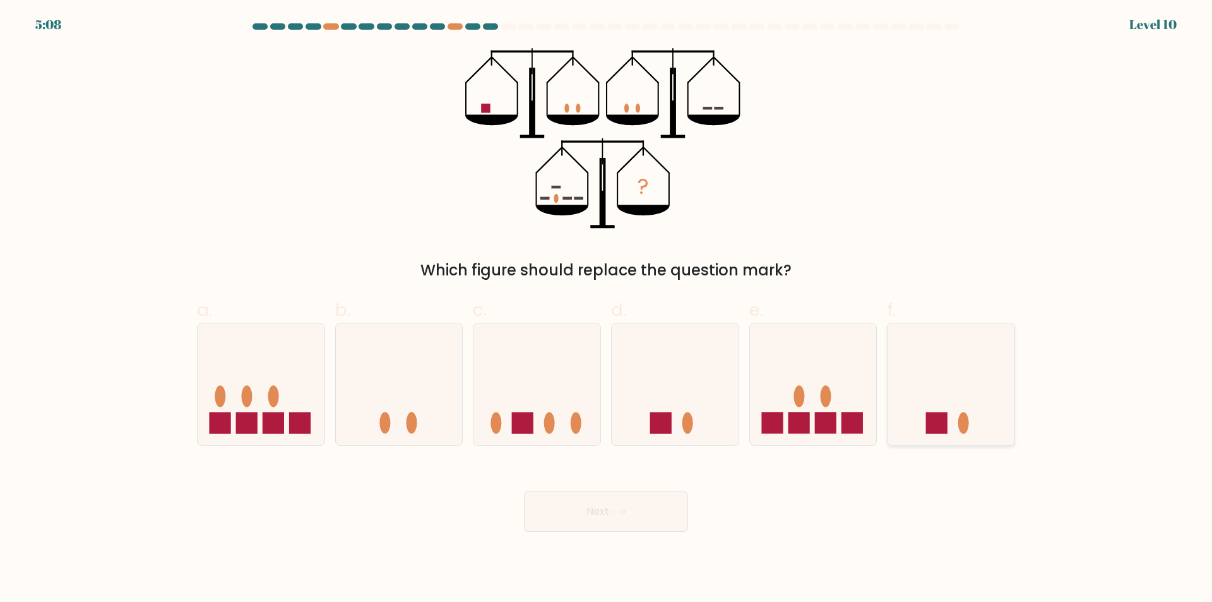
click at [929, 391] on icon at bounding box center [951, 384] width 127 height 105
click at [607, 309] on input "f." at bounding box center [606, 305] width 1 height 8
radio input "true"
click at [607, 501] on button "Next" at bounding box center [606, 511] width 164 height 40
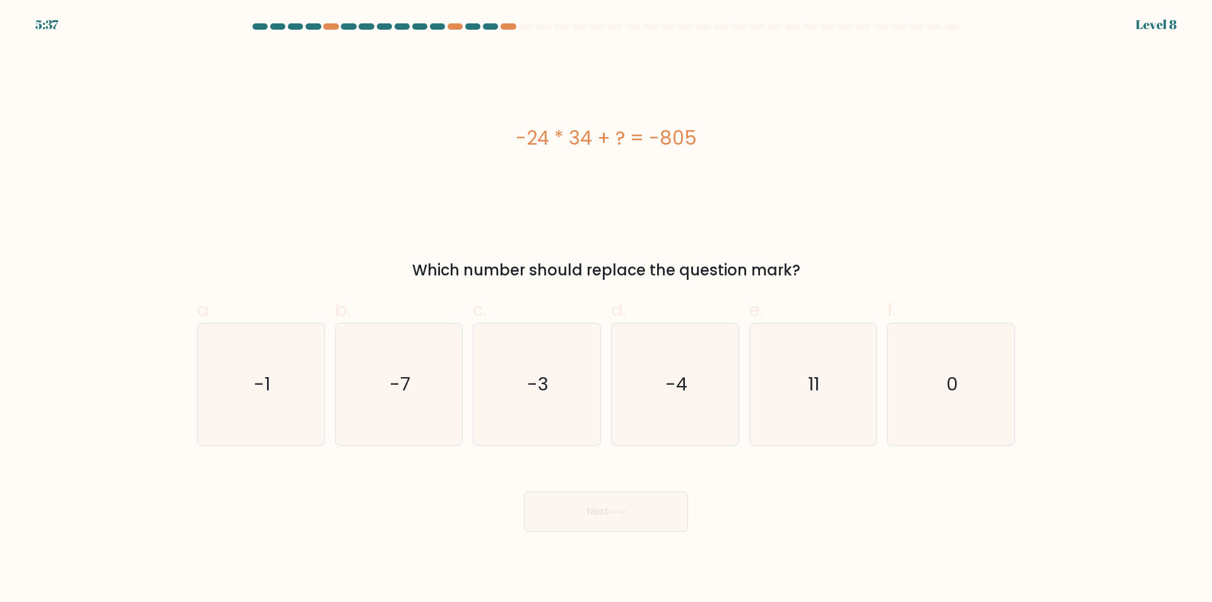
drag, startPoint x: 501, startPoint y: 126, endPoint x: 830, endPoint y: 261, distance: 355.6
click at [830, 261] on div "-24 * 34 + ? = -805 Which number should replace the question mark?" at bounding box center [605, 165] width 833 height 234
copy div "-24 * 34 + ? = -805 Which number should replace the question mark?"
click at [871, 405] on icon "11" at bounding box center [813, 384] width 122 height 122
click at [607, 309] on input "e. 11" at bounding box center [606, 305] width 1 height 8
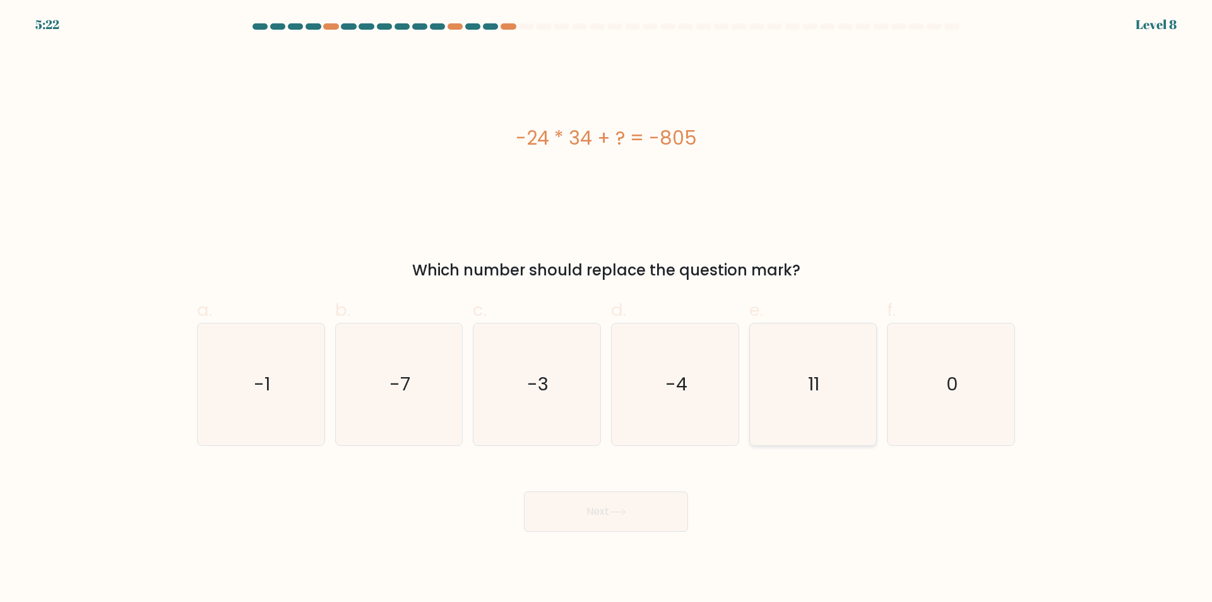
radio input "true"
click at [633, 515] on button "Next" at bounding box center [606, 511] width 164 height 40
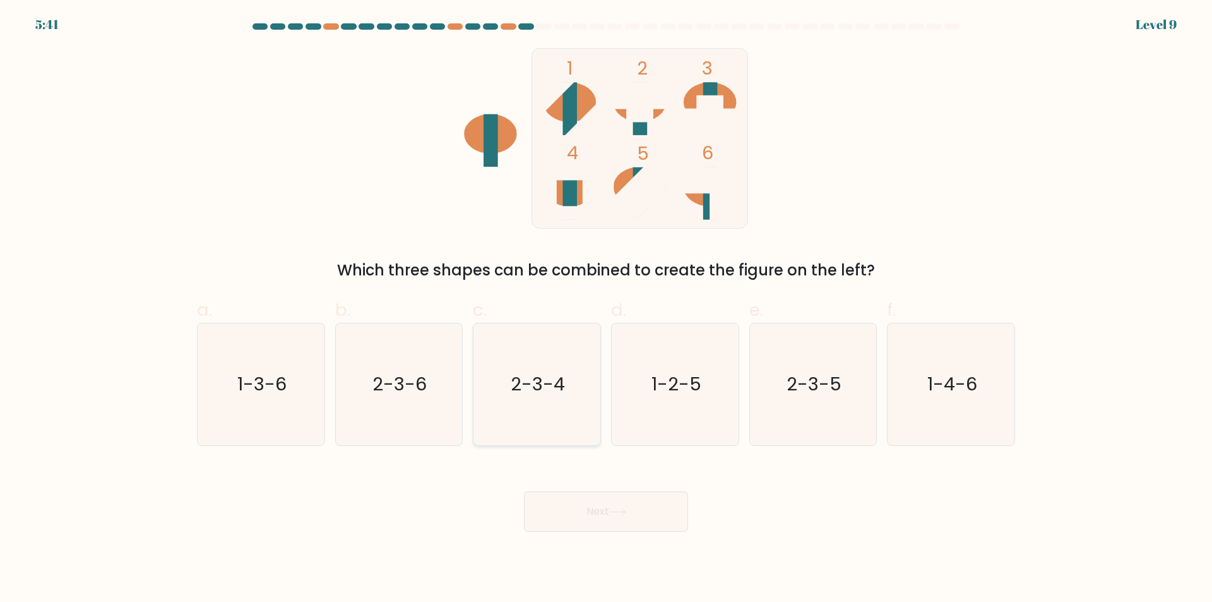
click at [561, 405] on icon "2-3-4" at bounding box center [537, 384] width 122 height 122
click at [606, 309] on input "c. 2-3-4" at bounding box center [606, 305] width 1 height 8
radio input "true"
click at [646, 518] on button "Next" at bounding box center [606, 511] width 164 height 40
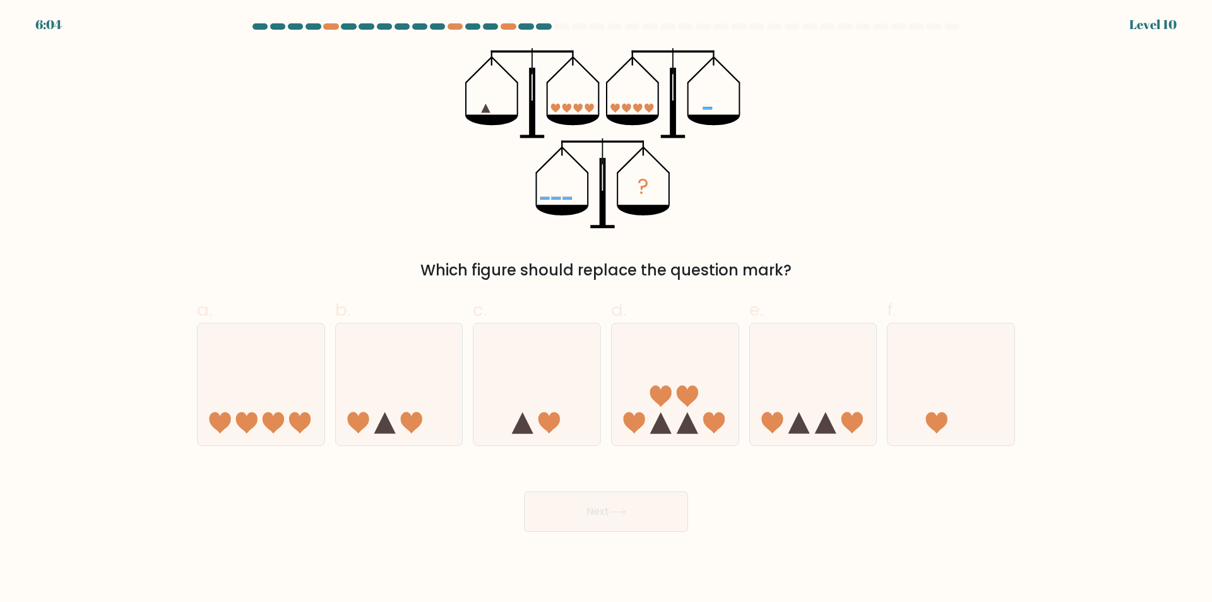
drag, startPoint x: 665, startPoint y: 422, endPoint x: 624, endPoint y: 472, distance: 63.7
click at [665, 422] on icon at bounding box center [660, 422] width 21 height 21
click at [607, 309] on input "d." at bounding box center [606, 305] width 1 height 8
radio input "true"
click at [665, 422] on icon at bounding box center [660, 422] width 21 height 21
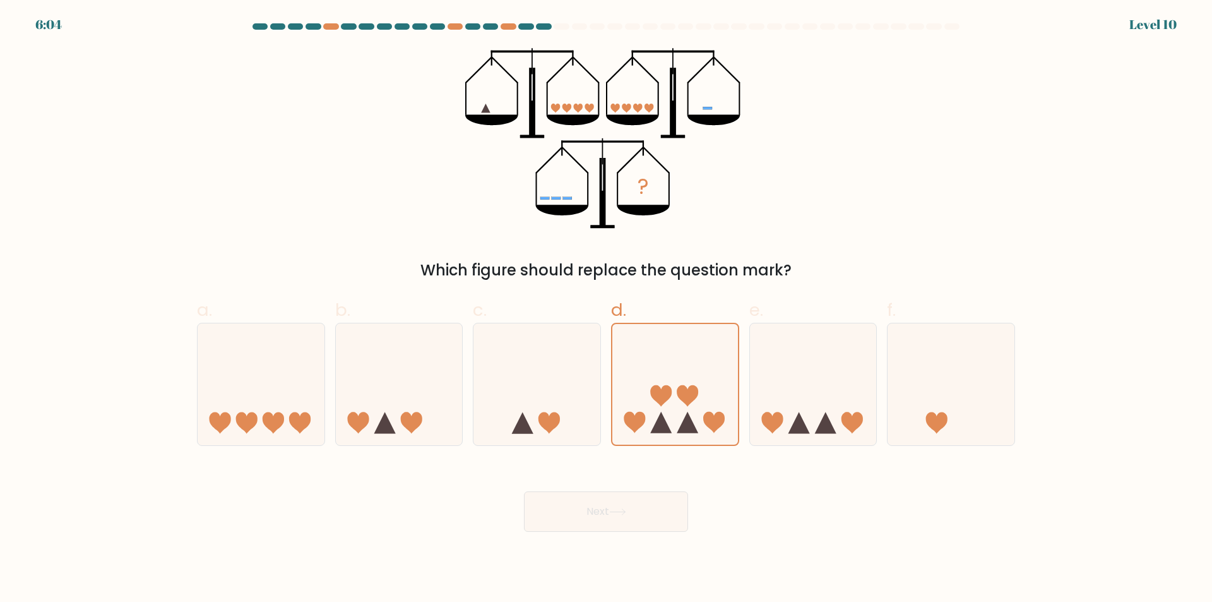
click at [607, 309] on input "d." at bounding box center [606, 305] width 1 height 8
click at [602, 504] on button "Next" at bounding box center [606, 511] width 164 height 40
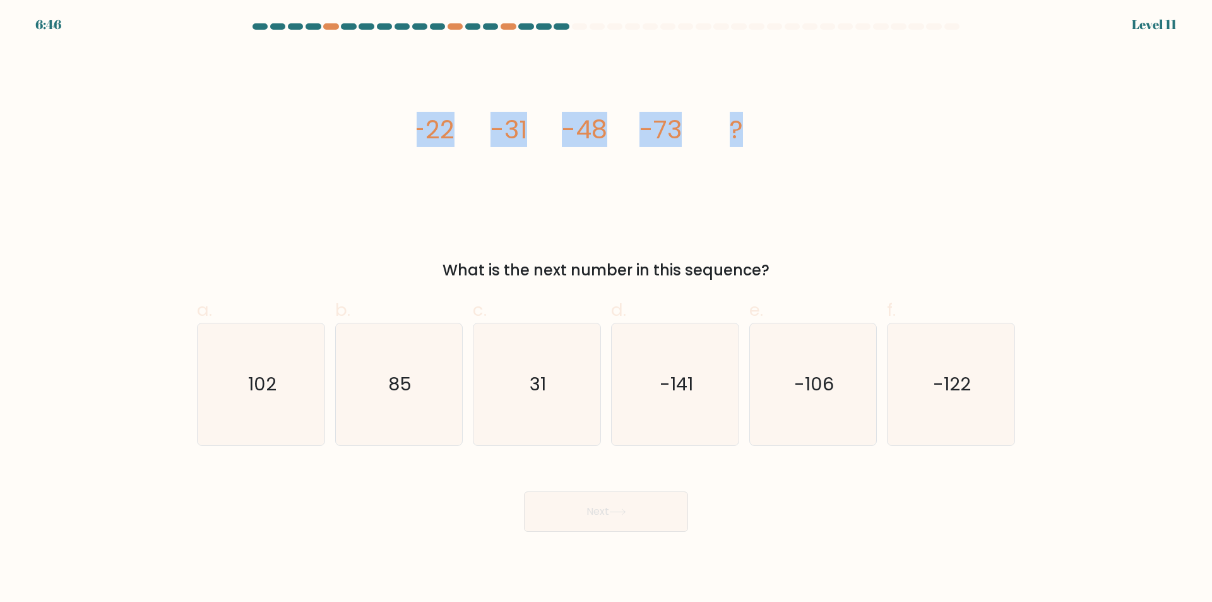
drag, startPoint x: 469, startPoint y: 119, endPoint x: 783, endPoint y: 119, distance: 313.8
click at [783, 119] on div "image/svg+xml -22 -31 -48 -73 ? What is the next number in this sequence?" at bounding box center [605, 165] width 833 height 234
copy g "-22 -31 -48 -73 ?"
click at [815, 382] on text "-106" at bounding box center [814, 384] width 40 height 25
click at [607, 309] on input "e. -106" at bounding box center [606, 305] width 1 height 8
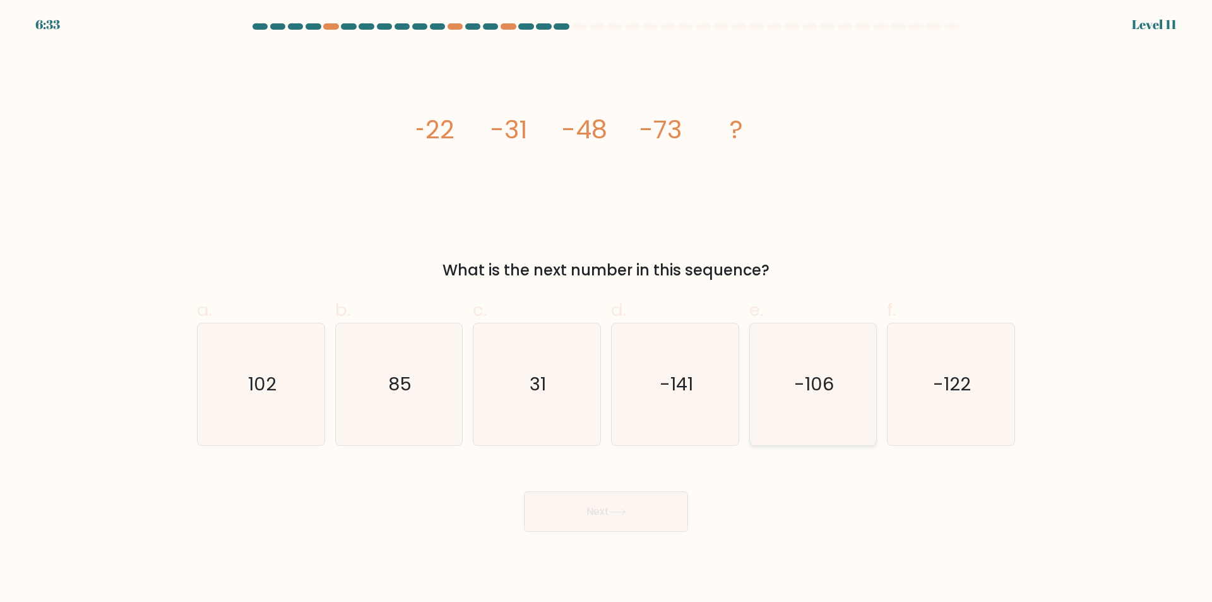
radio input "true"
click at [574, 522] on button "Next" at bounding box center [606, 511] width 164 height 40
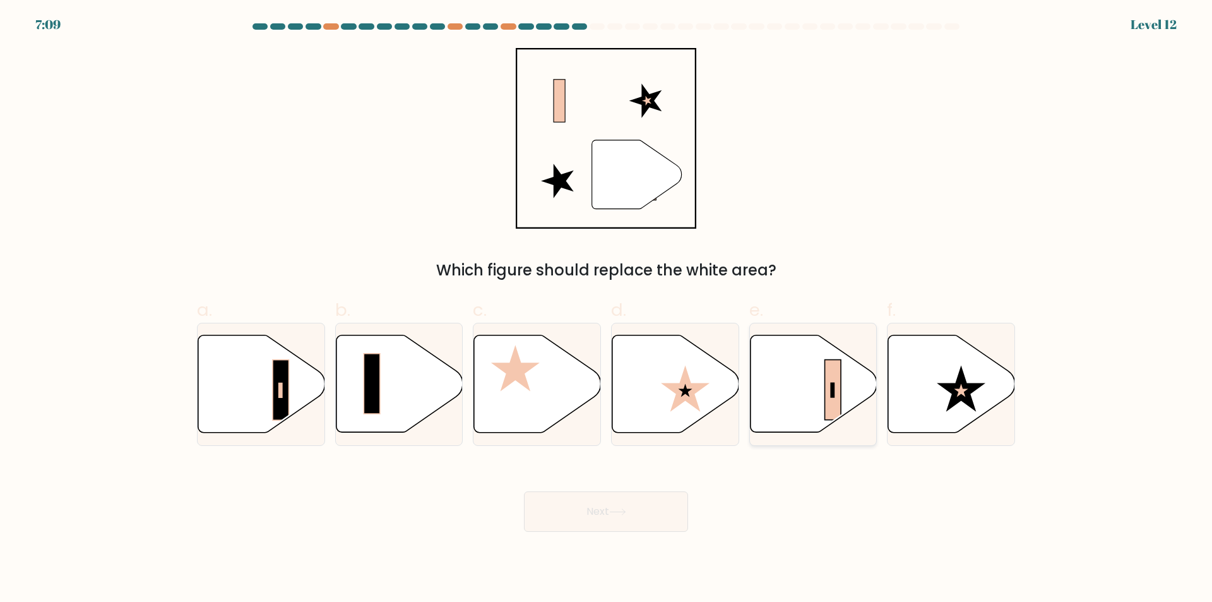
click at [797, 365] on icon at bounding box center [813, 383] width 127 height 97
click at [607, 309] on input "e." at bounding box center [606, 305] width 1 height 8
radio input "true"
click at [283, 390] on rect at bounding box center [281, 390] width 16 height 60
click at [606, 309] on input "a." at bounding box center [606, 305] width 1 height 8
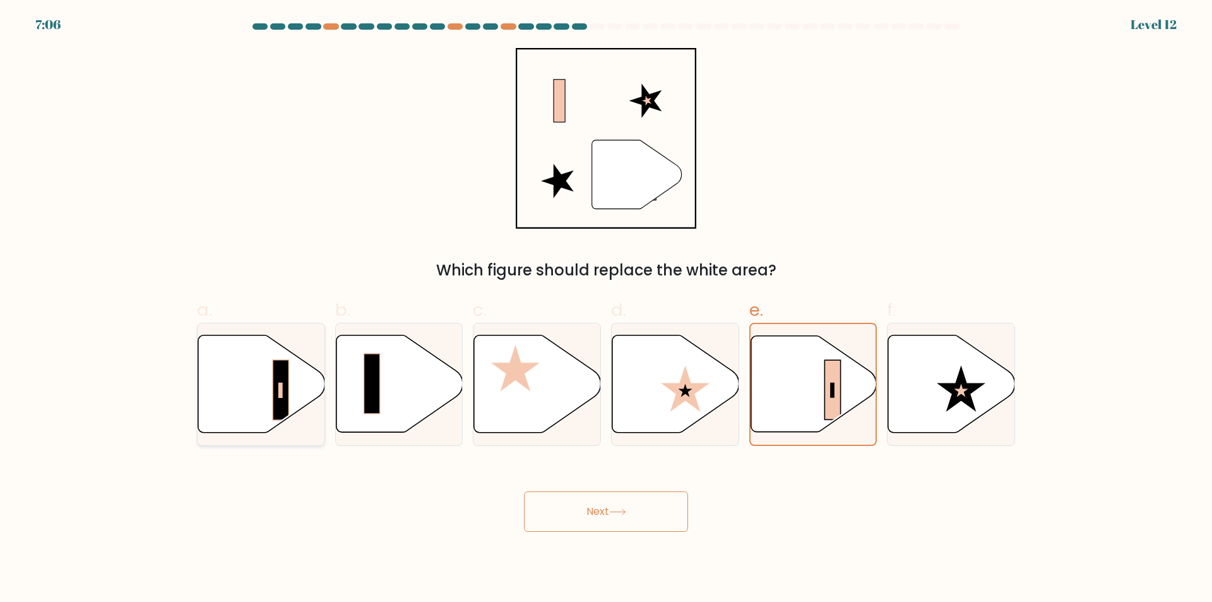
radio input "true"
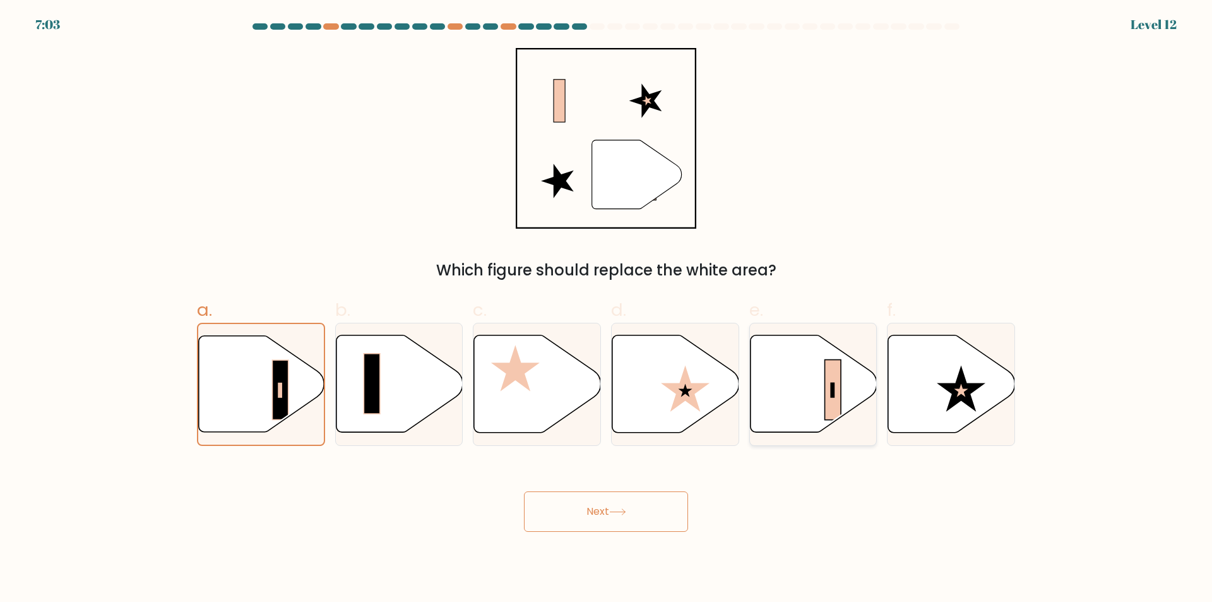
click at [794, 383] on icon at bounding box center [813, 383] width 127 height 97
click at [607, 309] on input "e." at bounding box center [606, 305] width 1 height 8
radio input "true"
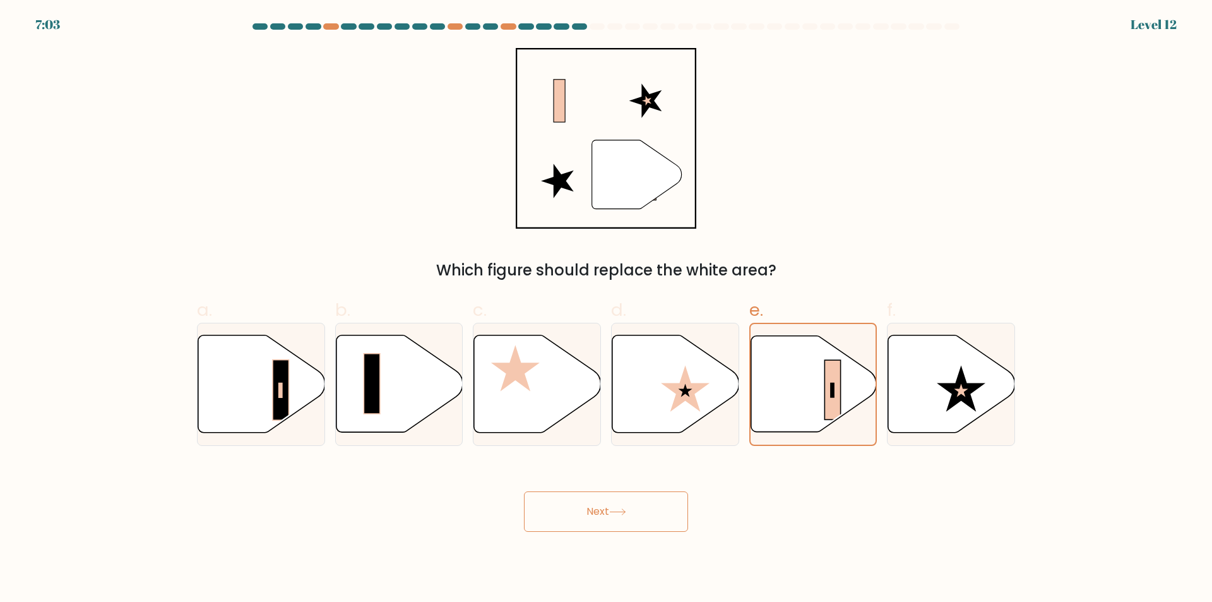
click at [625, 505] on button "Next" at bounding box center [606, 511] width 164 height 40
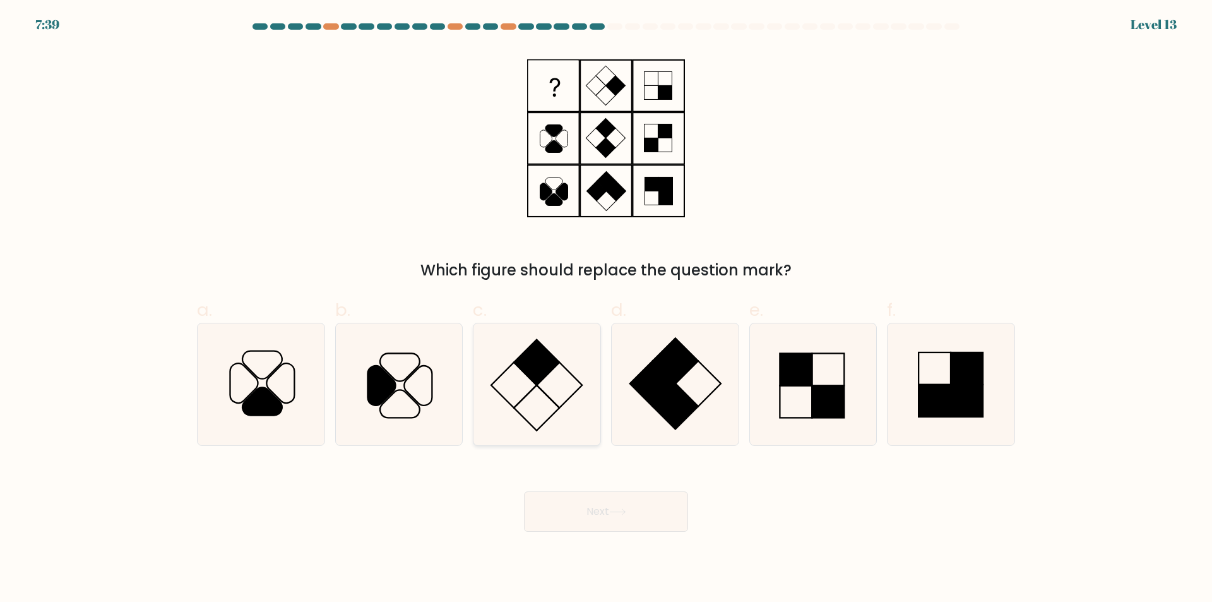
click at [581, 427] on icon at bounding box center [537, 384] width 122 height 122
click at [606, 309] on input "c." at bounding box center [606, 305] width 1 height 8
radio input "true"
click at [579, 500] on button "Next" at bounding box center [606, 511] width 164 height 40
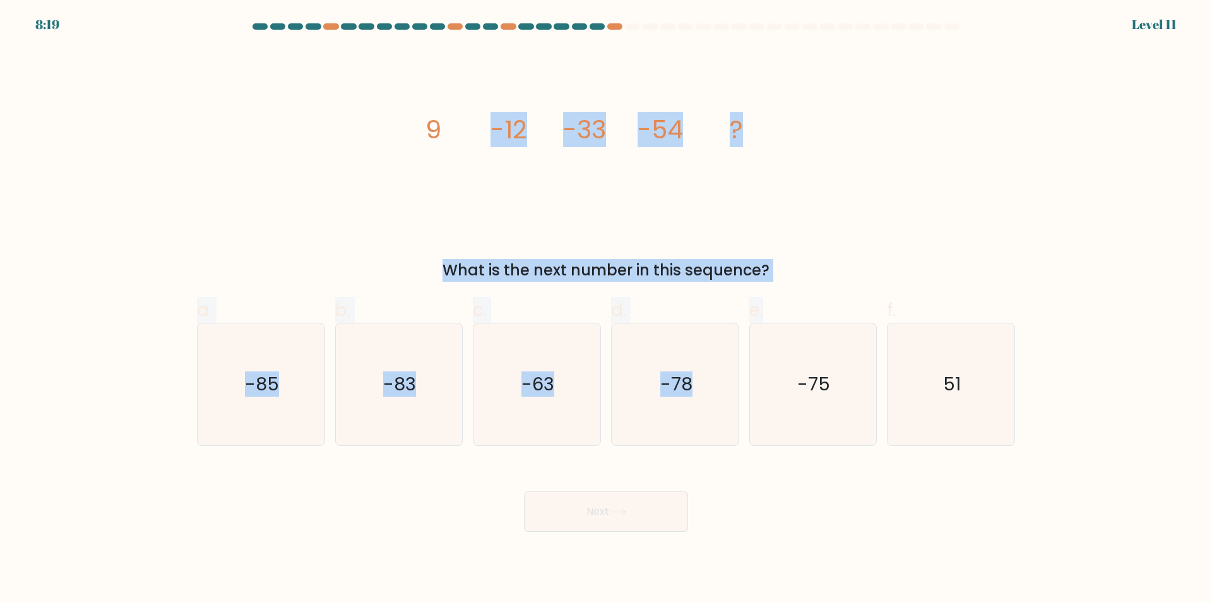
drag, startPoint x: 581, startPoint y: 158, endPoint x: 495, endPoint y: 155, distance: 86.5
click at [821, 295] on form at bounding box center [606, 277] width 1212 height 508
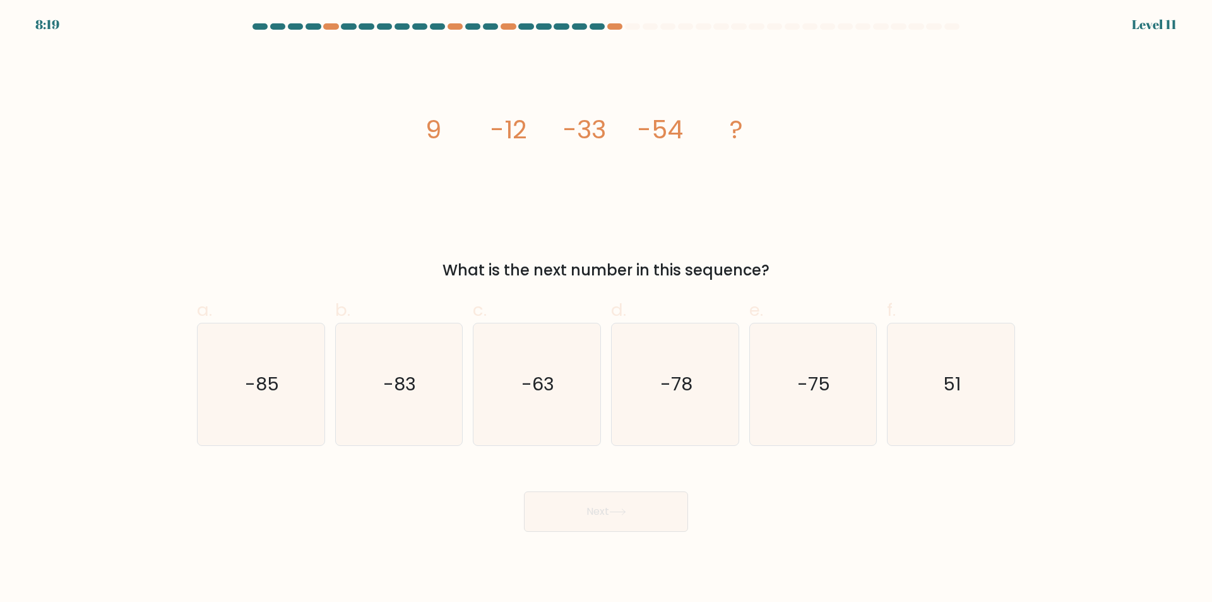
click at [423, 136] on icon "image/svg+xml 9 -12 -33 -54 ?" at bounding box center [606, 138] width 379 height 181
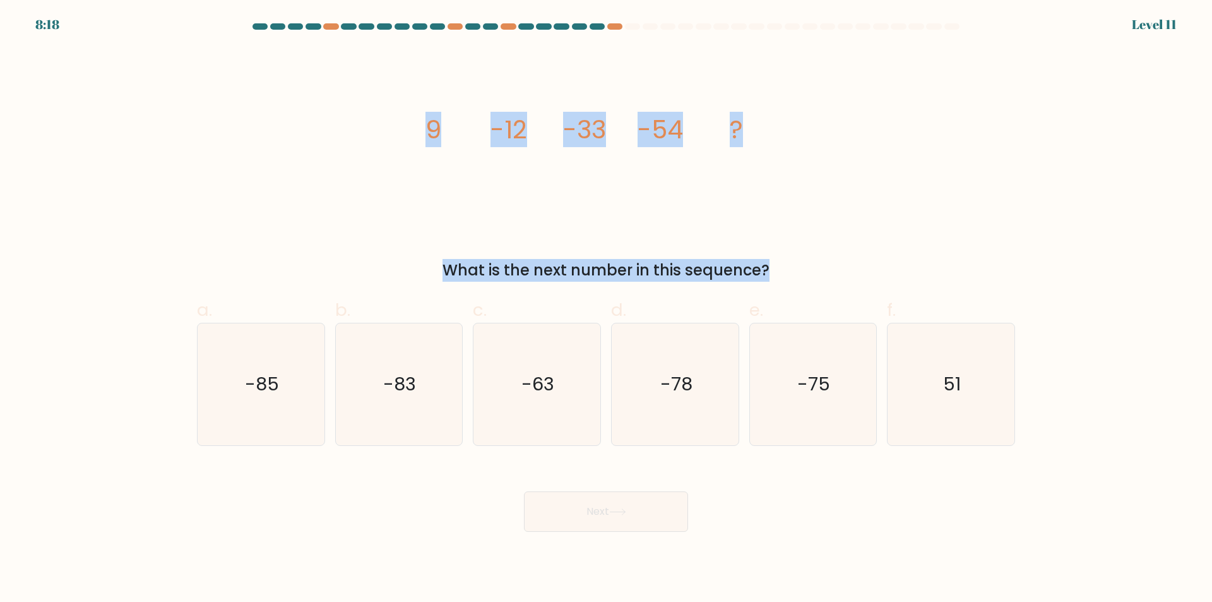
drag, startPoint x: 423, startPoint y: 136, endPoint x: 800, endPoint y: 263, distance: 398.3
click at [800, 263] on div "image/svg+xml 9 -12 -33 -54 ? What is the next number in this sequence?" at bounding box center [605, 165] width 833 height 234
copy form "9 -12 -33 -54 ? What is the next number in this sequence?"
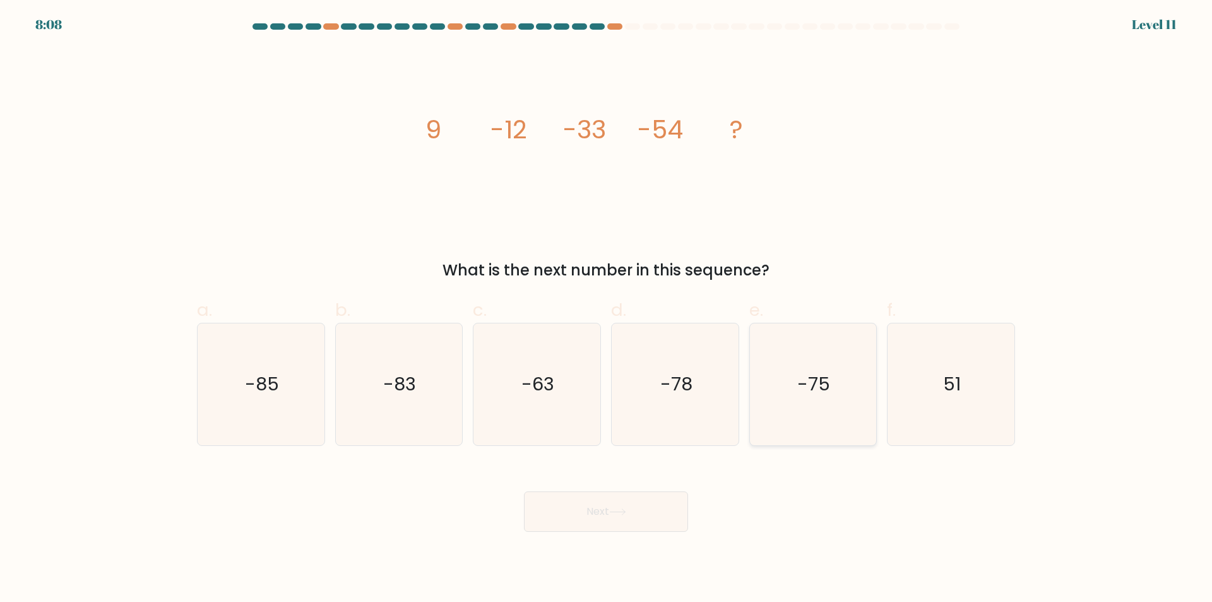
click at [835, 389] on icon "-75" at bounding box center [813, 384] width 122 height 122
click at [607, 309] on input "e. -75" at bounding box center [606, 305] width 1 height 8
radio input "true"
click at [628, 521] on button "Next" at bounding box center [606, 511] width 164 height 40
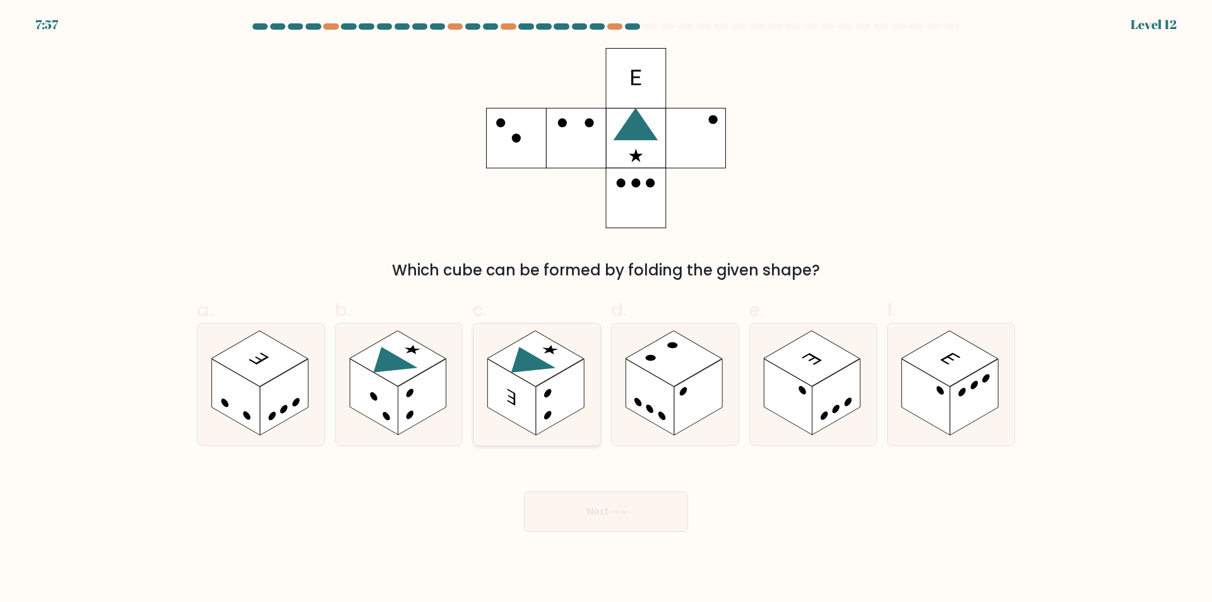
click at [518, 415] on rect at bounding box center [512, 397] width 48 height 76
click at [606, 309] on input "c." at bounding box center [606, 305] width 1 height 8
radio input "true"
click at [613, 504] on button "Next" at bounding box center [606, 511] width 164 height 40
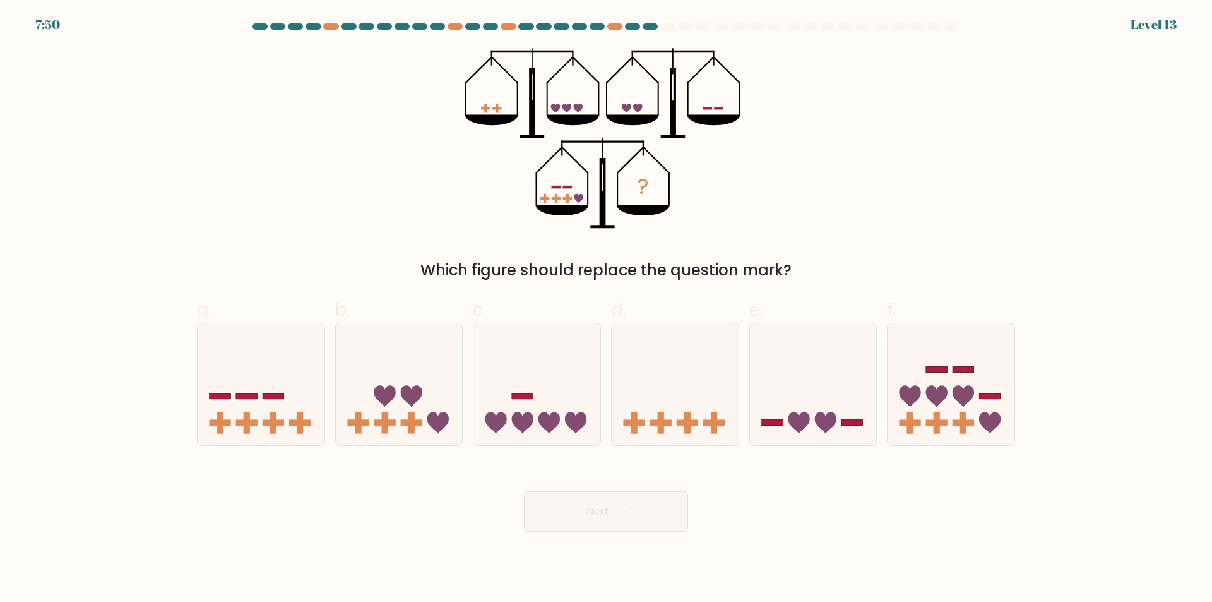
click at [524, 491] on button "Next" at bounding box center [606, 511] width 164 height 40
click at [417, 434] on icon at bounding box center [399, 384] width 127 height 105
click at [606, 309] on input "b." at bounding box center [606, 305] width 1 height 8
radio input "true"
click at [621, 525] on button "Next" at bounding box center [606, 511] width 164 height 40
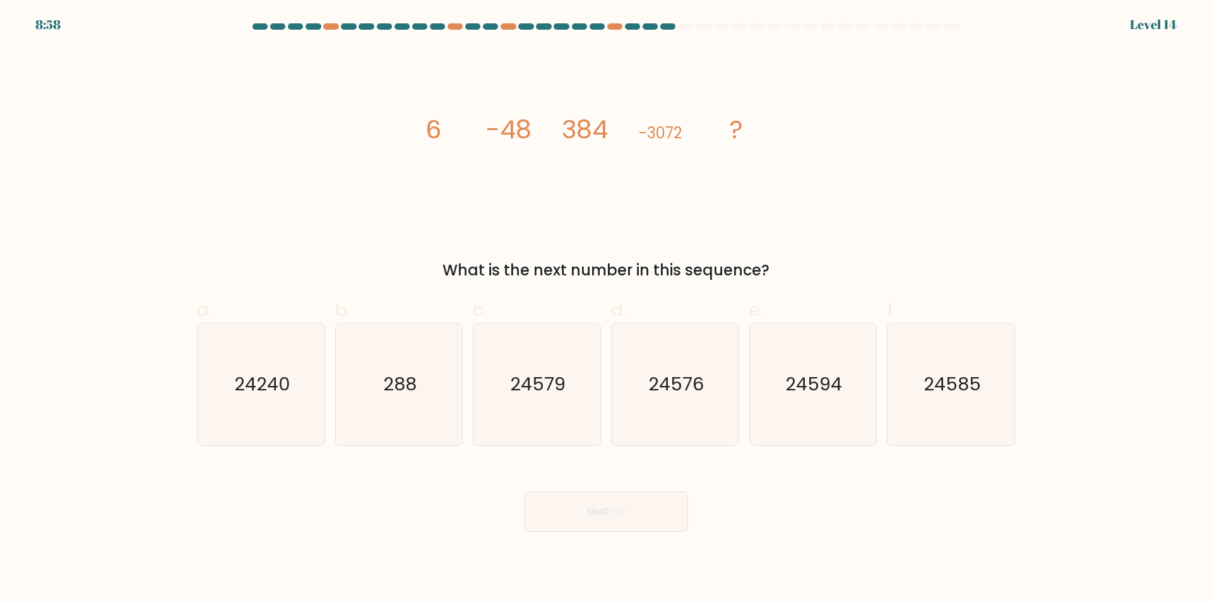
drag, startPoint x: 542, startPoint y: 110, endPoint x: 833, endPoint y: 241, distance: 319.0
click at [833, 241] on div "image/svg+xml 6 -48 384 -3072 ? What is the next number in this sequence?" at bounding box center [605, 165] width 833 height 234
copy div "-48 384 -3072 ? What is the next number in this sequence?"
click at [681, 409] on icon "24576" at bounding box center [675, 384] width 122 height 122
click at [607, 309] on input "d. 24576" at bounding box center [606, 305] width 1 height 8
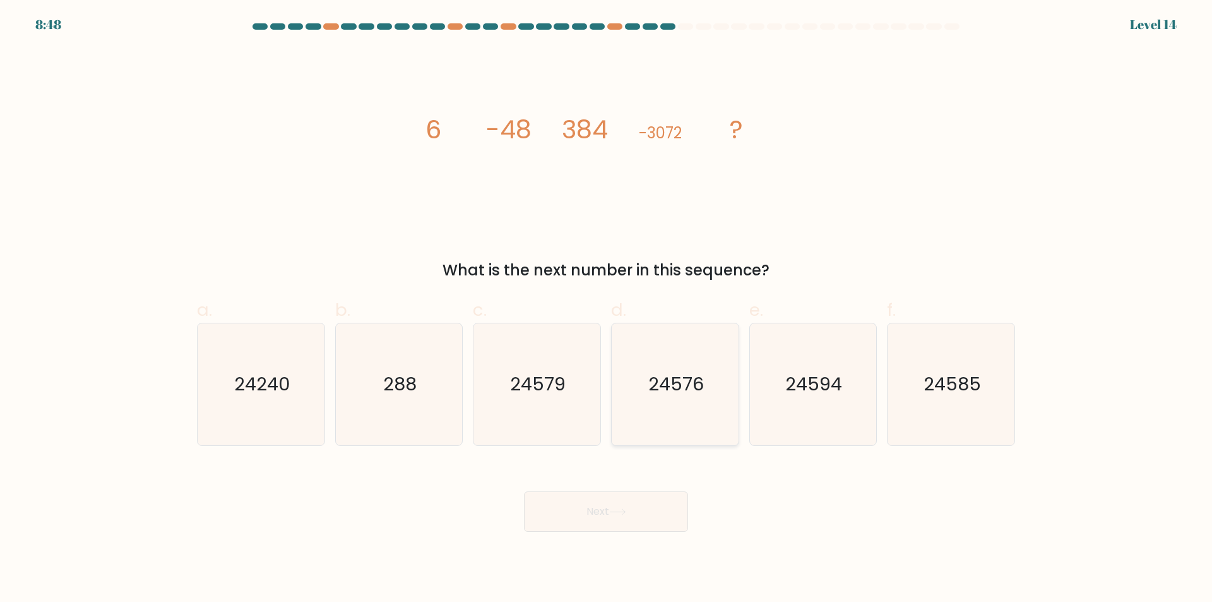
radio input "true"
click at [633, 485] on div "Next" at bounding box center [605, 496] width 833 height 71
click at [624, 501] on button "Next" at bounding box center [606, 511] width 164 height 40
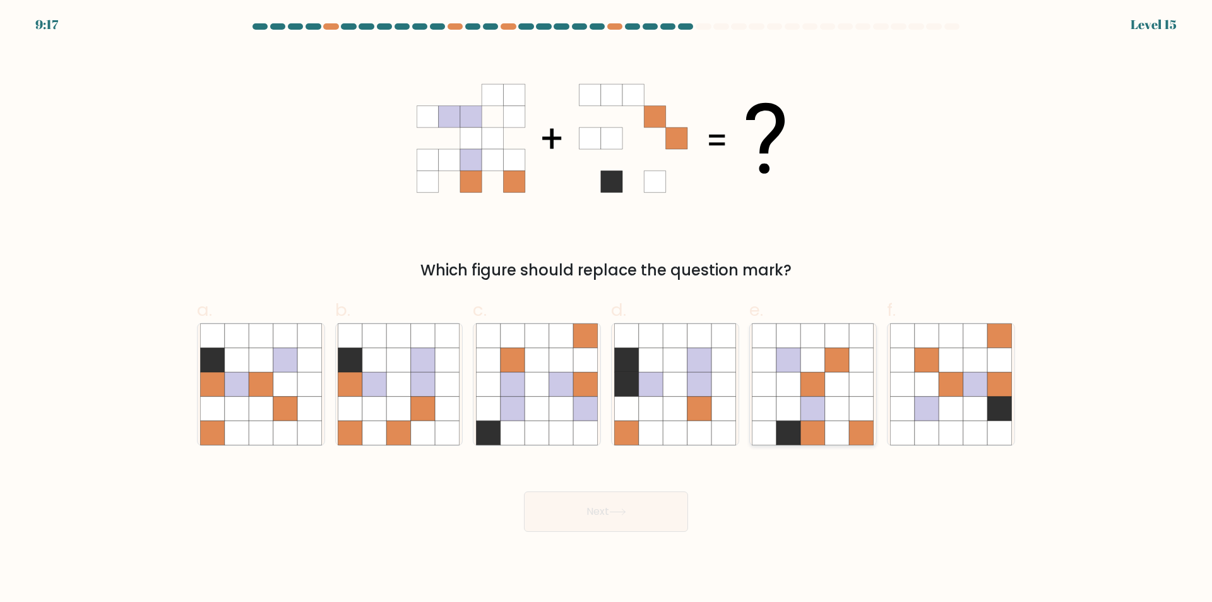
click at [800, 408] on icon at bounding box center [788, 408] width 24 height 24
click at [607, 309] on input "e." at bounding box center [606, 305] width 1 height 8
radio input "true"
click at [625, 499] on button "Next" at bounding box center [606, 511] width 164 height 40
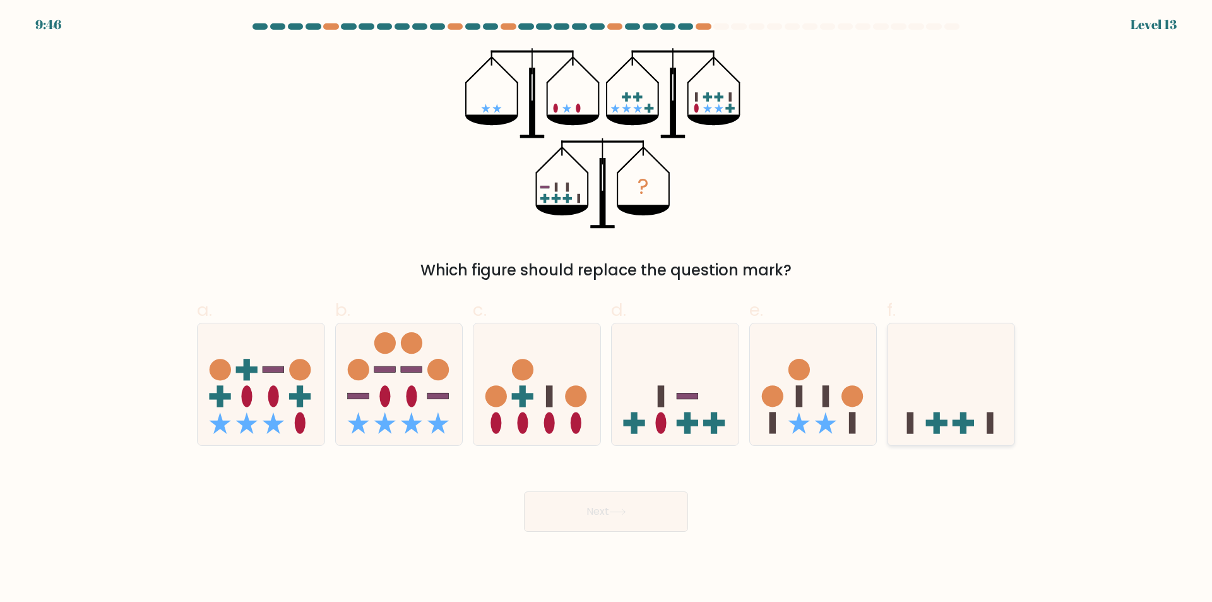
click at [905, 403] on icon at bounding box center [951, 384] width 127 height 105
click at [607, 309] on input "f." at bounding box center [606, 305] width 1 height 8
radio input "true"
click at [628, 480] on div "Next" at bounding box center [605, 496] width 833 height 71
click at [622, 504] on button "Next" at bounding box center [606, 511] width 164 height 40
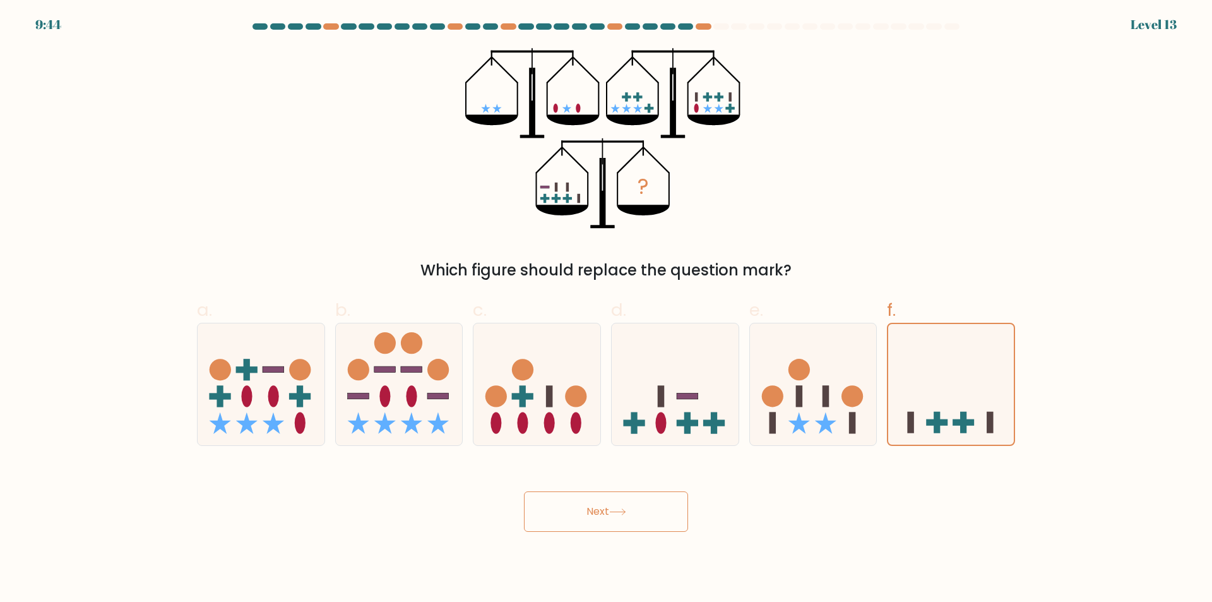
click at [622, 504] on button "Next" at bounding box center [606, 511] width 164 height 40
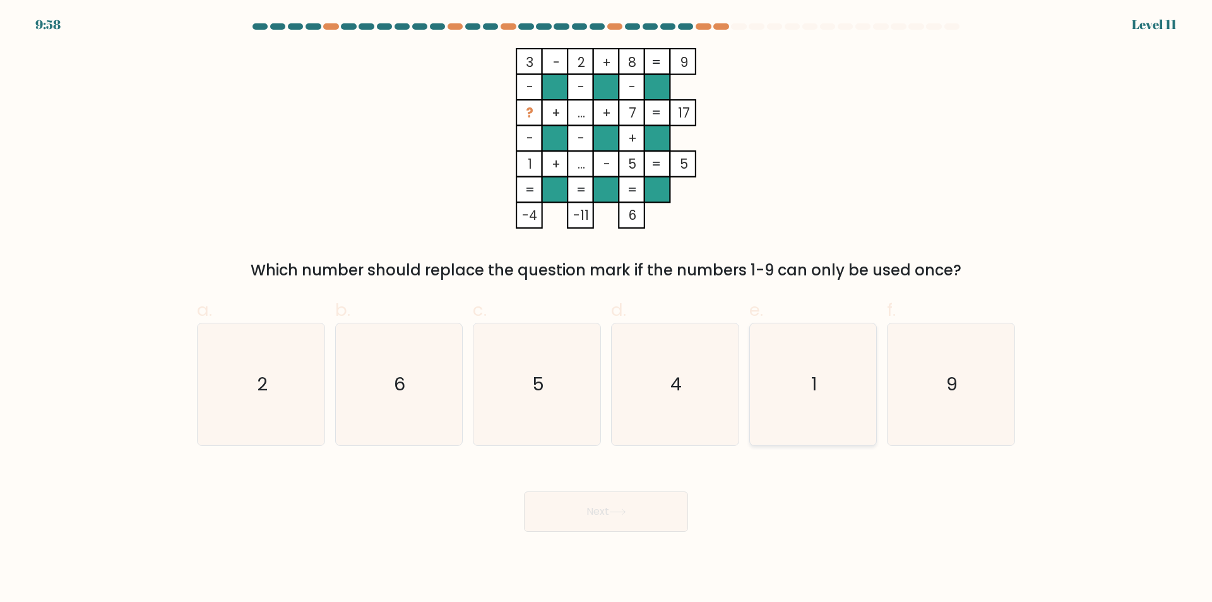
click at [798, 379] on icon "1" at bounding box center [813, 384] width 122 height 122
click at [607, 309] on input "e. 1" at bounding box center [606, 305] width 1 height 8
radio input "true"
click at [610, 506] on button "Next" at bounding box center [606, 511] width 164 height 40
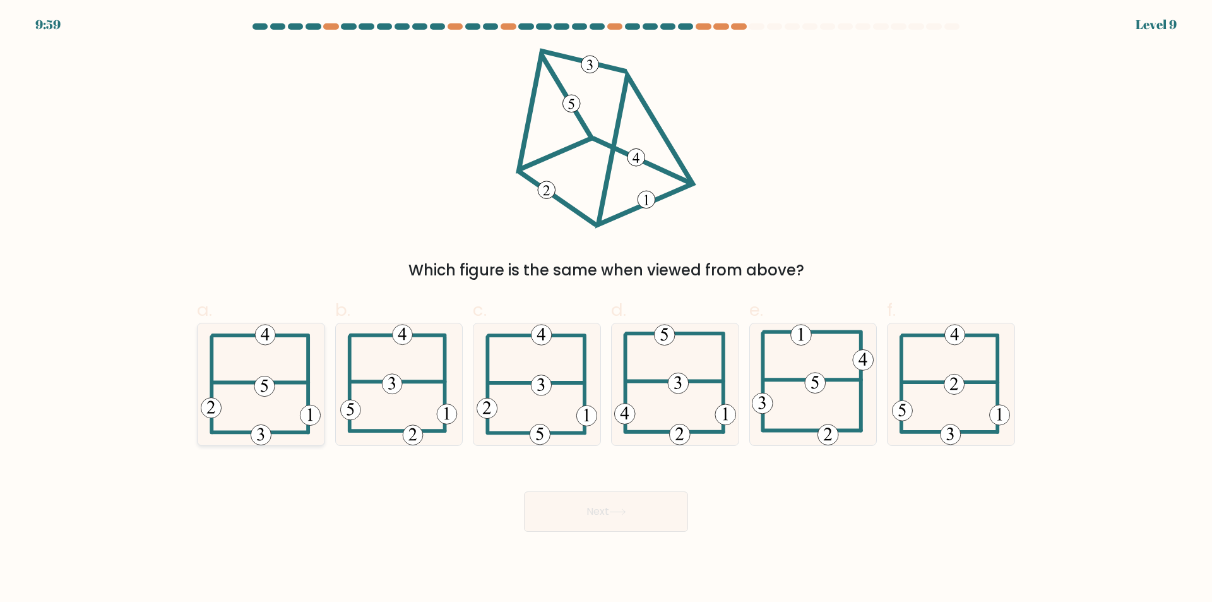
click at [298, 402] on icon at bounding box center [261, 384] width 120 height 122
click at [606, 309] on input "a." at bounding box center [606, 305] width 1 height 8
radio input "true"
click at [663, 516] on button "Next" at bounding box center [606, 511] width 164 height 40
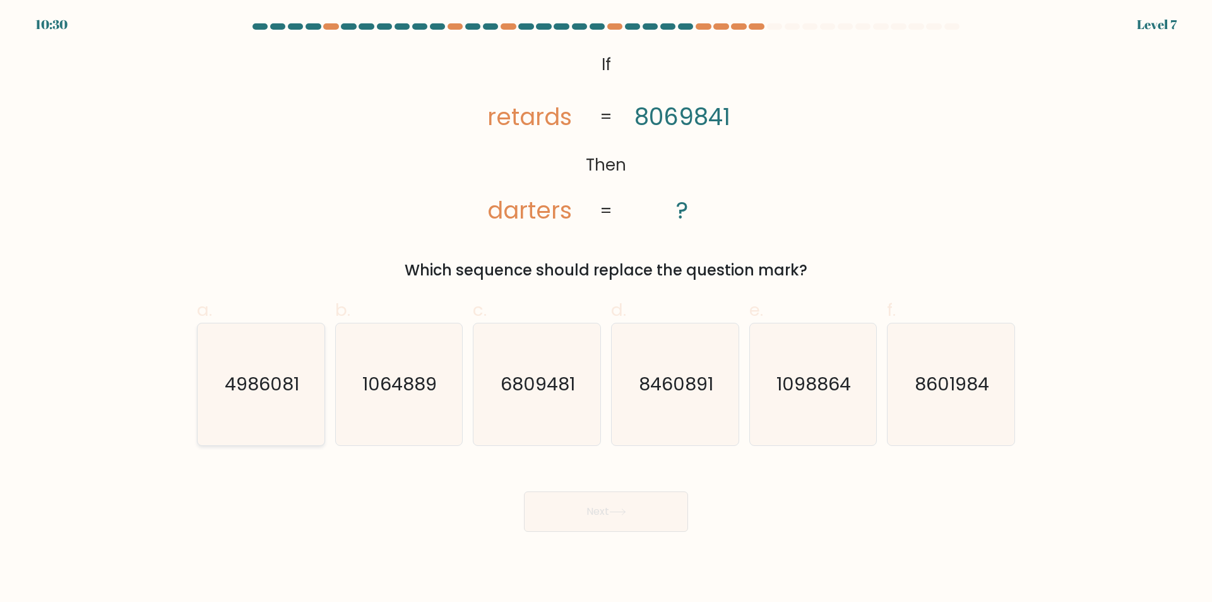
click at [297, 381] on text "4986081" at bounding box center [262, 384] width 74 height 25
click at [606, 309] on input "a. 4986081" at bounding box center [606, 305] width 1 height 8
radio input "true"
click at [634, 508] on button "Next" at bounding box center [606, 511] width 164 height 40
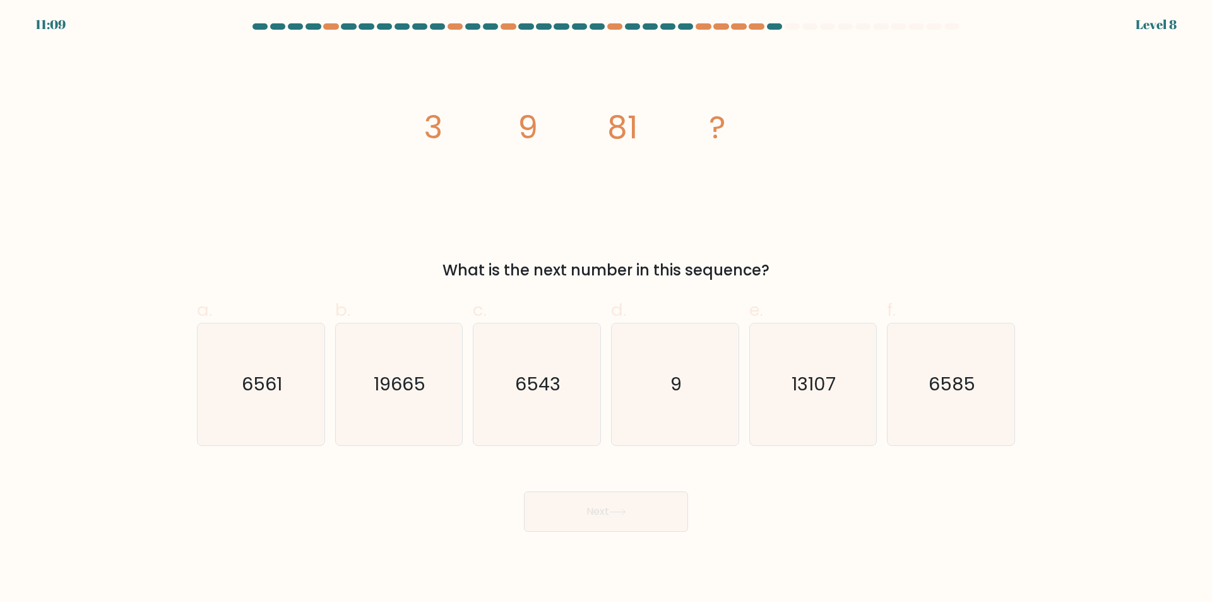
drag, startPoint x: 814, startPoint y: 253, endPoint x: 854, endPoint y: 272, distance: 44.9
click at [854, 272] on div "image/svg+xml 3 9 81 ? What is the next number in this sequence?" at bounding box center [605, 165] width 833 height 234
click at [744, 221] on icon "image/svg+xml 3 9 81 ?" at bounding box center [606, 138] width 379 height 181
drag, startPoint x: 771, startPoint y: 265, endPoint x: 419, endPoint y: 136, distance: 374.8
click at [419, 136] on div "image/svg+xml 3 9 81 ? What is the next number in this sequence?" at bounding box center [605, 165] width 833 height 234
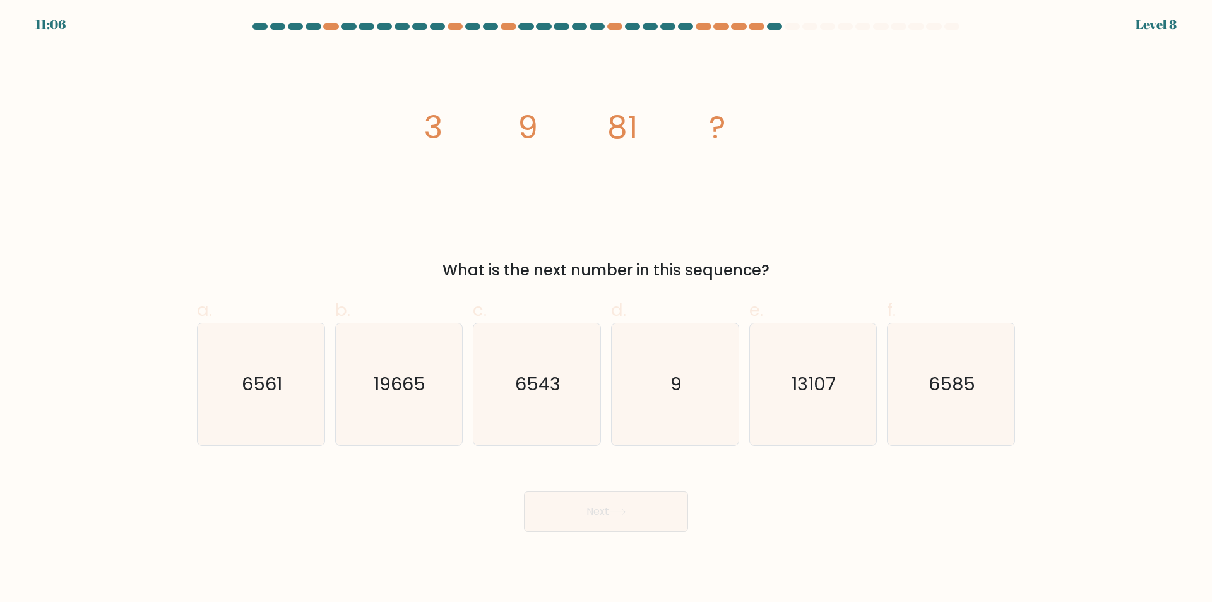
copy div "3 9 81 ? What is the next number in this sequence?"
click at [258, 422] on icon "6561" at bounding box center [261, 384] width 122 height 122
click at [606, 309] on input "a. 6561" at bounding box center [606, 305] width 1 height 8
radio input "true"
click at [626, 521] on button "Next" at bounding box center [606, 511] width 164 height 40
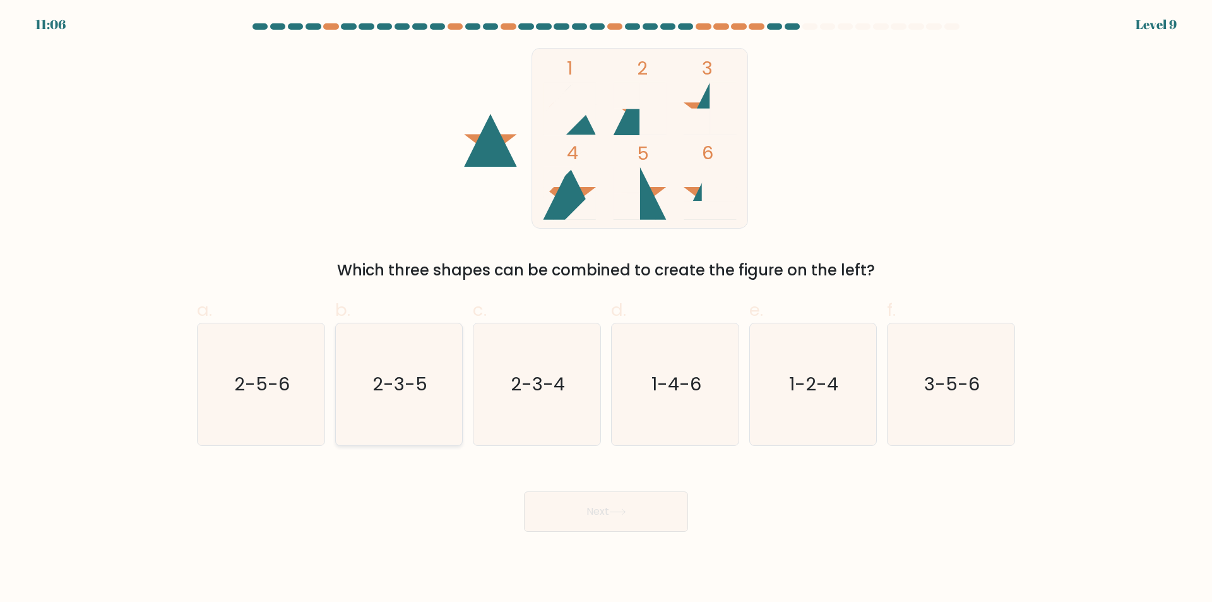
click at [392, 400] on icon "2-3-5" at bounding box center [399, 384] width 122 height 122
click at [606, 309] on input "b. 2-3-5" at bounding box center [606, 305] width 1 height 8
radio input "true"
click at [580, 509] on button "Next" at bounding box center [606, 511] width 164 height 40
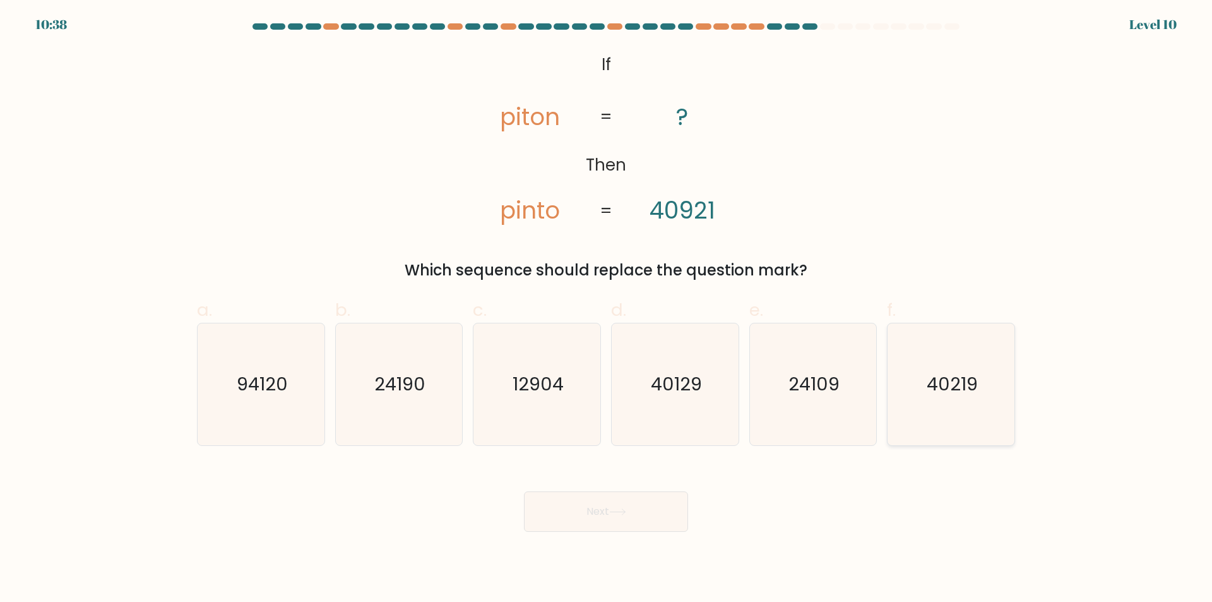
click at [964, 383] on text "40219" at bounding box center [952, 384] width 51 height 25
click at [607, 309] on input "f. 40219" at bounding box center [606, 305] width 1 height 8
radio input "true"
click at [614, 516] on button "Next" at bounding box center [606, 511] width 164 height 40
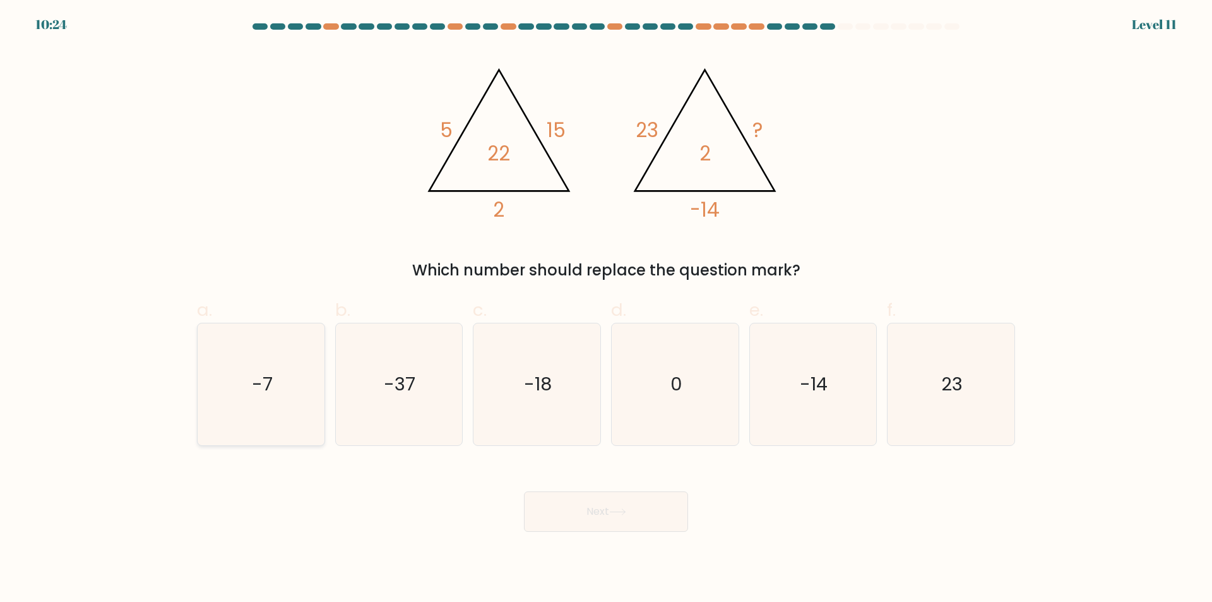
click at [278, 384] on icon "-7" at bounding box center [261, 384] width 122 height 122
click at [606, 309] on input "a. -7" at bounding box center [606, 305] width 1 height 8
radio input "true"
click at [585, 520] on button "Next" at bounding box center [606, 511] width 164 height 40
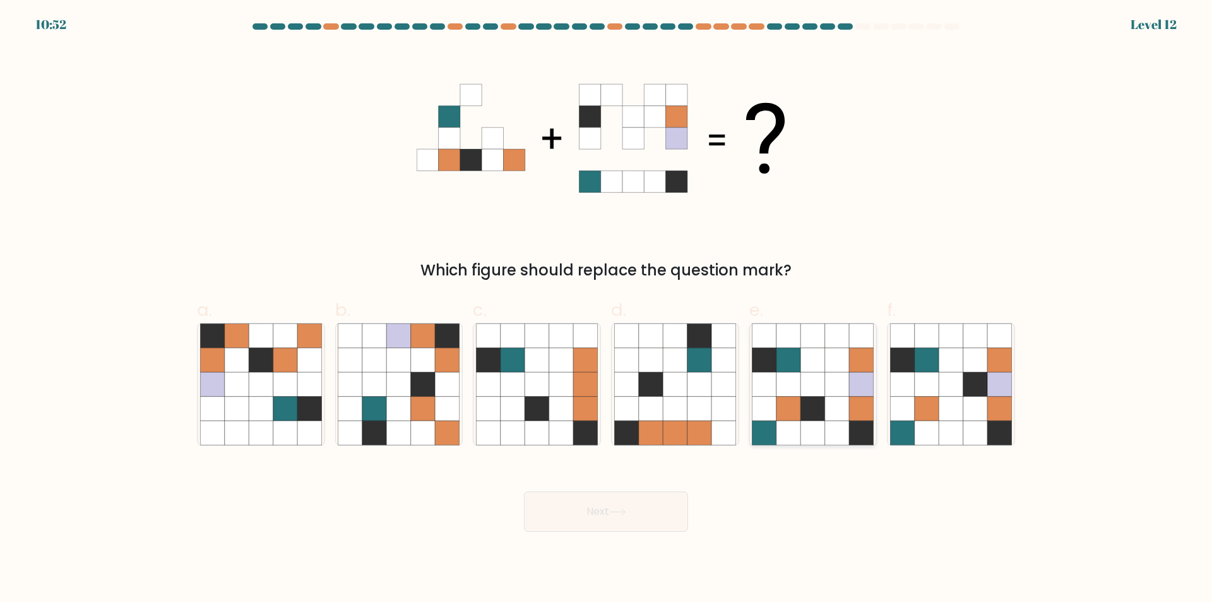
click at [774, 396] on icon at bounding box center [765, 384] width 24 height 24
click at [607, 309] on input "e." at bounding box center [606, 305] width 1 height 8
radio input "true"
click at [631, 494] on button "Next" at bounding box center [606, 511] width 164 height 40
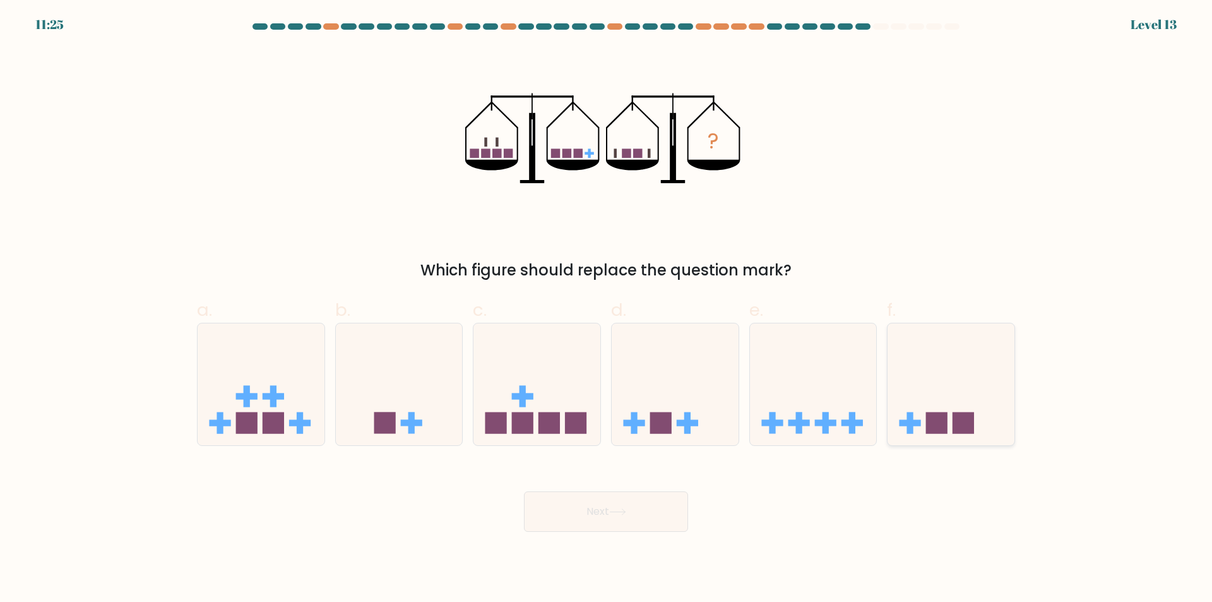
click at [958, 408] on icon at bounding box center [951, 384] width 127 height 105
click at [607, 309] on input "f." at bounding box center [606, 305] width 1 height 8
radio input "true"
click at [620, 497] on button "Next" at bounding box center [606, 511] width 164 height 40
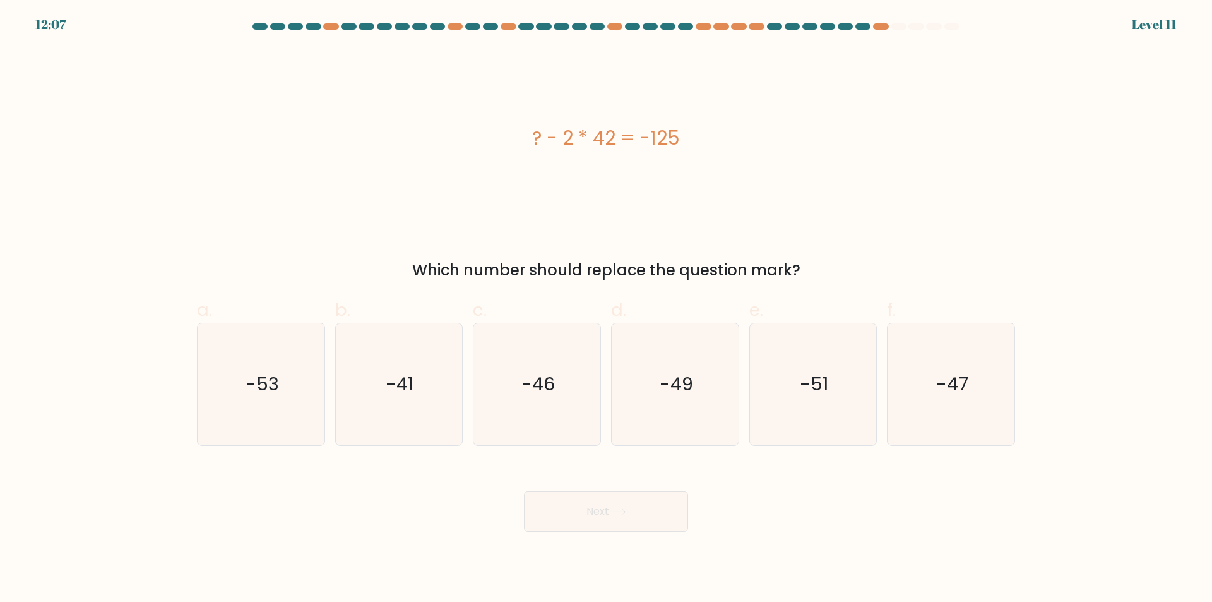
drag, startPoint x: 482, startPoint y: 112, endPoint x: 749, endPoint y: 167, distance: 272.6
click at [749, 167] on div "? - 2 * 42 = -125" at bounding box center [606, 138] width 818 height 181
click at [830, 249] on div "? - 2 * 42 = -125 Which number should replace the question mark?" at bounding box center [605, 165] width 833 height 234
click at [406, 376] on text "-41" at bounding box center [400, 384] width 28 height 25
click at [606, 309] on input "b. -41" at bounding box center [606, 305] width 1 height 8
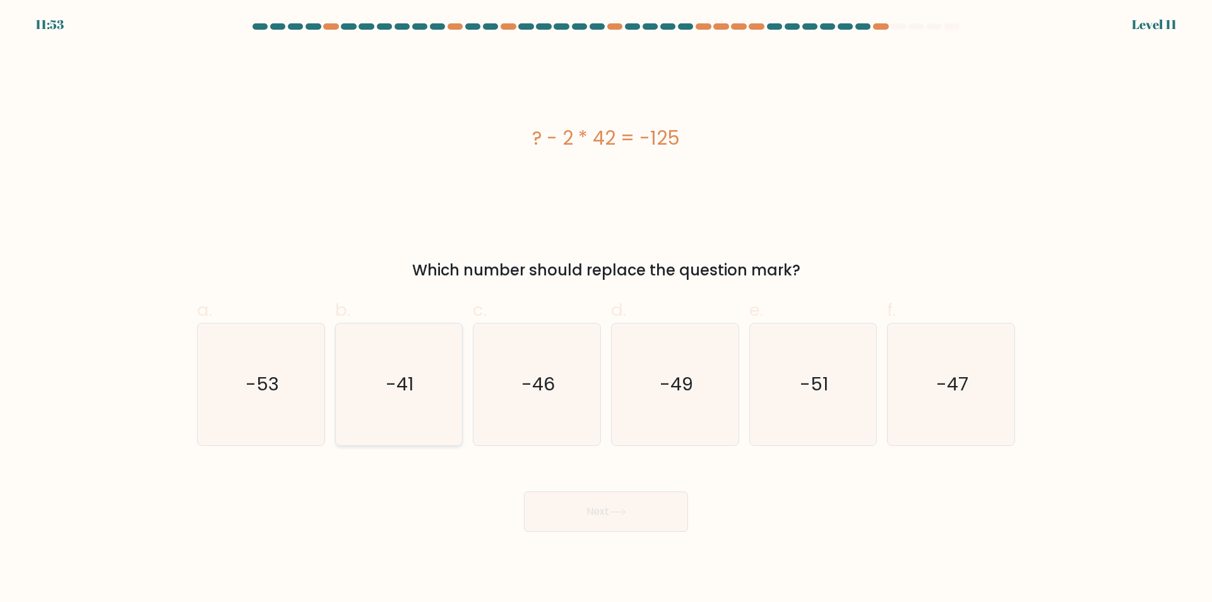
radio input "true"
click at [636, 516] on button "Next" at bounding box center [606, 511] width 164 height 40
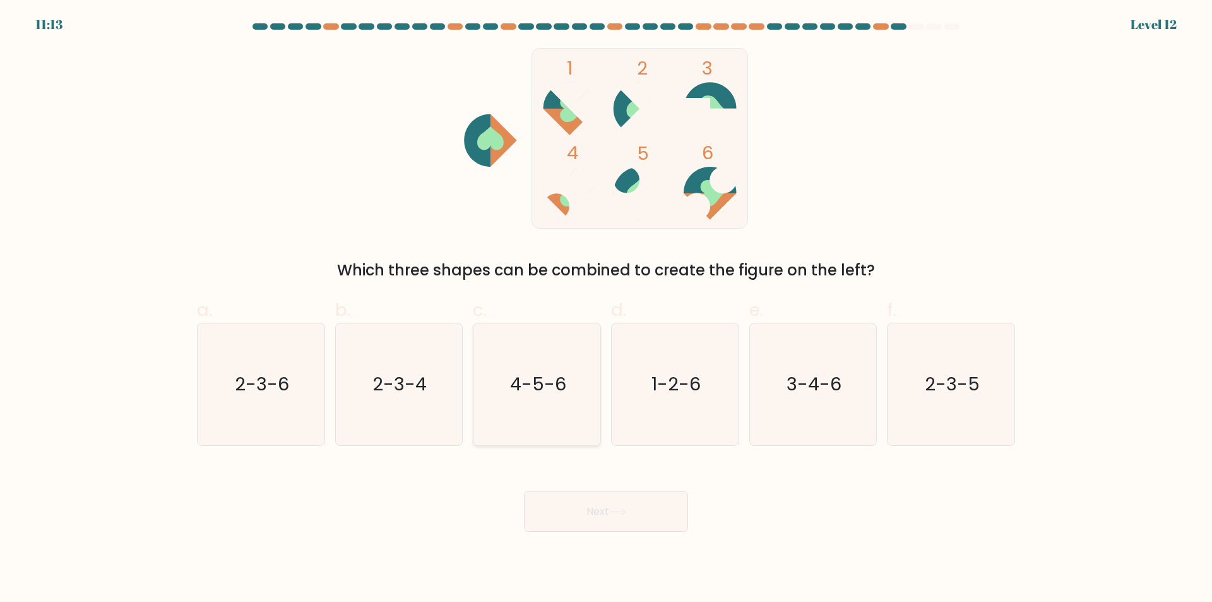
click at [553, 393] on text "4-5-6" at bounding box center [538, 384] width 56 height 25
click at [606, 309] on input "c. 4-5-6" at bounding box center [606, 305] width 1 height 8
radio input "true"
click at [613, 529] on button "Next" at bounding box center [606, 511] width 164 height 40
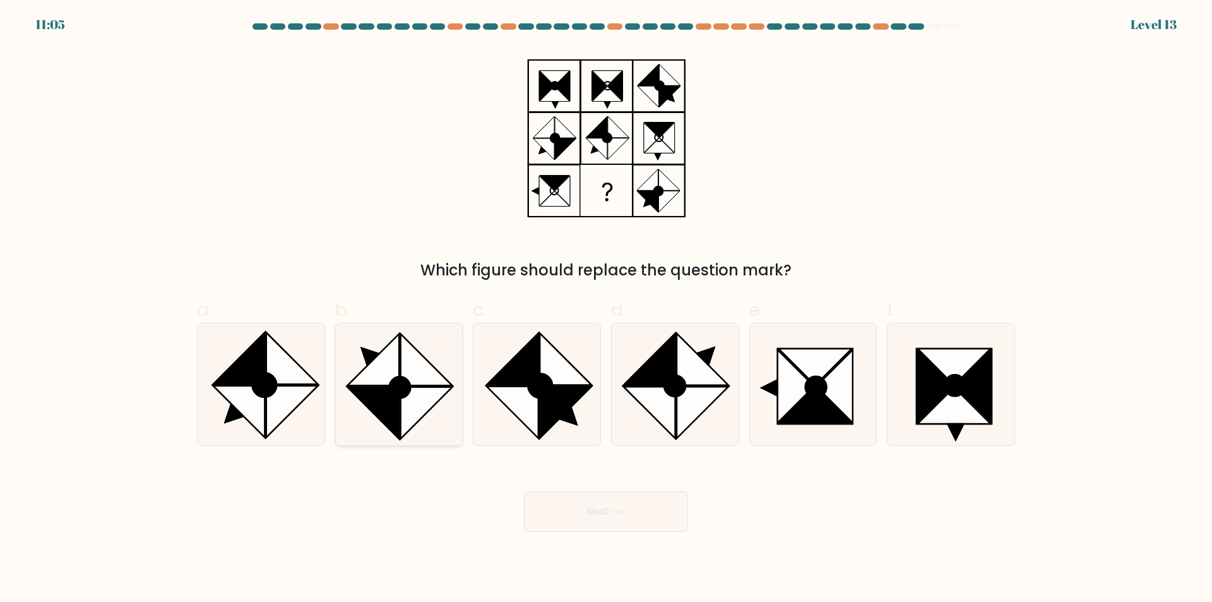
click at [389, 378] on icon at bounding box center [374, 360] width 52 height 52
click at [606, 309] on input "b." at bounding box center [606, 305] width 1 height 8
radio input "true"
click at [585, 504] on button "Next" at bounding box center [606, 511] width 164 height 40
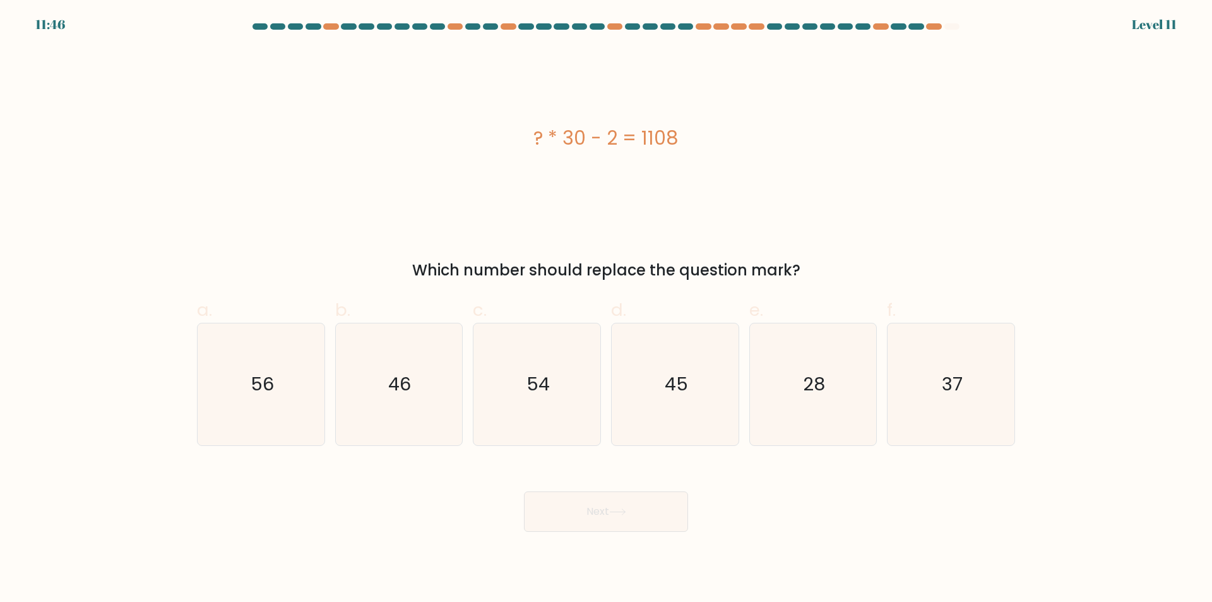
drag, startPoint x: 766, startPoint y: 221, endPoint x: 892, endPoint y: 258, distance: 130.9
click at [892, 258] on div "? * 30 - 2 = 1108 Which number should replace the question mark?" at bounding box center [605, 165] width 833 height 234
click at [987, 403] on icon "37" at bounding box center [951, 384] width 122 height 122
click at [607, 309] on input "f. 37" at bounding box center [606, 305] width 1 height 8
radio input "true"
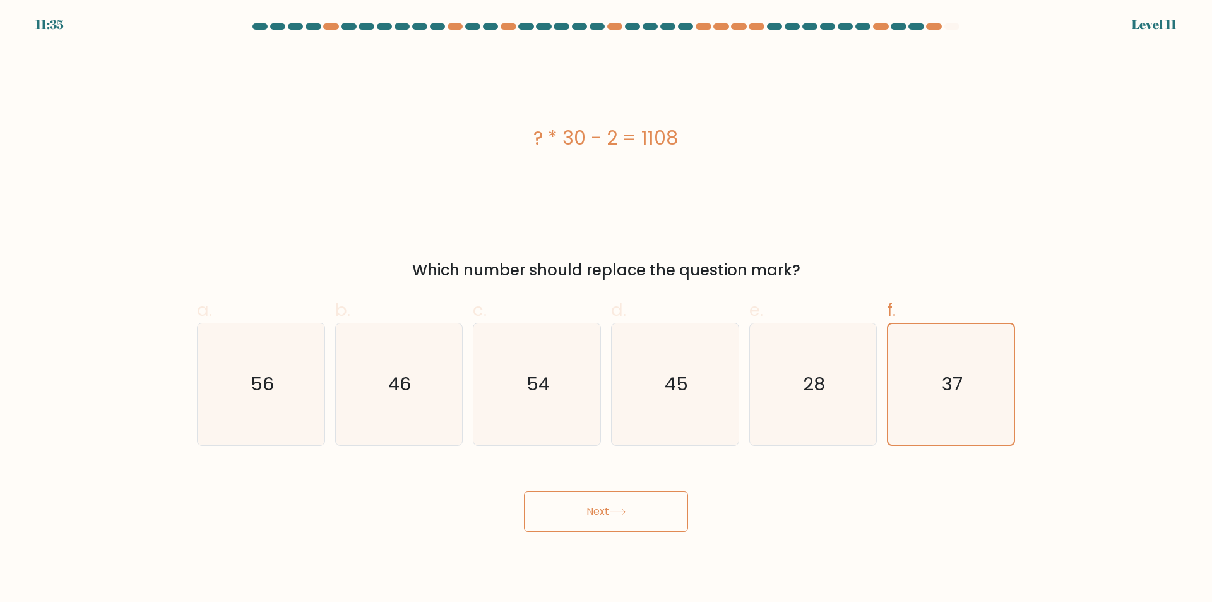
click at [631, 514] on button "Next" at bounding box center [606, 511] width 164 height 40
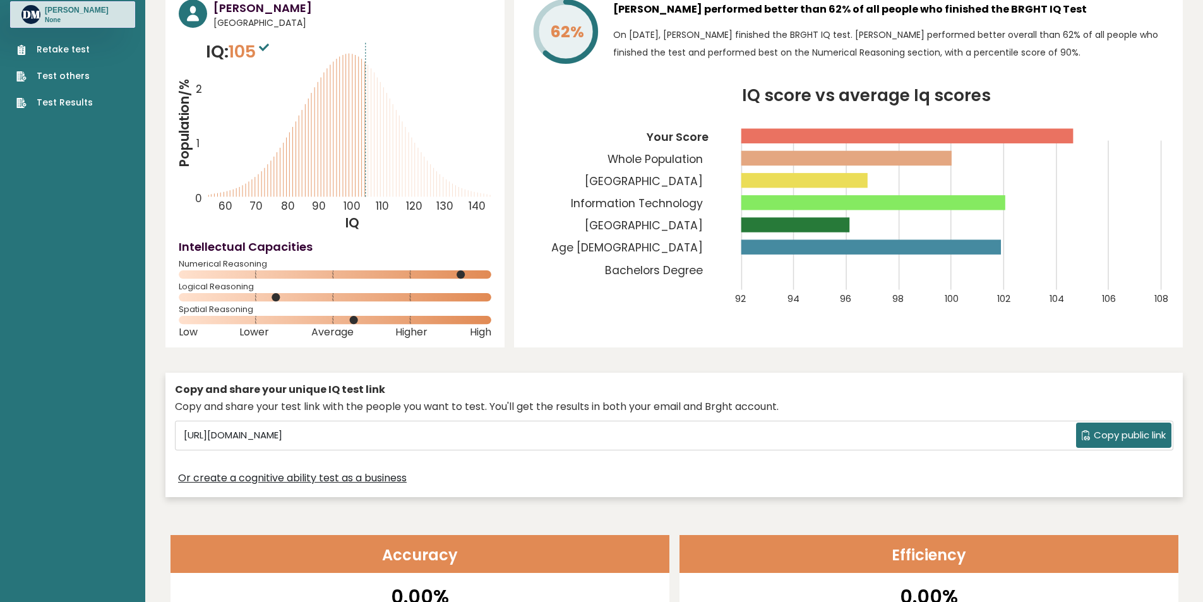
scroll to position [52, 0]
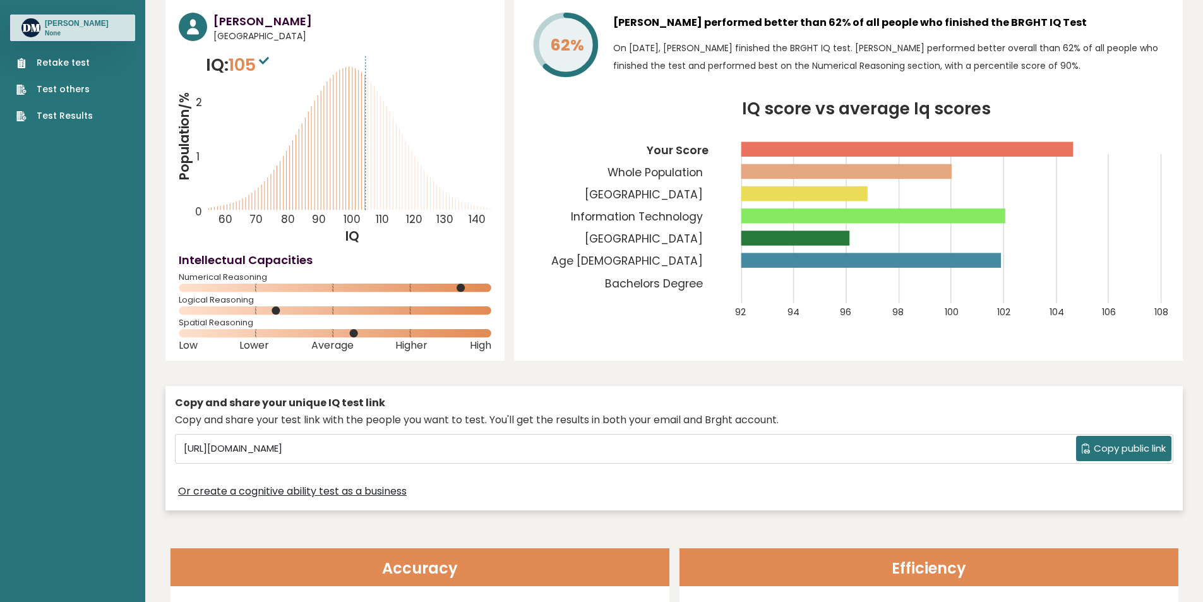
drag, startPoint x: 1166, startPoint y: 57, endPoint x: 1166, endPoint y: 46, distance: 10.7
click at [1166, 46] on div "62% [PERSON_NAME] performed better than 62% of all people who finished the BRGH…" at bounding box center [848, 180] width 669 height 360
click at [569, 242] on icon "IQ score vs average Iq scores 92 94 96 98 100 102 104 106 108 Your Score Whole …" at bounding box center [848, 217] width 642 height 232
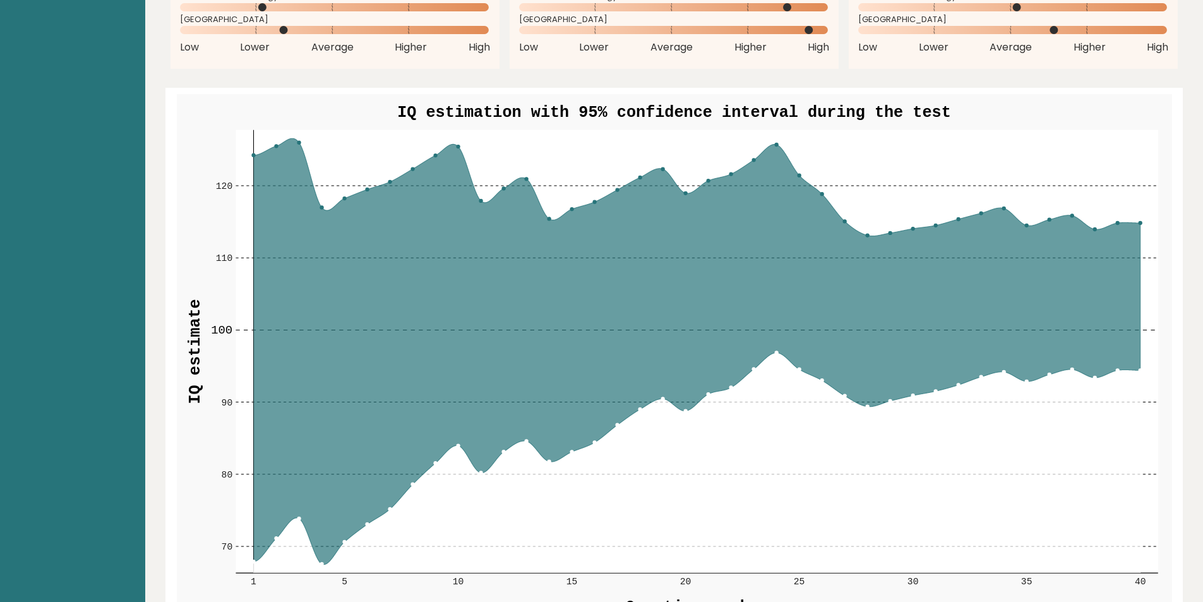
scroll to position [0, 0]
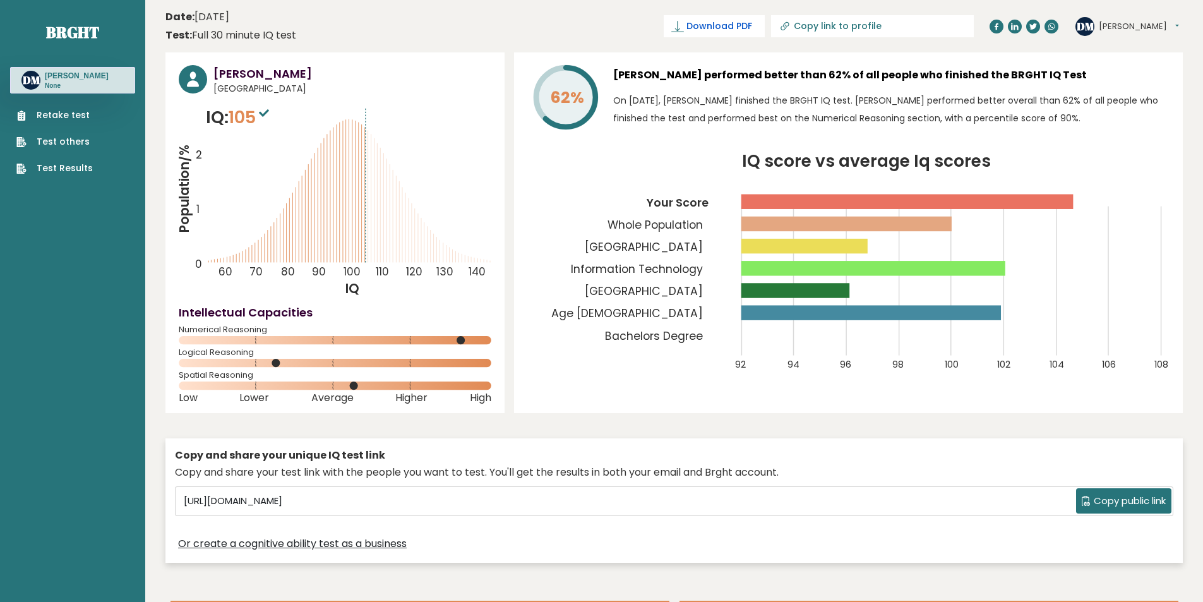
click at [752, 23] on span "Download PDF" at bounding box center [719, 26] width 66 height 13
click at [1102, 496] on span "Copy public link" at bounding box center [1129, 501] width 72 height 15
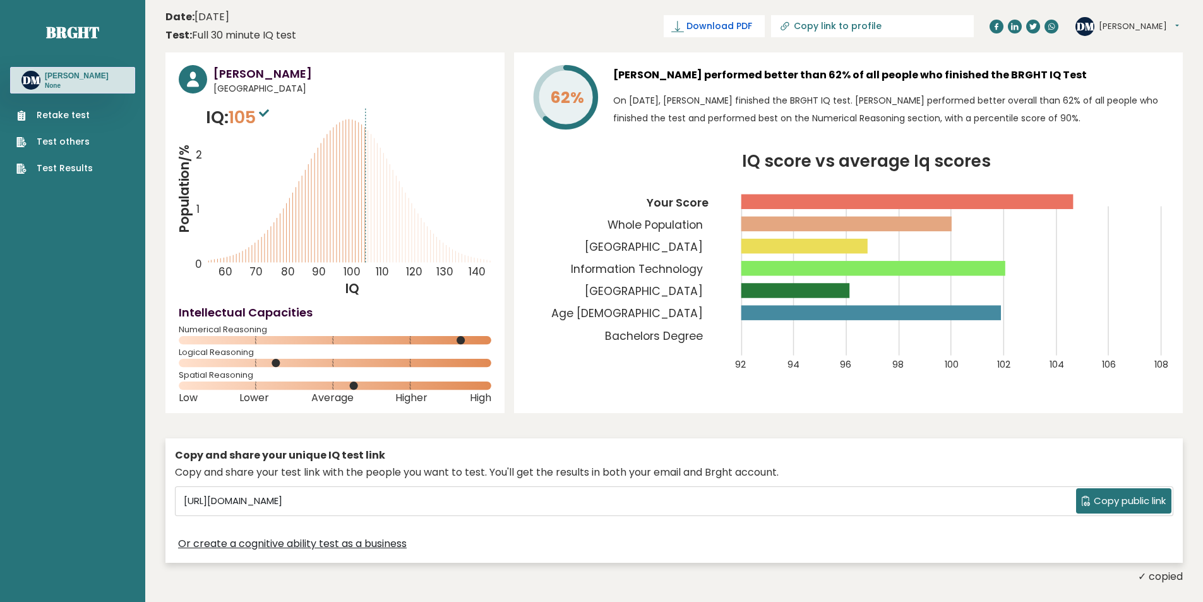
click at [752, 21] on span "Download PDF" at bounding box center [719, 26] width 66 height 13
click at [764, 23] on span "✓ Your PDF is downloaded..." at bounding box center [692, 26] width 143 height 22
click at [730, 28] on span "✓ Your PDF is downloaded..." at bounding box center [692, 26] width 143 height 22
click at [73, 81] on h3 "[PERSON_NAME]" at bounding box center [77, 76] width 64 height 10
click at [62, 143] on link "Test others" at bounding box center [54, 141] width 76 height 13
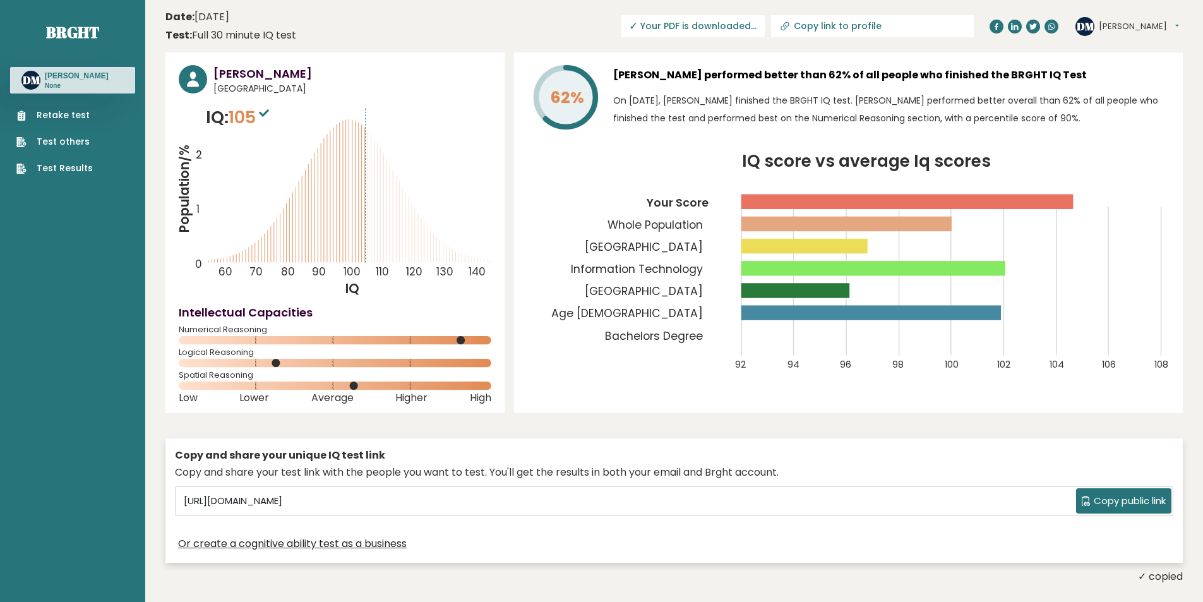
click at [86, 176] on nav "Brght [PERSON_NAME] None Retake test Test others Test Results" at bounding box center [72, 89] width 125 height 178
click at [85, 165] on link "Test Results" at bounding box center [54, 168] width 76 height 13
click at [1129, 32] on button "[PERSON_NAME]" at bounding box center [1138, 26] width 80 height 13
click at [759, 33] on span "✓ Your PDF is downloaded..." at bounding box center [692, 26] width 143 height 22
click at [750, 31] on span "✓ Your PDF is downloaded..." at bounding box center [692, 26] width 143 height 22
